Goal: Task Accomplishment & Management: Complete application form

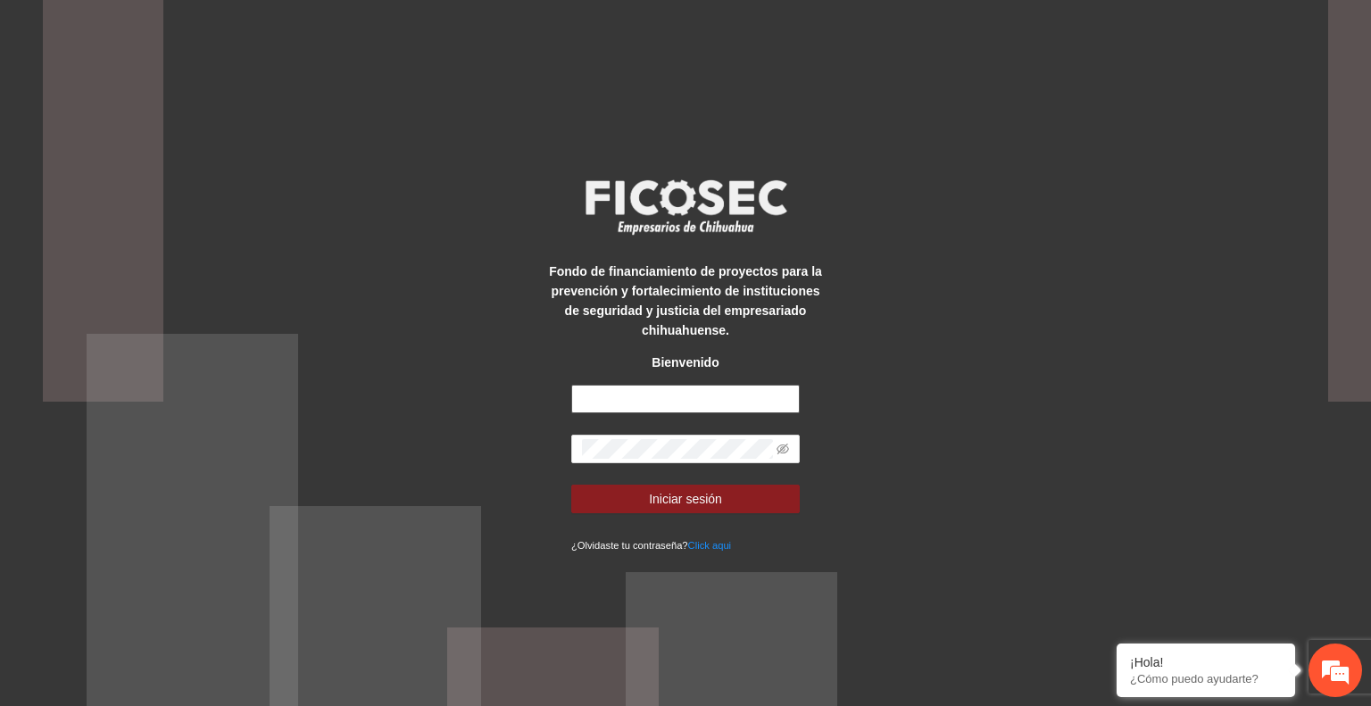
click at [711, 401] on input "text" at bounding box center [685, 399] width 229 height 29
type input "**********"
click at [737, 492] on button "Iniciar sesión" at bounding box center [685, 499] width 229 height 29
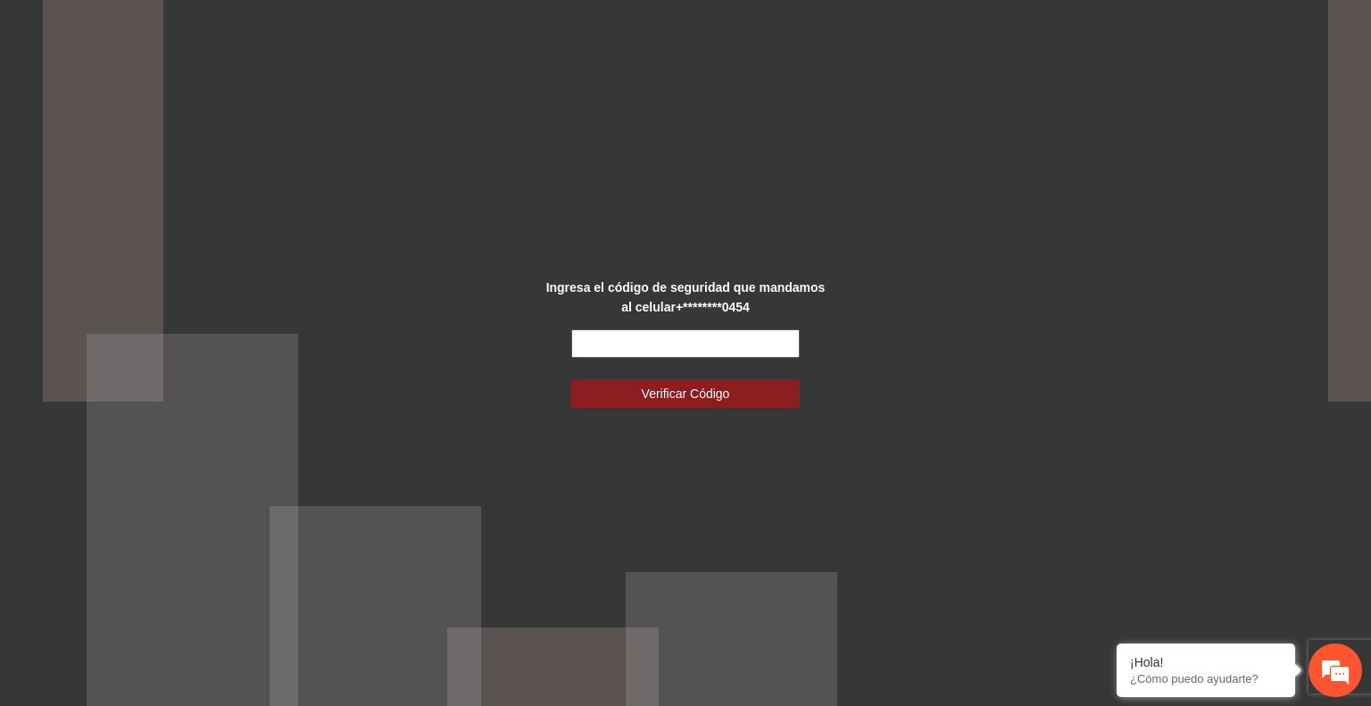
click at [647, 338] on input "text" at bounding box center [685, 343] width 229 height 29
type input "******"
click at [675, 392] on span "Verificar Código" at bounding box center [686, 394] width 88 height 20
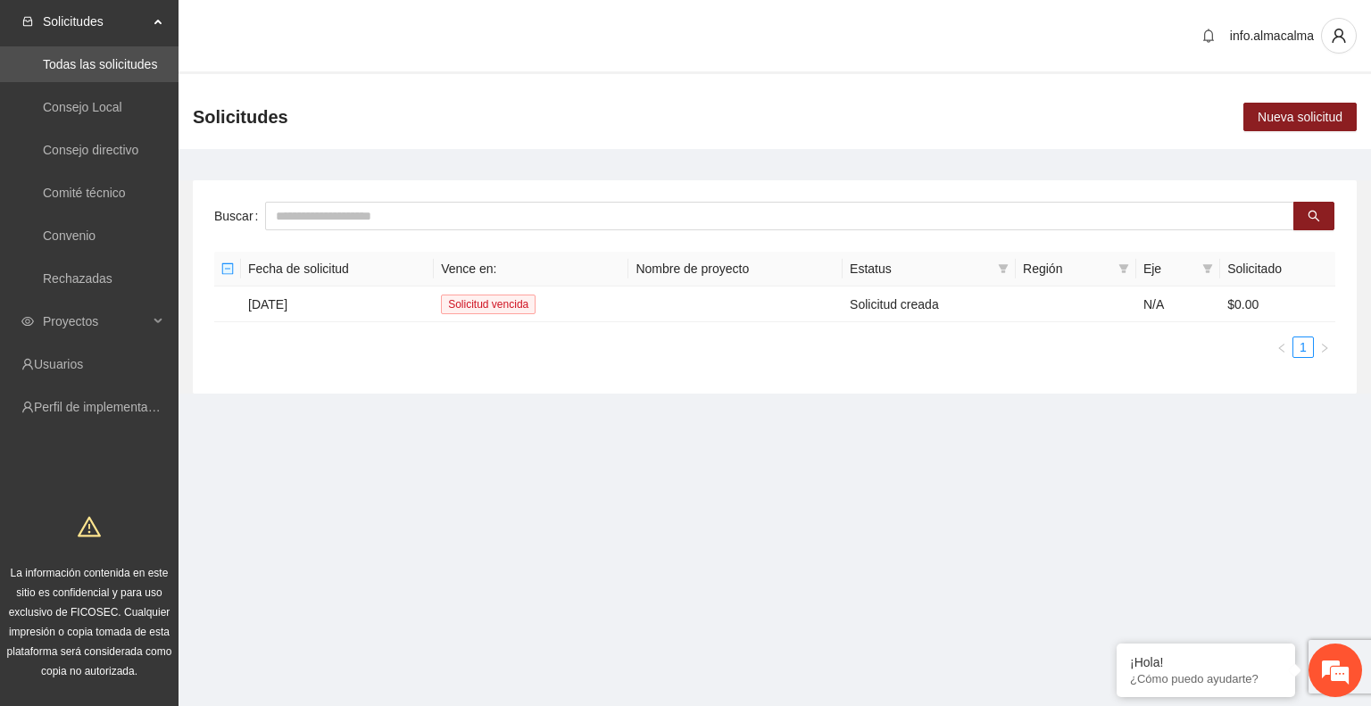
click at [496, 463] on section "Solicitudes Todas las solicitudes Consejo Local Consejo directivo Comité técnic…" at bounding box center [685, 353] width 1371 height 706
click at [74, 311] on span "Proyectos" at bounding box center [95, 322] width 105 height 36
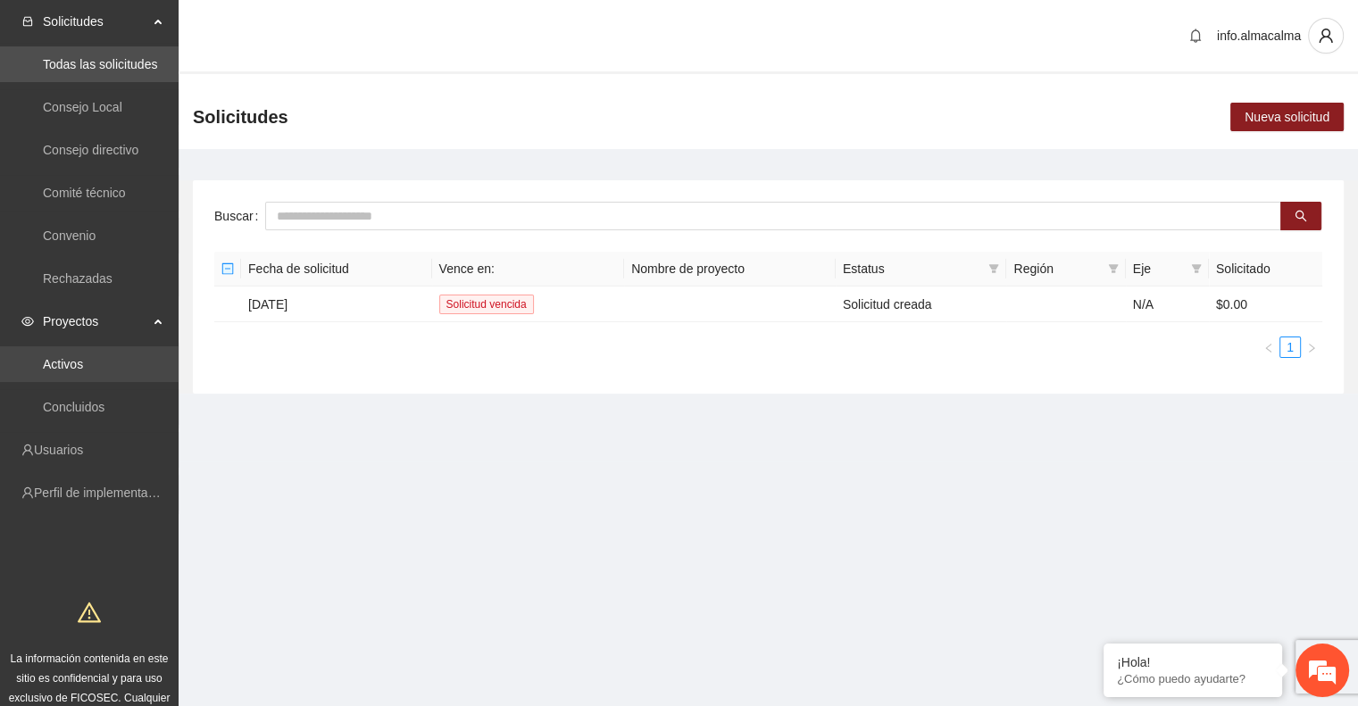
click at [66, 359] on link "Activos" at bounding box center [63, 364] width 40 height 14
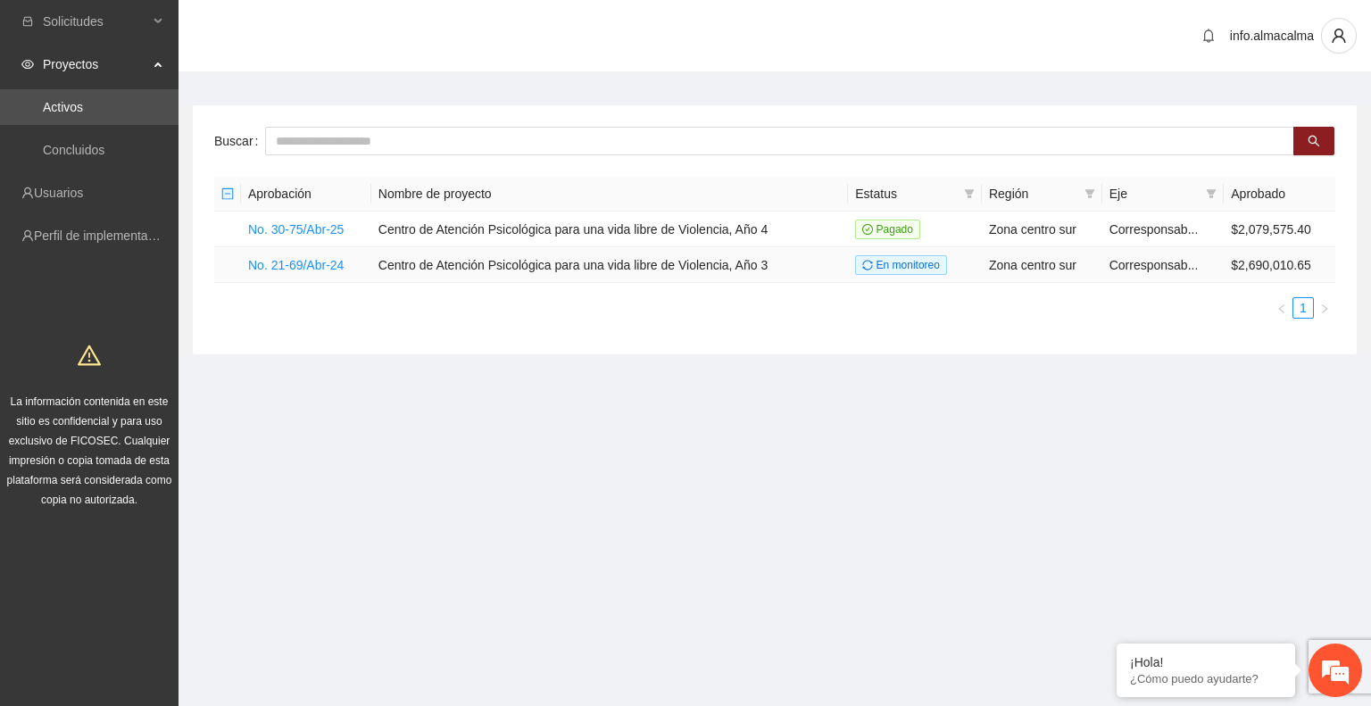
click at [289, 254] on td "No. 21-69/Abr-24" at bounding box center [306, 265] width 130 height 36
click at [294, 258] on link "No. 21-69/Abr-24" at bounding box center [296, 265] width 96 height 14
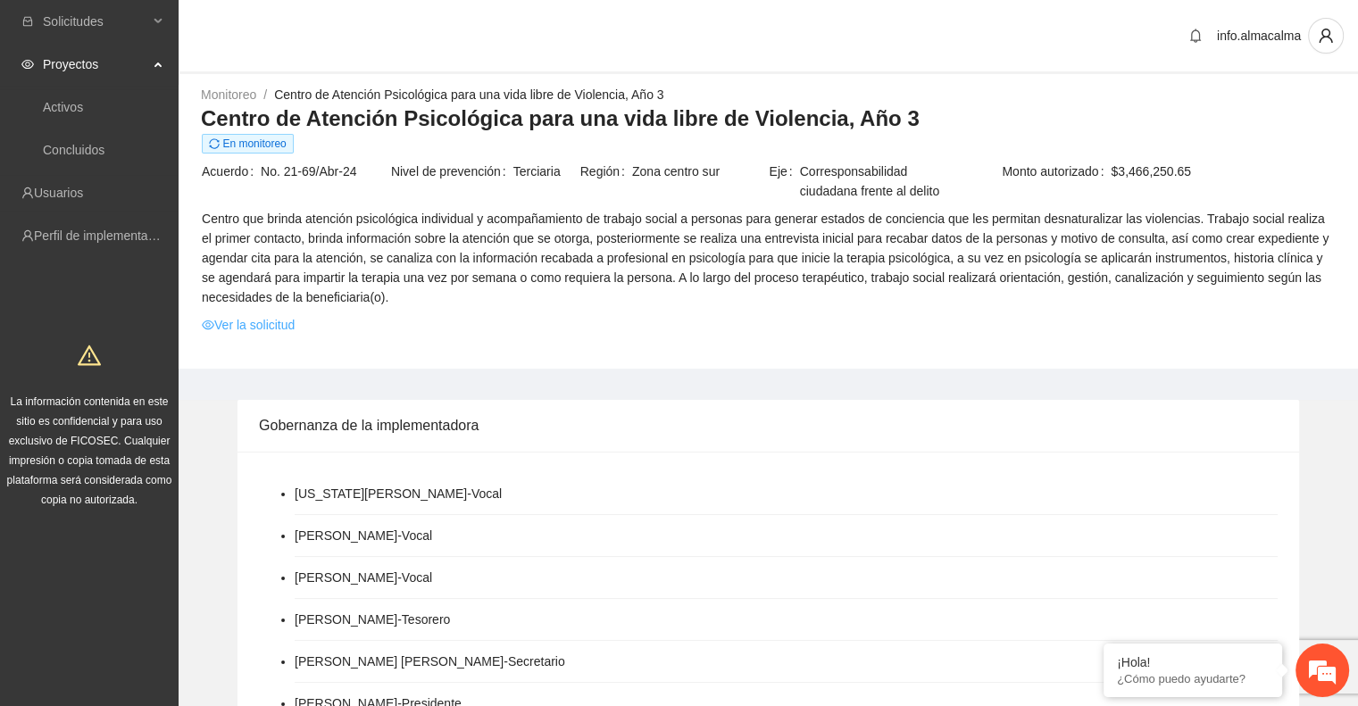
click at [282, 322] on link "Ver la solicitud" at bounding box center [248, 325] width 93 height 20
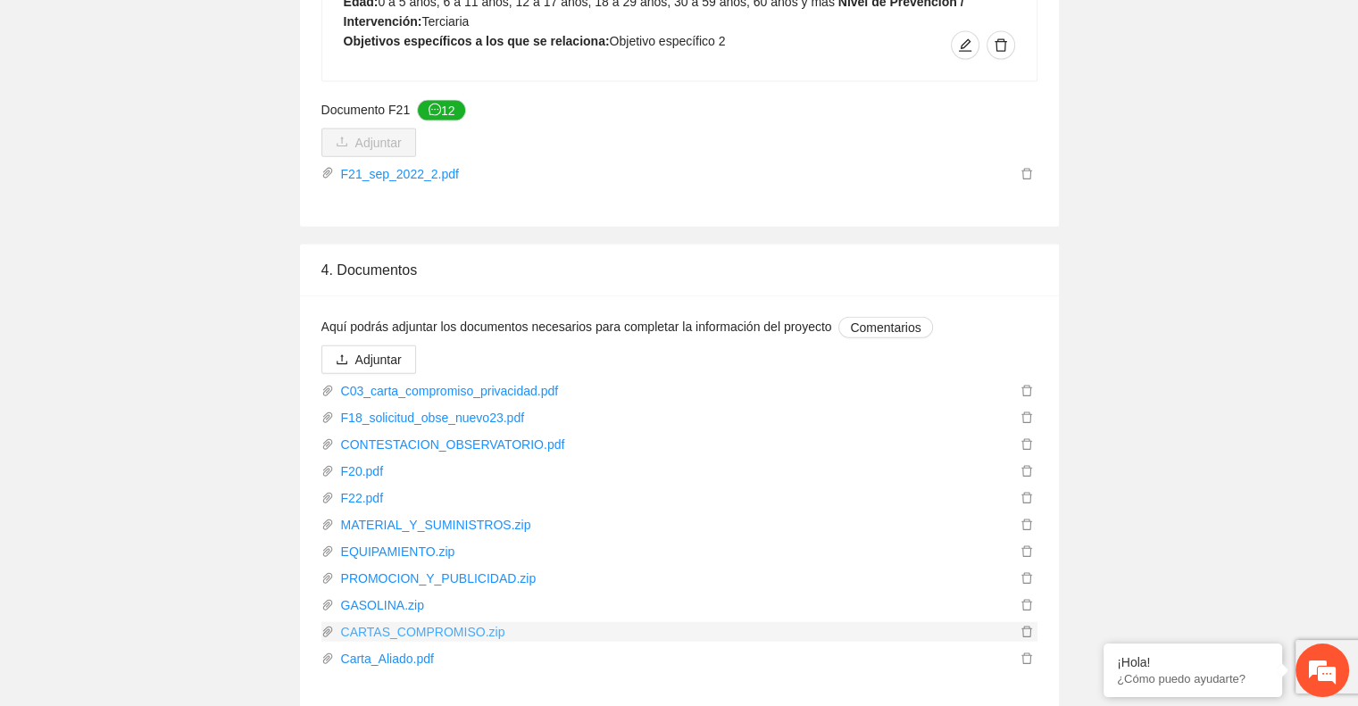
scroll to position [4128, 0]
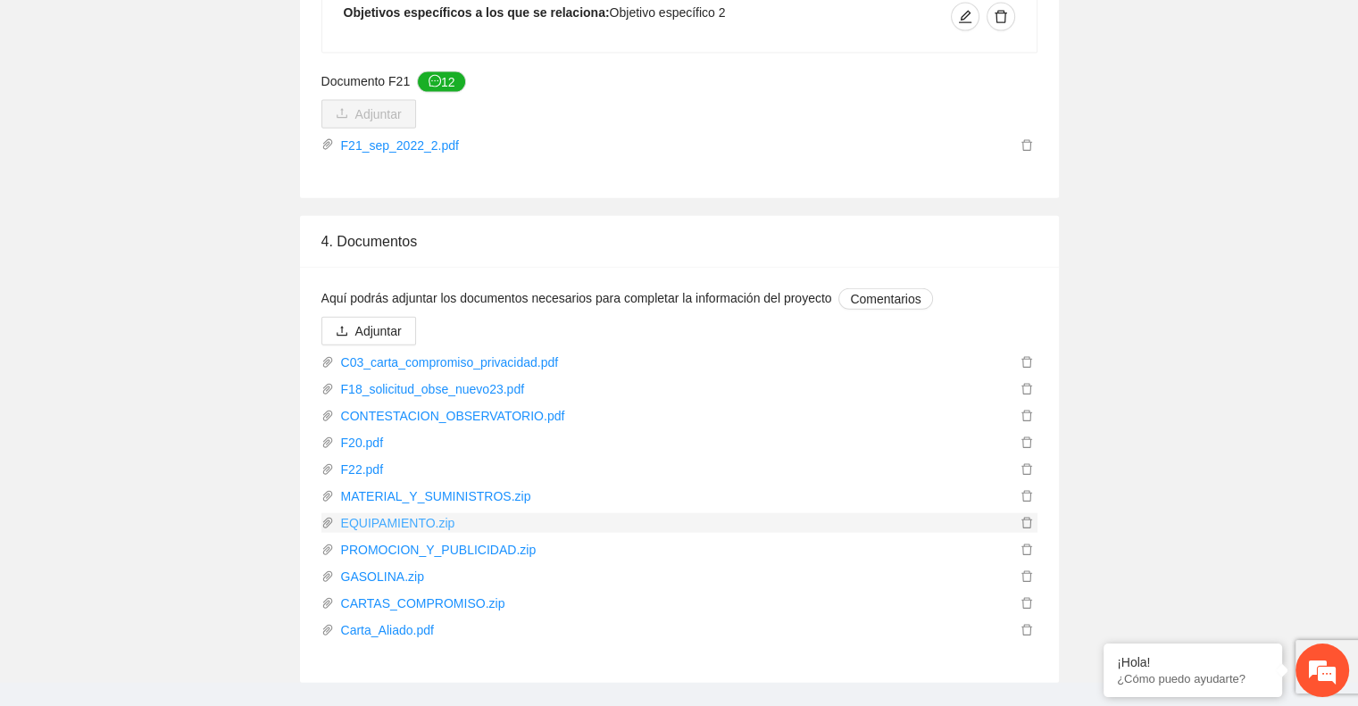
click at [416, 513] on link "EQUIPAMIENTO.zip" at bounding box center [675, 523] width 682 height 20
click at [425, 487] on link "MATERIAL_Y_SUMINISTROS.zip" at bounding box center [675, 497] width 682 height 20
click at [454, 540] on link "PROMOCION_Y_PUBLICIDAD.zip" at bounding box center [675, 550] width 682 height 20
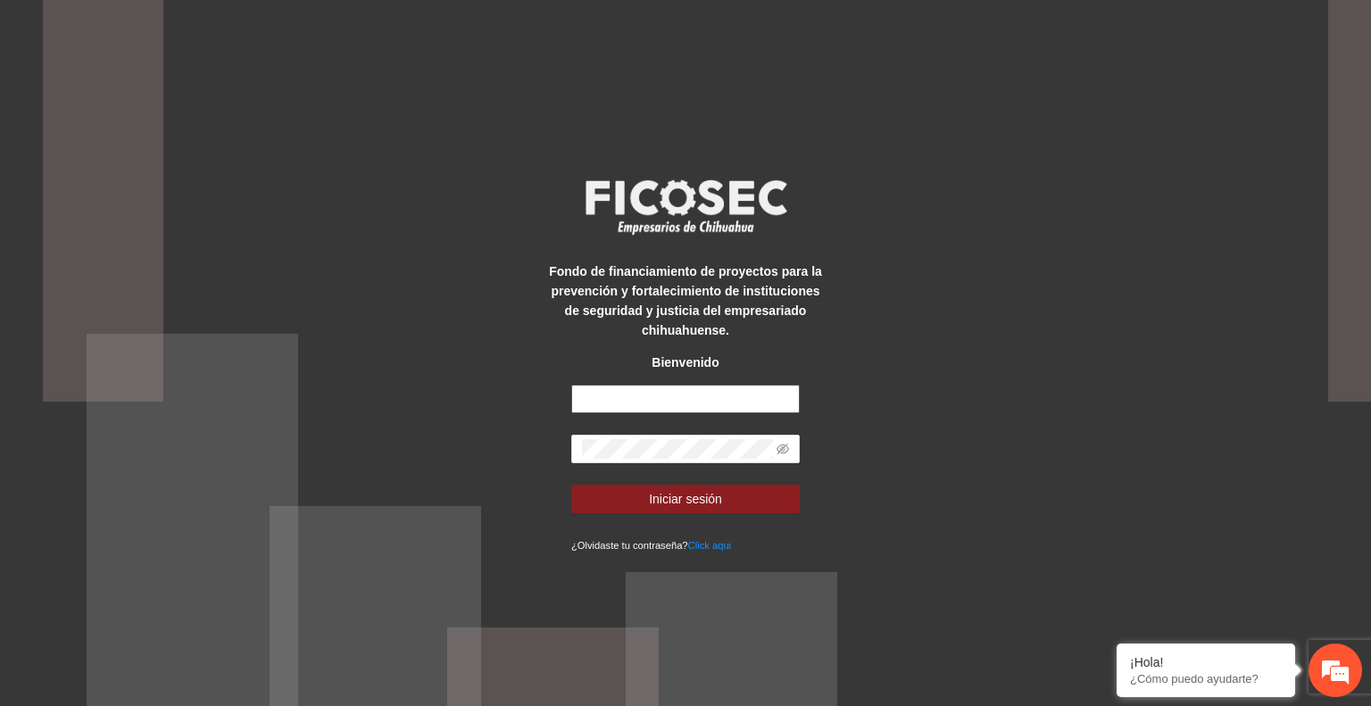
type input "**********"
click at [705, 499] on span "Iniciar sesión" at bounding box center [685, 499] width 73 height 20
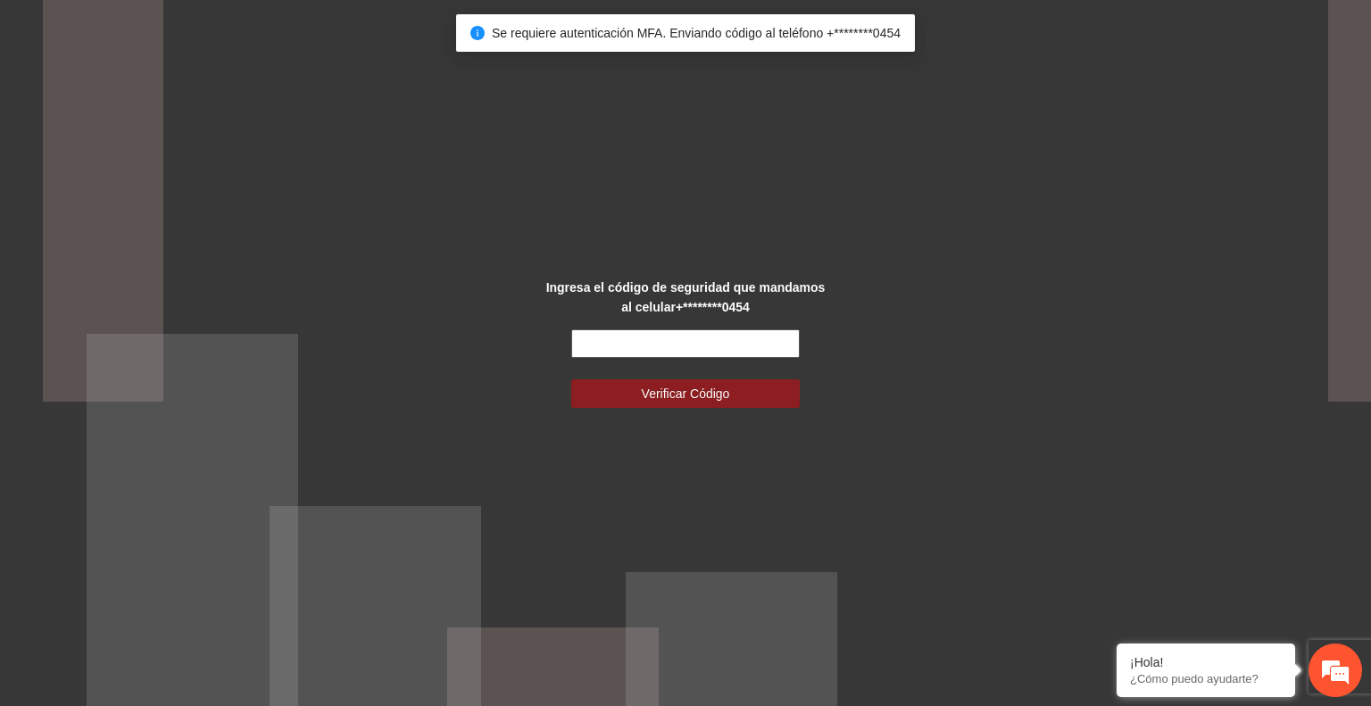
click at [640, 343] on input "text" at bounding box center [685, 343] width 229 height 29
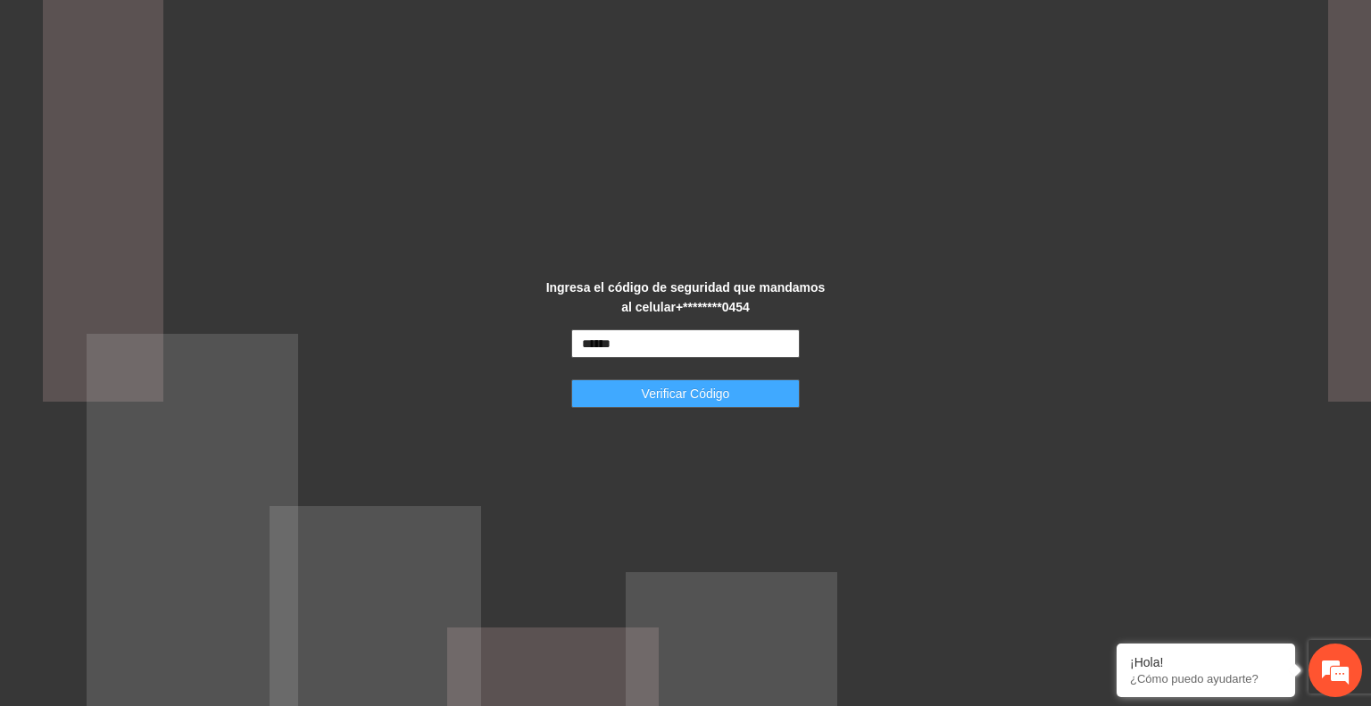
type input "******"
click at [710, 392] on span "Verificar Código" at bounding box center [686, 394] width 88 height 20
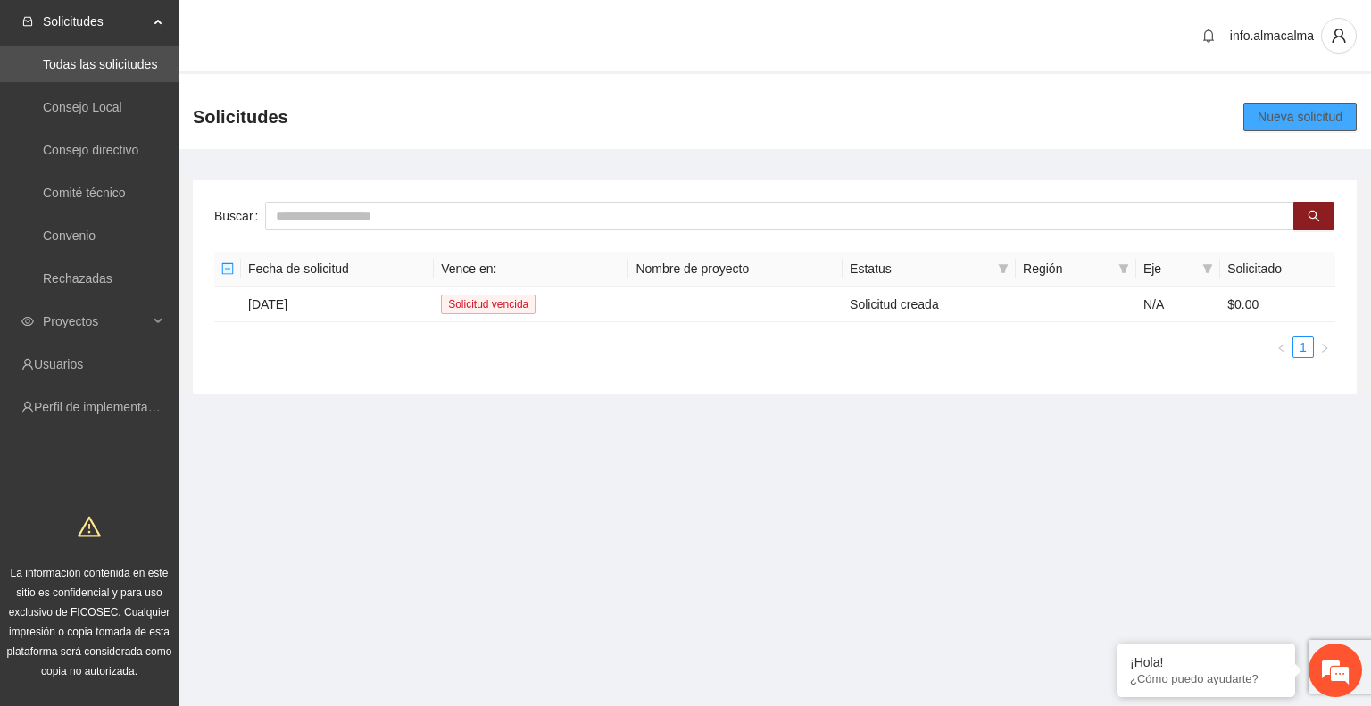
click at [1308, 119] on span "Nueva solicitud" at bounding box center [1300, 117] width 85 height 20
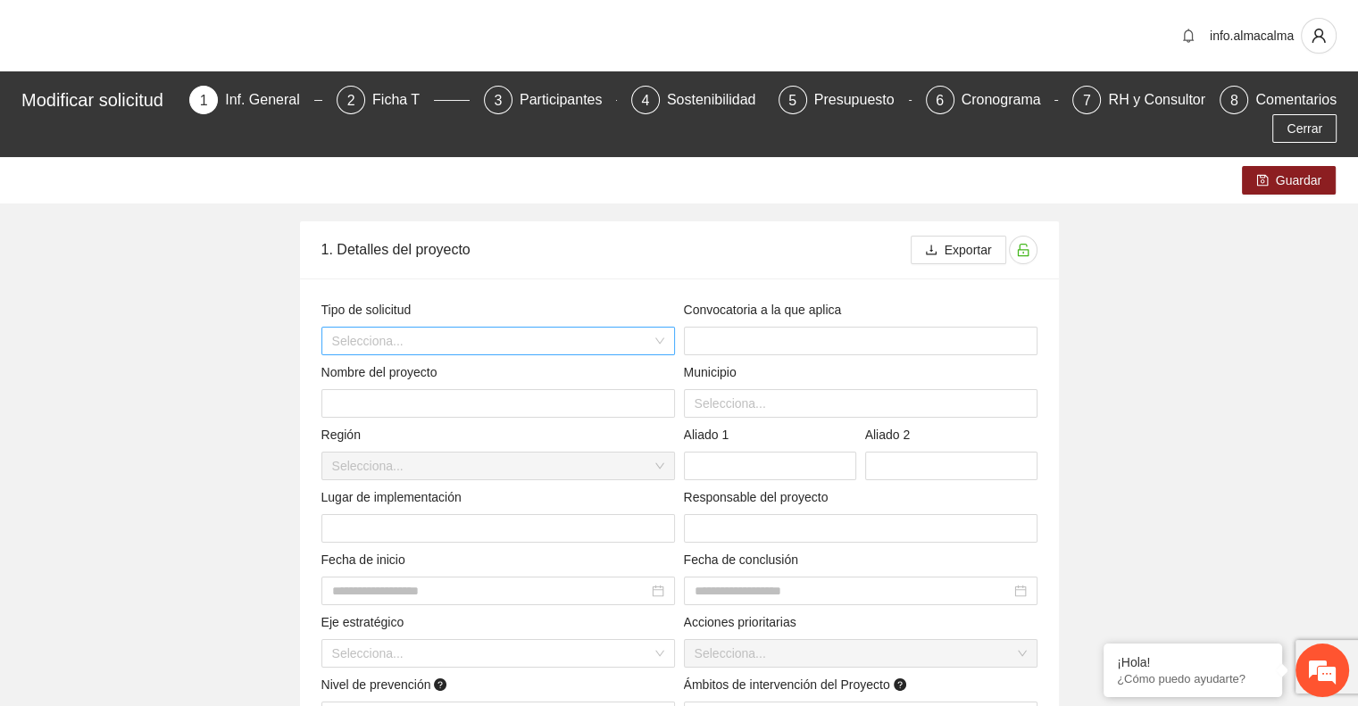
click at [643, 332] on input "search" at bounding box center [492, 341] width 320 height 27
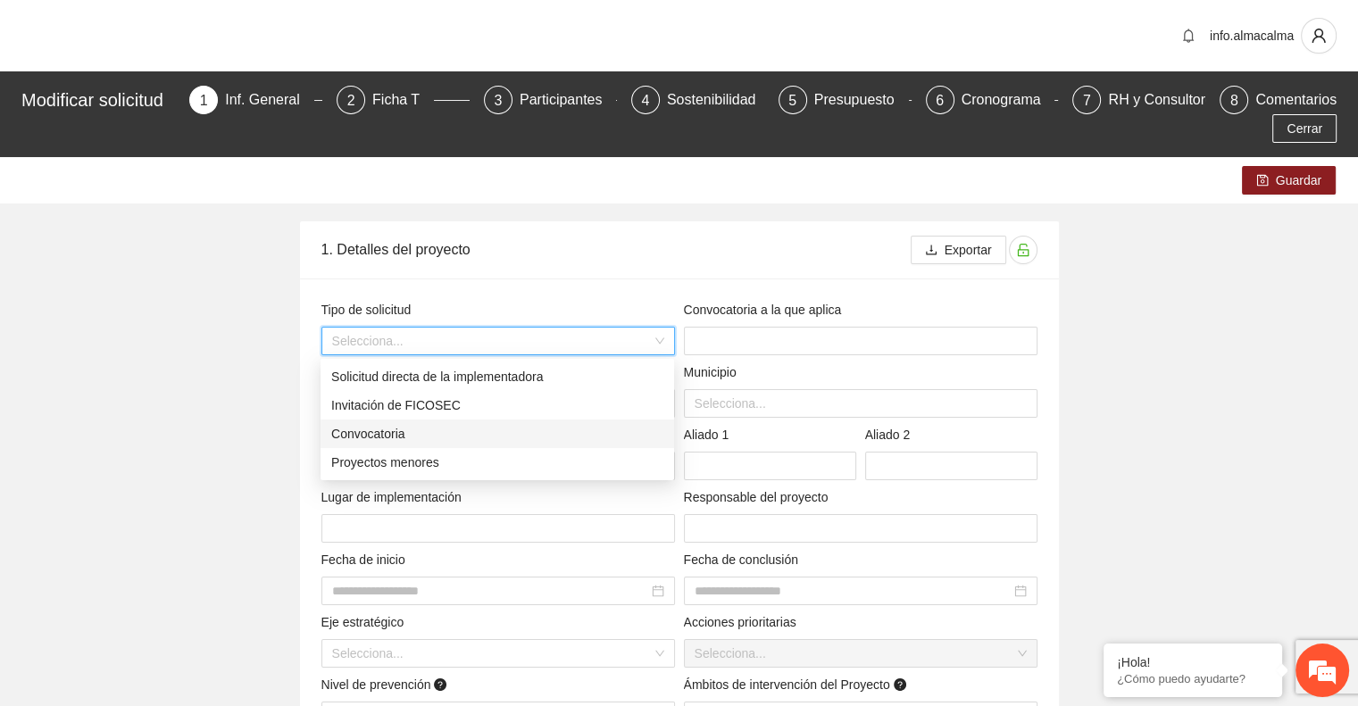
click at [578, 430] on div "Convocatoria" at bounding box center [497, 434] width 332 height 20
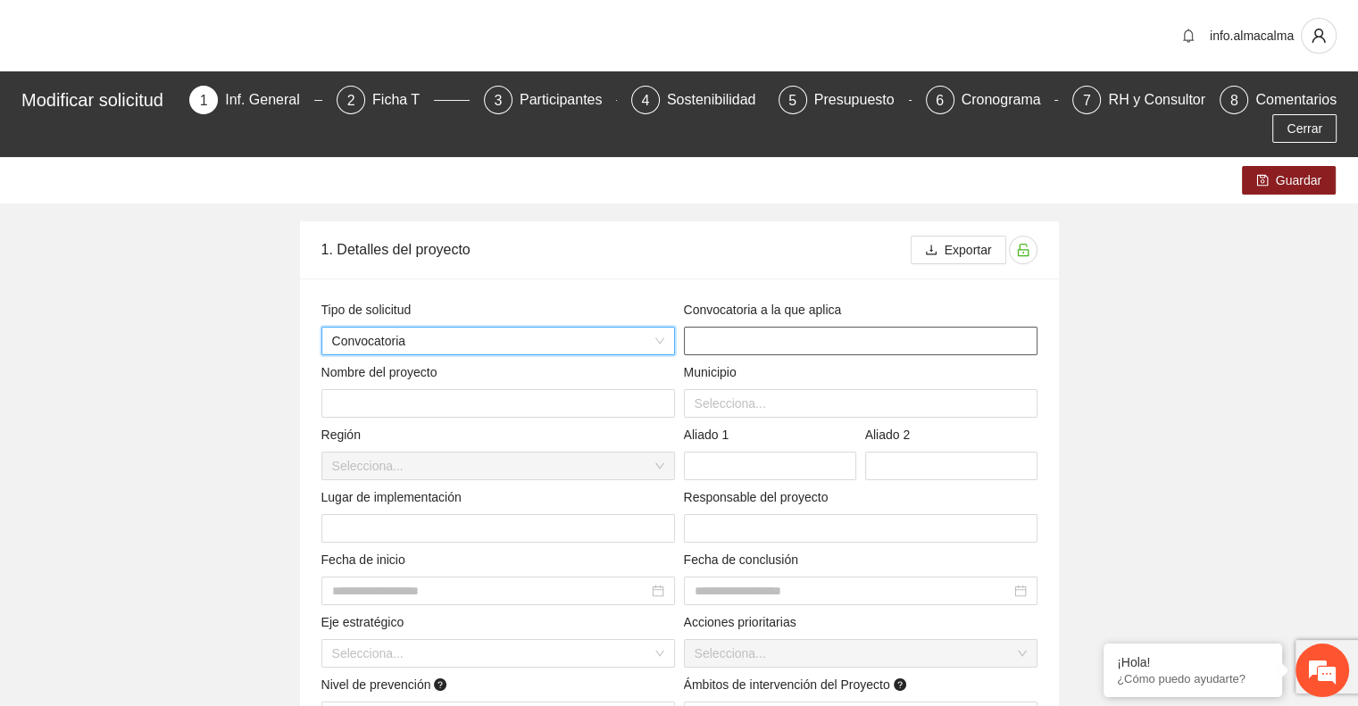
click at [753, 349] on input "text" at bounding box center [861, 341] width 354 height 29
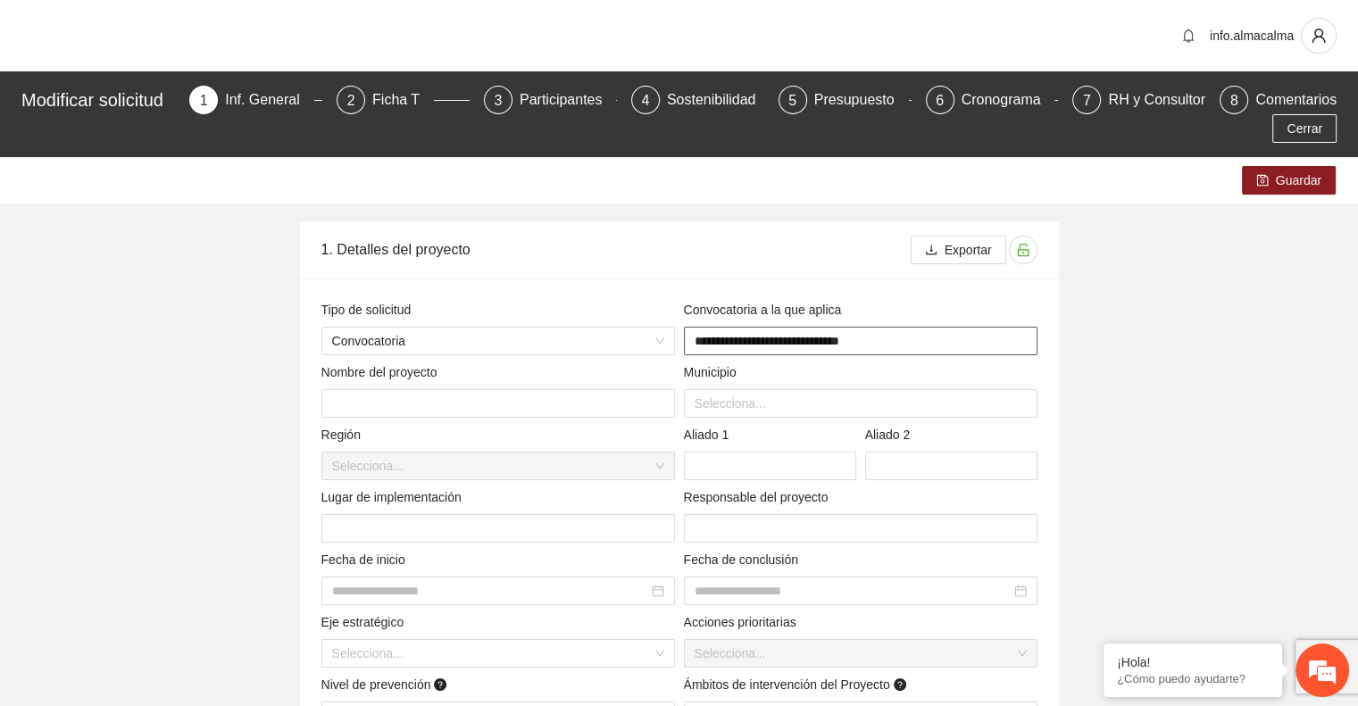
type input "**********"
click at [454, 405] on input "text" at bounding box center [498, 403] width 354 height 29
click at [787, 399] on div at bounding box center [860, 403] width 345 height 21
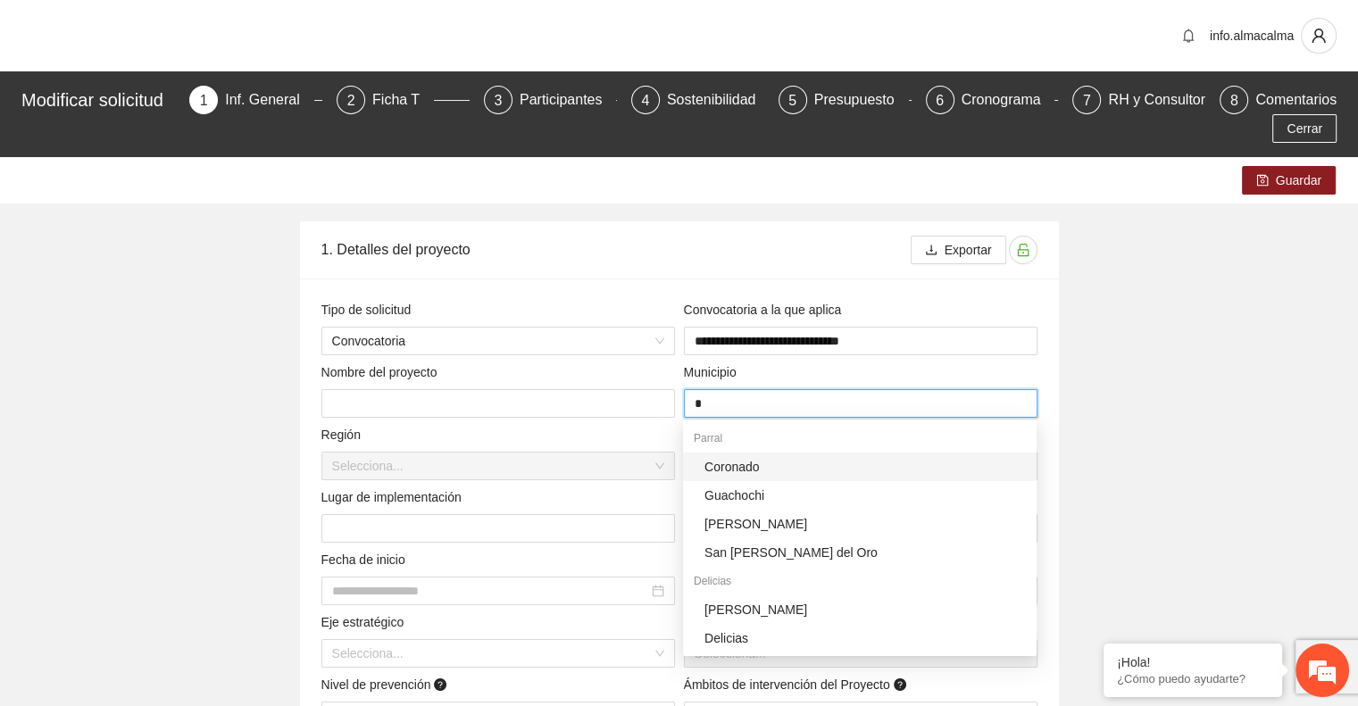
type input "**"
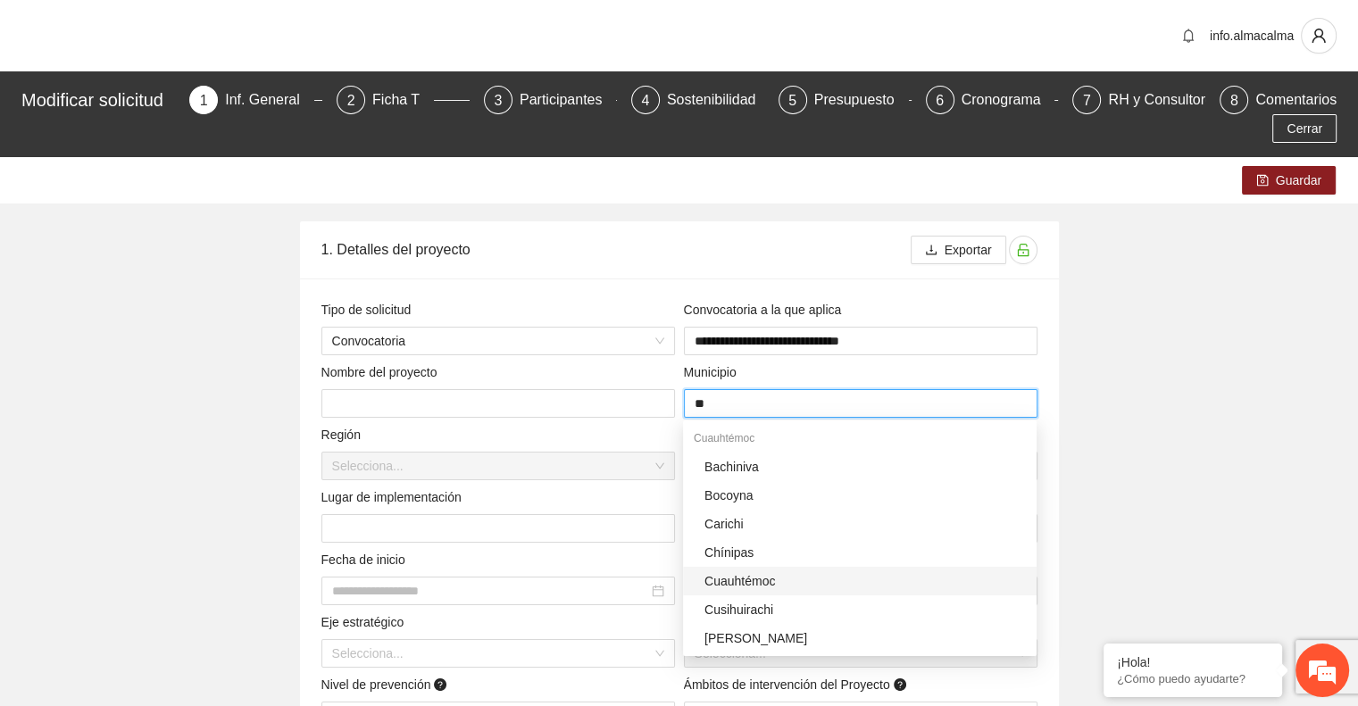
click at [766, 575] on div "Cuauhtémoc" at bounding box center [864, 581] width 321 height 20
click at [412, 396] on input "text" at bounding box center [498, 403] width 354 height 29
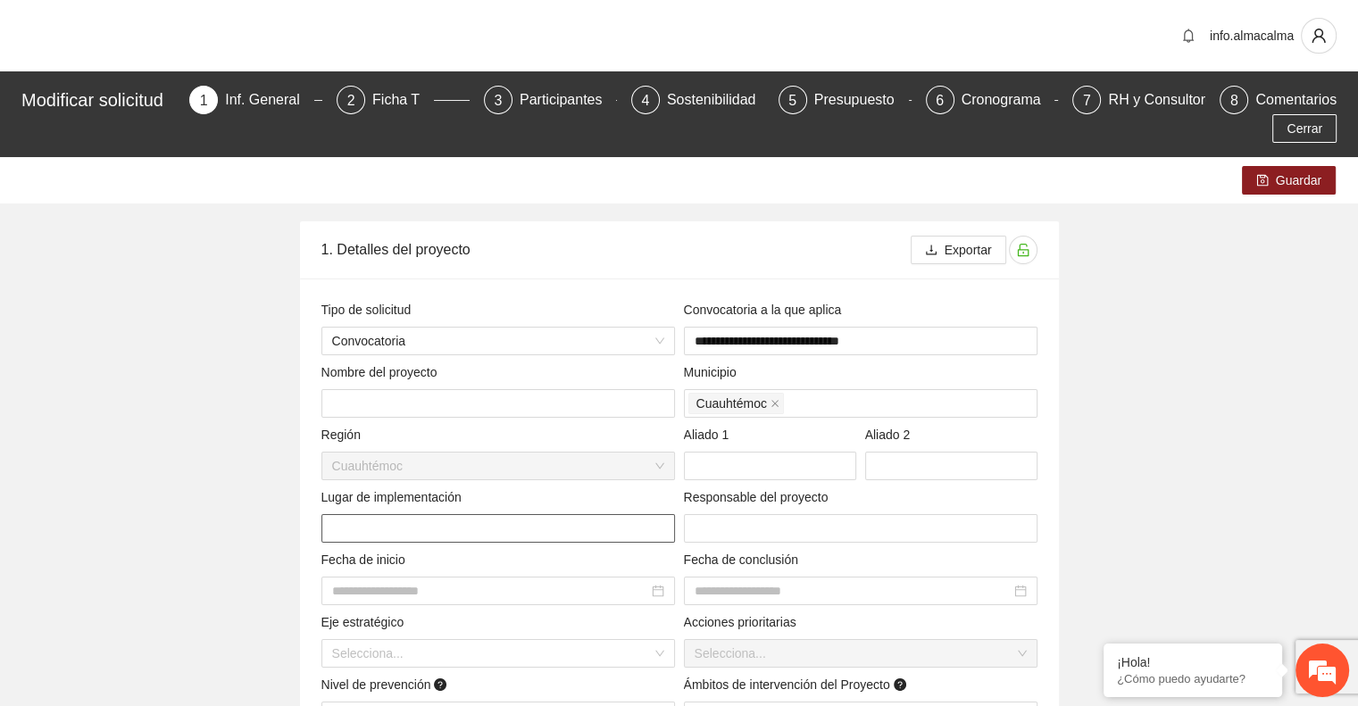
click at [533, 531] on input "text" at bounding box center [498, 528] width 354 height 29
click at [461, 521] on input "text" at bounding box center [498, 528] width 354 height 29
click at [527, 534] on input "**********" at bounding box center [498, 528] width 354 height 29
click at [561, 531] on input "**********" at bounding box center [498, 528] width 354 height 29
click at [515, 528] on input "**********" at bounding box center [498, 528] width 354 height 29
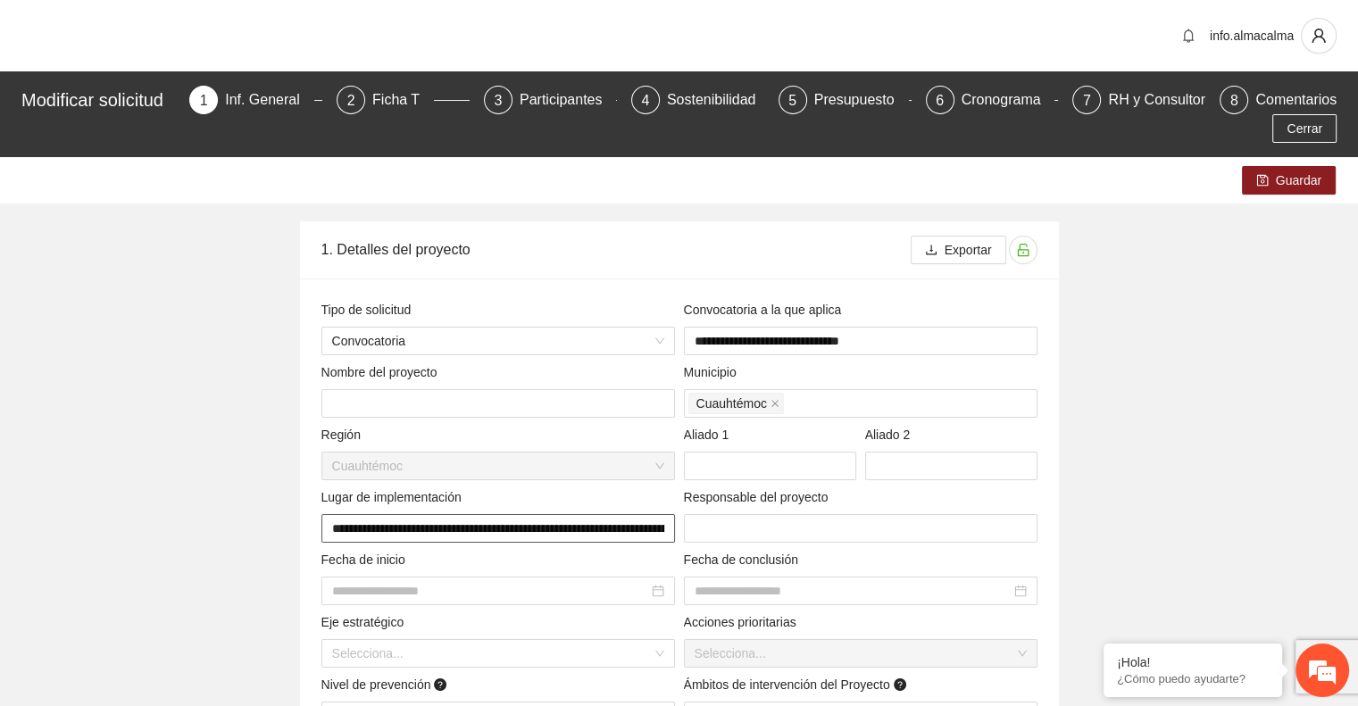
click at [619, 527] on input "**********" at bounding box center [498, 528] width 354 height 29
click at [545, 531] on input "**********" at bounding box center [498, 528] width 354 height 29
type input "**********"
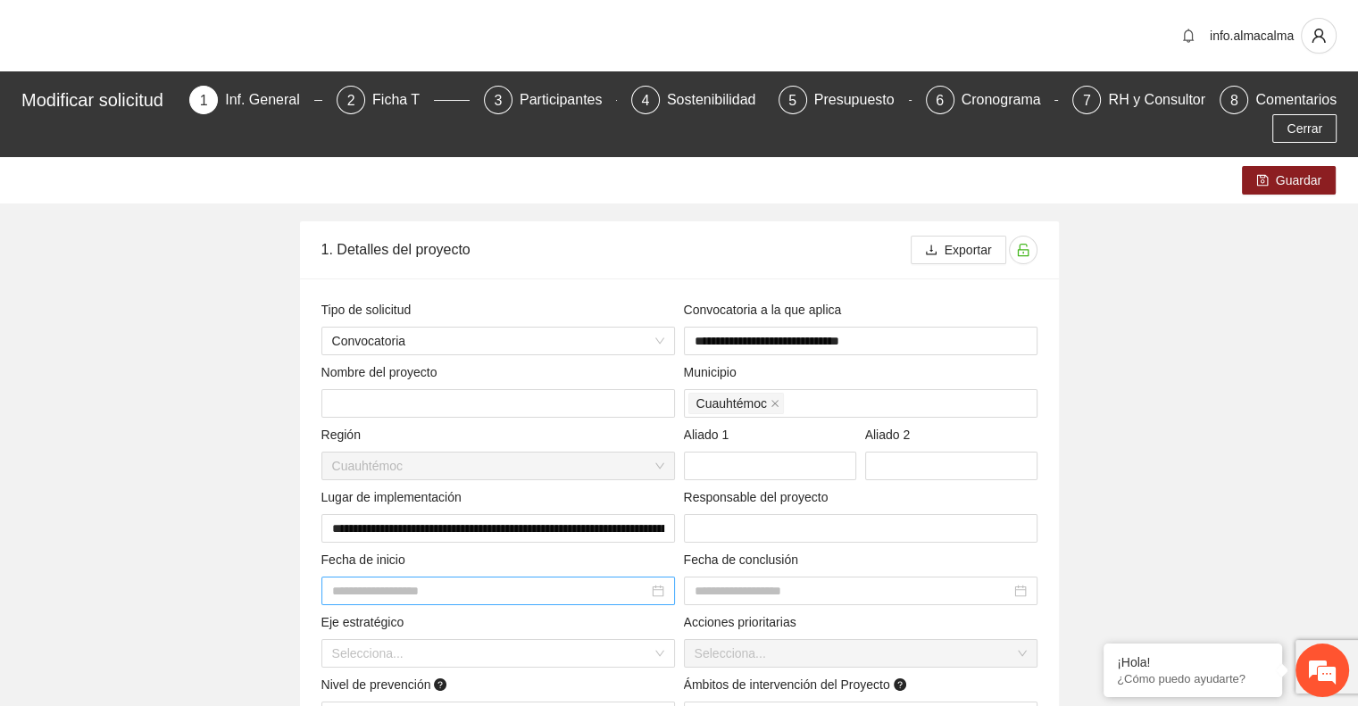
click at [657, 588] on div at bounding box center [498, 591] width 332 height 20
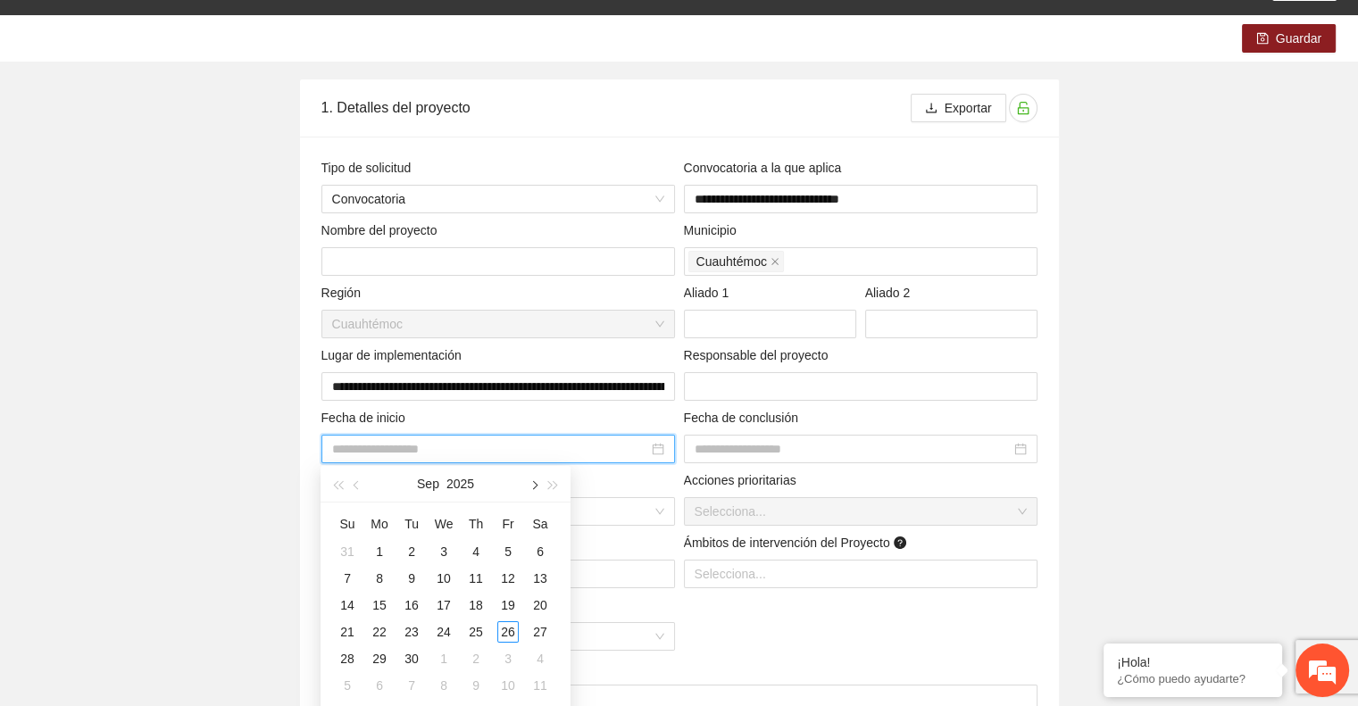
scroll to position [143, 0]
click at [532, 489] on button "button" at bounding box center [533, 483] width 20 height 36
type input "**********"
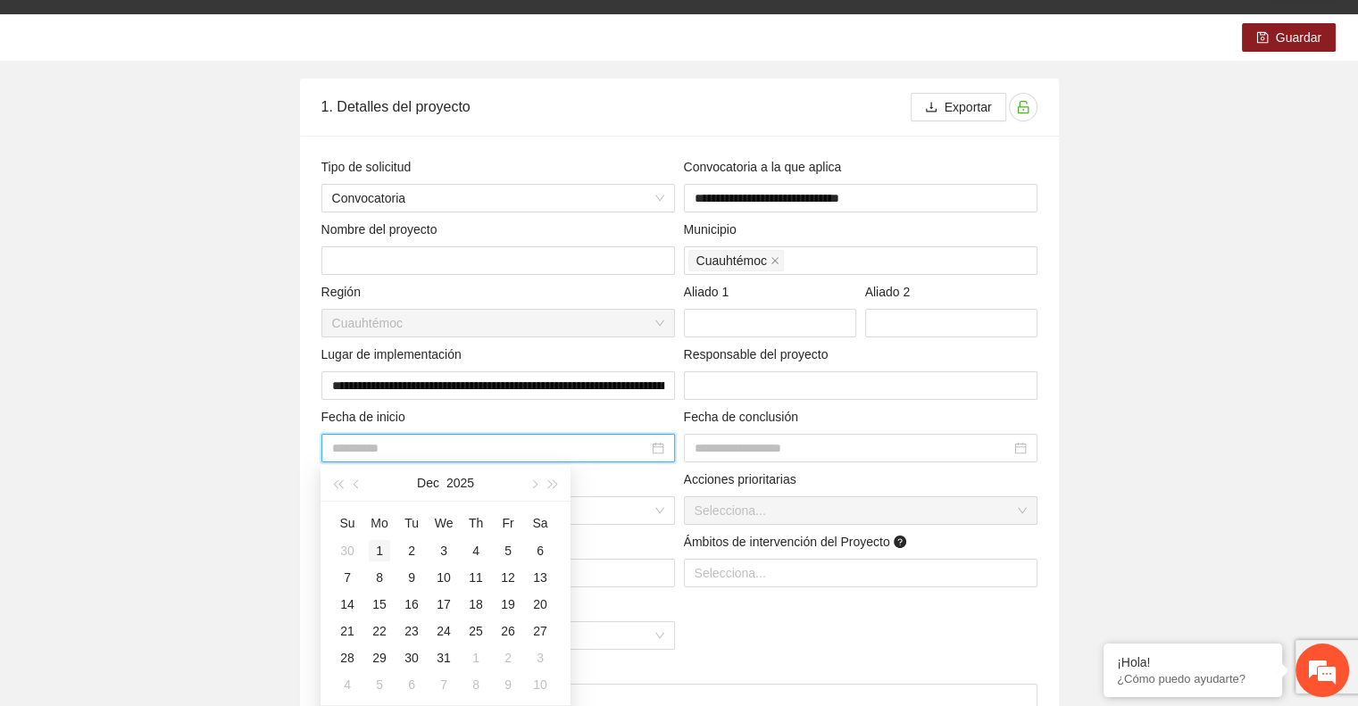
click at [380, 548] on div "1" at bounding box center [379, 550] width 21 height 21
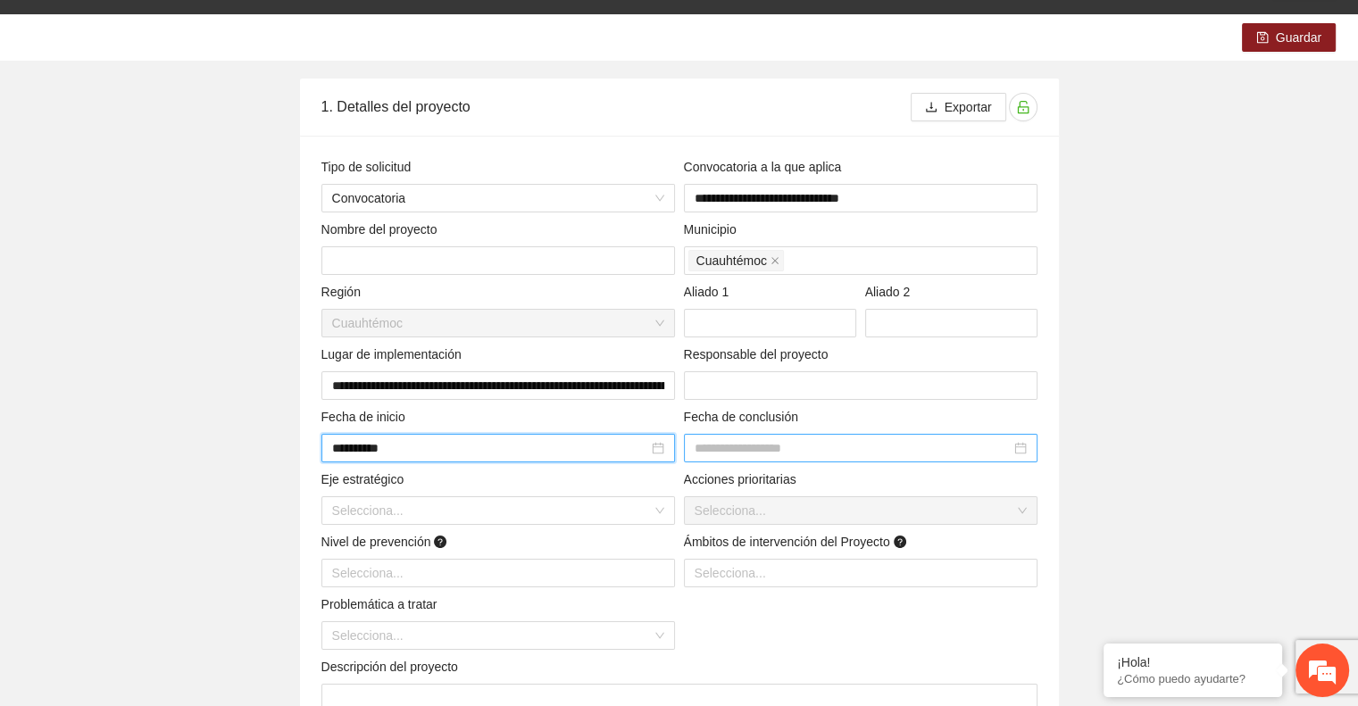
click at [1019, 453] on div at bounding box center [861, 448] width 332 height 20
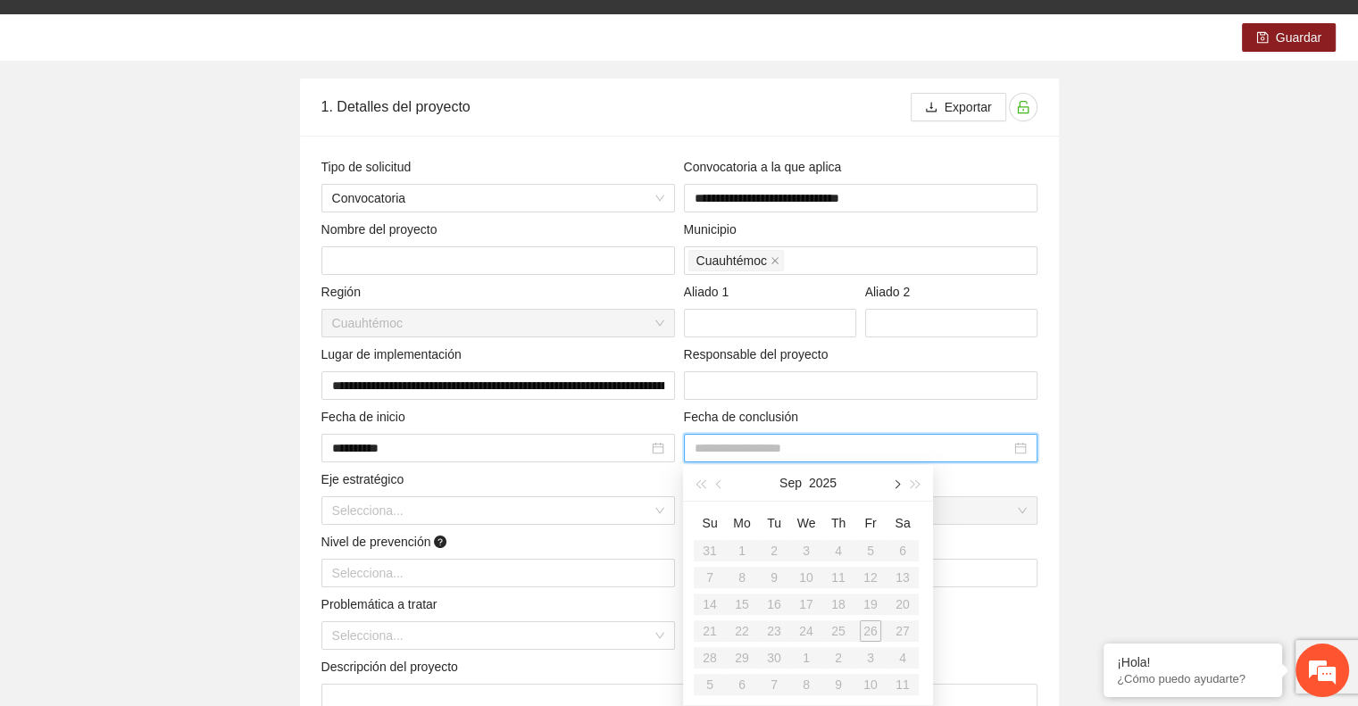
click at [890, 486] on button "button" at bounding box center [896, 483] width 20 height 36
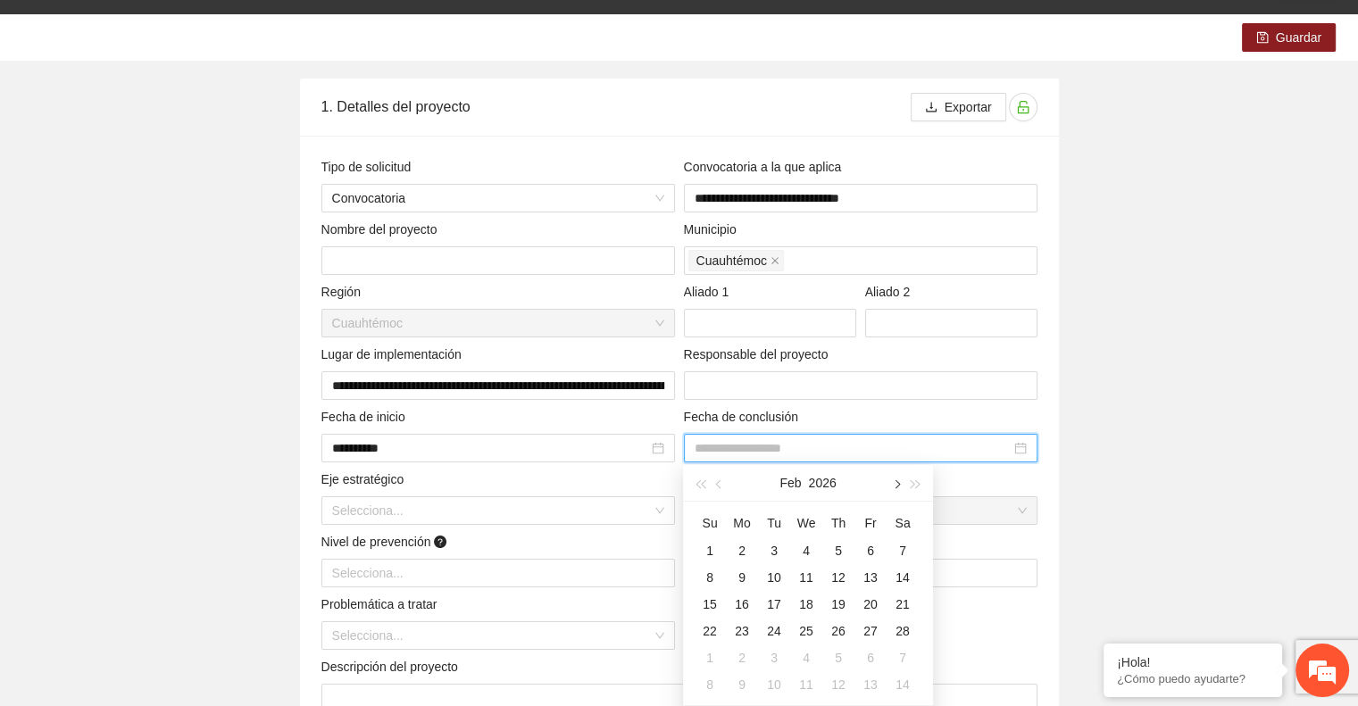
click at [890, 486] on button "button" at bounding box center [896, 483] width 20 height 36
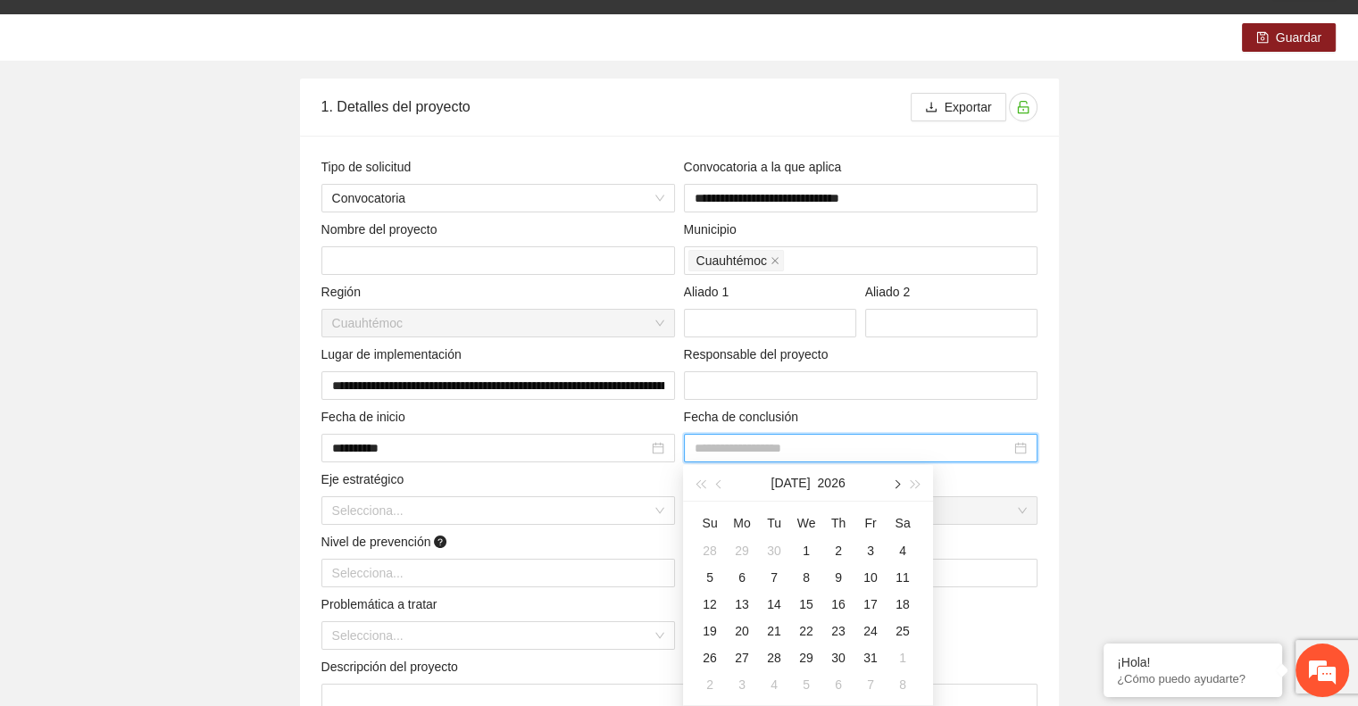
click at [890, 486] on button "button" at bounding box center [896, 483] width 20 height 36
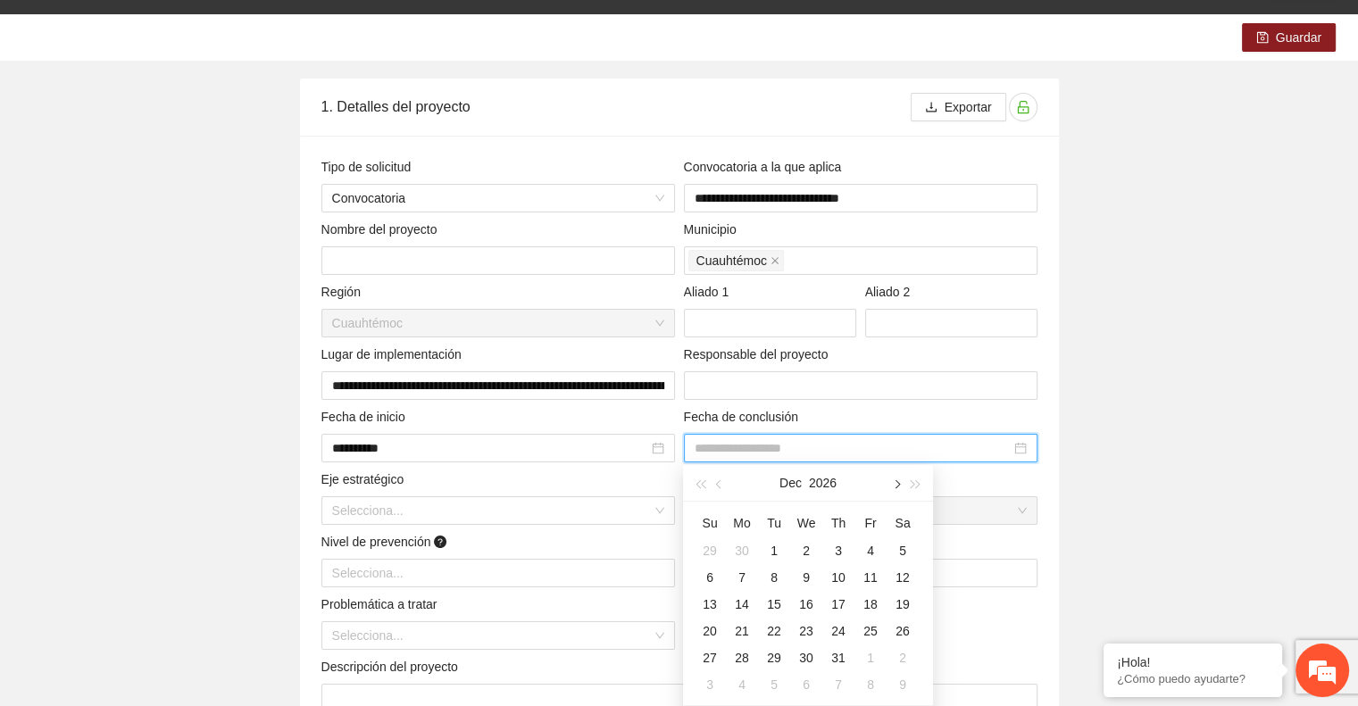
click at [890, 486] on button "button" at bounding box center [896, 483] width 20 height 36
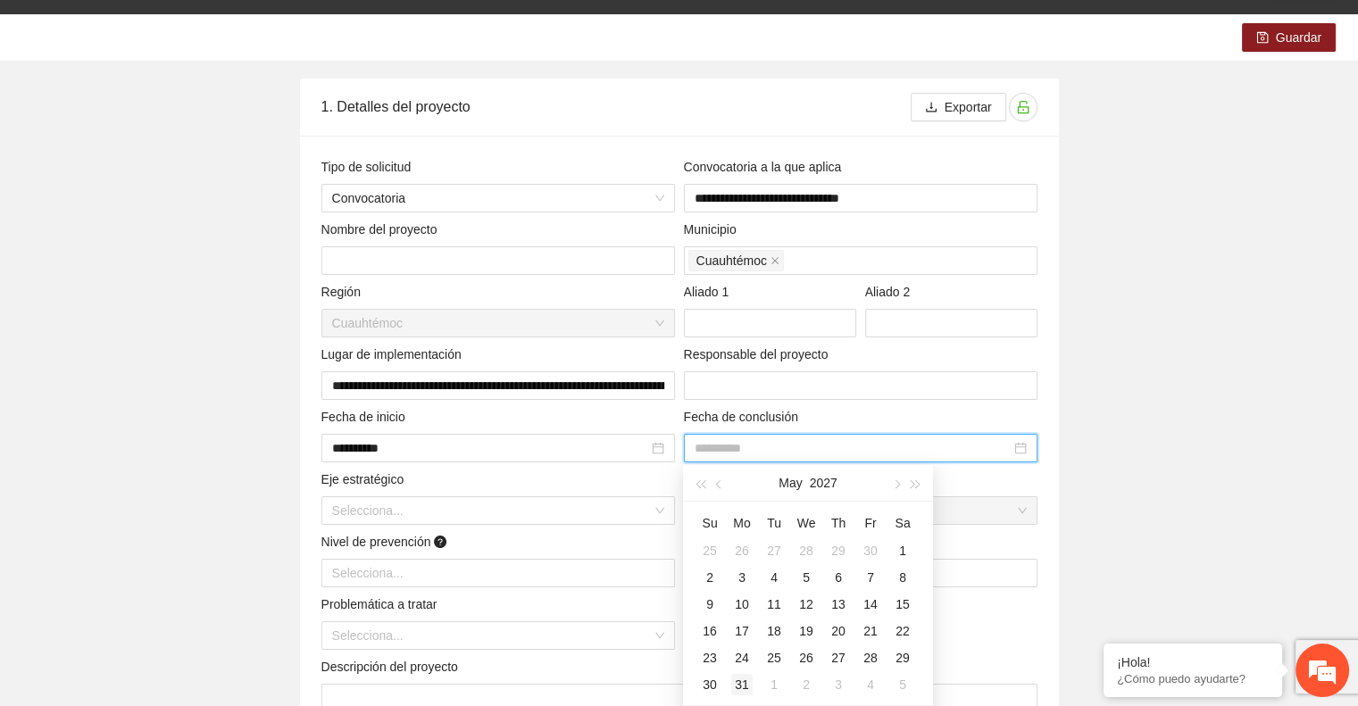
type input "**********"
click at [740, 683] on div "31" at bounding box center [741, 684] width 21 height 21
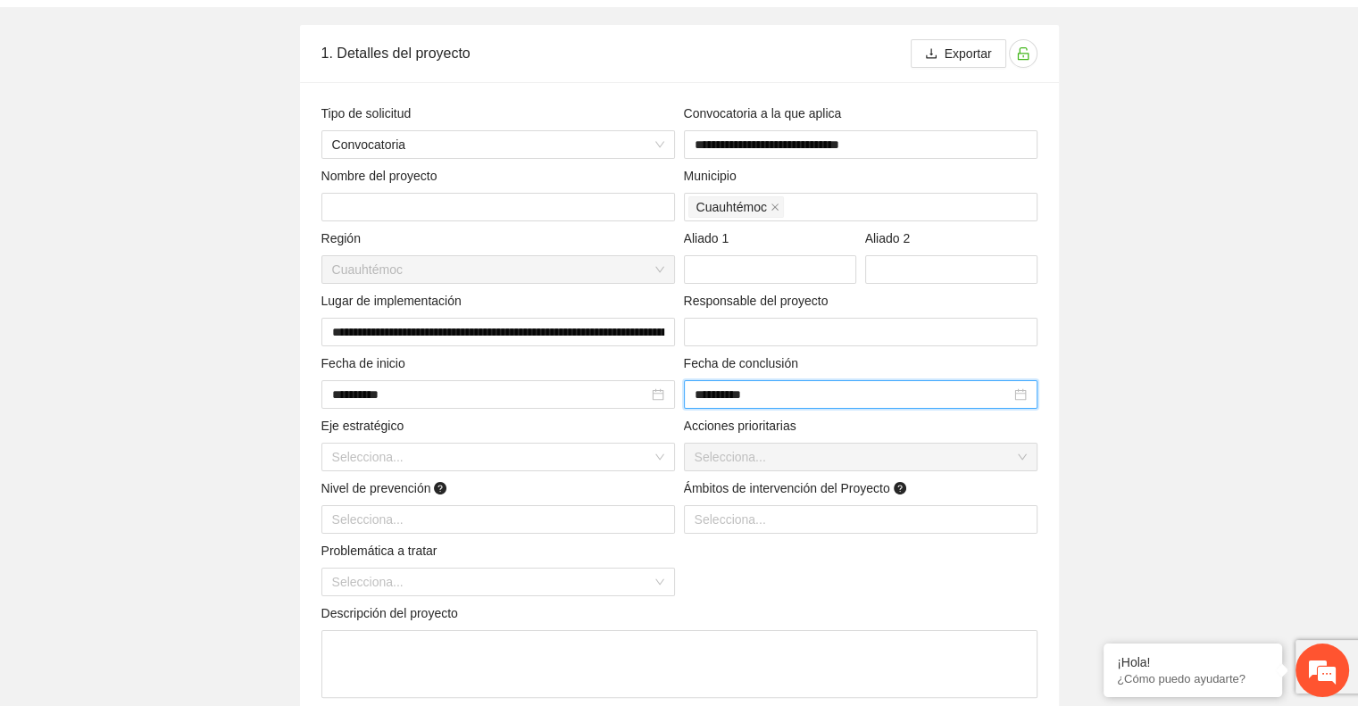
scroll to position [196, 0]
click at [643, 457] on input "search" at bounding box center [492, 457] width 320 height 27
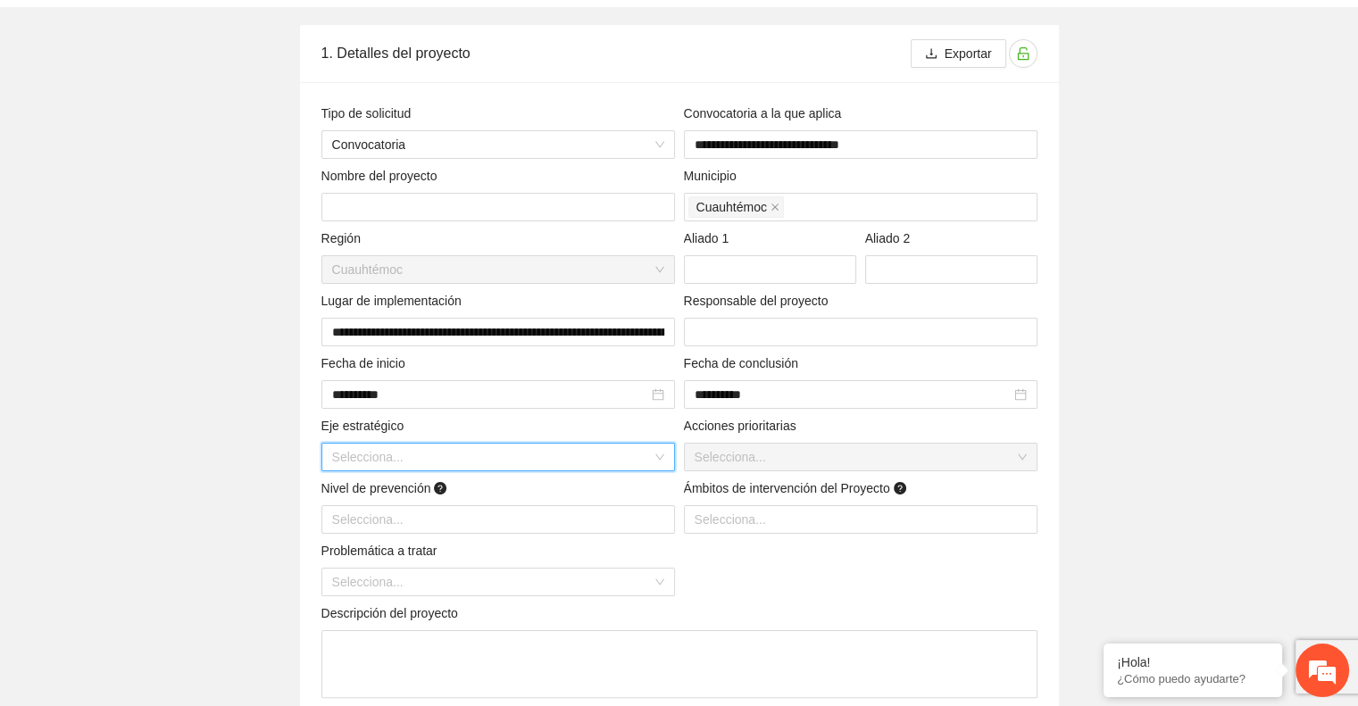
click at [625, 468] on input "search" at bounding box center [492, 457] width 320 height 27
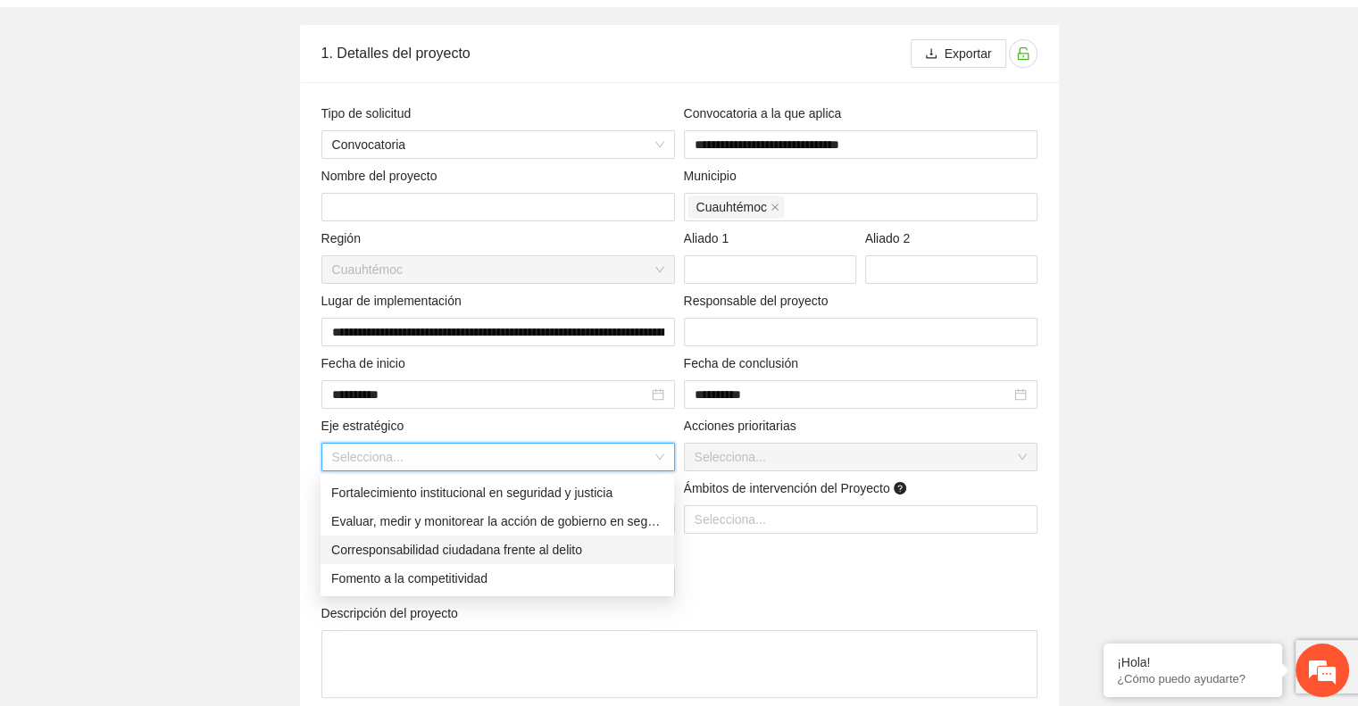
click at [554, 554] on div "Corresponsabilidad ciudadana frente al delito" at bounding box center [497, 550] width 332 height 20
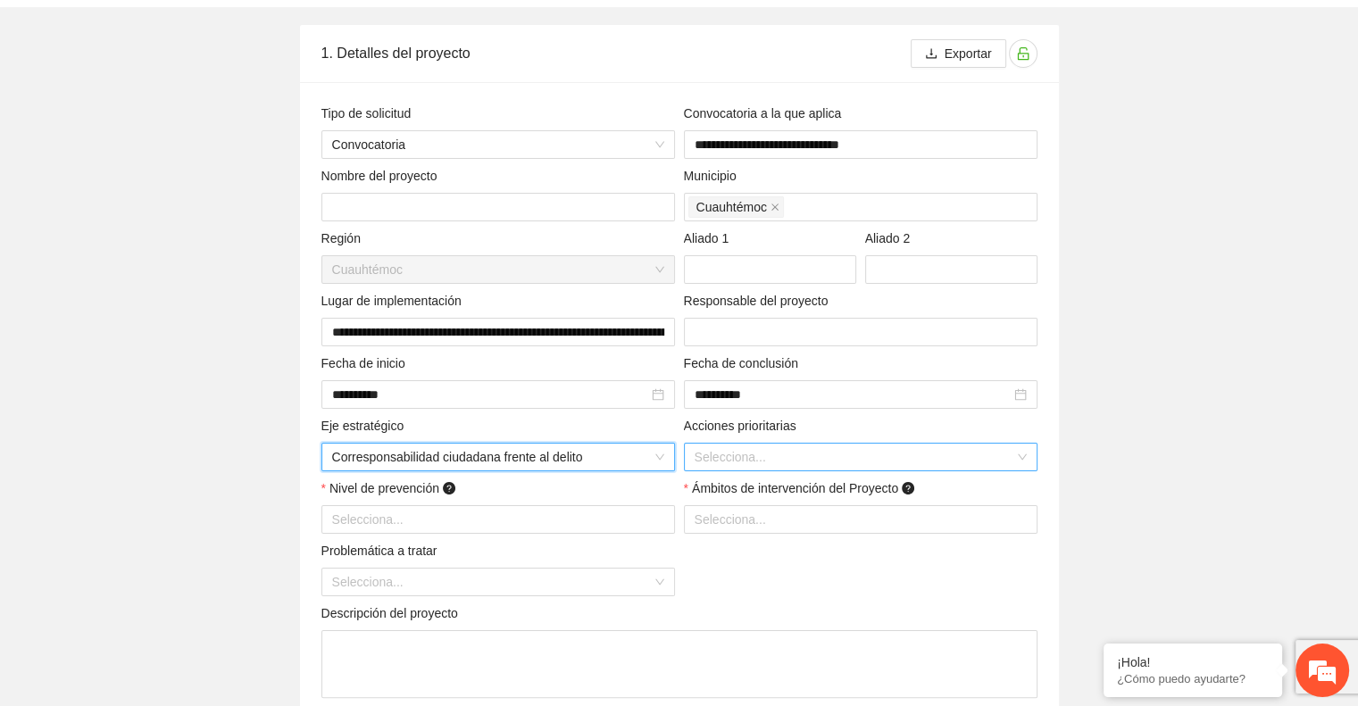
click at [1021, 460] on div "Selecciona..." at bounding box center [861, 457] width 354 height 29
click at [801, 448] on input "search" at bounding box center [855, 457] width 320 height 27
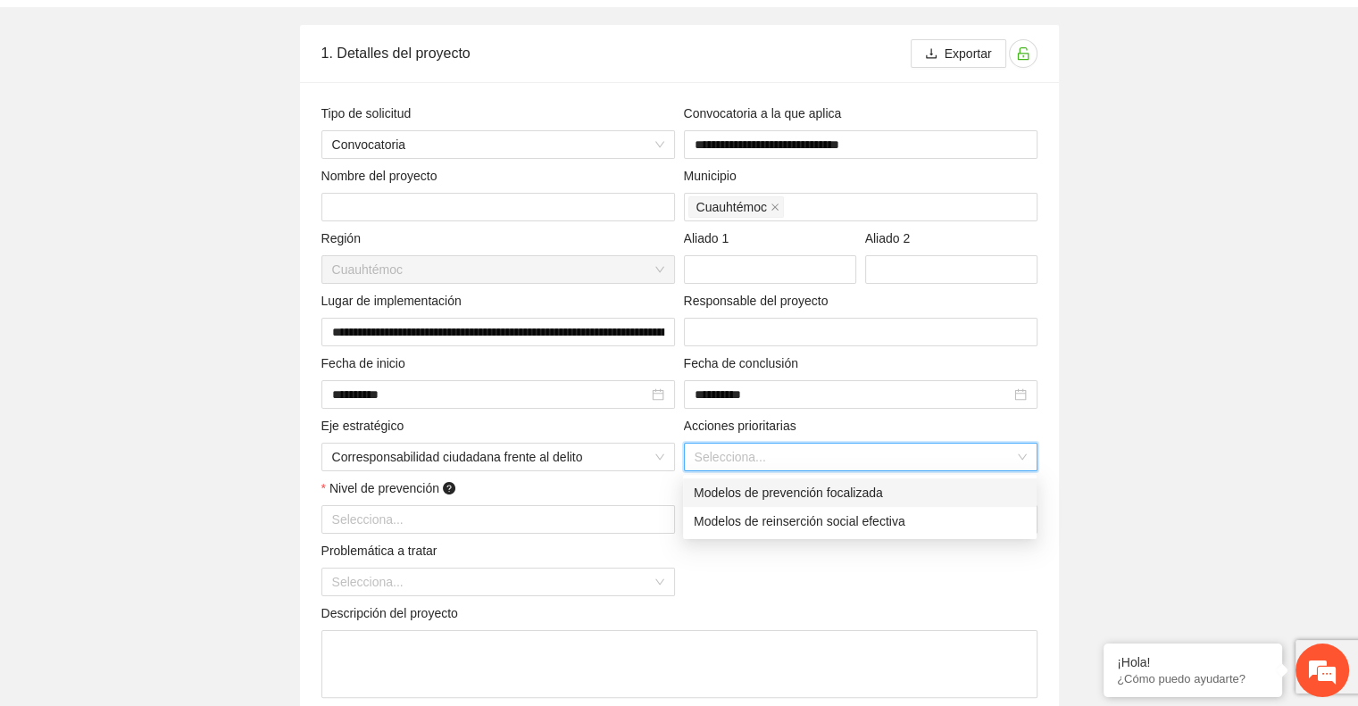
click at [786, 487] on div "Modelos de prevención focalizada" at bounding box center [860, 493] width 332 height 20
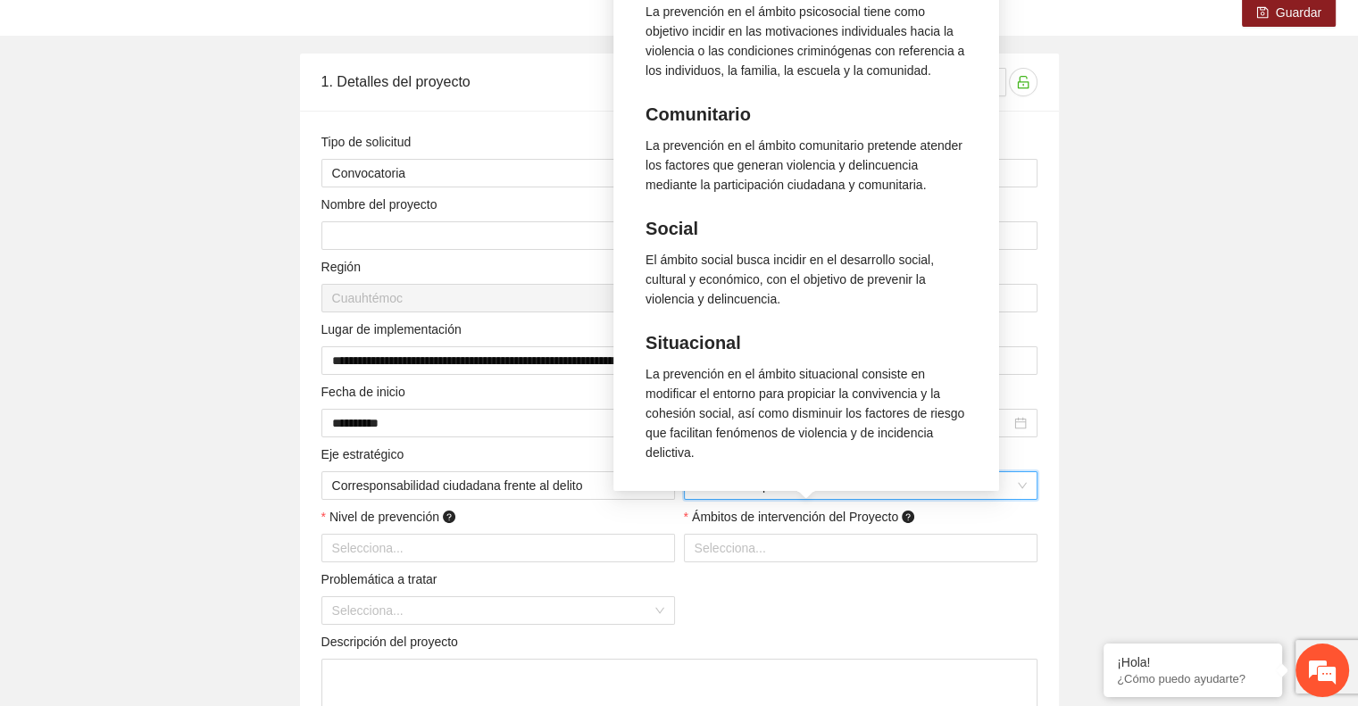
scroll to position [157, 0]
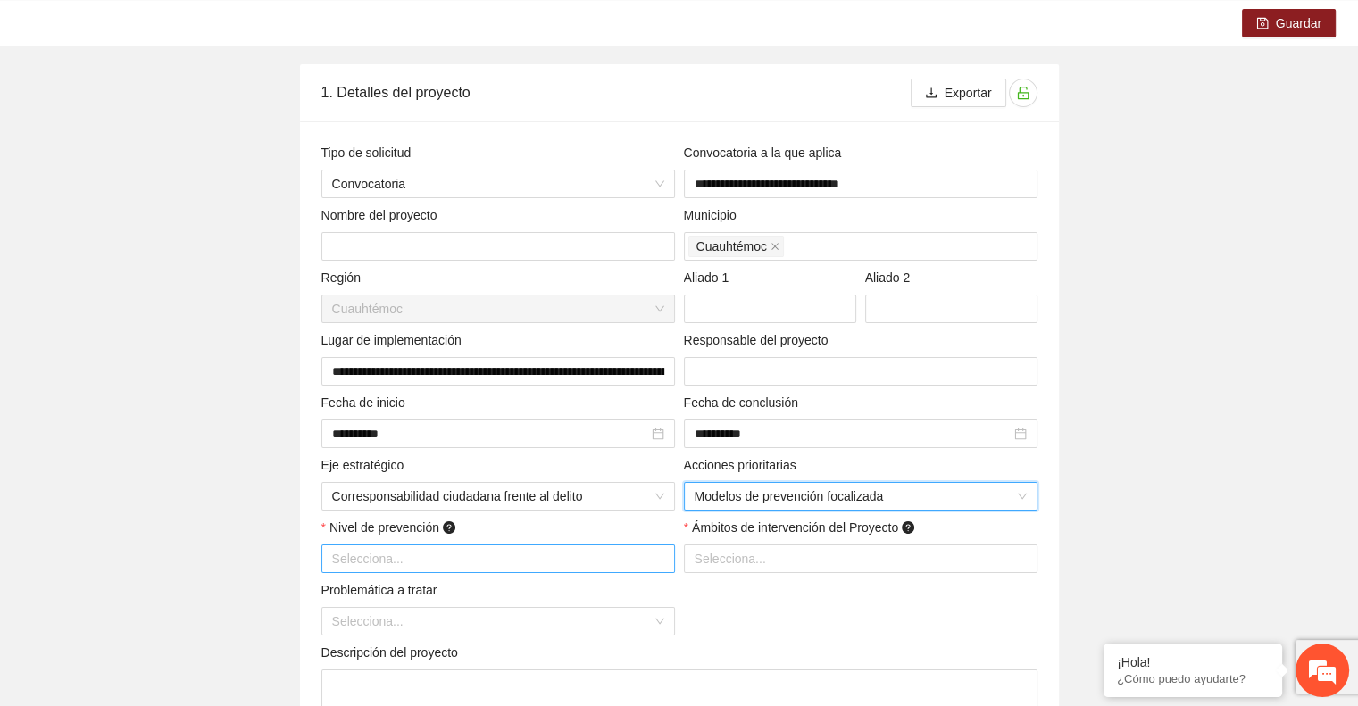
click at [520, 557] on div at bounding box center [498, 558] width 345 height 21
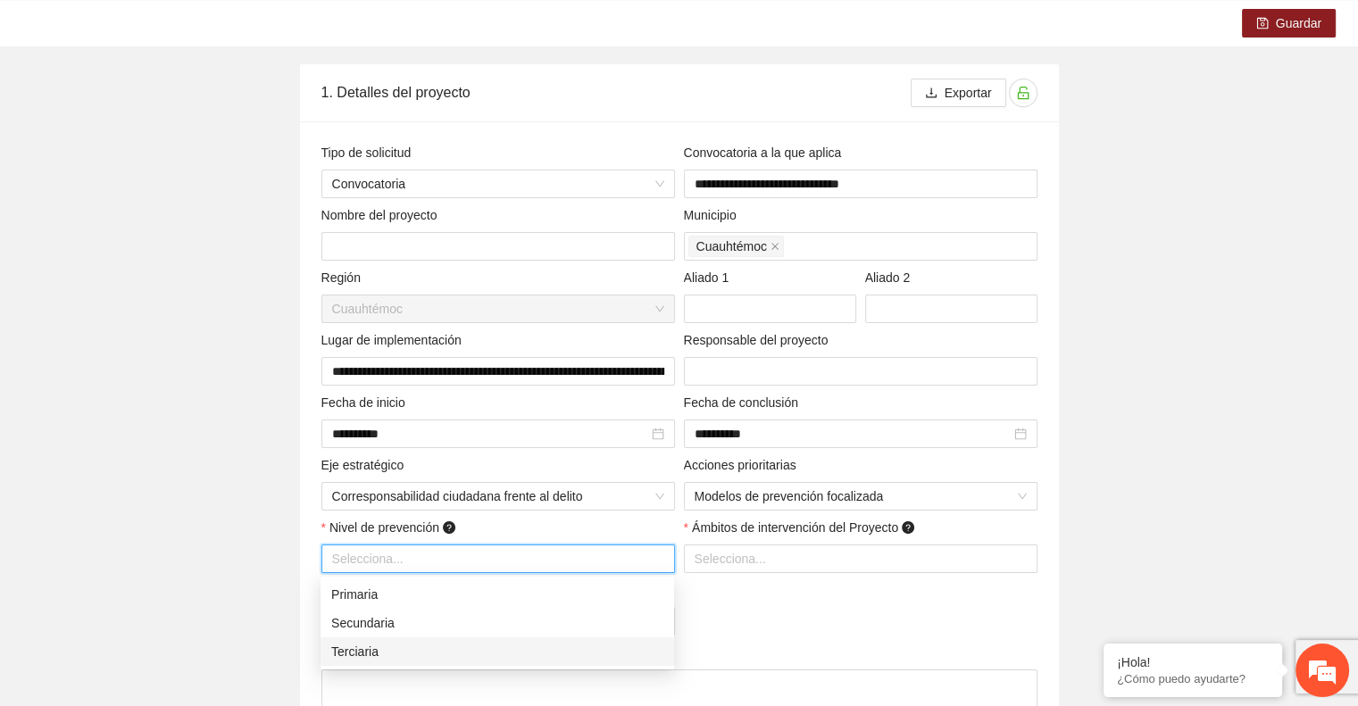
click at [441, 646] on div "Terciaria" at bounding box center [497, 652] width 332 height 20
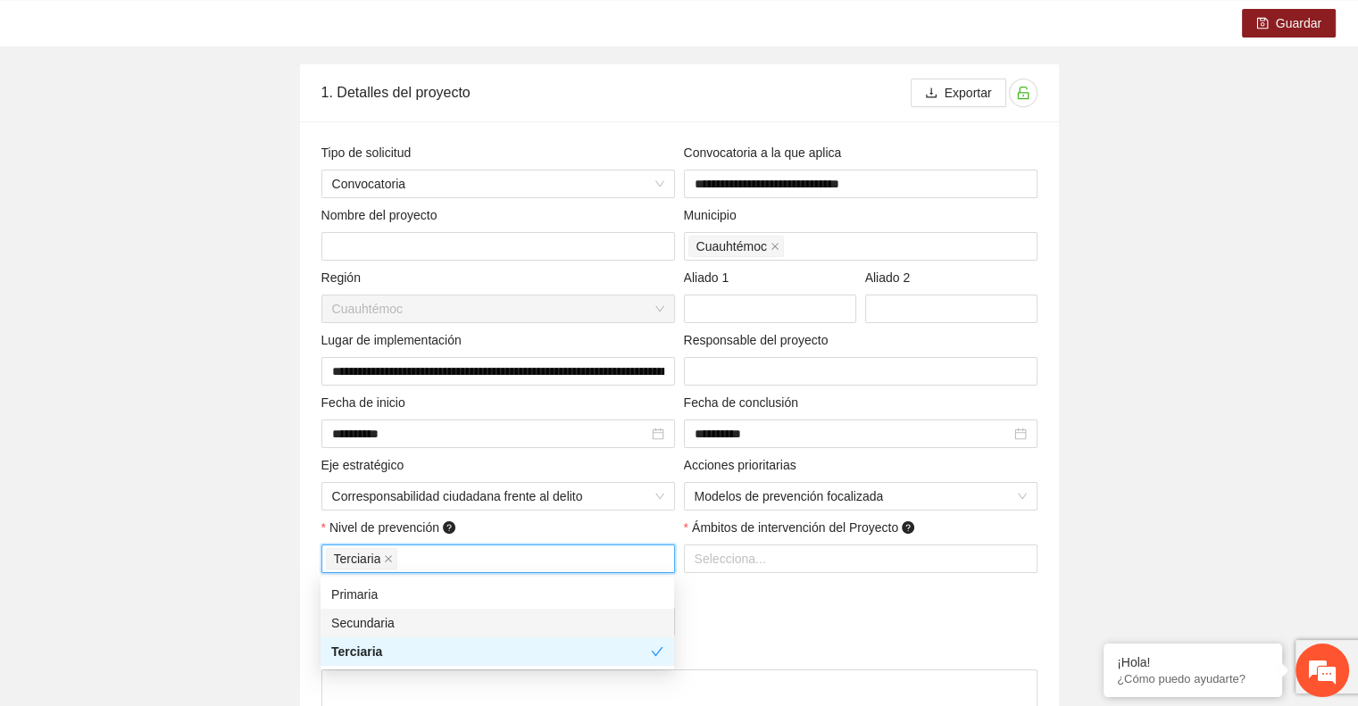
click at [727, 616] on div "**********" at bounding box center [679, 532] width 725 height 779
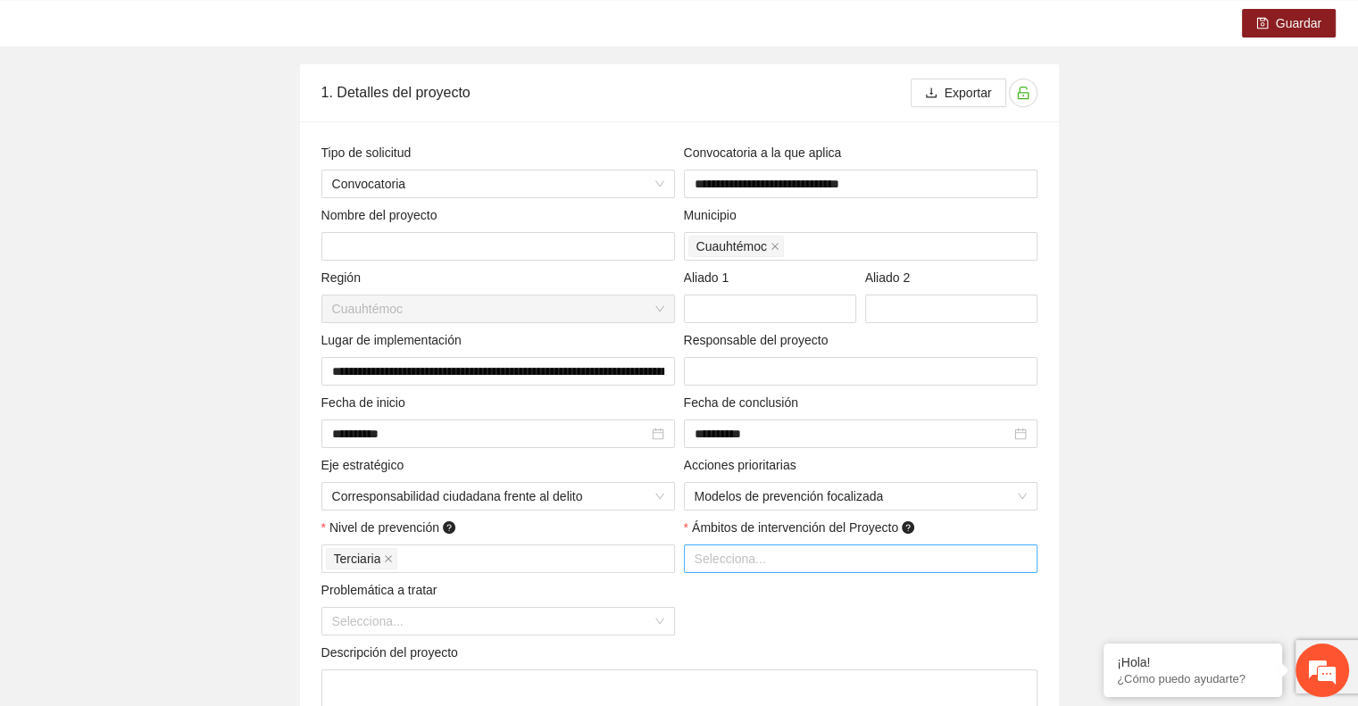
click at [779, 562] on div at bounding box center [860, 558] width 345 height 21
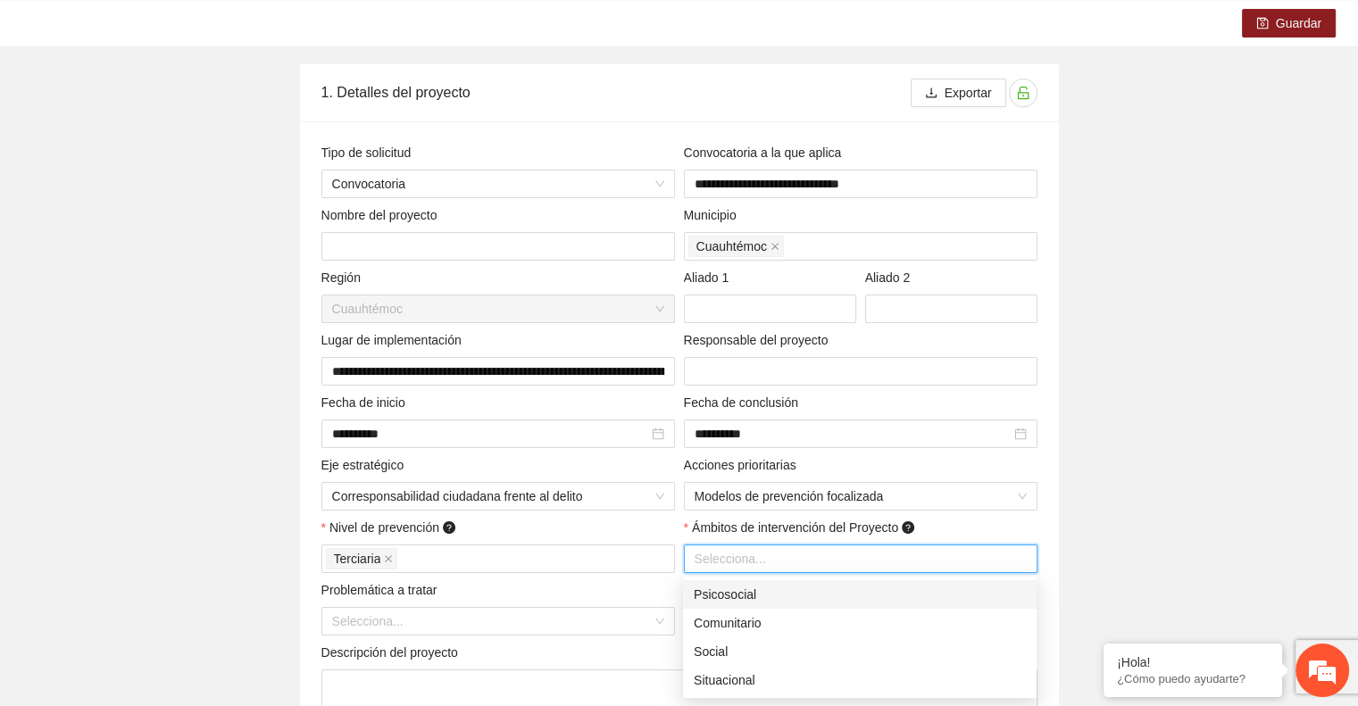
click at [752, 594] on div "Psicosocial" at bounding box center [860, 595] width 332 height 20
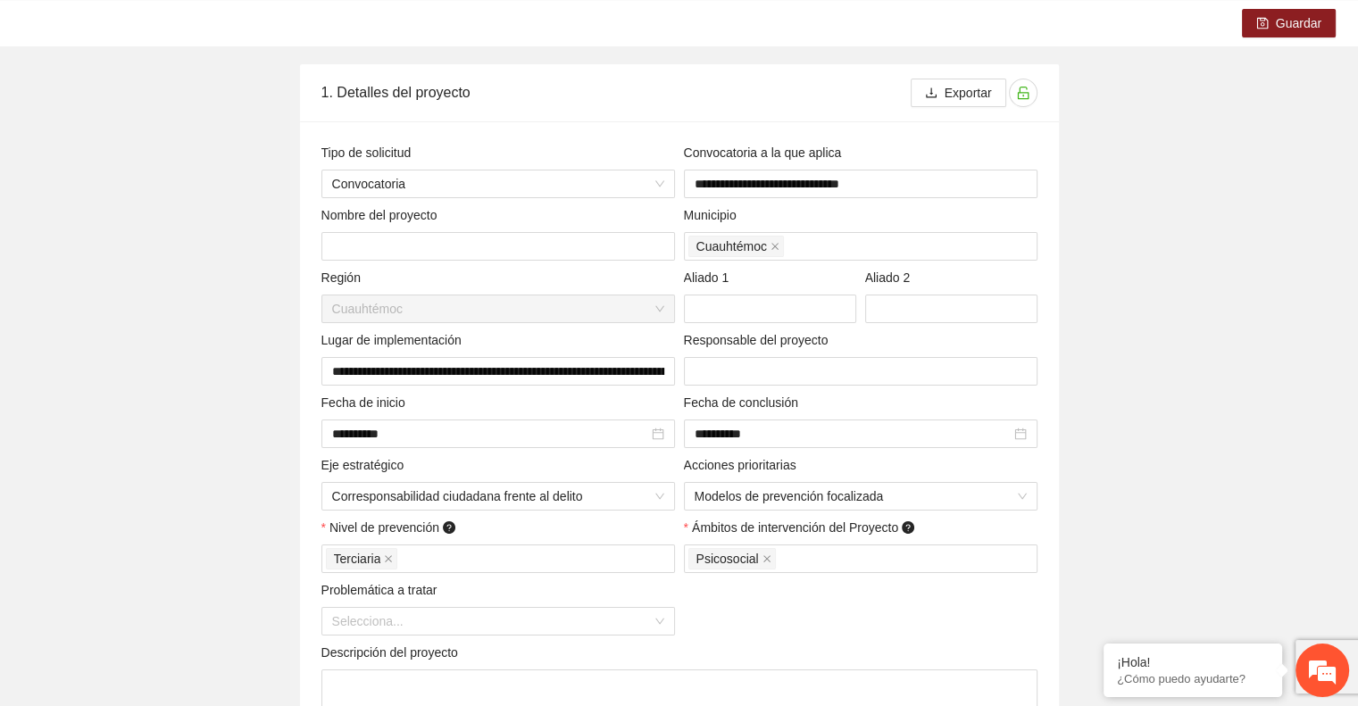
click at [580, 667] on div "Descripción del proyecto" at bounding box center [679, 656] width 716 height 27
click at [657, 629] on div "Selecciona..." at bounding box center [498, 621] width 354 height 29
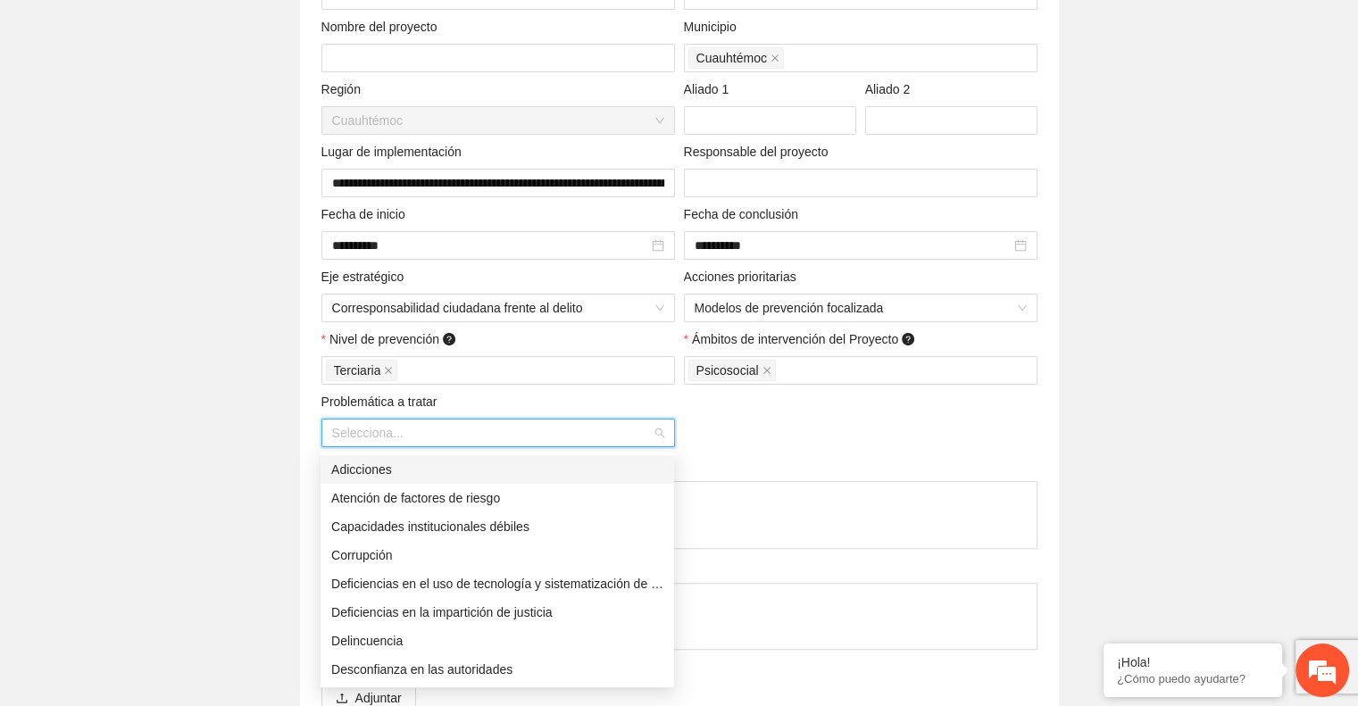
scroll to position [346, 0]
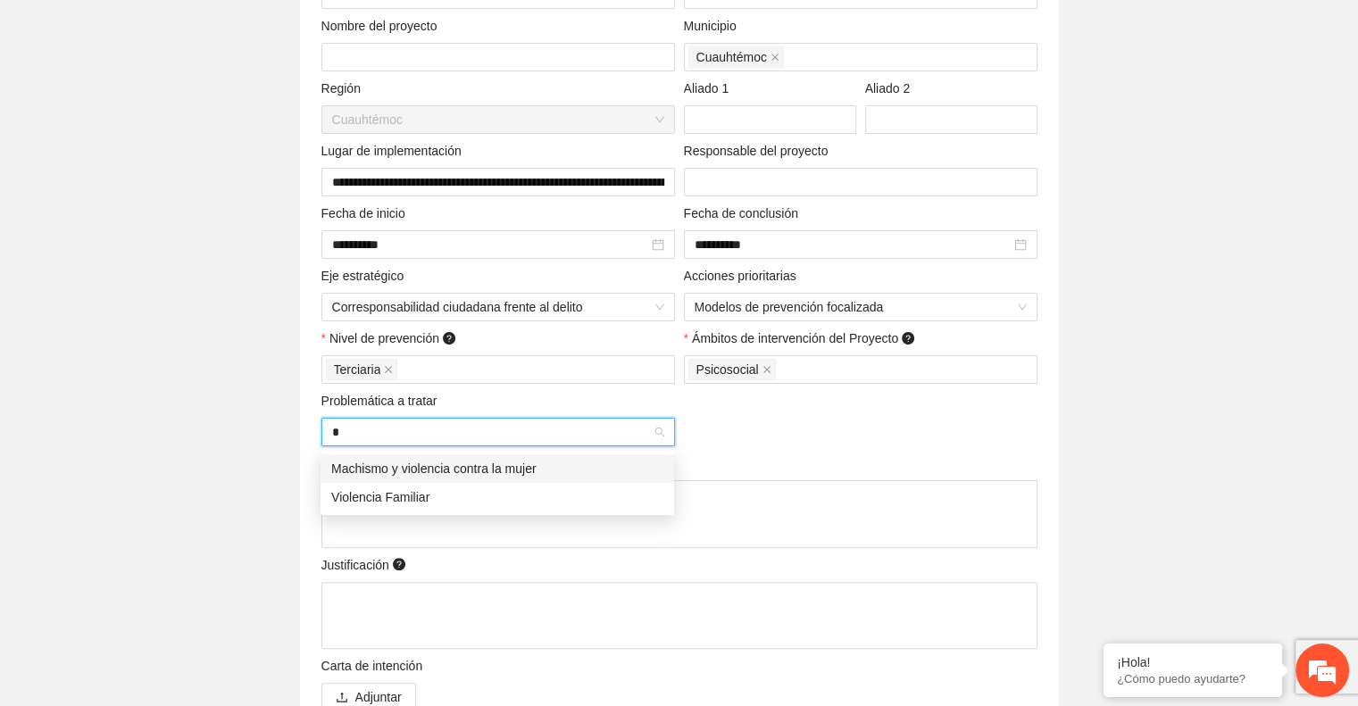
type input "**"
click at [450, 493] on div "Violencia Familiar" at bounding box center [497, 497] width 332 height 20
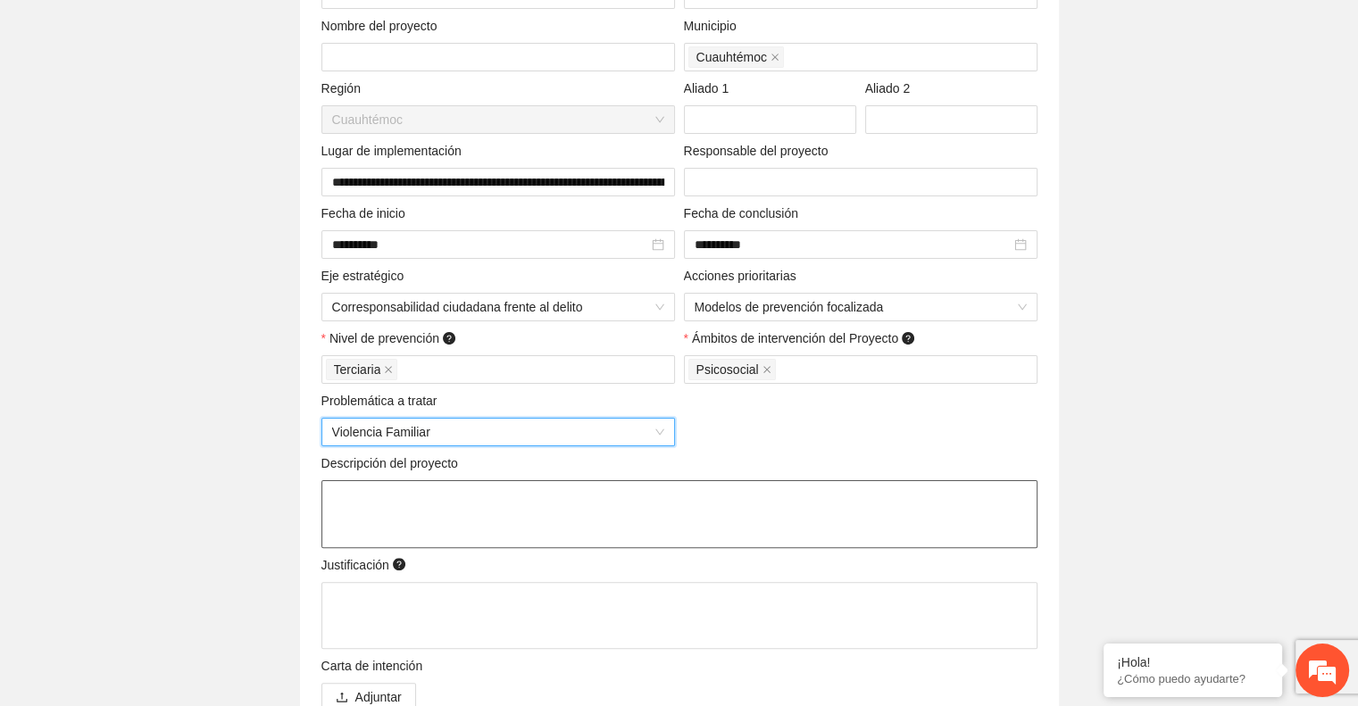
click at [456, 496] on textarea at bounding box center [679, 514] width 716 height 68
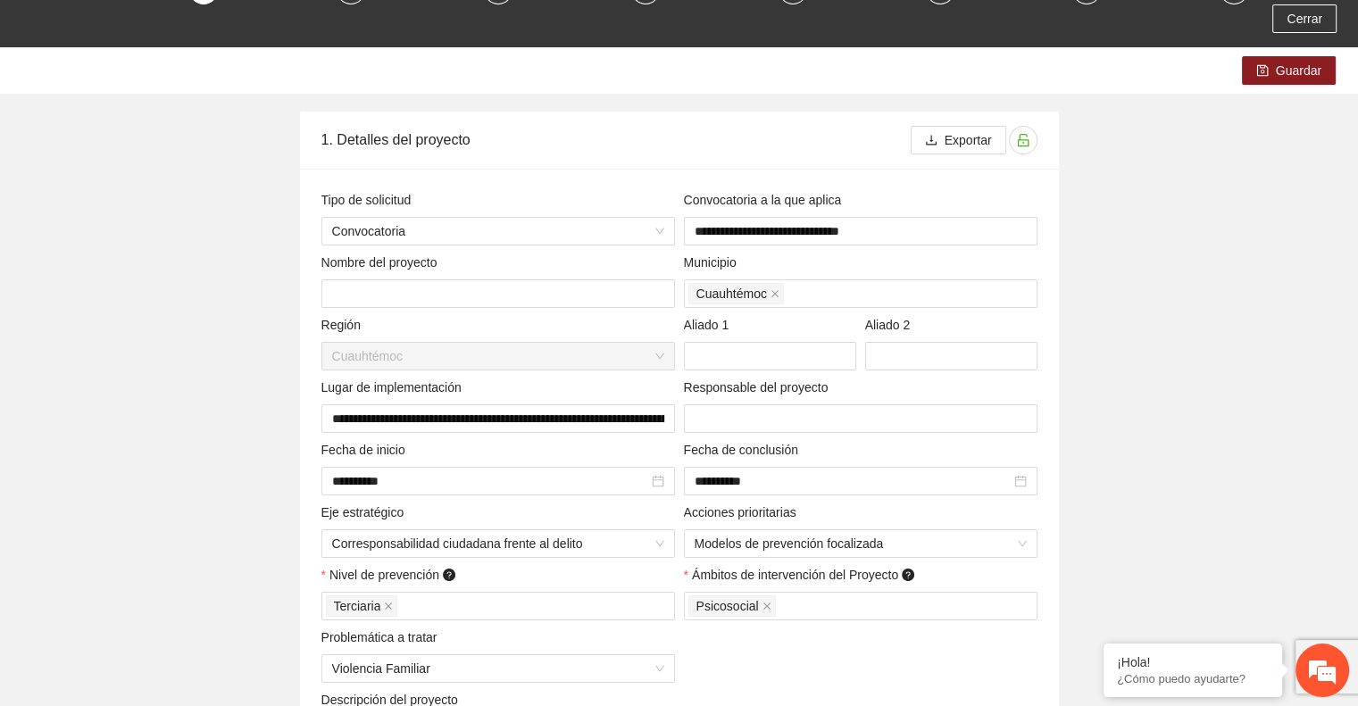
scroll to position [0, 0]
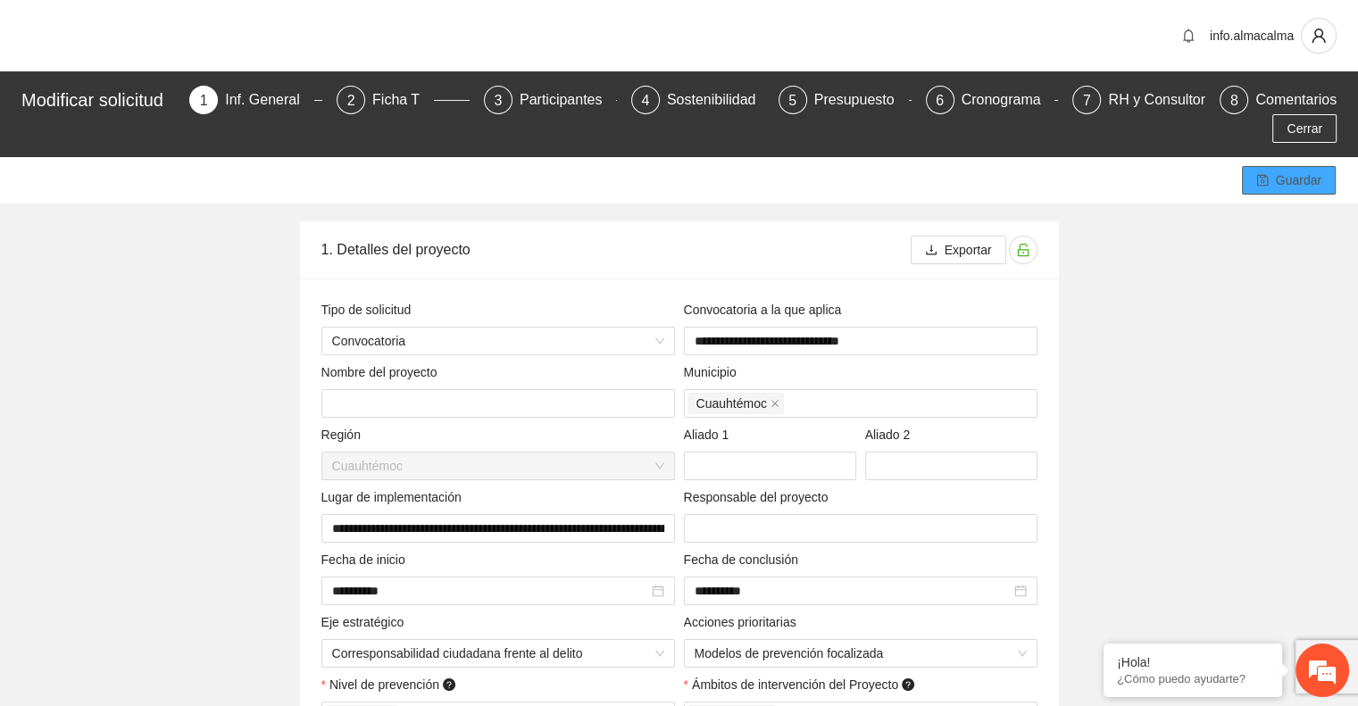
click at [1261, 185] on icon "save" at bounding box center [1262, 181] width 12 height 12
drag, startPoint x: 682, startPoint y: 308, endPoint x: 871, endPoint y: 300, distance: 189.5
click at [871, 300] on div "Convocatoria a la que aplica" at bounding box center [861, 313] width 354 height 27
copy span "Convocatoria a la que aplica"
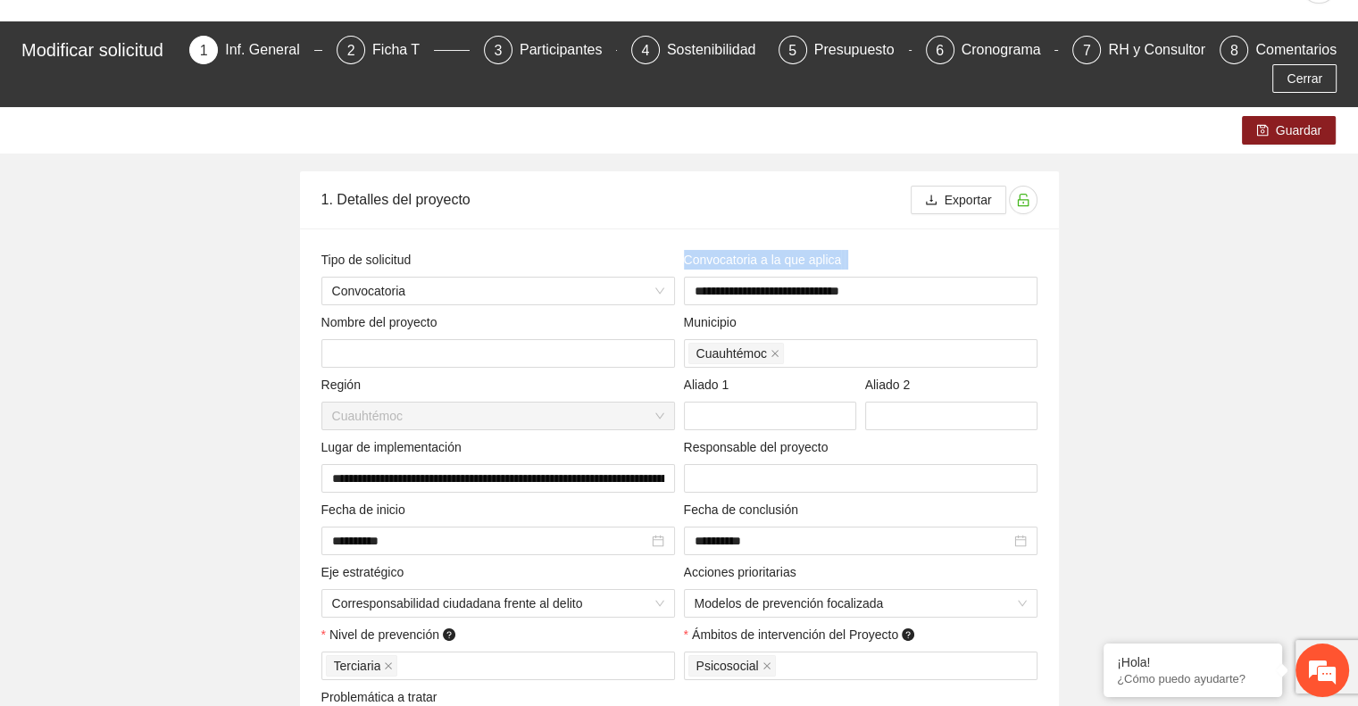
scroll to position [89, 0]
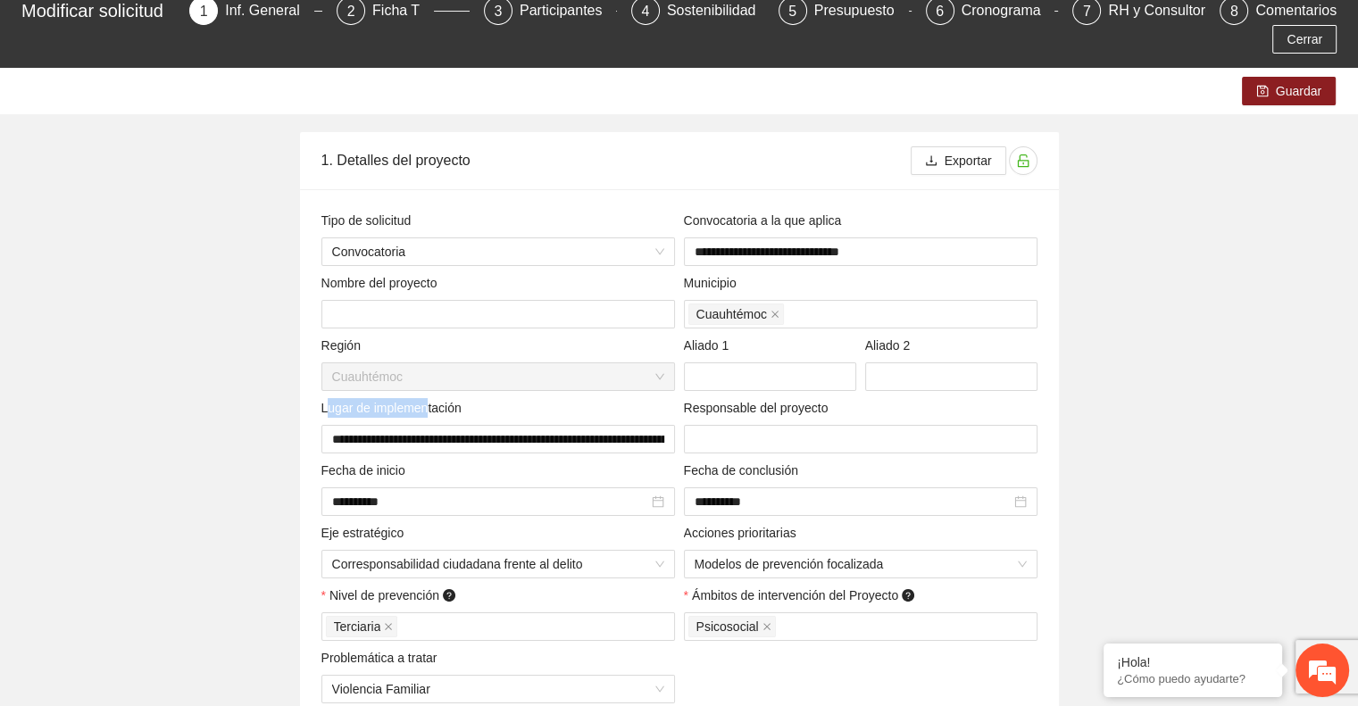
drag, startPoint x: 324, startPoint y: 406, endPoint x: 307, endPoint y: 426, distance: 26.0
click at [429, 411] on span "Lugar de implementación" at bounding box center [394, 408] width 147 height 20
drag, startPoint x: 321, startPoint y: 410, endPoint x: 502, endPoint y: 423, distance: 180.8
click at [502, 423] on div "Lugar de implementación" at bounding box center [498, 411] width 354 height 27
copy span "Lugar de implementación"
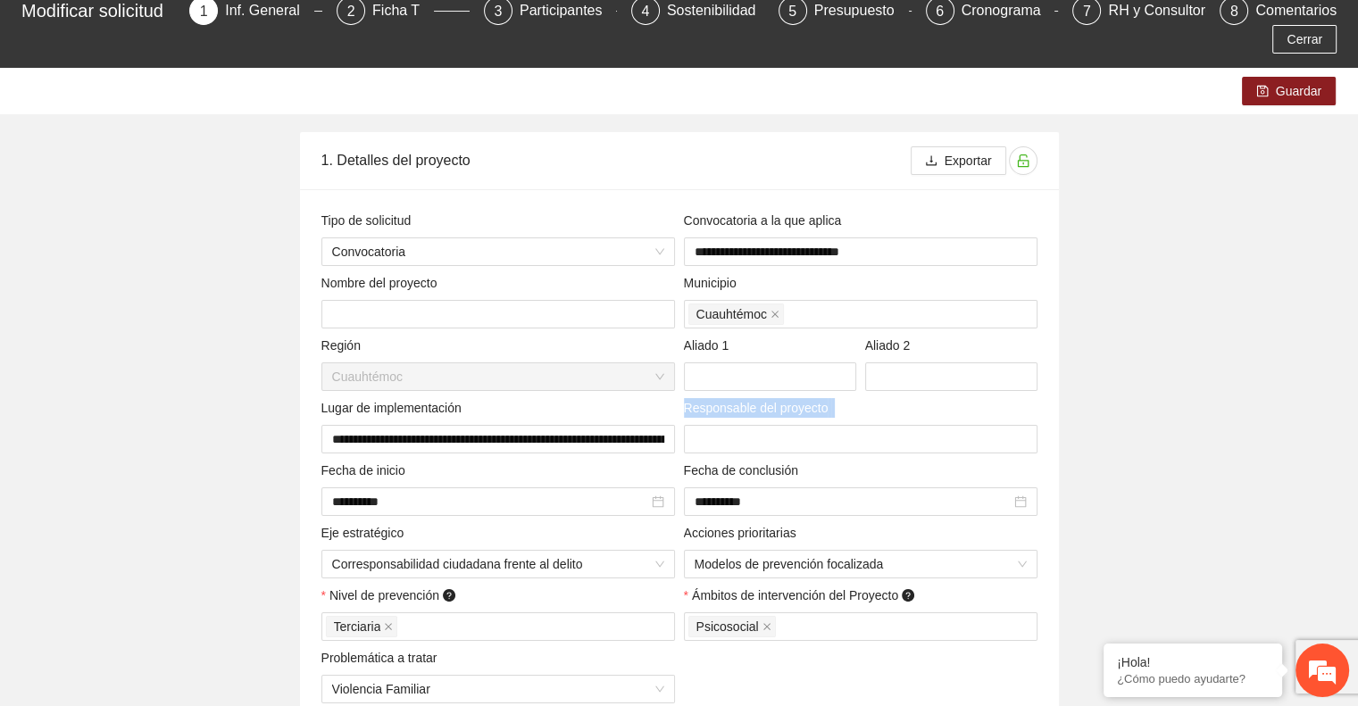
drag, startPoint x: 685, startPoint y: 407, endPoint x: 837, endPoint y: 422, distance: 153.4
click at [837, 422] on div "Responsable del proyecto" at bounding box center [861, 411] width 354 height 27
copy span "Responsable del proyecto"
click at [762, 437] on input "text" at bounding box center [861, 439] width 354 height 29
paste input "**********"
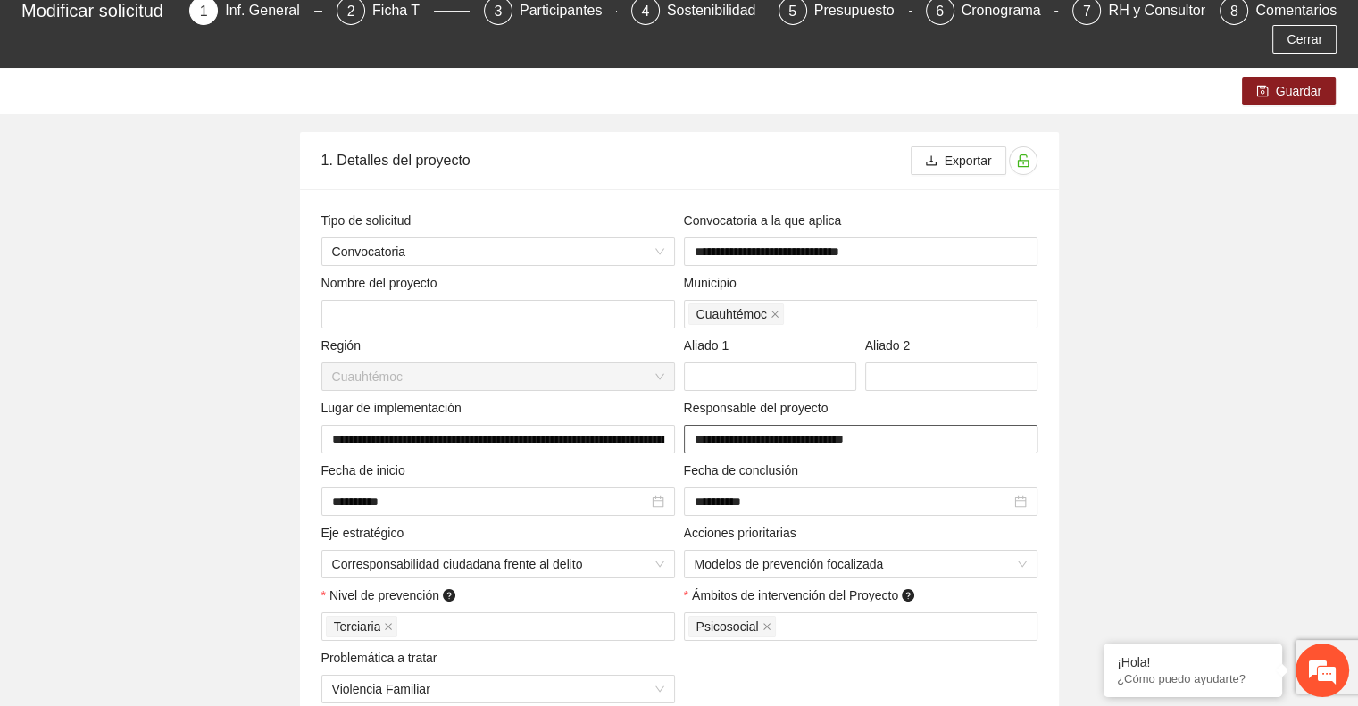
type input "**********"
click at [1299, 97] on span "Guardar" at bounding box center [1299, 91] width 46 height 20
drag, startPoint x: 332, startPoint y: 437, endPoint x: 834, endPoint y: 440, distance: 501.8
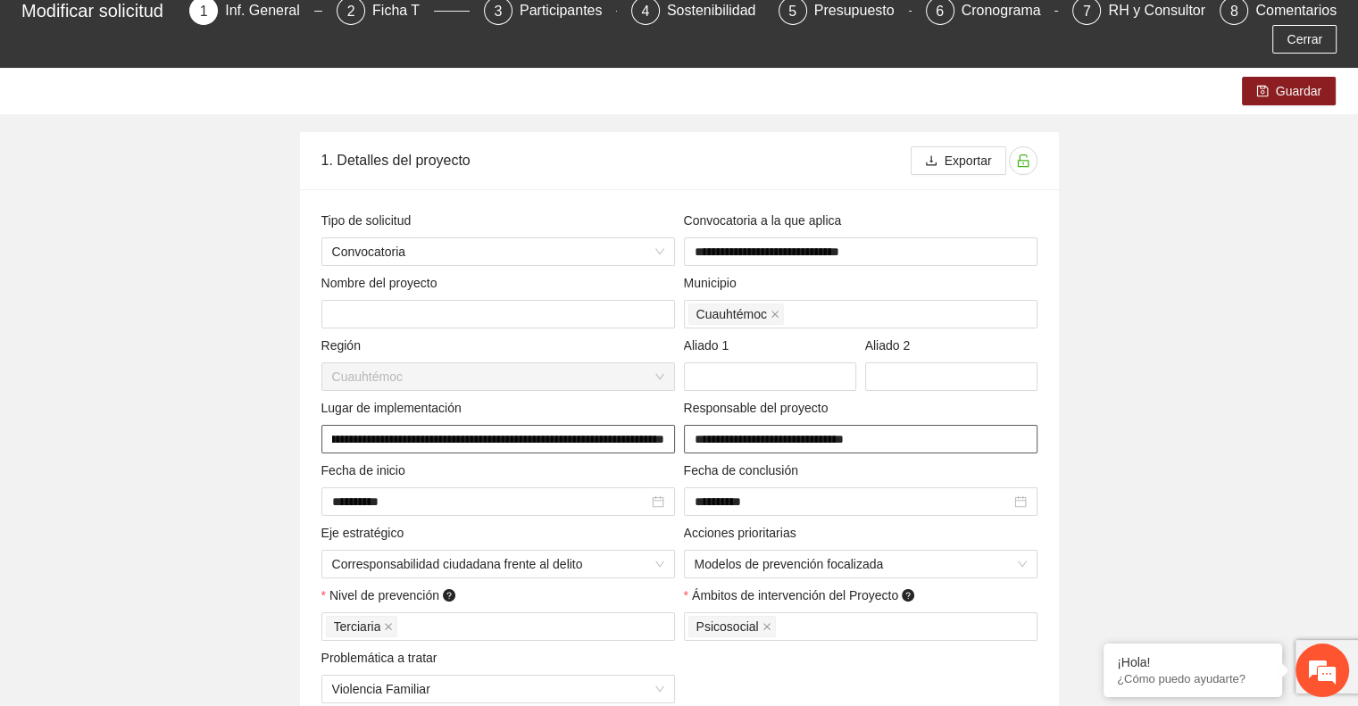
click at [834, 440] on div "**********" at bounding box center [679, 600] width 725 height 779
drag, startPoint x: 404, startPoint y: 473, endPoint x: 296, endPoint y: 476, distance: 108.1
click at [296, 476] on div "**********" at bounding box center [679, 571] width 848 height 879
copy span "Fecha de inicio"
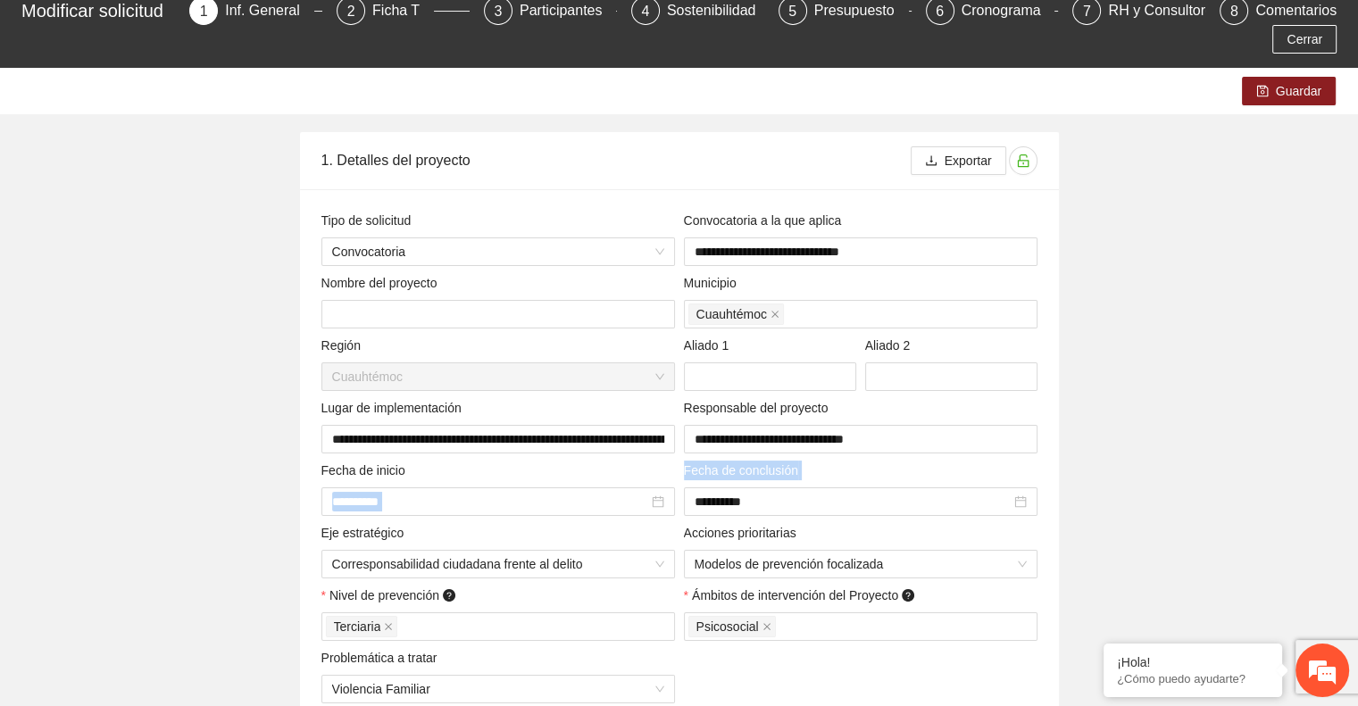
drag, startPoint x: 798, startPoint y: 471, endPoint x: 646, endPoint y: 475, distance: 152.7
click at [646, 475] on div "**********" at bounding box center [679, 600] width 725 height 779
click at [812, 461] on div "Fecha de conclusión" at bounding box center [861, 474] width 354 height 27
drag, startPoint x: 793, startPoint y: 470, endPoint x: 686, endPoint y: 471, distance: 107.1
click at [686, 471] on span "Fecha de conclusión" at bounding box center [744, 471] width 121 height 20
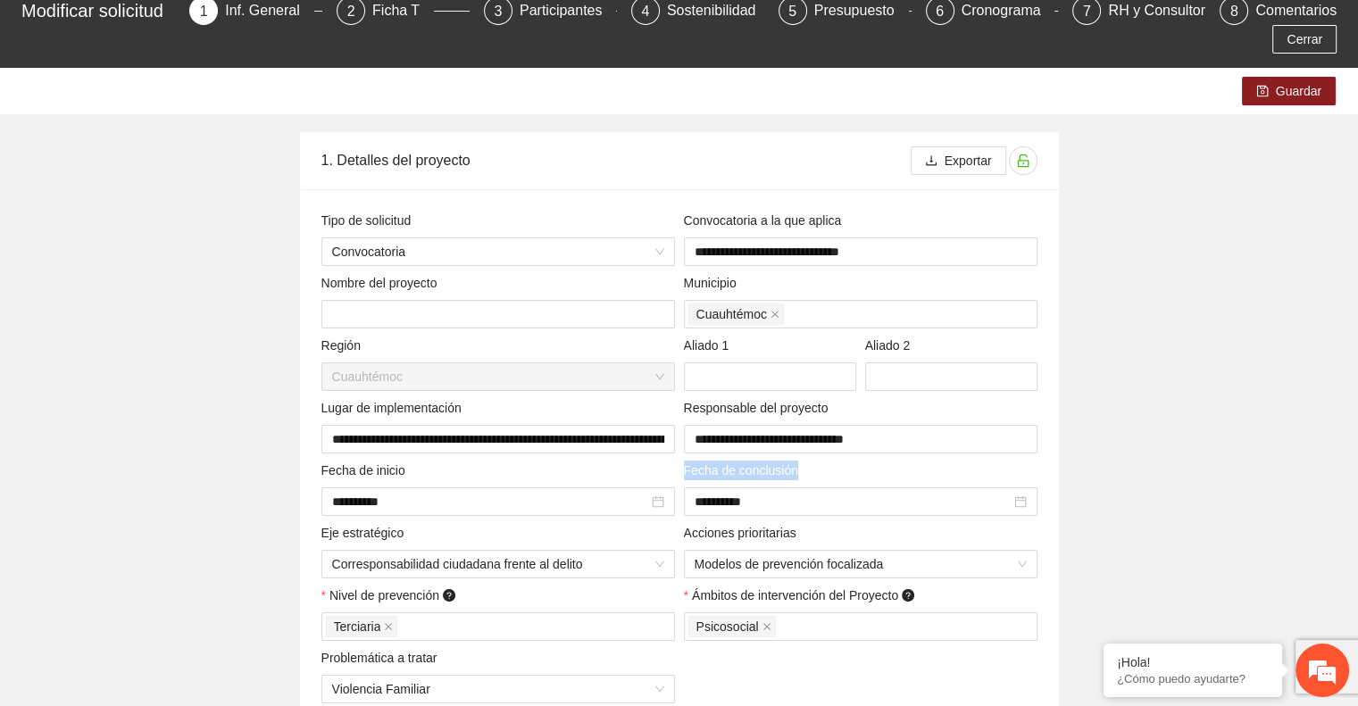
copy span "Fecha de conclusión"
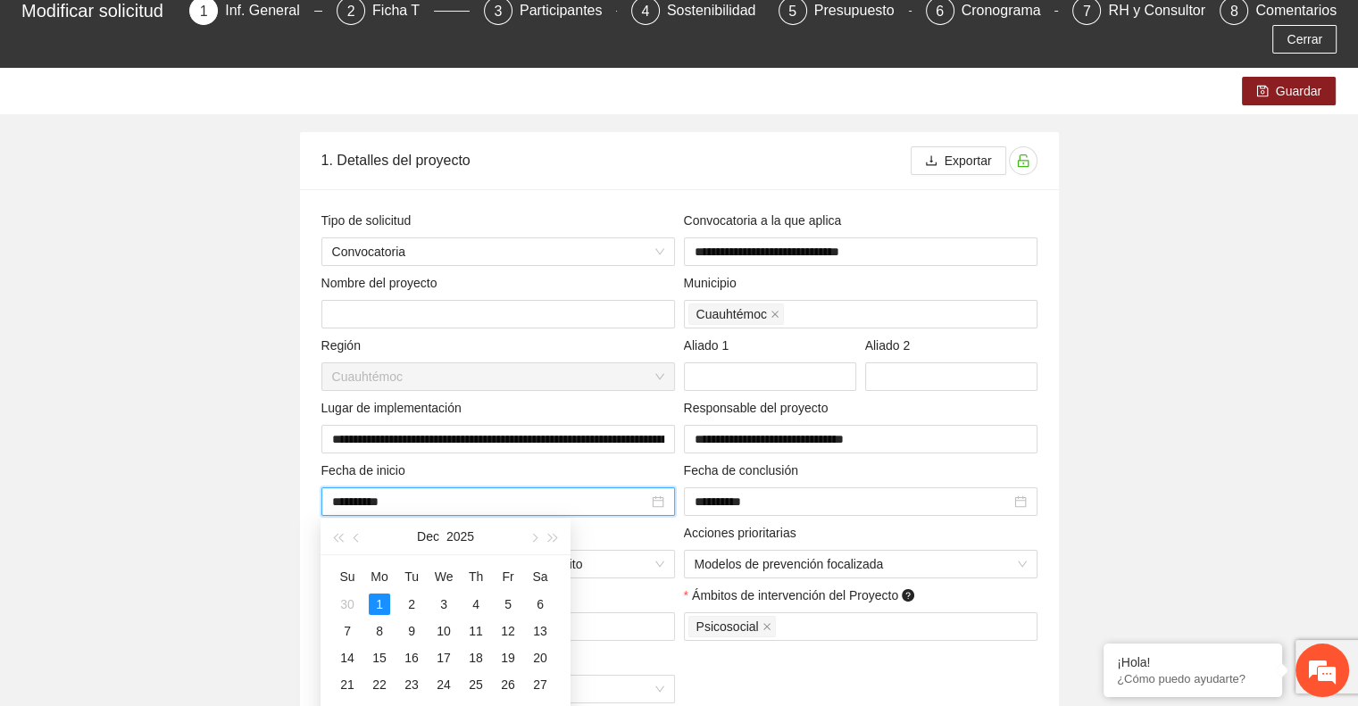
drag, startPoint x: 438, startPoint y: 502, endPoint x: 207, endPoint y: 487, distance: 231.7
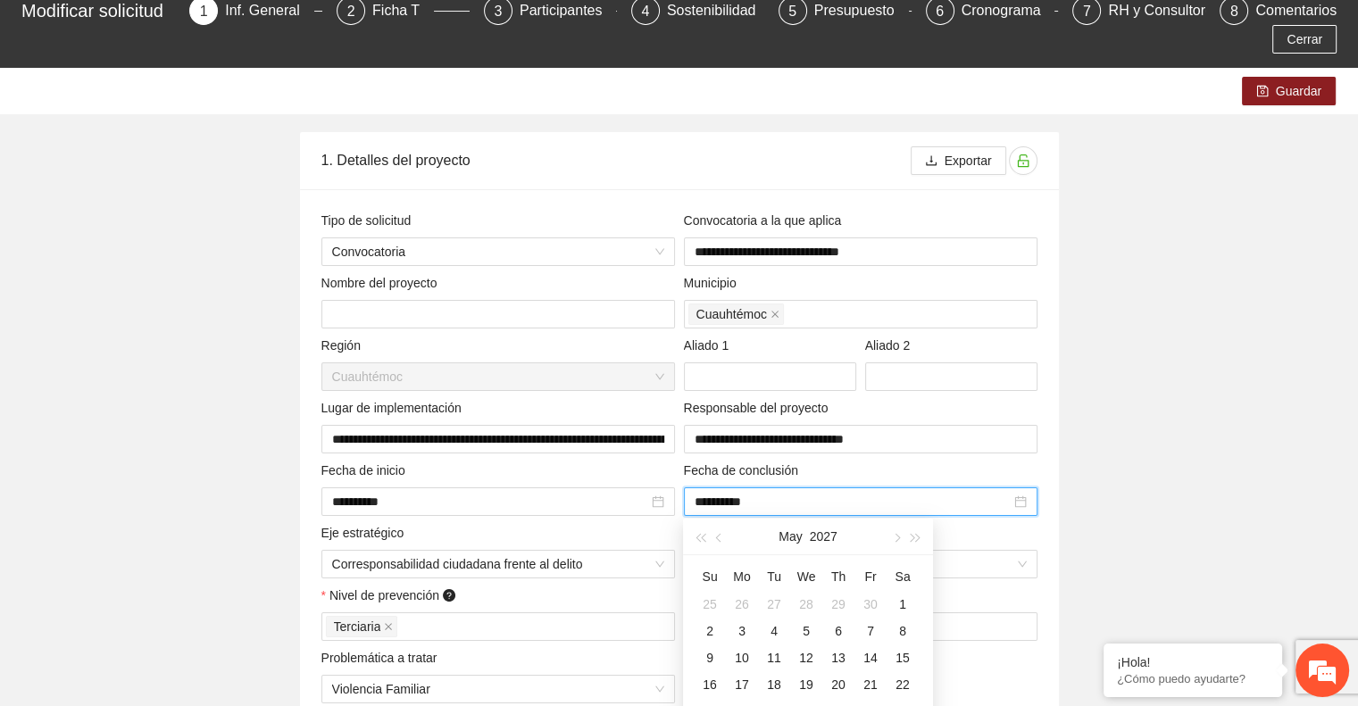
drag, startPoint x: 782, startPoint y: 505, endPoint x: 685, endPoint y: 504, distance: 97.3
click at [685, 504] on div "**********" at bounding box center [861, 501] width 354 height 29
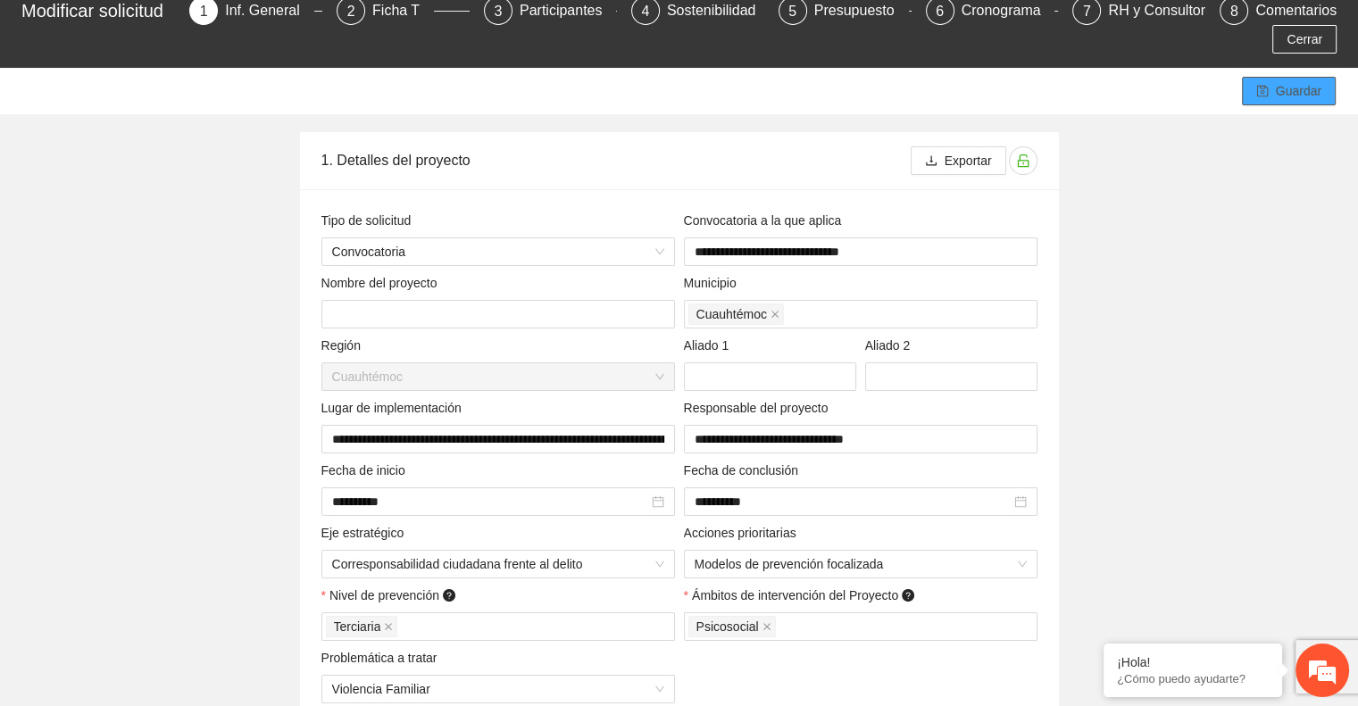
click at [1299, 88] on span "Guardar" at bounding box center [1299, 91] width 46 height 20
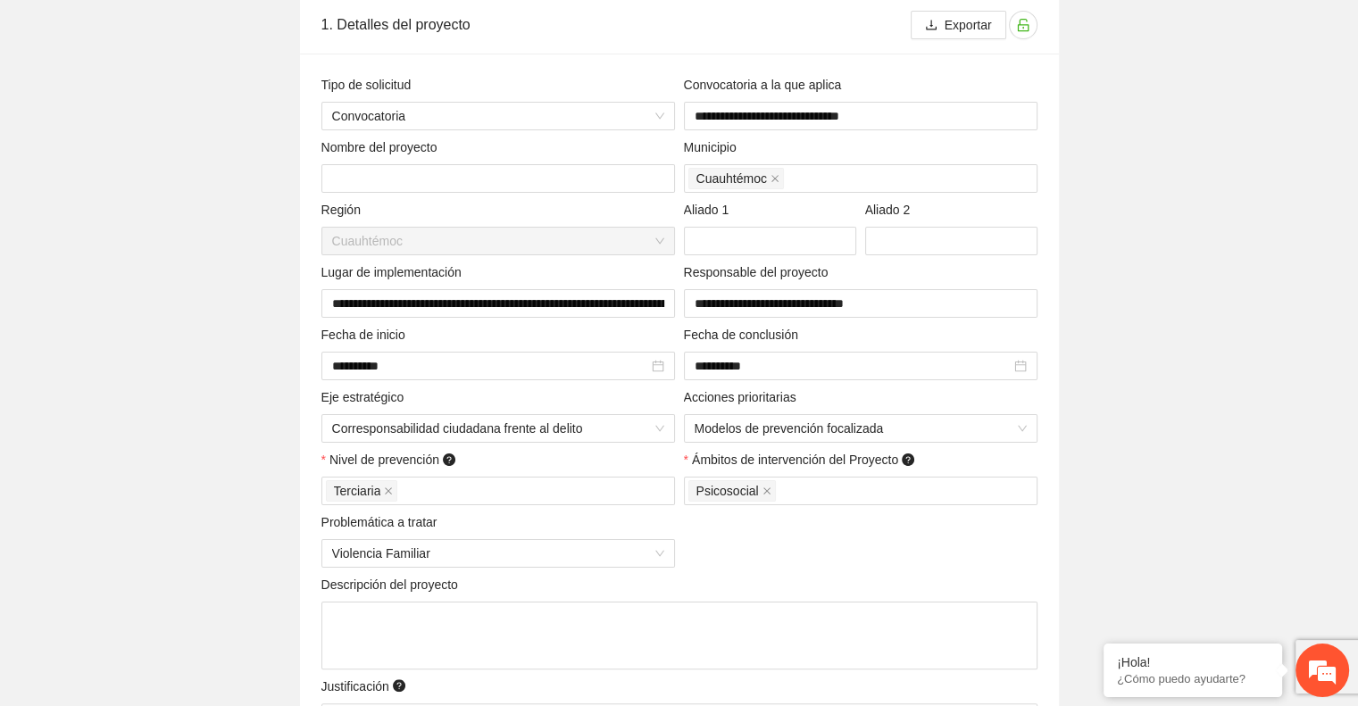
scroll to position [268, 0]
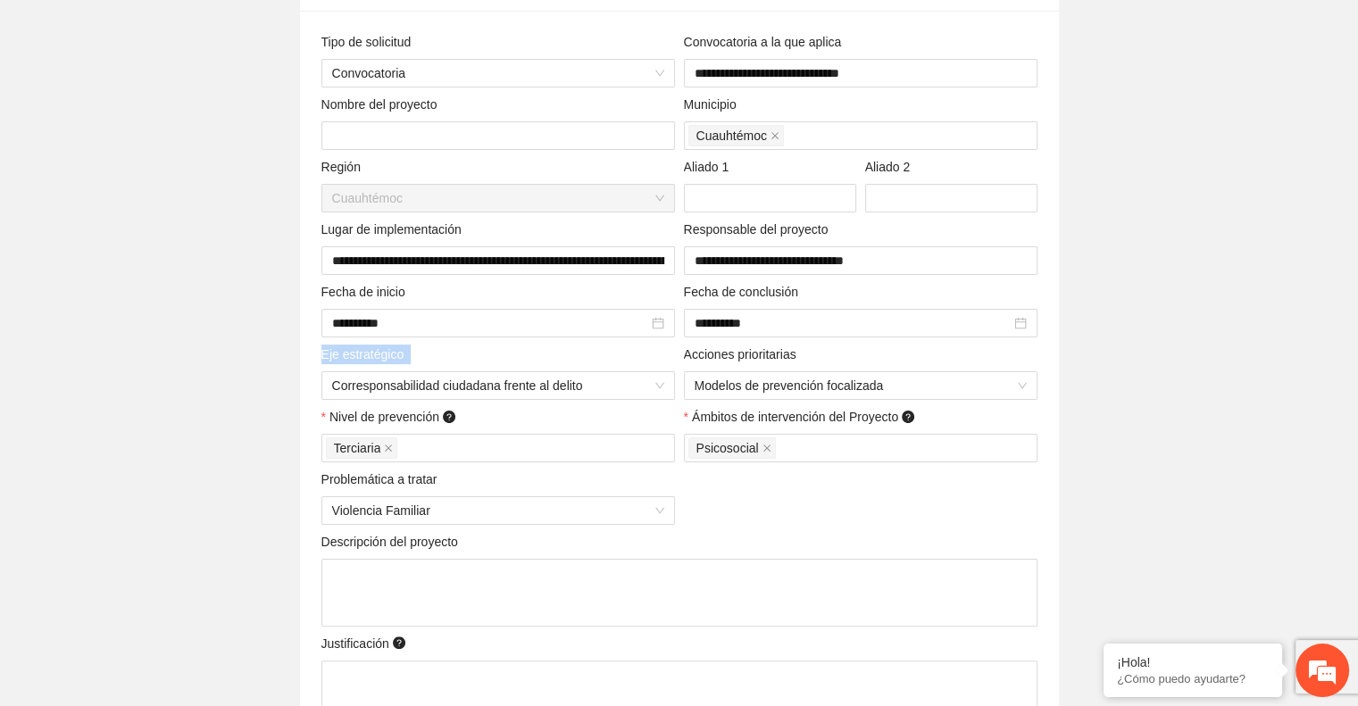
drag, startPoint x: 322, startPoint y: 357, endPoint x: 435, endPoint y: 353, distance: 112.6
click at [435, 353] on div "Eje estratégico" at bounding box center [498, 358] width 354 height 27
copy span "Eje estratégico"
drag, startPoint x: 816, startPoint y: 356, endPoint x: 620, endPoint y: 350, distance: 196.5
click at [620, 350] on div "**********" at bounding box center [679, 421] width 725 height 779
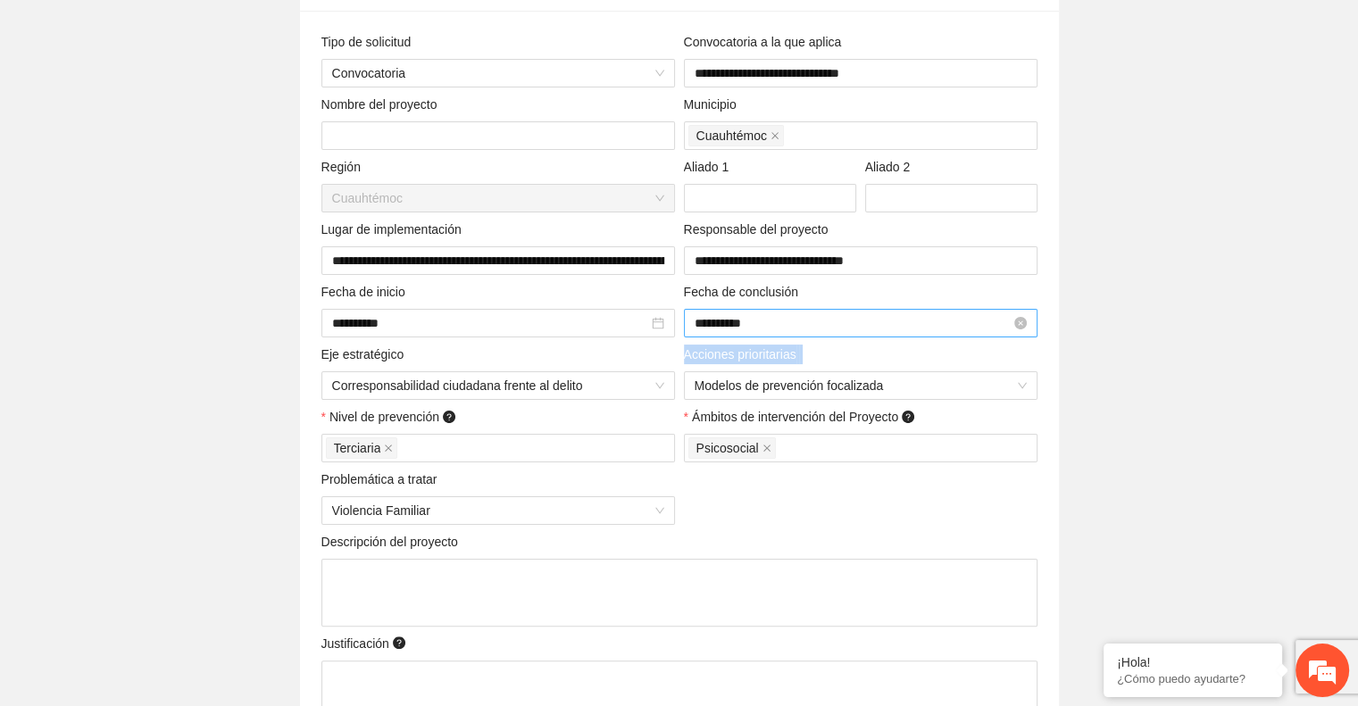
copy div "Corresponsabilidad ciudadana frente al delito Acciones prioritarias"
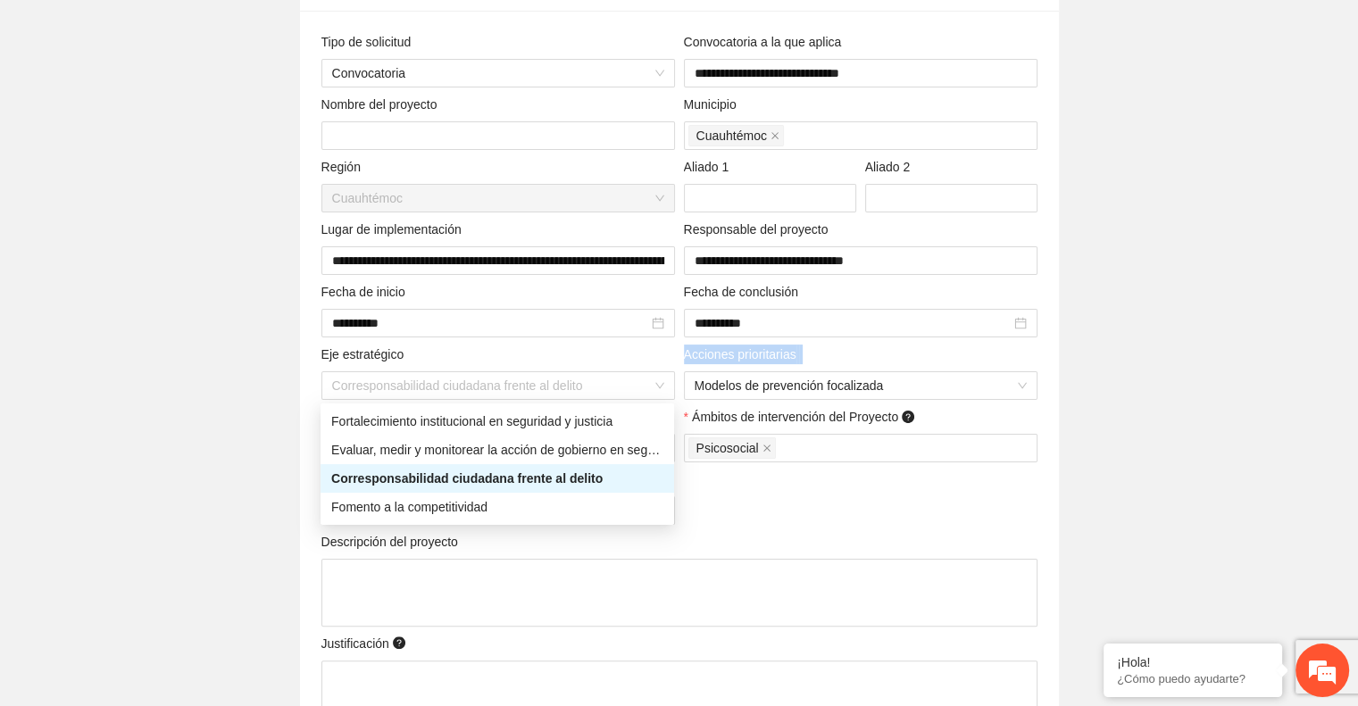
drag, startPoint x: 592, startPoint y: 387, endPoint x: 247, endPoint y: 338, distance: 348.0
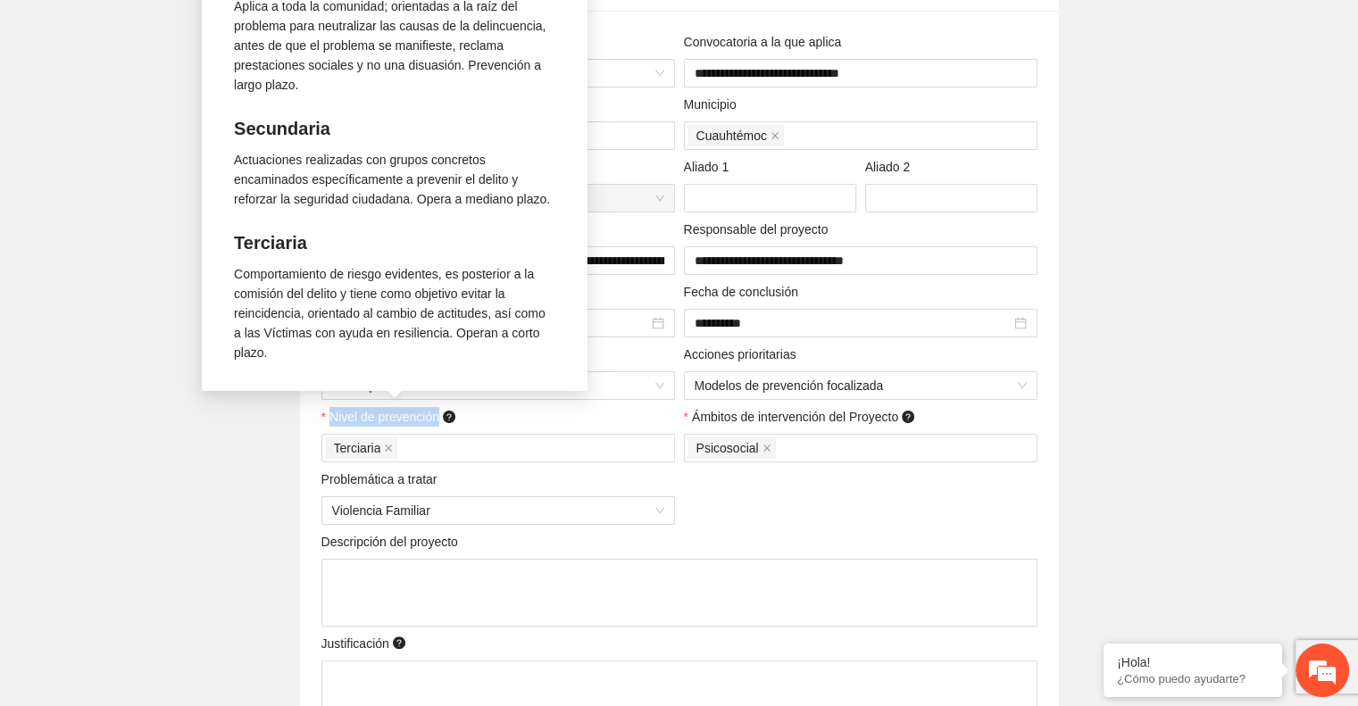
drag, startPoint x: 330, startPoint y: 420, endPoint x: 440, endPoint y: 420, distance: 109.8
click at [440, 420] on span "Nivel de prevención" at bounding box center [393, 417] width 129 height 20
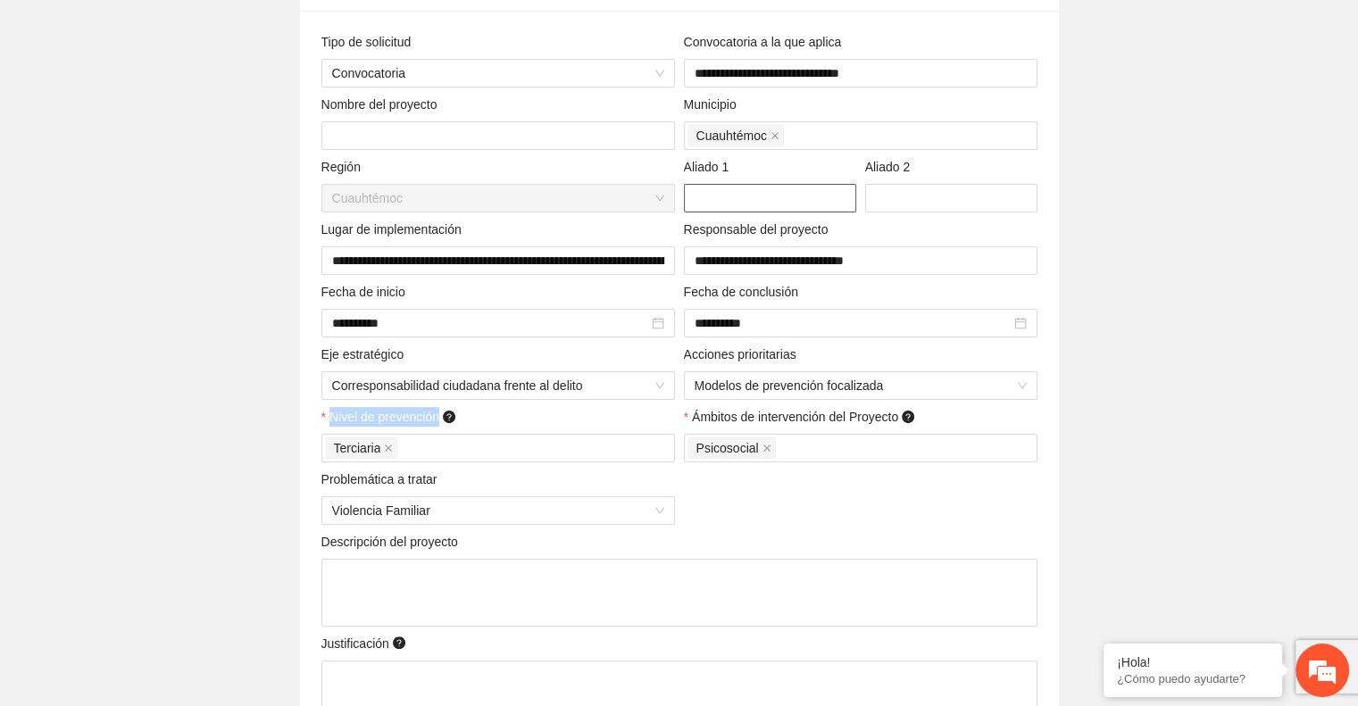
copy span "Nivel de prevención"
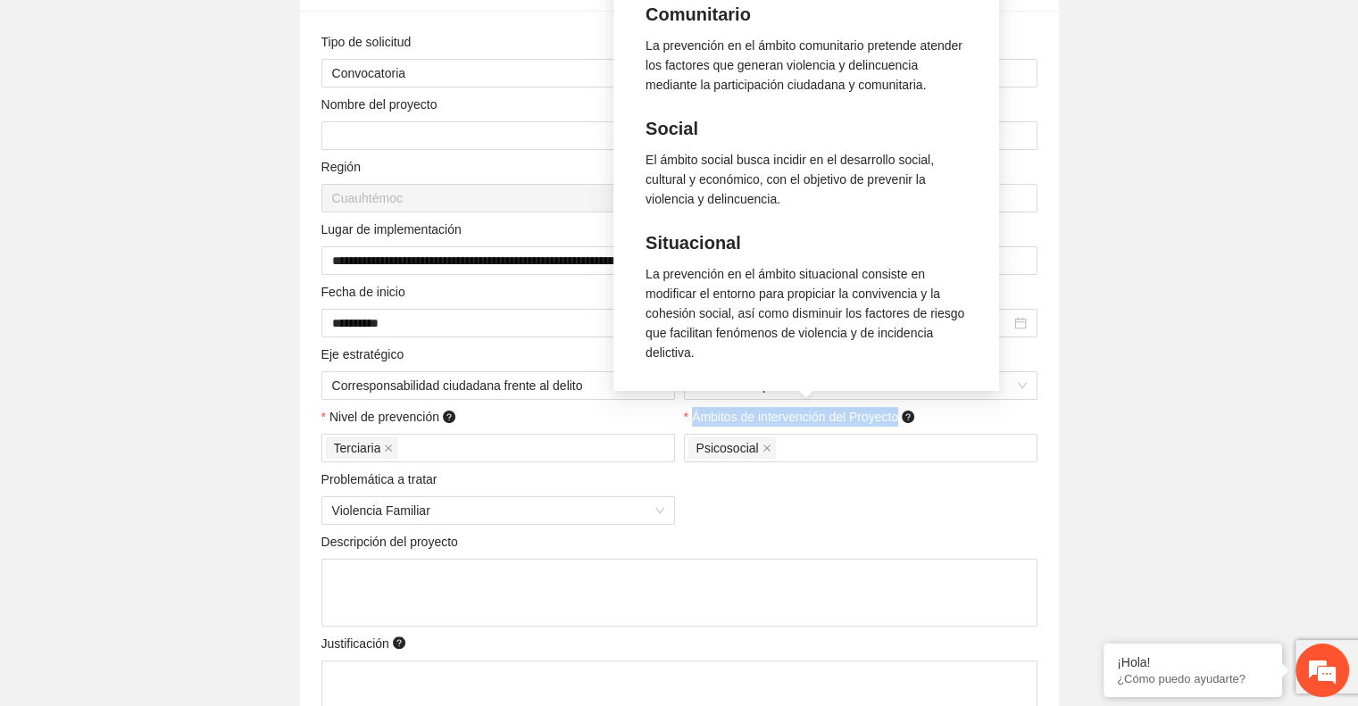
drag, startPoint x: 692, startPoint y: 419, endPoint x: 902, endPoint y: 424, distance: 209.9
click at [902, 424] on label "Ámbitos de intervención del Proyecto" at bounding box center [801, 417] width 234 height 20
copy span "Ámbitos de intervención del Proyecto"
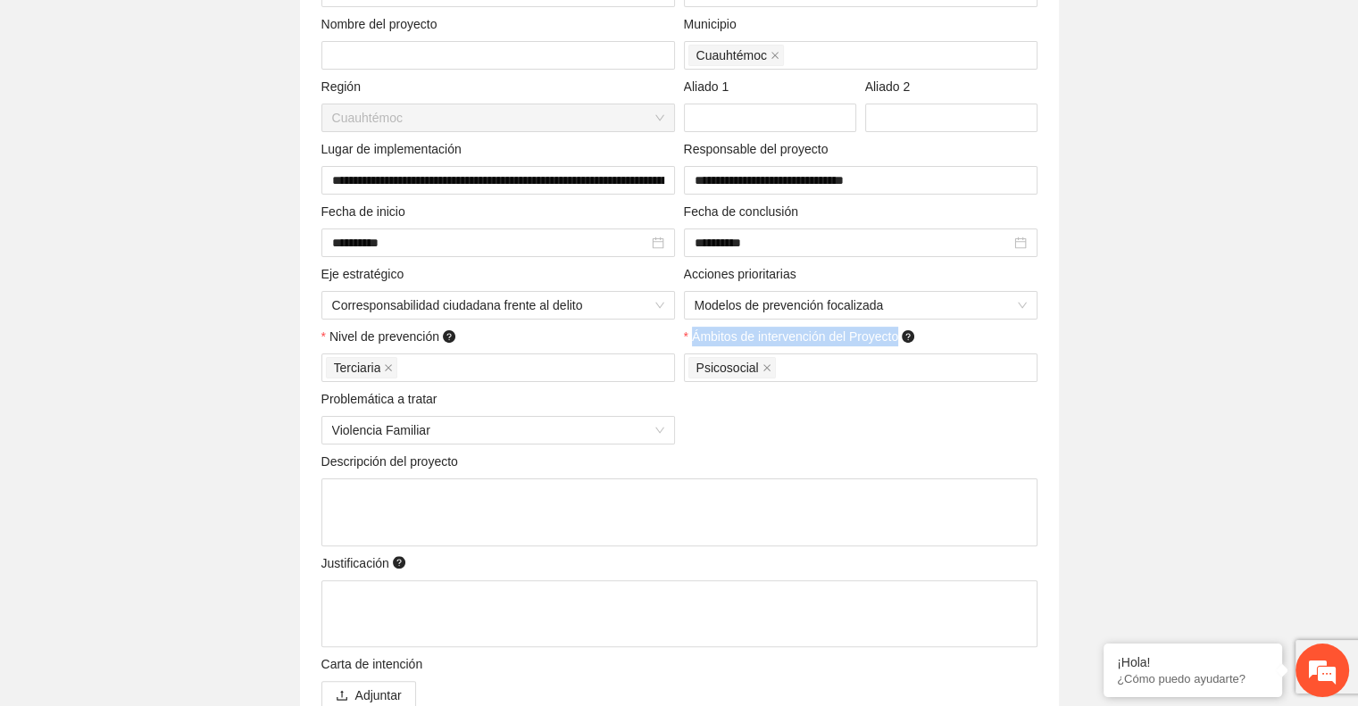
scroll to position [446, 0]
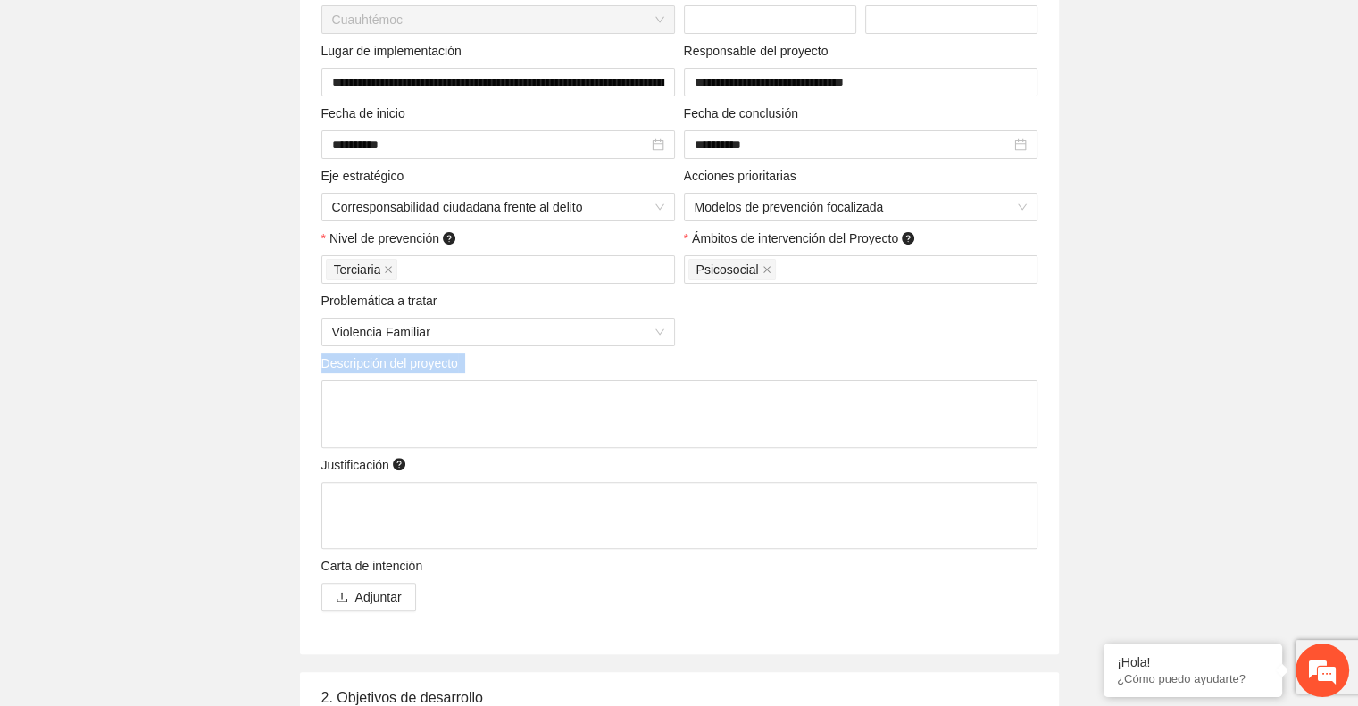
drag, startPoint x: 468, startPoint y: 365, endPoint x: 288, endPoint y: 353, distance: 179.9
click at [288, 353] on div "**********" at bounding box center [679, 214] width 848 height 879
copy span "Descripción del proyecto"
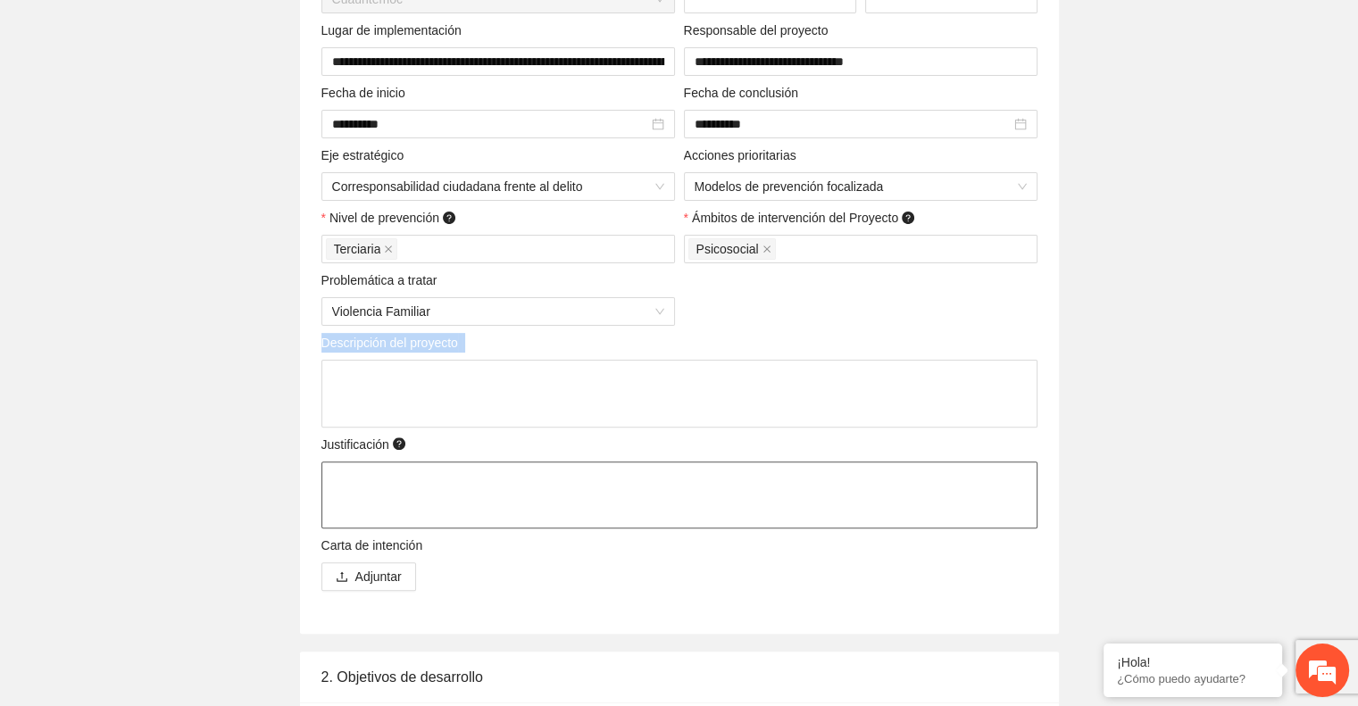
scroll to position [536, 0]
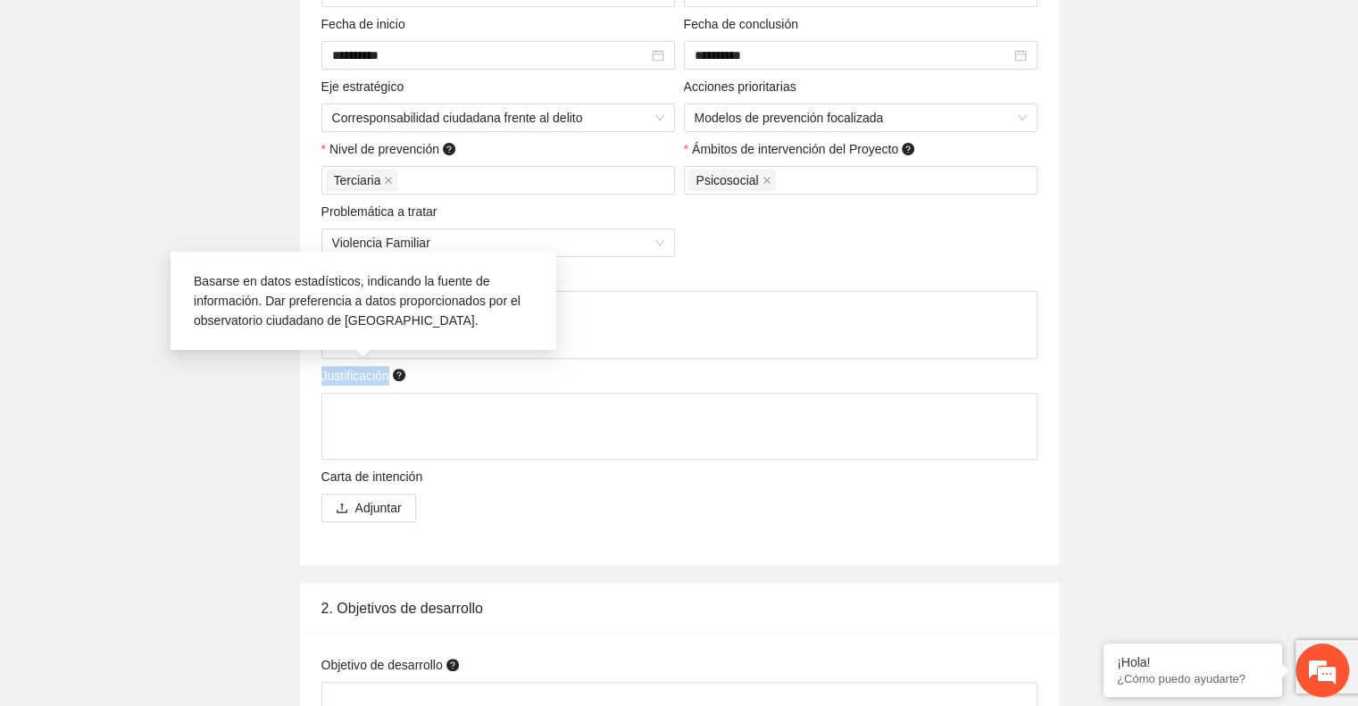
drag, startPoint x: 319, startPoint y: 378, endPoint x: 386, endPoint y: 377, distance: 67.0
click at [386, 377] on div "Justificación" at bounding box center [679, 413] width 725 height 95
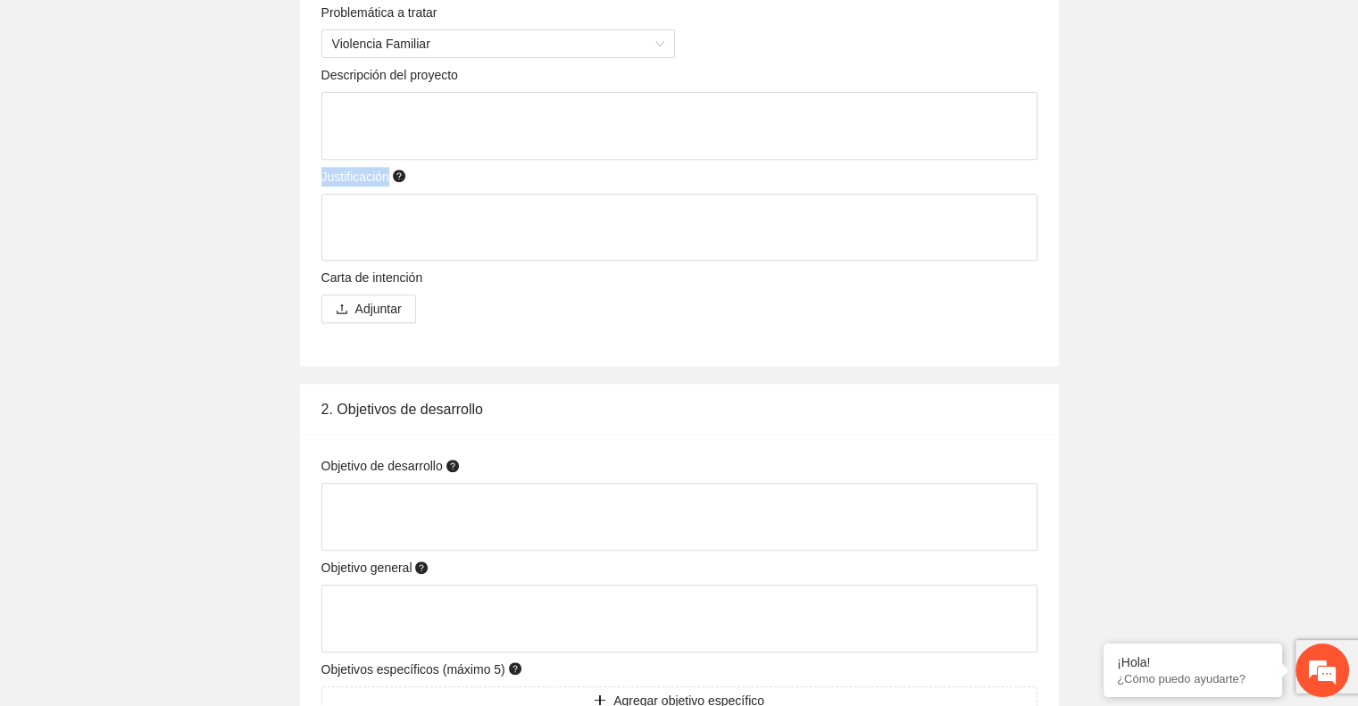
scroll to position [804, 0]
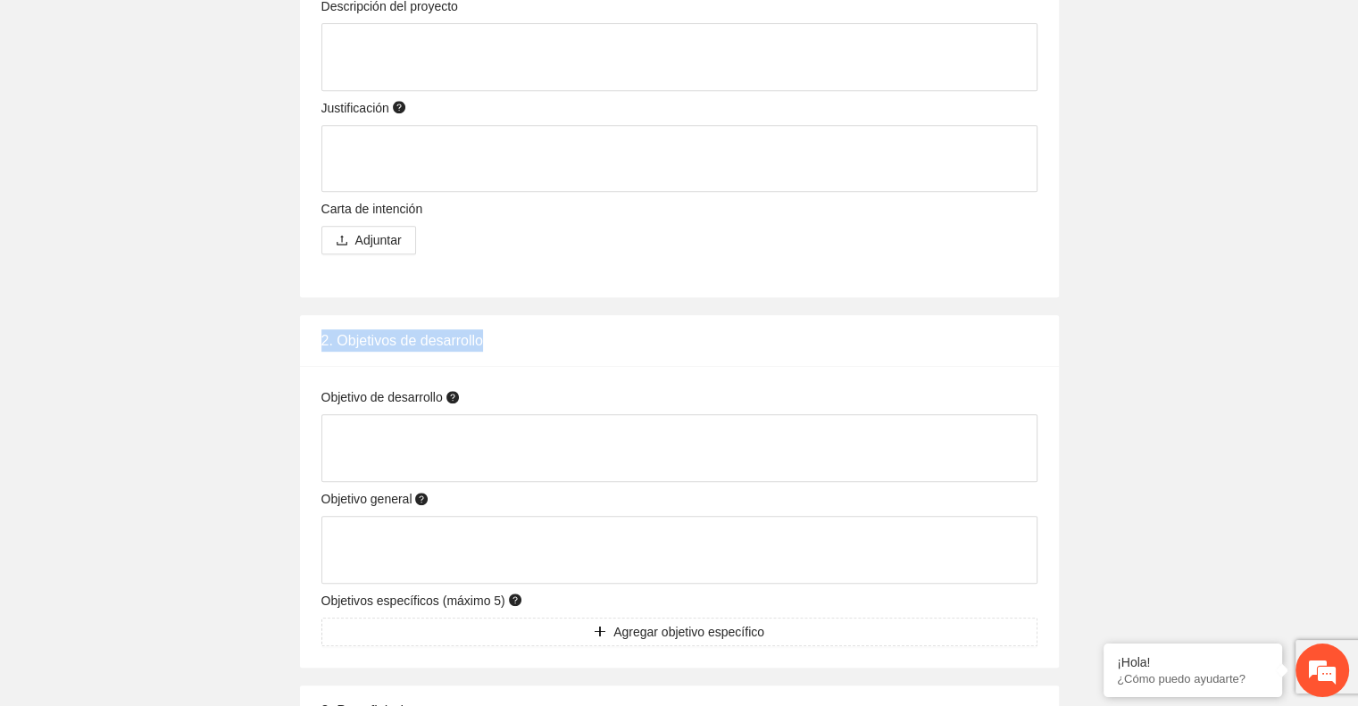
drag, startPoint x: 321, startPoint y: 342, endPoint x: 523, endPoint y: 341, distance: 201.8
click at [523, 341] on div "2. Objetivos de desarrollo" at bounding box center [679, 340] width 716 height 51
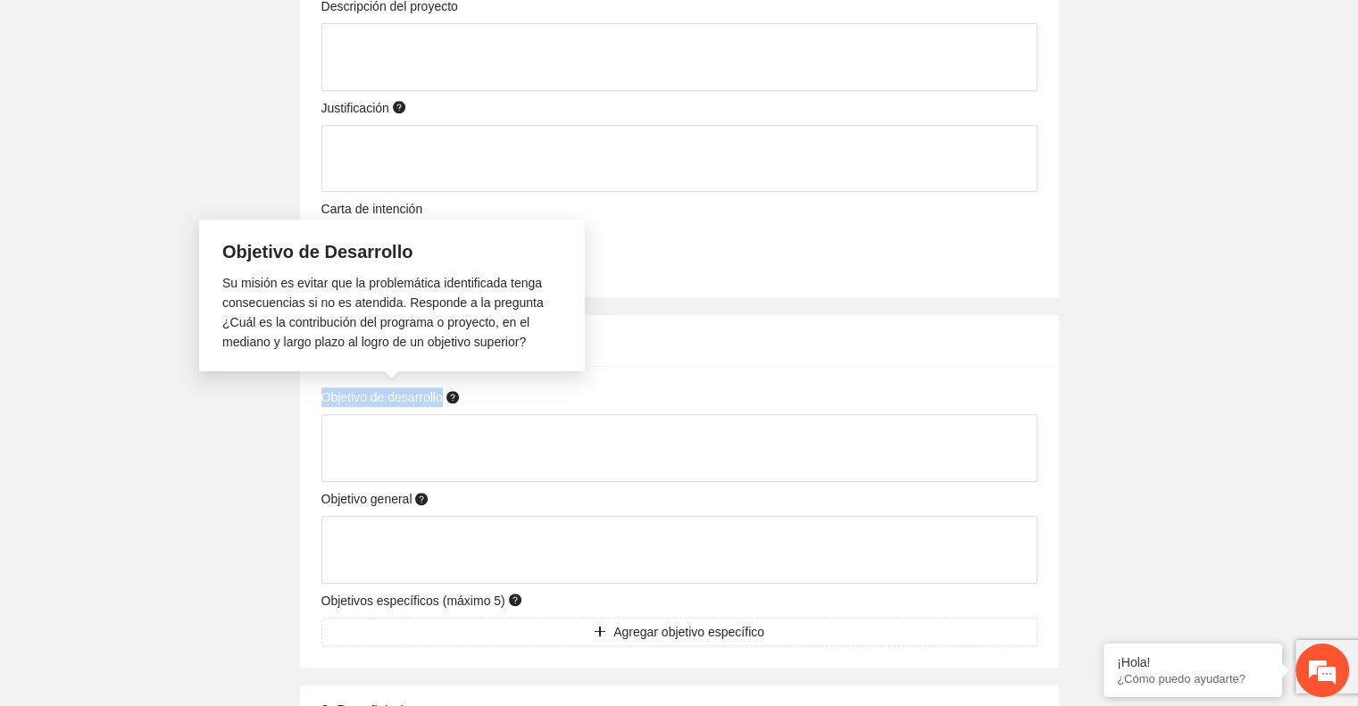
drag, startPoint x: 323, startPoint y: 397, endPoint x: 443, endPoint y: 396, distance: 119.7
click at [443, 396] on span "Objetivo de desarrollo" at bounding box center [391, 397] width 141 height 20
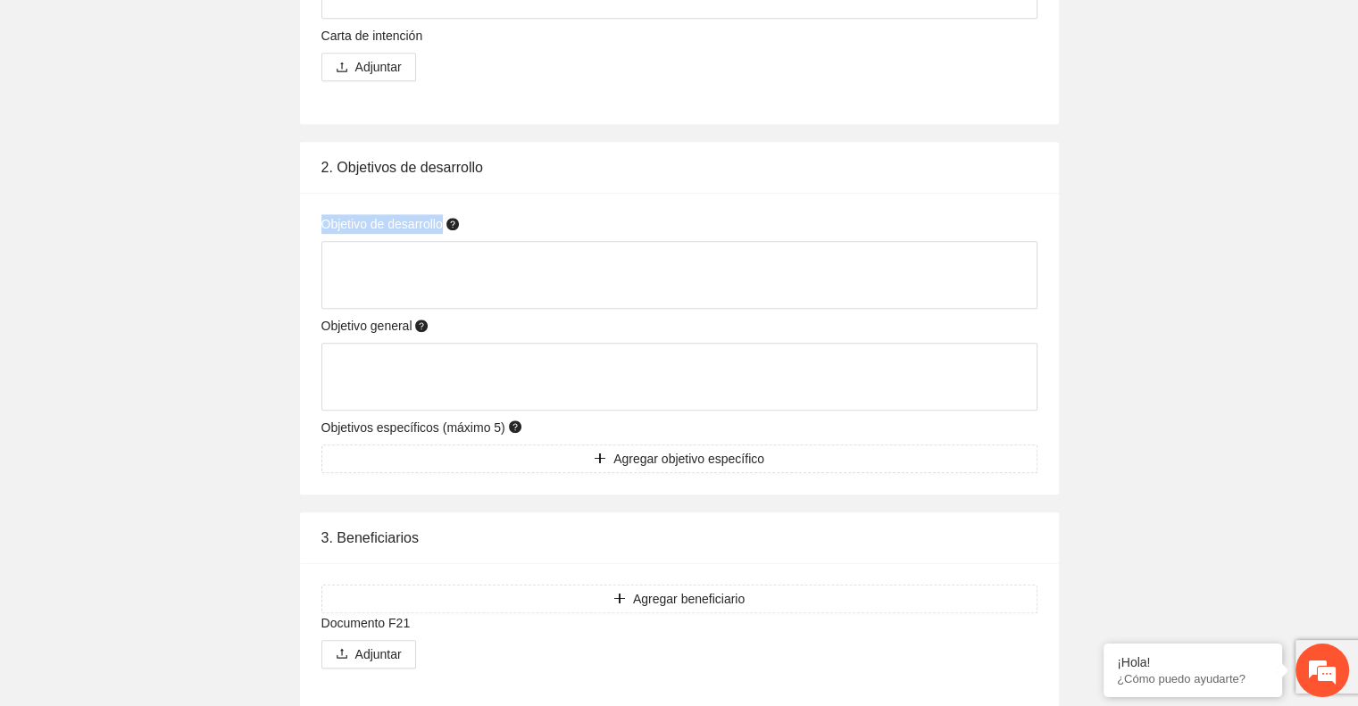
scroll to position [982, 0]
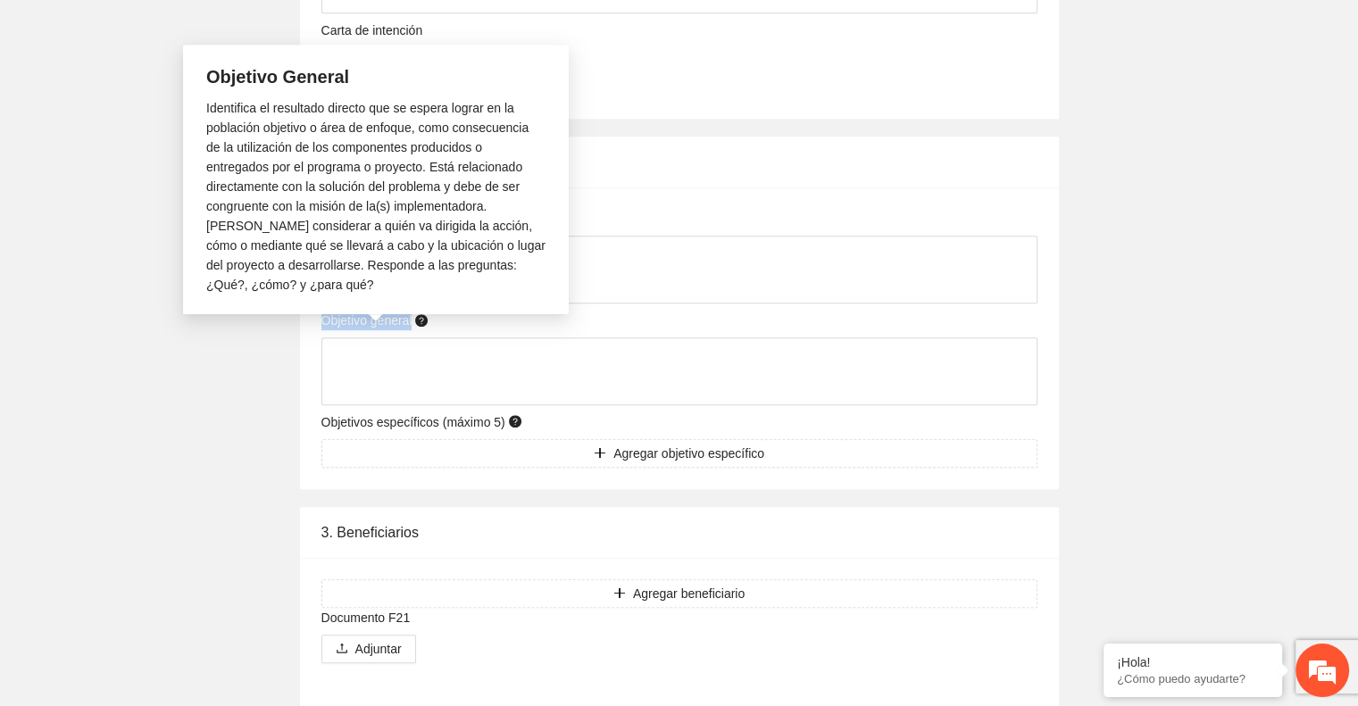
drag, startPoint x: 319, startPoint y: 321, endPoint x: 412, endPoint y: 322, distance: 92.9
click at [412, 322] on div "Objetivo general" at bounding box center [679, 358] width 725 height 95
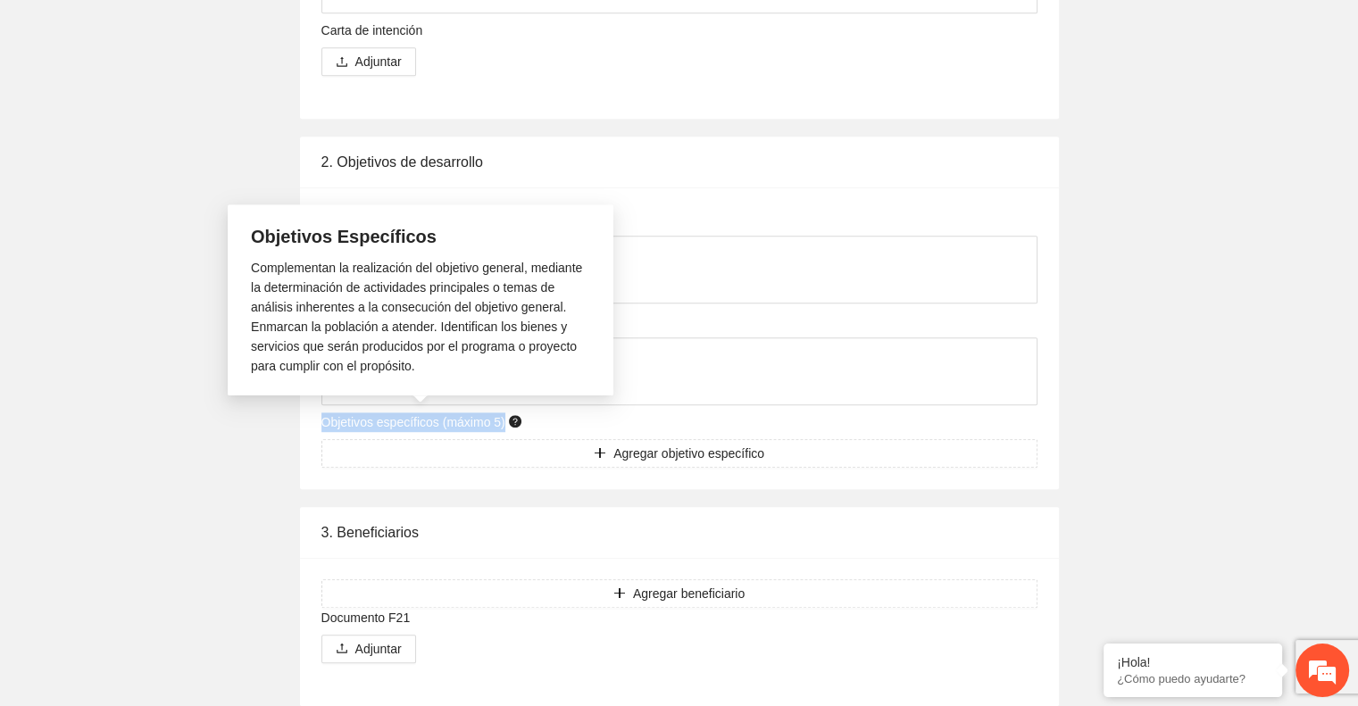
drag, startPoint x: 322, startPoint y: 421, endPoint x: 503, endPoint y: 429, distance: 180.6
click at [503, 429] on span "Objetivos específicos (máximo 5)" at bounding box center [423, 422] width 204 height 20
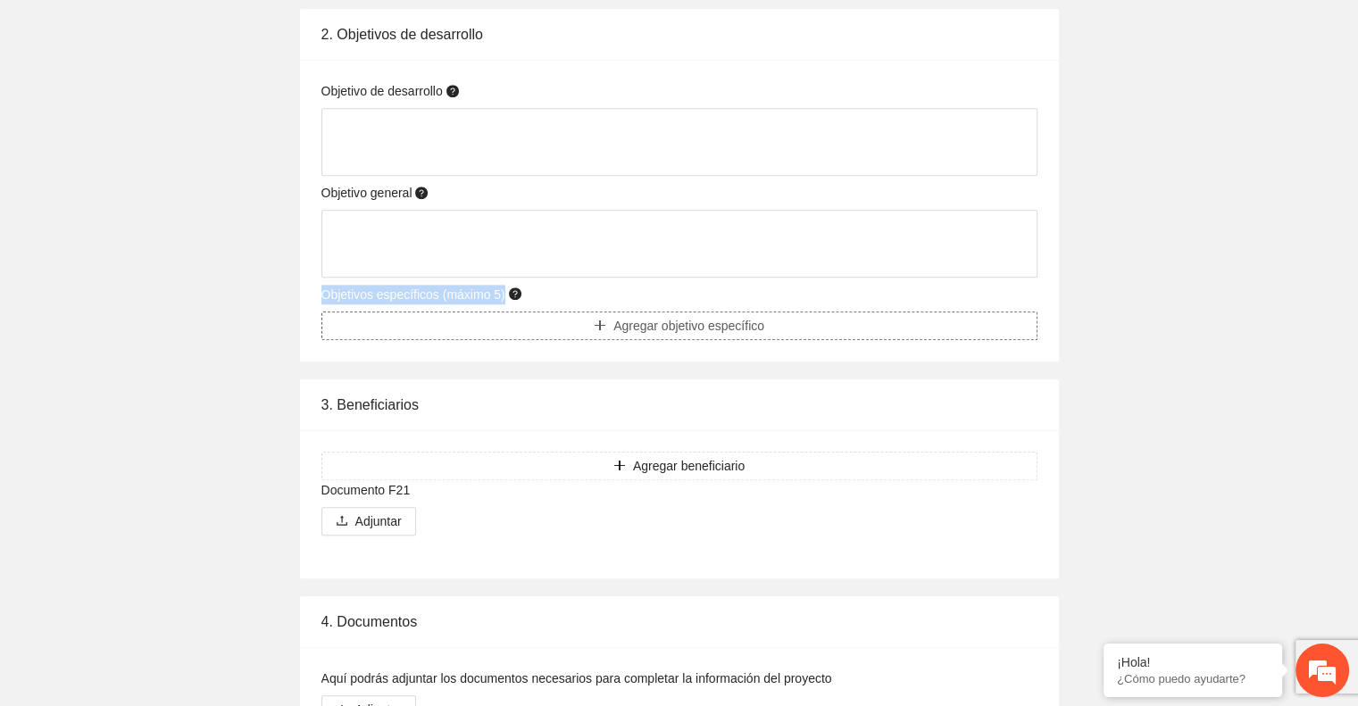
scroll to position [1161, 0]
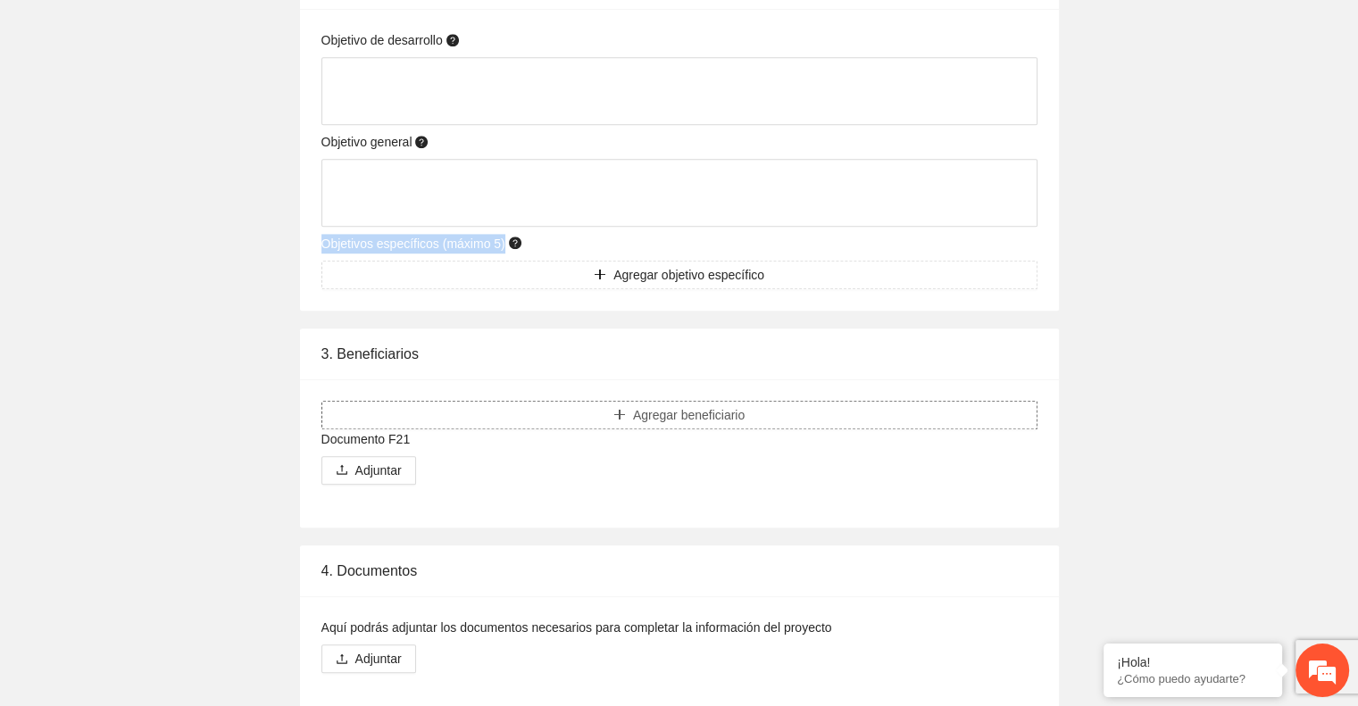
click at [692, 413] on span "Agregar beneficiario" at bounding box center [689, 415] width 112 height 20
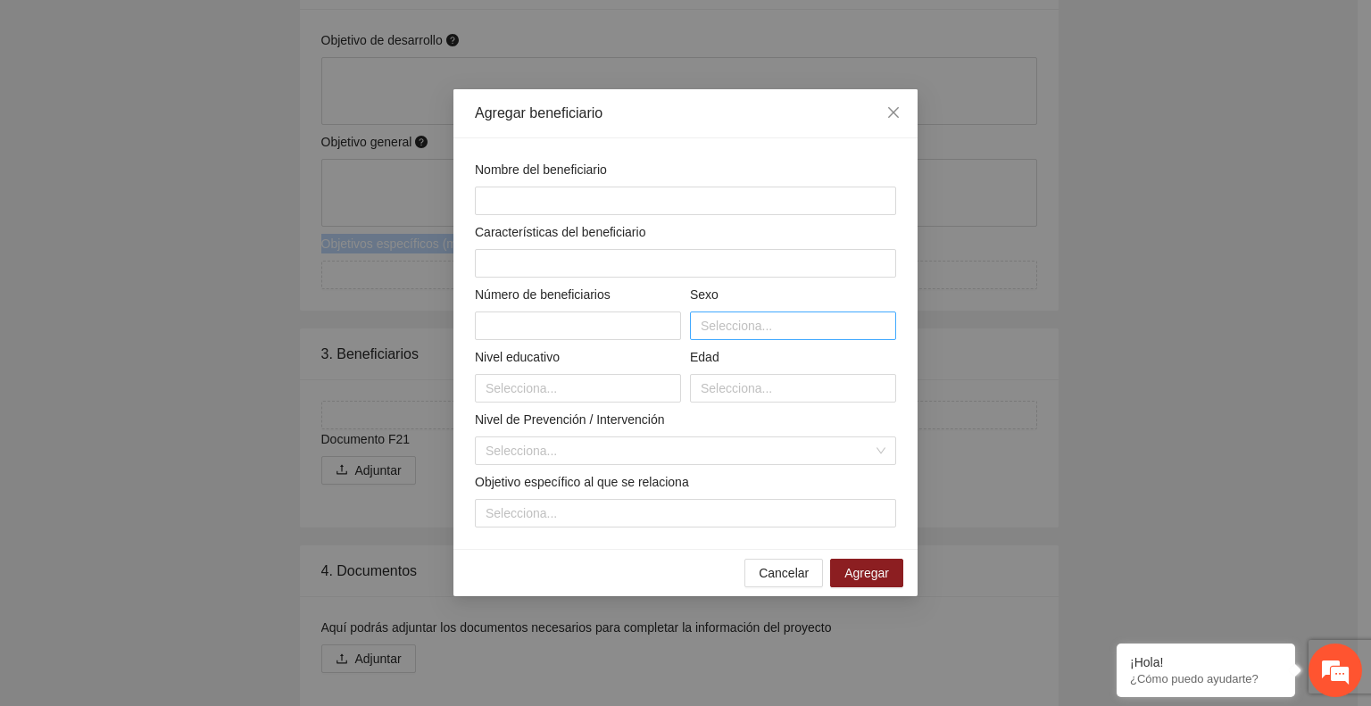
click at [743, 335] on div at bounding box center [793, 325] width 197 height 21
click at [721, 204] on input "text" at bounding box center [685, 201] width 421 height 29
click at [889, 113] on icon "close" at bounding box center [894, 112] width 14 height 14
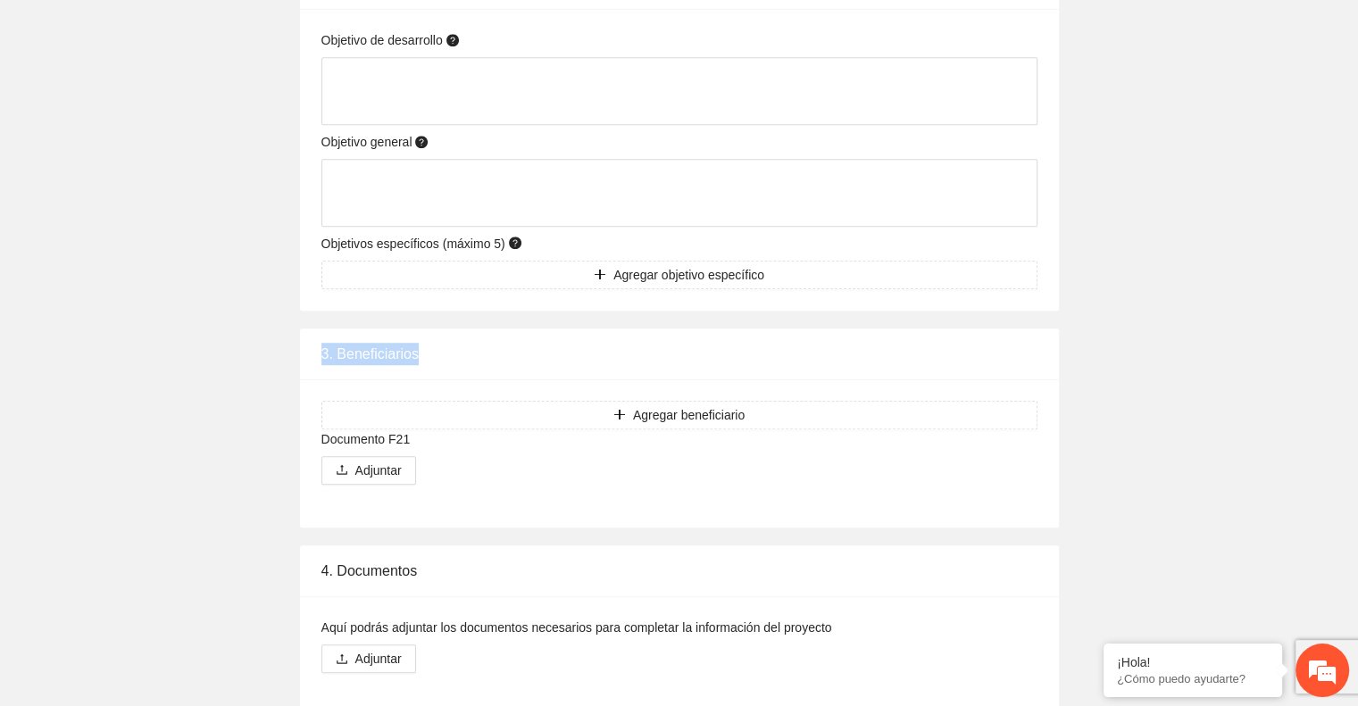
drag, startPoint x: 417, startPoint y: 356, endPoint x: 300, endPoint y: 349, distance: 117.2
click at [300, 349] on div "3. Beneficiarios" at bounding box center [679, 355] width 759 height 52
click at [619, 410] on icon "plus" at bounding box center [619, 414] width 12 height 12
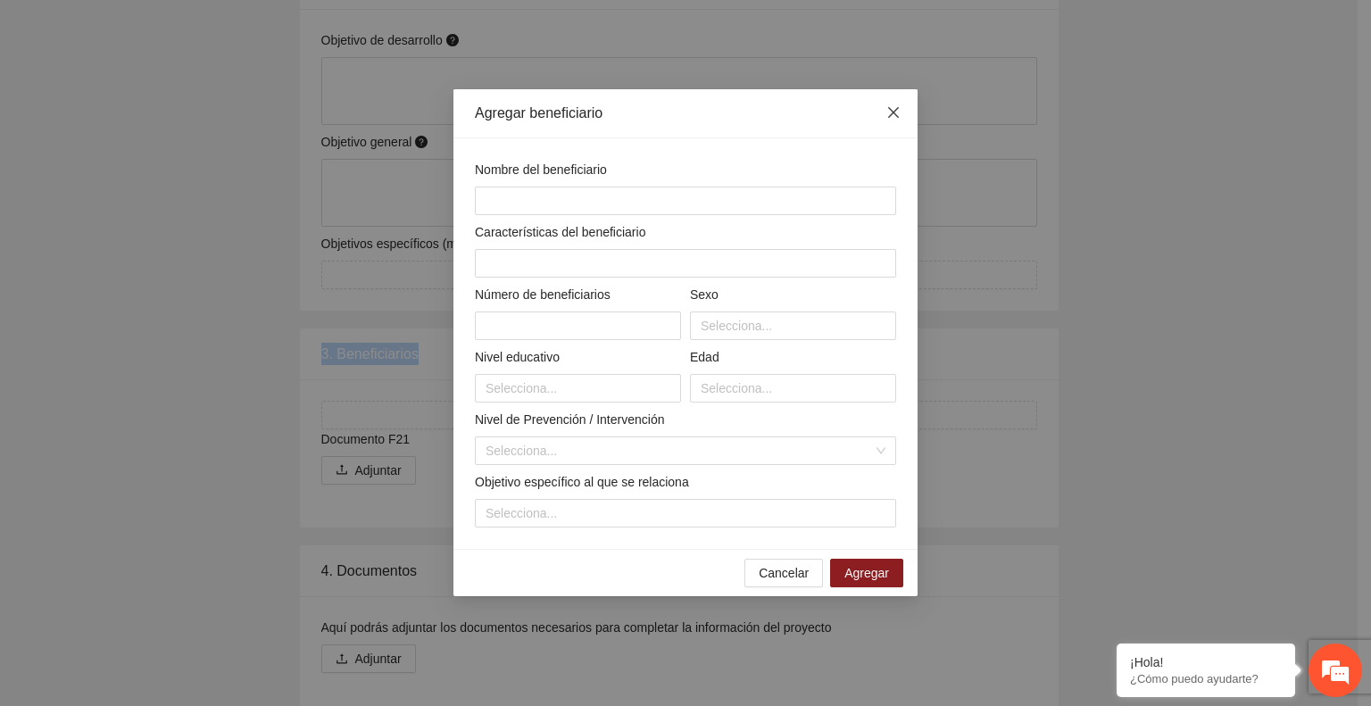
click at [894, 108] on icon "close" at bounding box center [894, 112] width 14 height 14
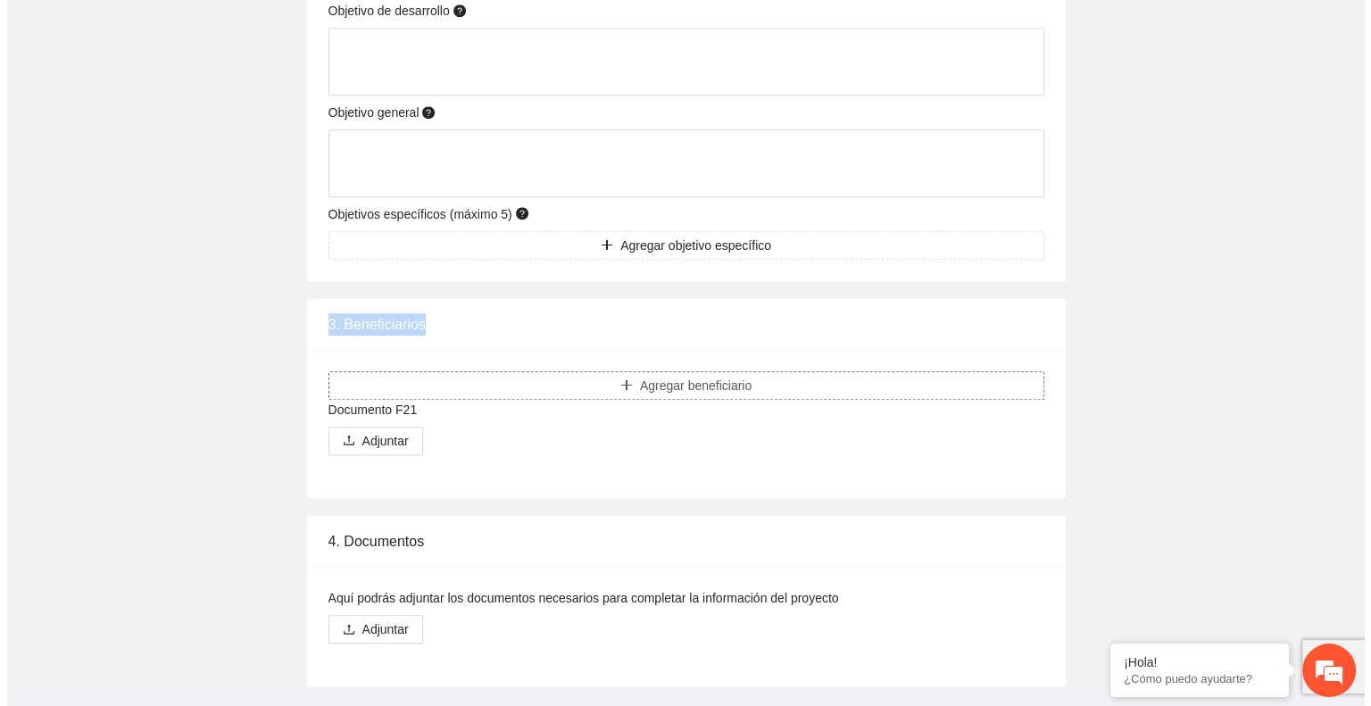
scroll to position [1149, 0]
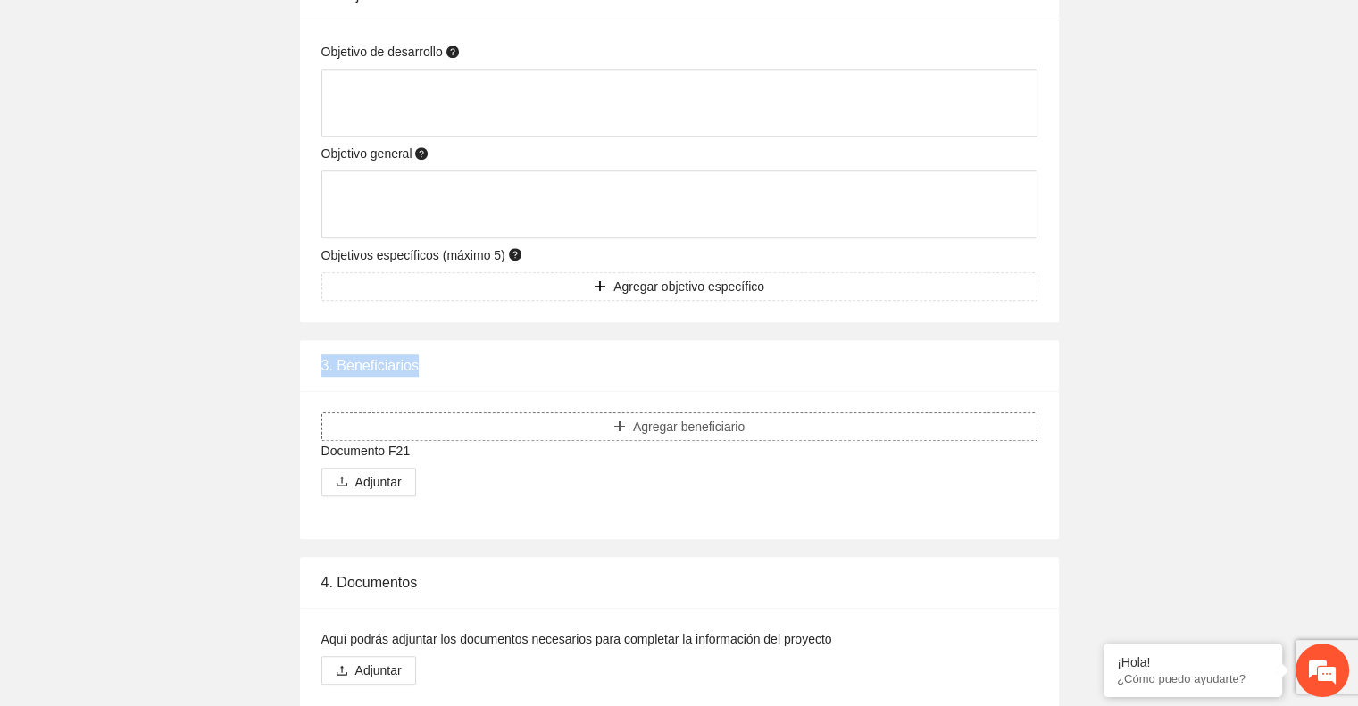
click at [407, 428] on button "Agregar beneficiario" at bounding box center [679, 426] width 716 height 29
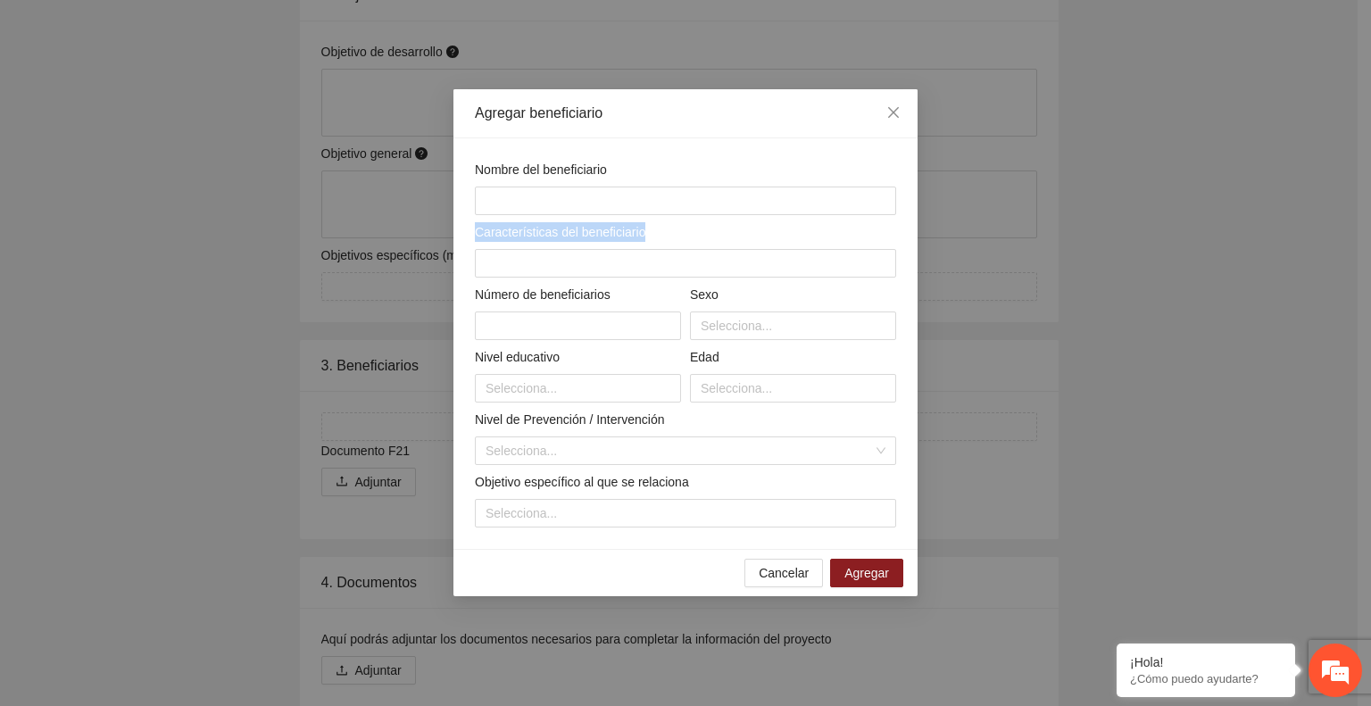
drag, startPoint x: 472, startPoint y: 232, endPoint x: 668, endPoint y: 237, distance: 195.6
click at [668, 237] on div "Características del beneficiario" at bounding box center [686, 249] width 430 height 55
click at [583, 266] on input "text" at bounding box center [685, 263] width 421 height 29
click at [586, 323] on input "text" at bounding box center [578, 326] width 206 height 29
drag, startPoint x: 612, startPoint y: 295, endPoint x: 468, endPoint y: 295, distance: 144.6
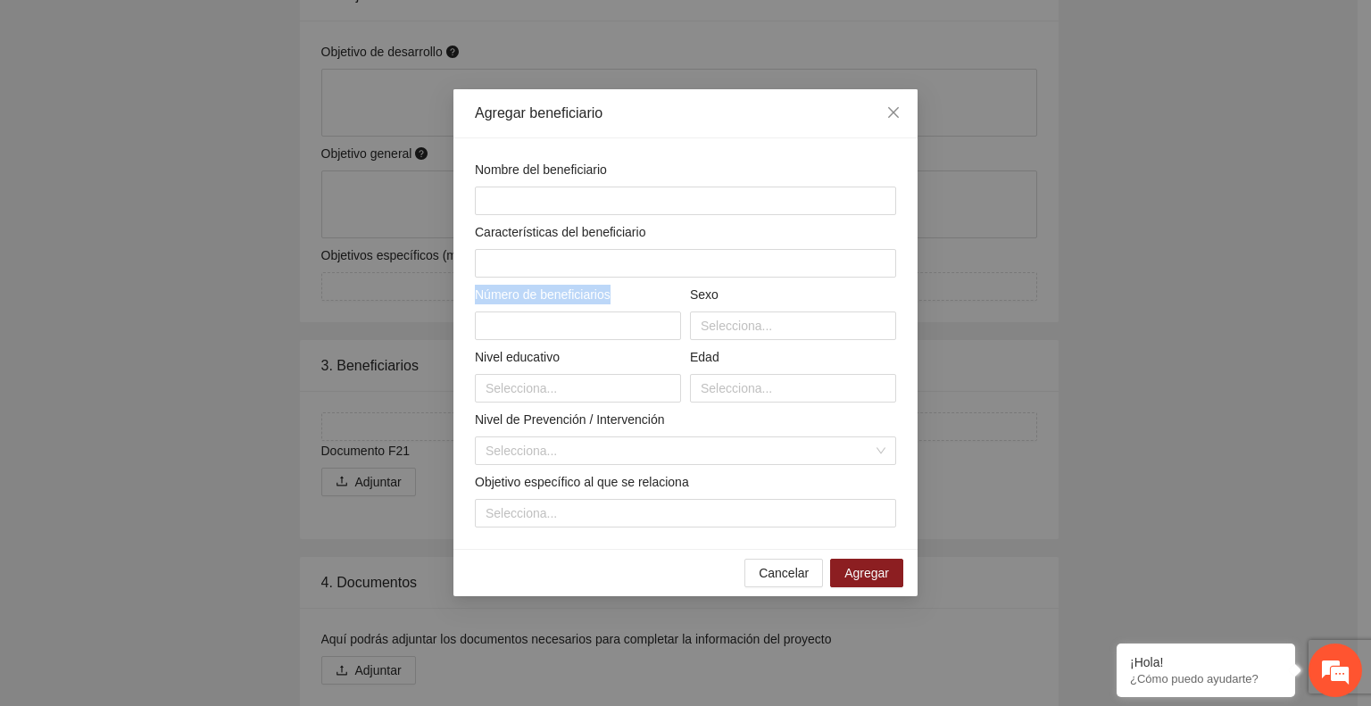
click at [468, 295] on div "Nombre del beneficiario Características del beneficiario Número de beneficiario…" at bounding box center [686, 343] width 464 height 411
drag, startPoint x: 717, startPoint y: 299, endPoint x: 682, endPoint y: 299, distance: 34.8
click at [682, 299] on div "Nombre del beneficiario Características del beneficiario Número de beneficiario…" at bounding box center [686, 344] width 430 height 368
click at [801, 321] on div at bounding box center [793, 325] width 197 height 21
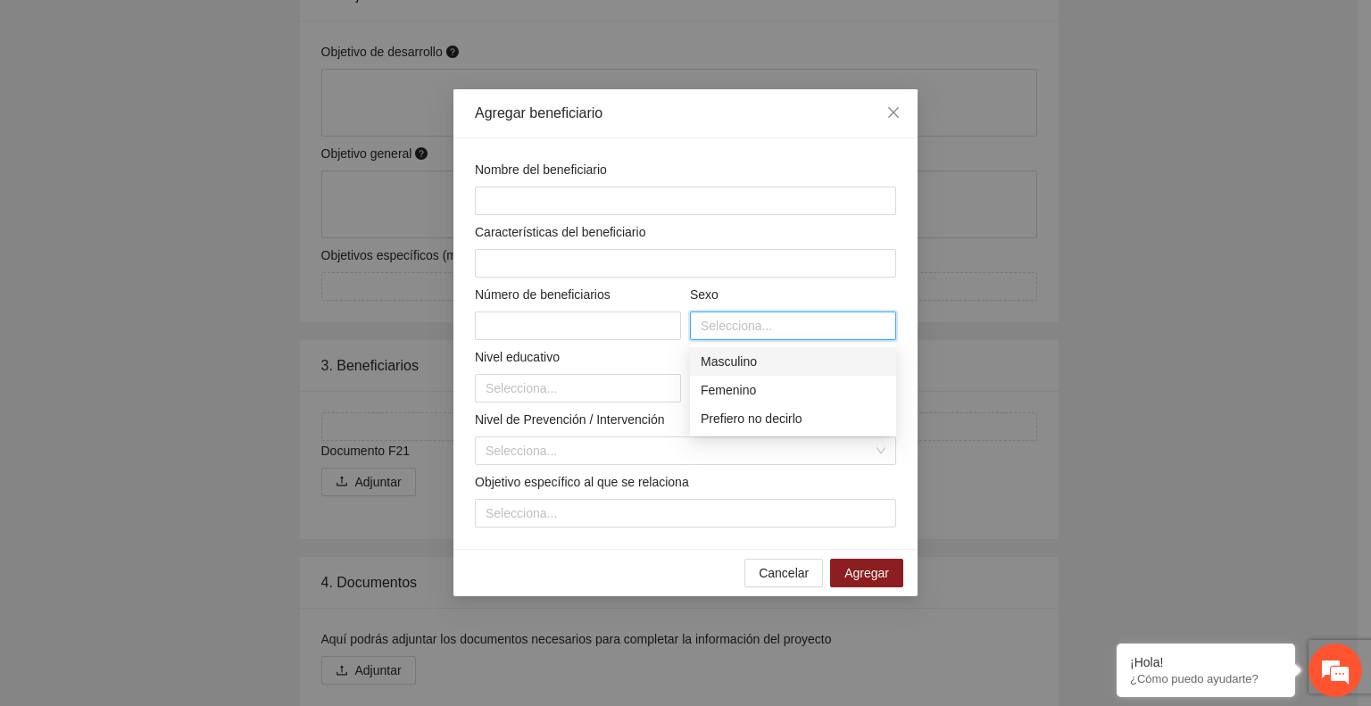
click at [813, 293] on div "Sexo" at bounding box center [793, 298] width 206 height 27
click at [715, 324] on div at bounding box center [793, 325] width 197 height 21
click at [746, 324] on div at bounding box center [793, 325] width 197 height 21
click at [548, 394] on div at bounding box center [577, 388] width 197 height 21
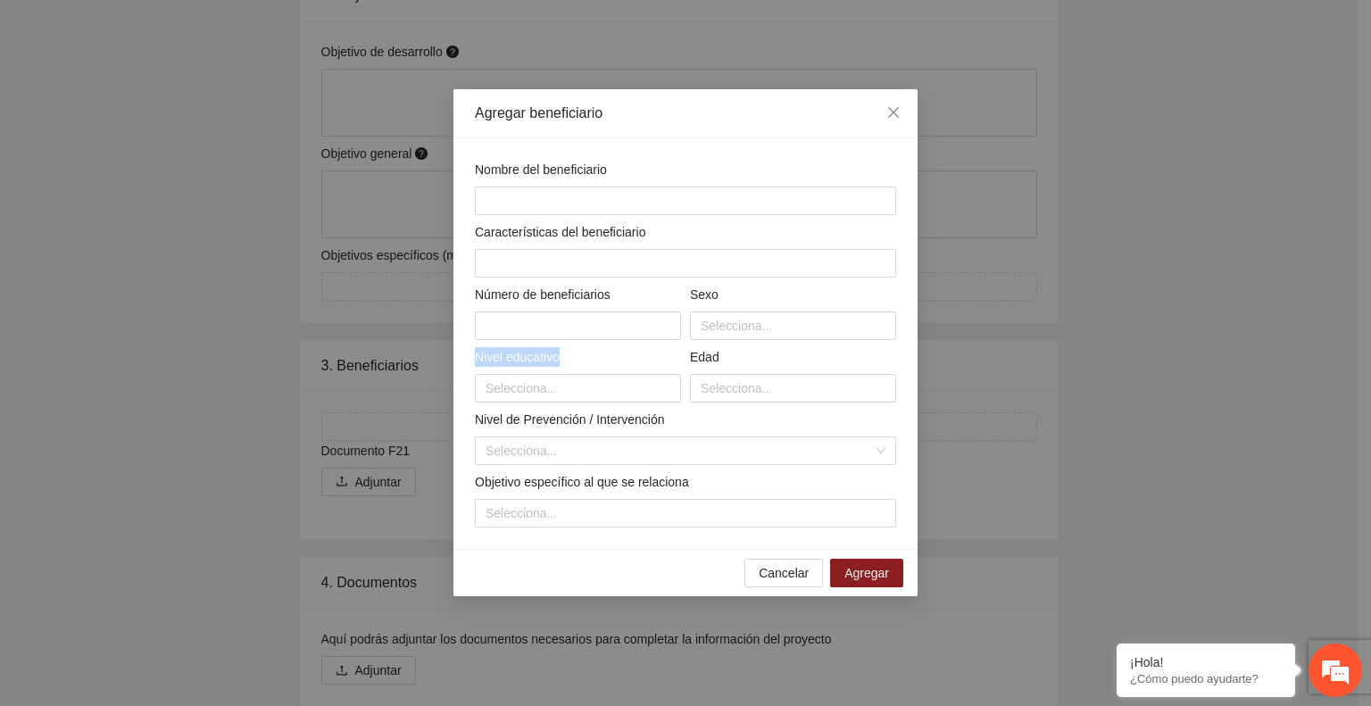
drag, startPoint x: 478, startPoint y: 358, endPoint x: 568, endPoint y: 356, distance: 90.2
click at [568, 356] on div "Nivel educativo" at bounding box center [578, 360] width 206 height 27
click at [758, 320] on div at bounding box center [793, 325] width 197 height 21
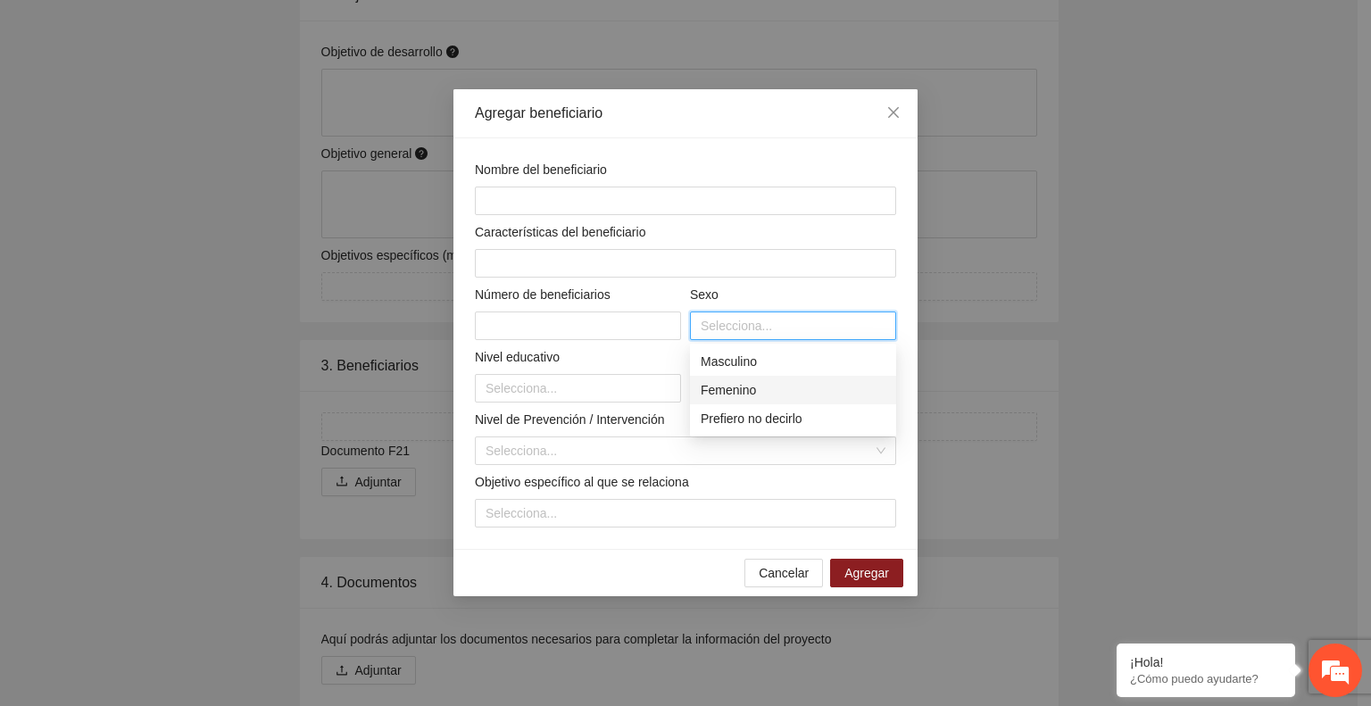
click at [748, 383] on div "Femenino" at bounding box center [793, 390] width 185 height 20
click at [793, 389] on div "Femenino" at bounding box center [787, 390] width 172 height 20
click at [625, 321] on input "text" at bounding box center [578, 326] width 206 height 29
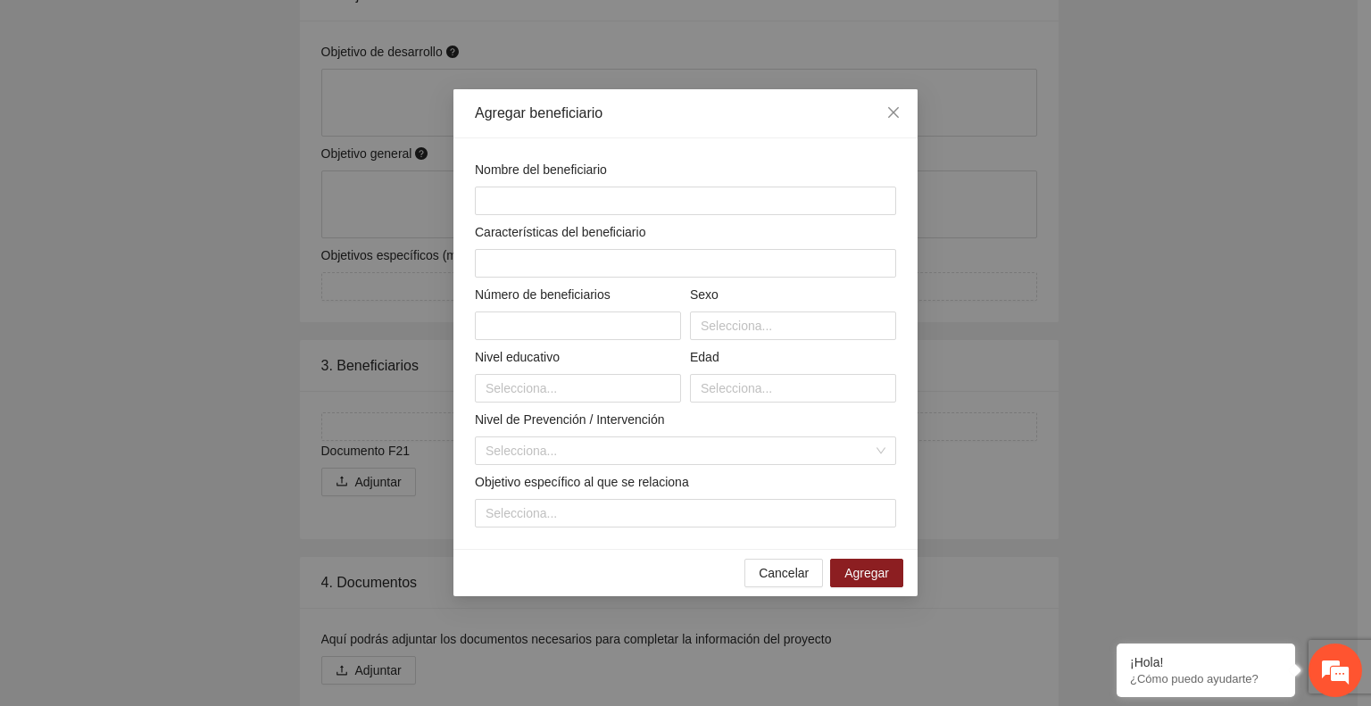
click at [807, 341] on div "Nombre del beneficiario Características del beneficiario Número de beneficiario…" at bounding box center [686, 344] width 430 height 368
click at [812, 330] on div at bounding box center [793, 325] width 197 height 21
click at [789, 331] on div at bounding box center [793, 325] width 197 height 21
click at [585, 385] on div at bounding box center [577, 388] width 197 height 21
click at [604, 388] on div at bounding box center [577, 388] width 197 height 21
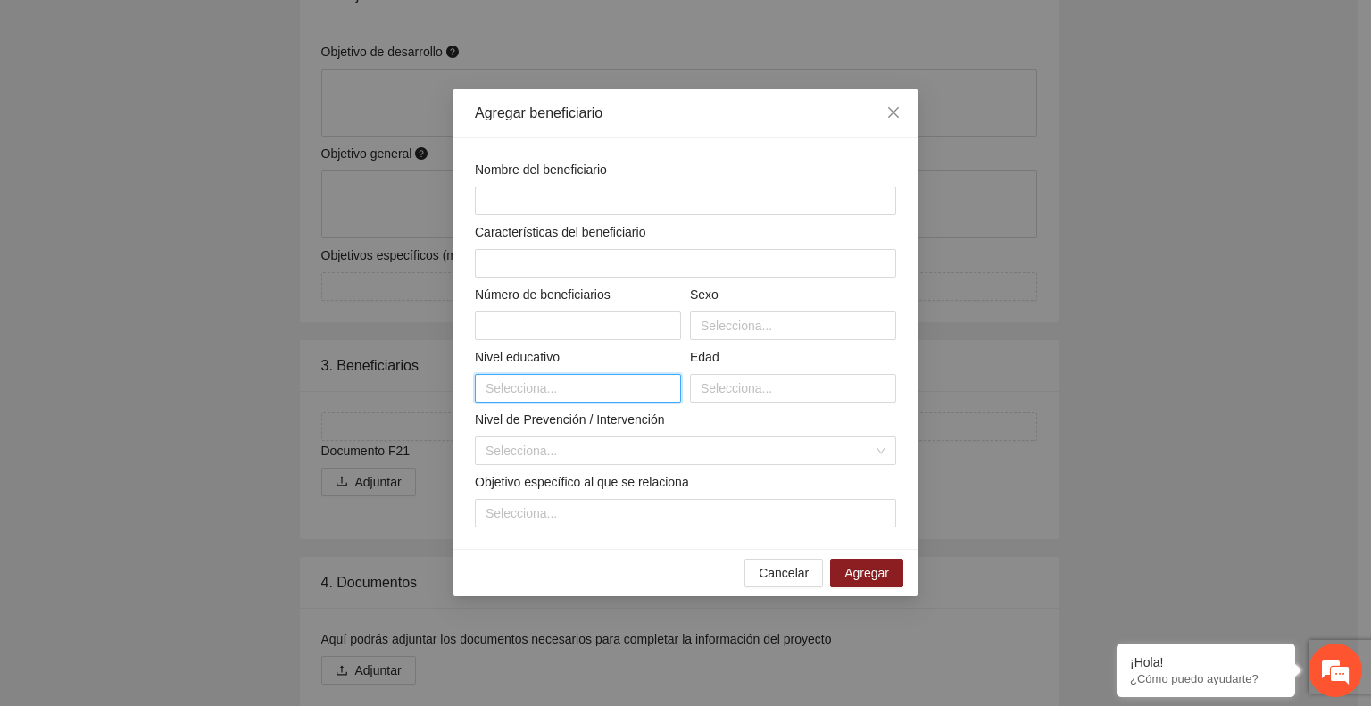
click at [607, 392] on div at bounding box center [577, 388] width 197 height 21
click at [812, 397] on div at bounding box center [793, 388] width 197 height 21
click at [729, 399] on div "Selecciona..." at bounding box center [793, 388] width 206 height 29
click at [821, 372] on div "Edad" at bounding box center [793, 360] width 206 height 27
click at [819, 385] on div at bounding box center [793, 388] width 197 height 21
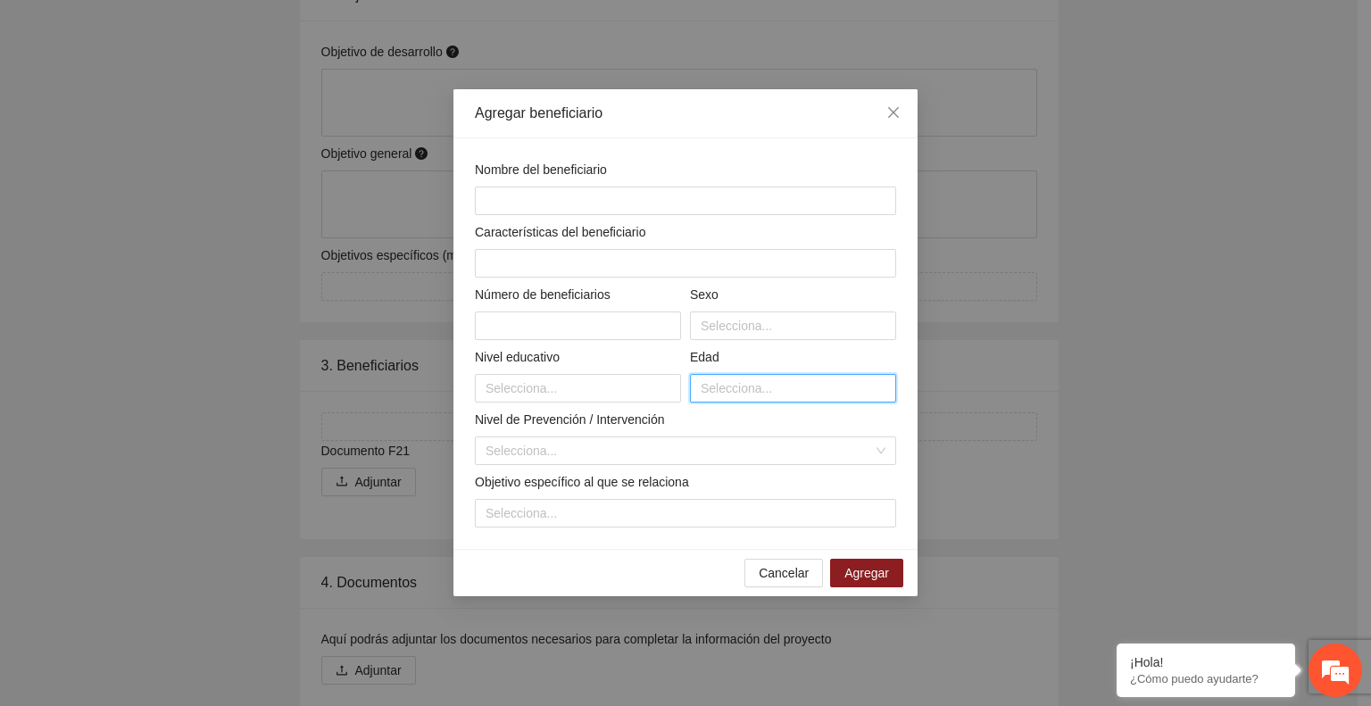
click at [821, 387] on div at bounding box center [793, 388] width 197 height 21
click at [723, 386] on div at bounding box center [793, 388] width 197 height 21
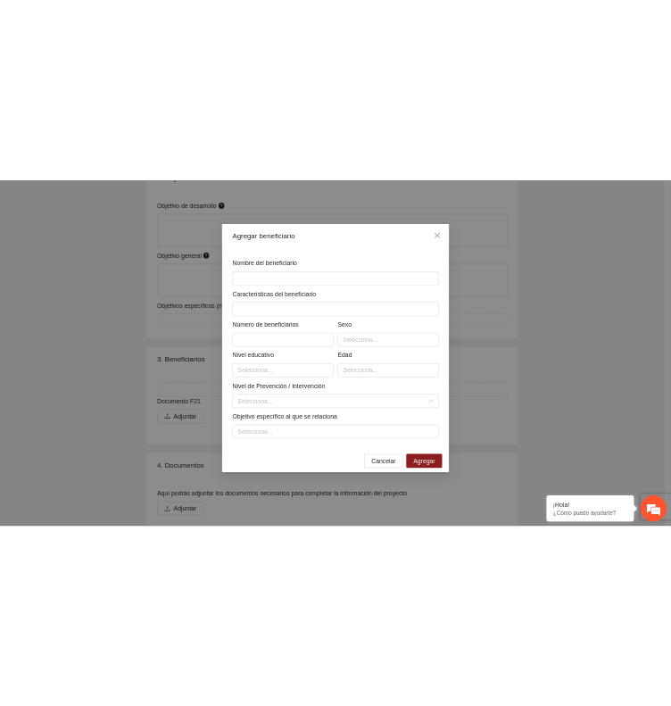
scroll to position [1178, 0]
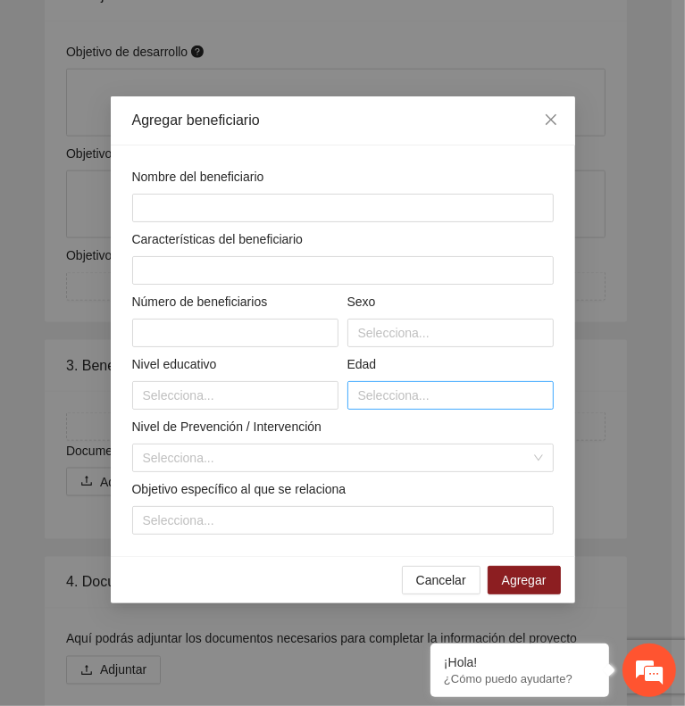
click at [396, 385] on div at bounding box center [450, 395] width 197 height 21
click at [552, 115] on icon "close" at bounding box center [550, 119] width 11 height 11
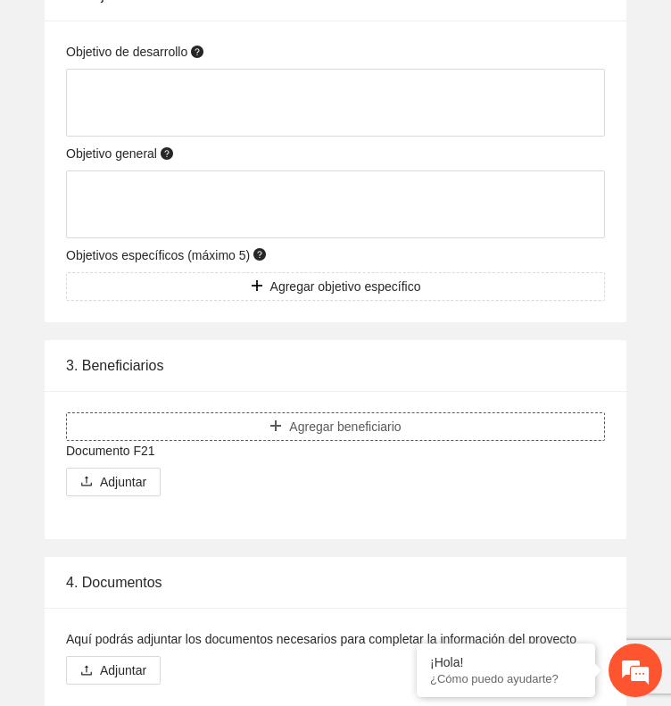
click at [270, 426] on icon "plus" at bounding box center [276, 426] width 12 height 12
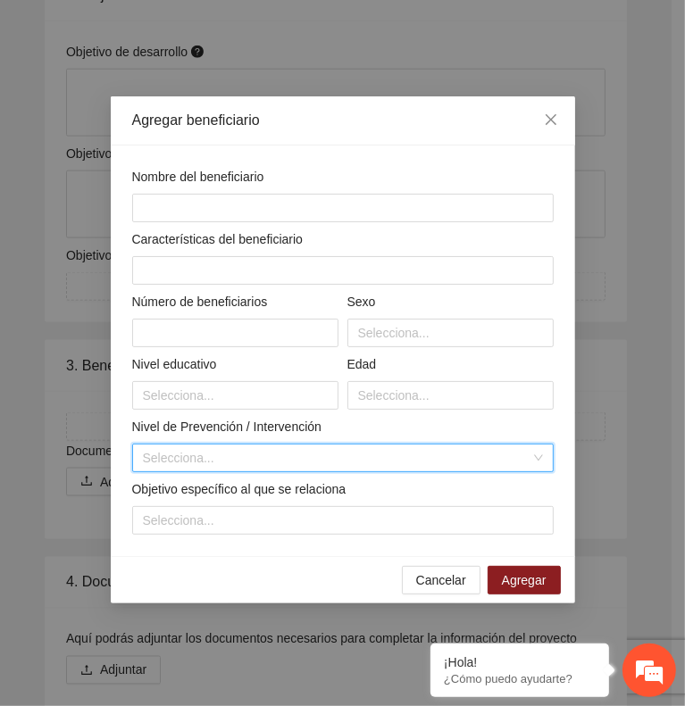
click at [247, 449] on input "search" at bounding box center [336, 458] width 387 height 27
click at [281, 449] on input "search" at bounding box center [336, 458] width 387 height 27
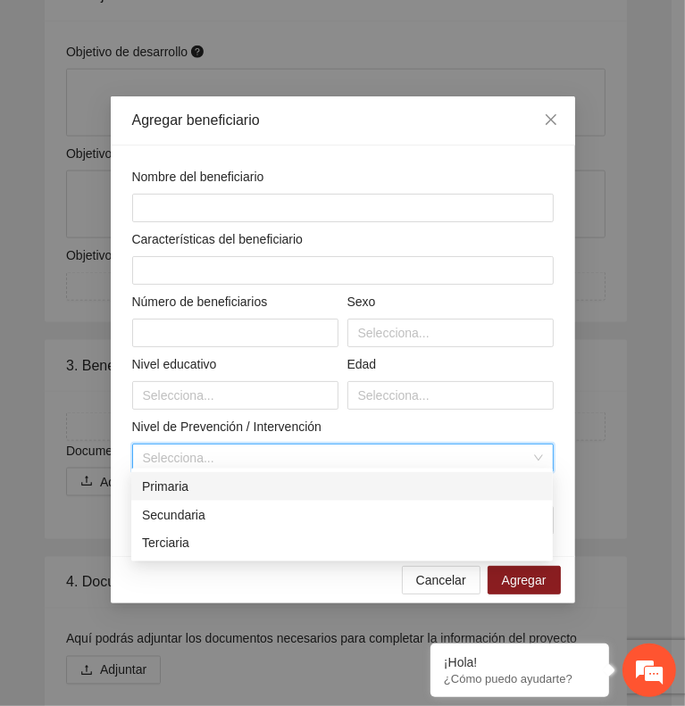
click at [274, 486] on div "Primaria" at bounding box center [342, 487] width 400 height 20
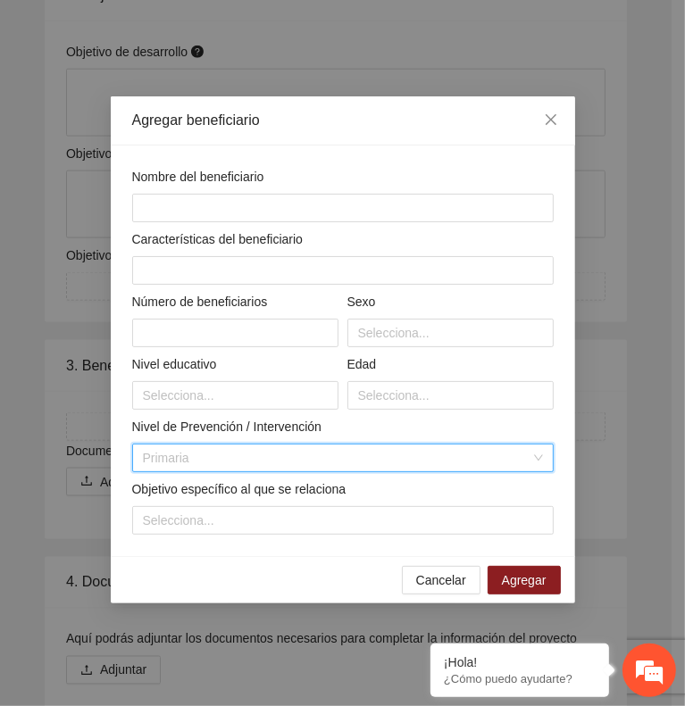
click at [283, 454] on span "Primaria" at bounding box center [343, 458] width 400 height 27
click at [253, 460] on span "Primaria" at bounding box center [343, 458] width 400 height 27
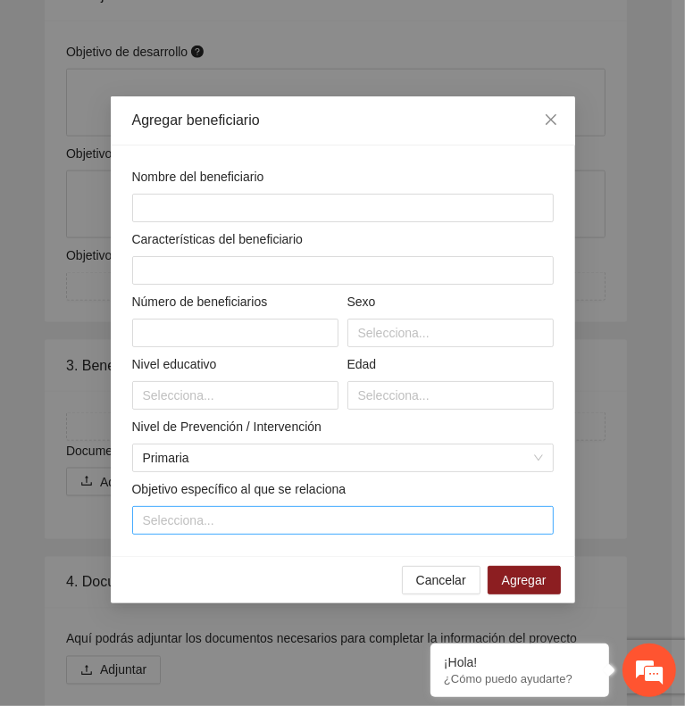
click at [204, 514] on div at bounding box center [343, 520] width 412 height 21
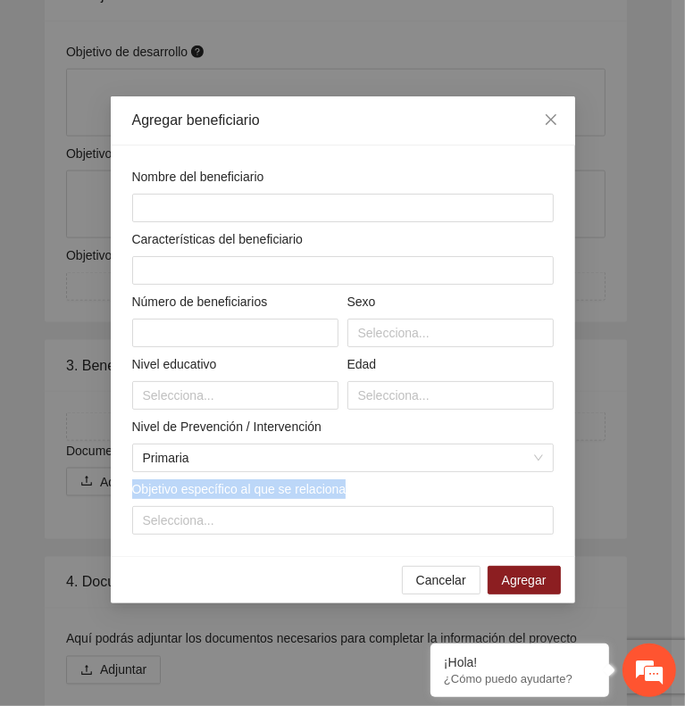
drag, startPoint x: 346, startPoint y: 485, endPoint x: 85, endPoint y: 462, distance: 261.7
click at [85, 462] on div "Agregar beneficiario Nombre del beneficiario Características del beneficiario N…" at bounding box center [342, 353] width 685 height 706
click at [406, 513] on div at bounding box center [343, 520] width 412 height 21
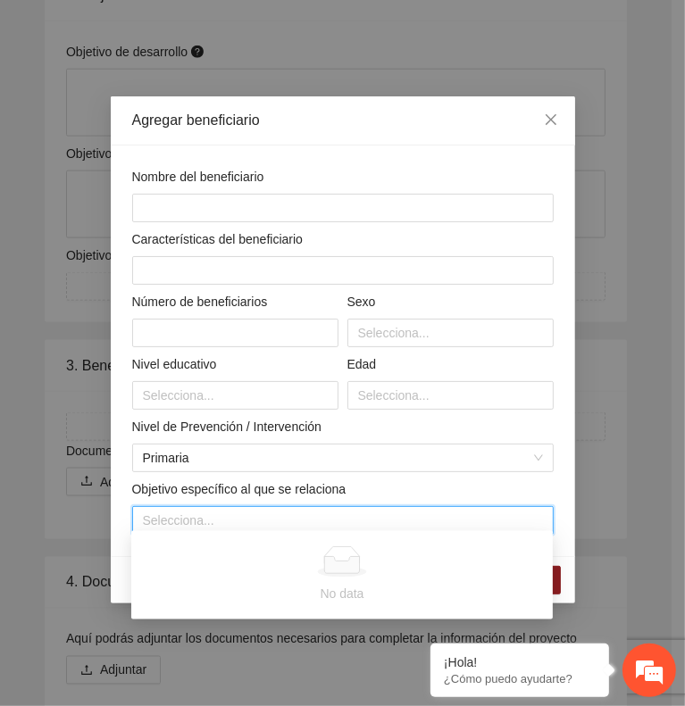
click at [389, 485] on div "Objetivo específico al que se relaciona" at bounding box center [342, 492] width 421 height 27
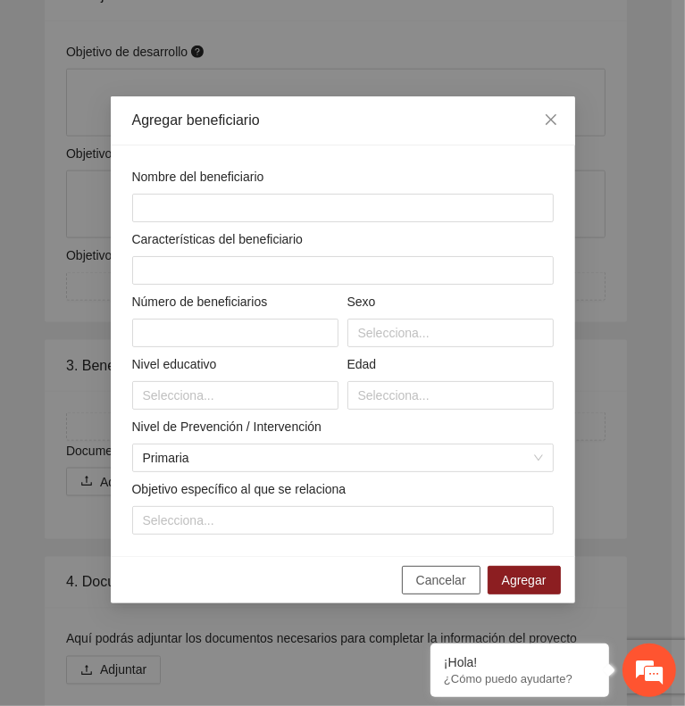
click at [439, 571] on span "Cancelar" at bounding box center [441, 581] width 50 height 20
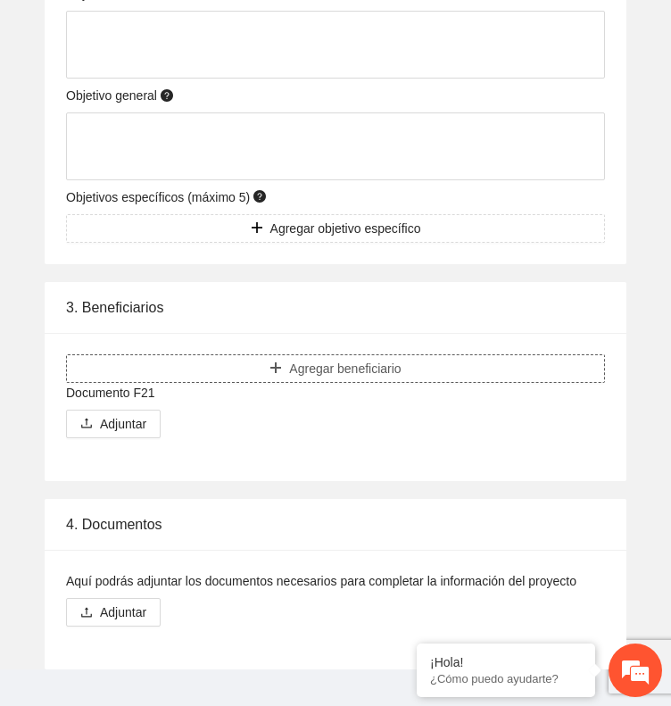
scroll to position [1267, 0]
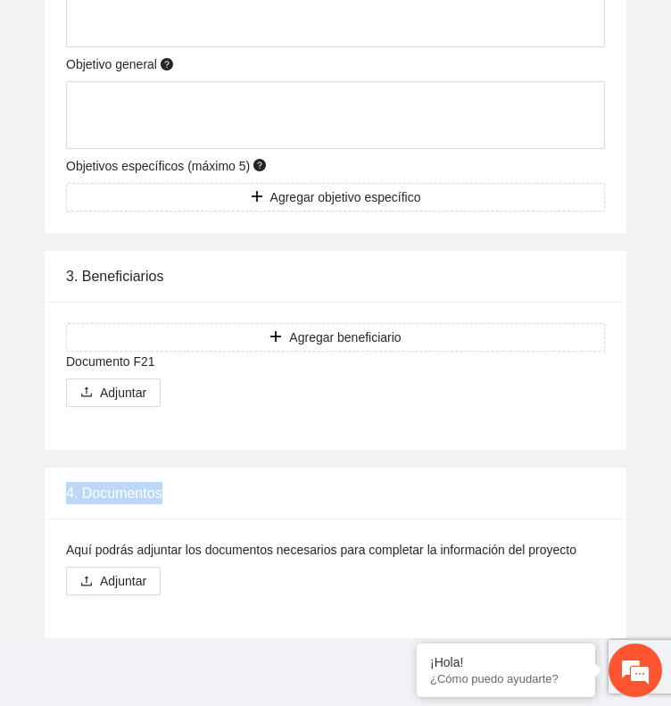
drag, startPoint x: 163, startPoint y: 494, endPoint x: 69, endPoint y: 496, distance: 94.7
click at [69, 496] on div "4. Documentos" at bounding box center [335, 493] width 539 height 51
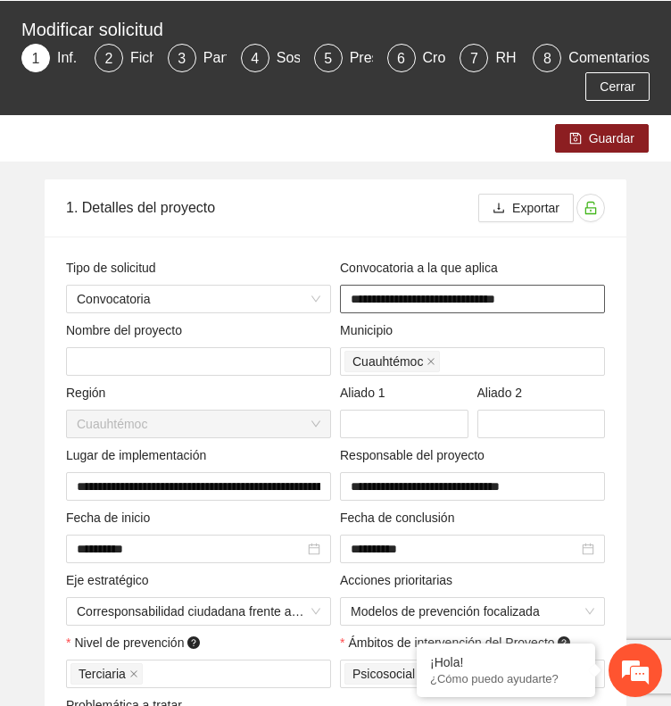
scroll to position [0, 0]
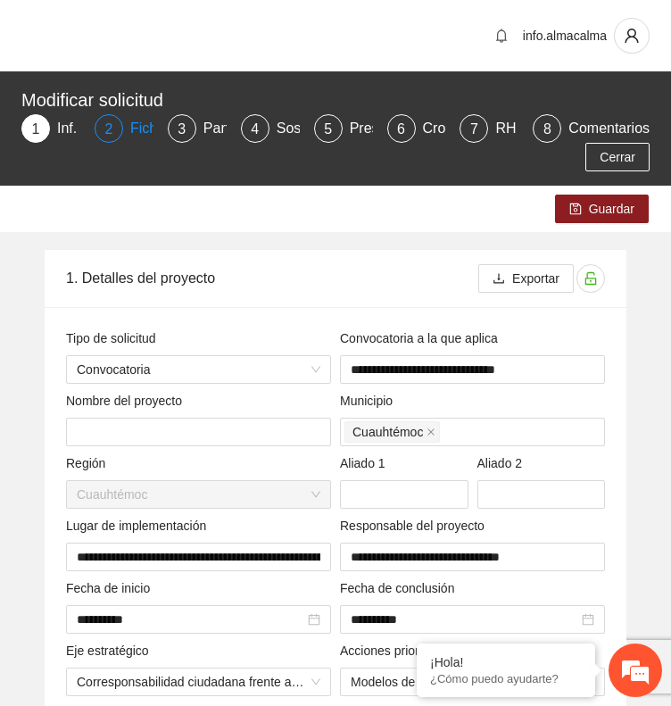
click at [136, 127] on div "Ficha T" at bounding box center [161, 128] width 62 height 29
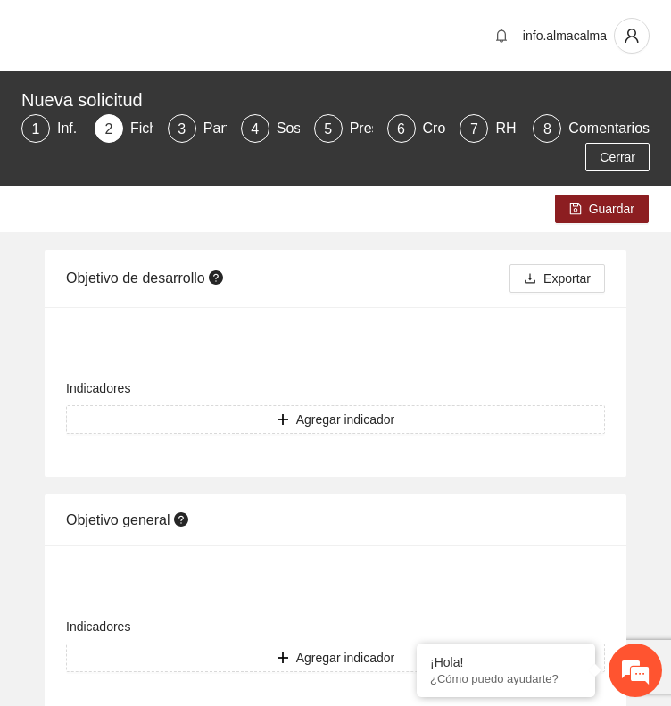
scroll to position [76, 0]
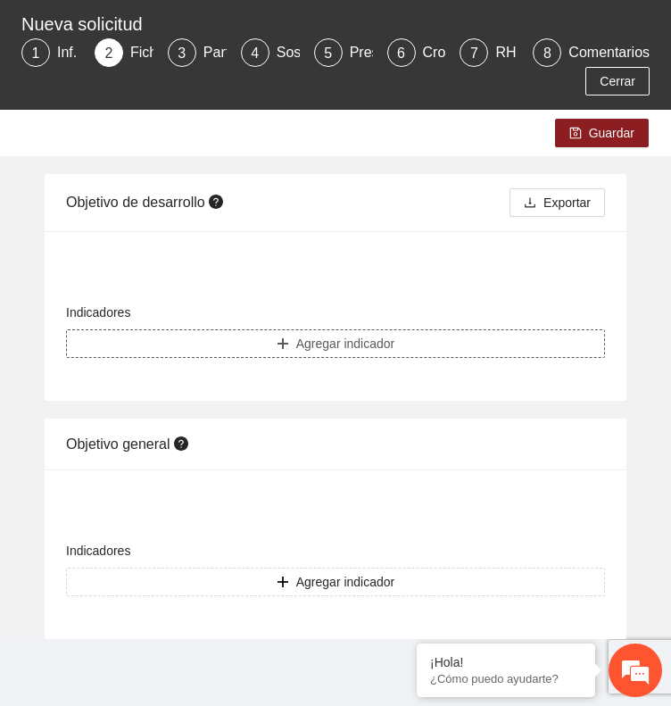
click at [341, 349] on span "Agregar indicador" at bounding box center [345, 344] width 99 height 20
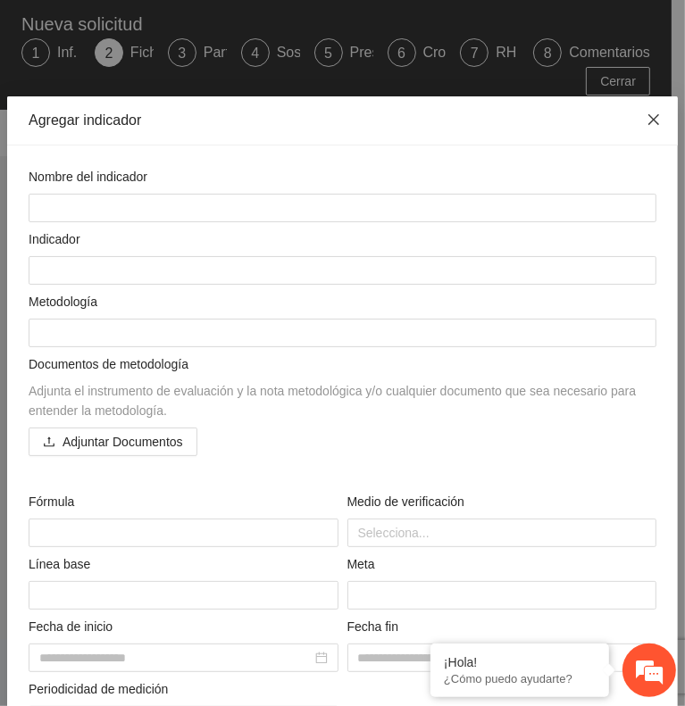
click at [646, 112] on icon "close" at bounding box center [653, 119] width 14 height 14
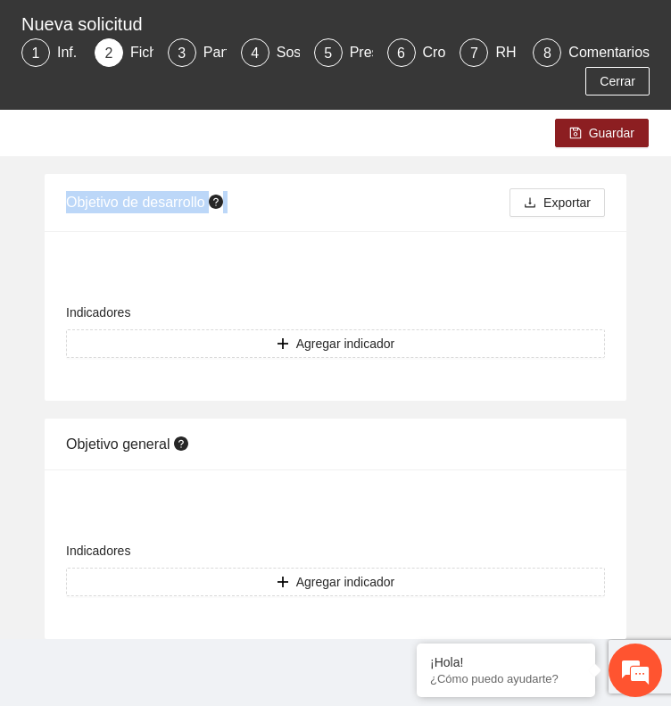
drag, startPoint x: 68, startPoint y: 202, endPoint x: 247, endPoint y: 202, distance: 179.5
click at [247, 202] on div "Objetivo de desarrollo" at bounding box center [288, 202] width 444 height 51
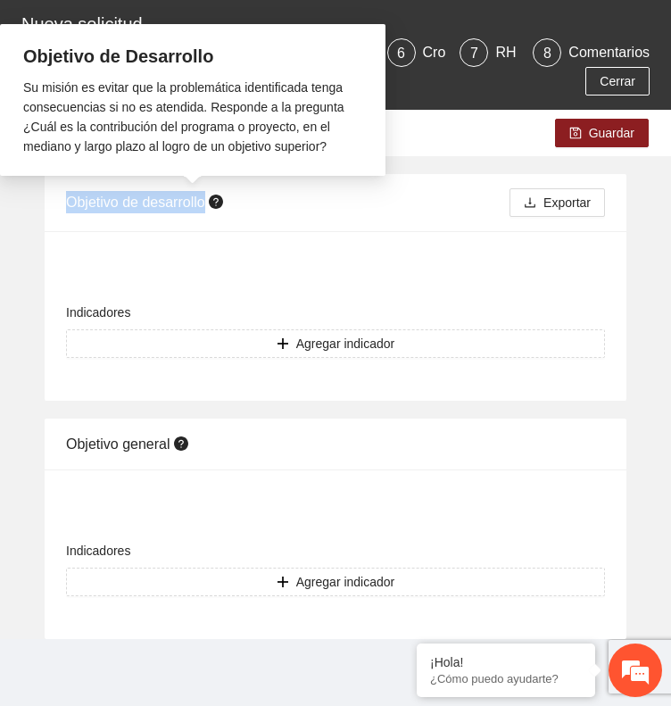
drag, startPoint x: 68, startPoint y: 199, endPoint x: 210, endPoint y: 204, distance: 142.1
click at [210, 204] on span "Objetivo de desarrollo" at bounding box center [147, 202] width 162 height 15
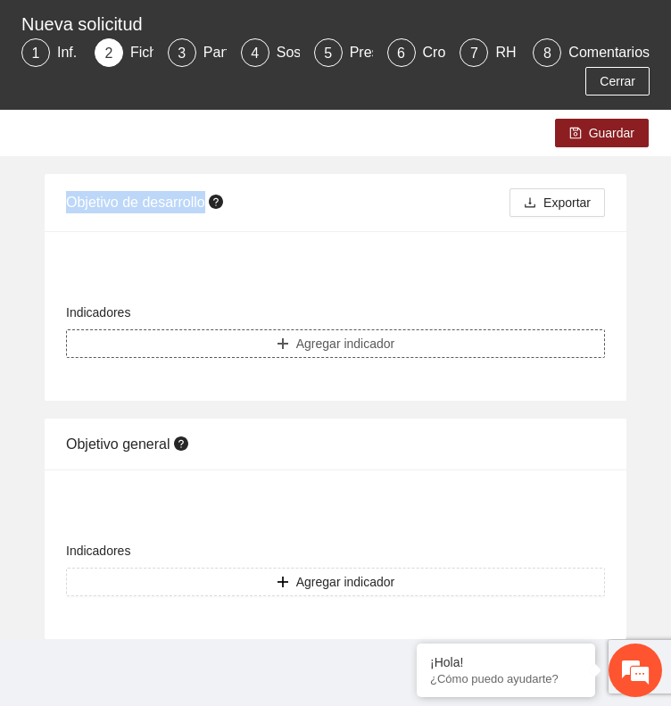
click at [229, 340] on button "Agregar indicador" at bounding box center [335, 343] width 539 height 29
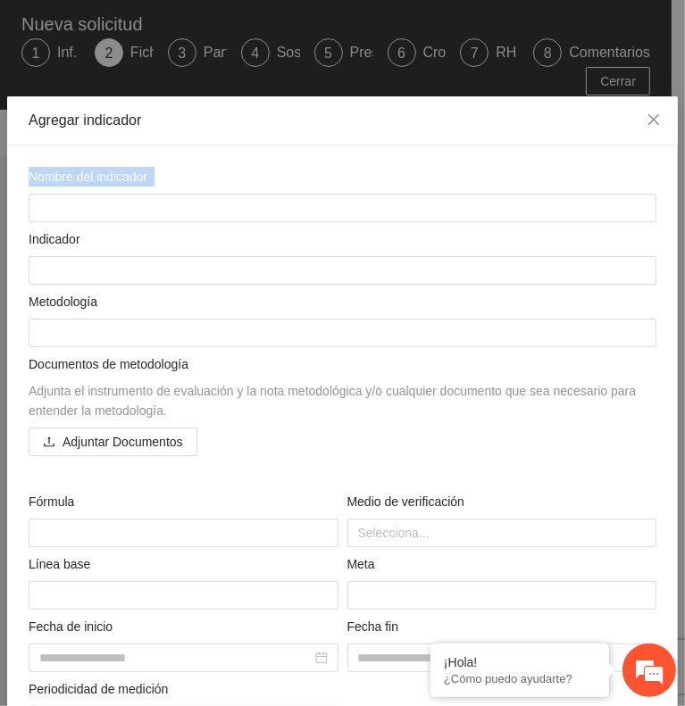
drag, startPoint x: 164, startPoint y: 171, endPoint x: 16, endPoint y: 146, distance: 150.3
click at [16, 146] on div "Nombre del indicador Indicador Metodología Documentos de metodología Adjunta el…" at bounding box center [342, 482] width 671 height 673
drag, startPoint x: 92, startPoint y: 231, endPoint x: 14, endPoint y: 238, distance: 78.0
click at [14, 238] on div "Nombre del indicador Indicador Metodología Documentos de metodología Adjunta el…" at bounding box center [342, 482] width 671 height 673
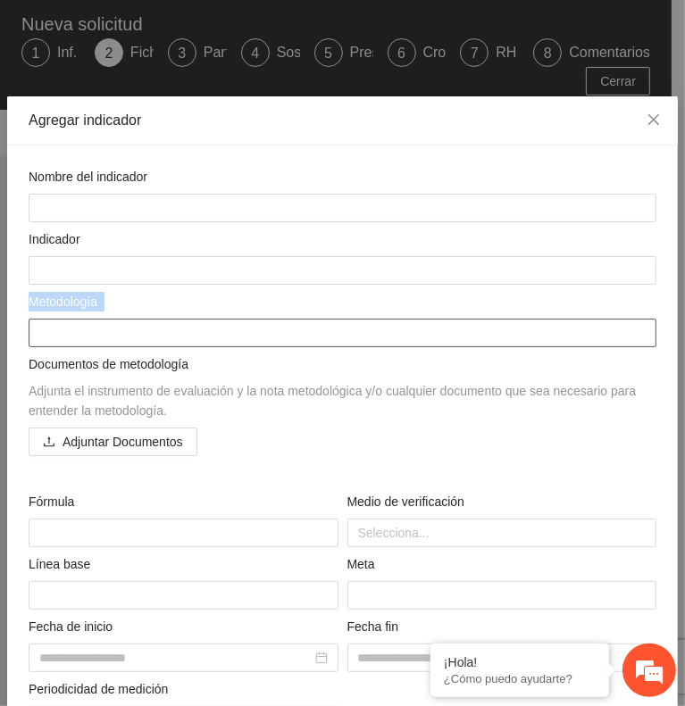
drag, startPoint x: 29, startPoint y: 296, endPoint x: 115, endPoint y: 315, distance: 88.8
click at [115, 315] on div "Metodología" at bounding box center [343, 319] width 628 height 55
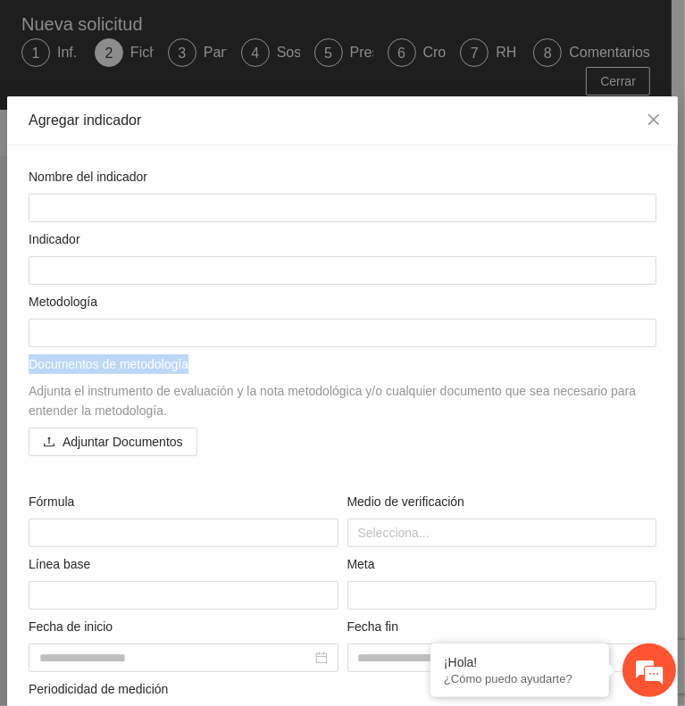
drag, startPoint x: 187, startPoint y: 354, endPoint x: 29, endPoint y: 363, distance: 159.2
click at [29, 363] on span "Documentos de metodología" at bounding box center [109, 364] width 160 height 14
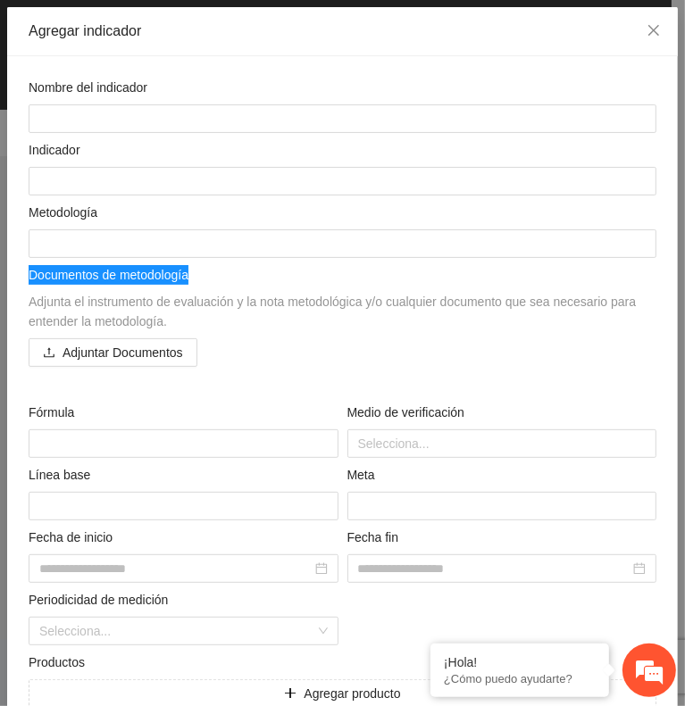
scroll to position [173, 0]
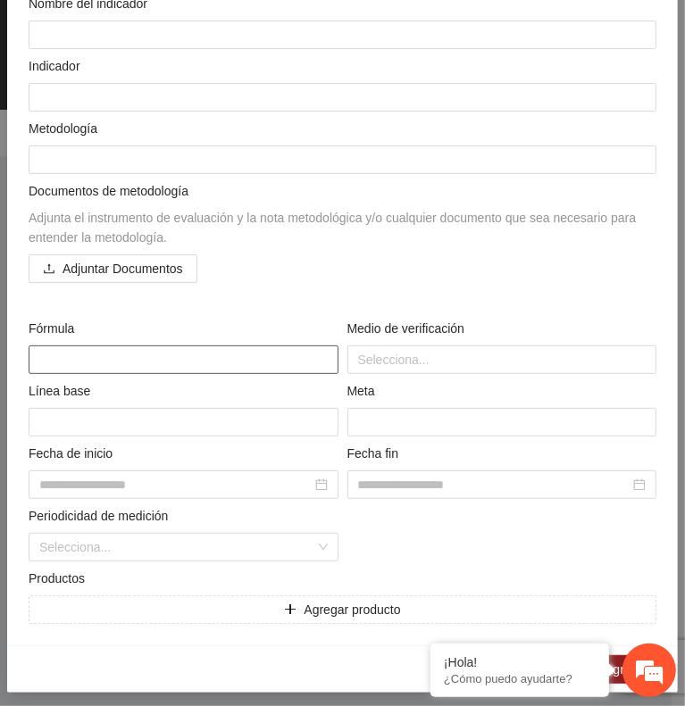
click at [79, 354] on textarea at bounding box center [184, 360] width 310 height 29
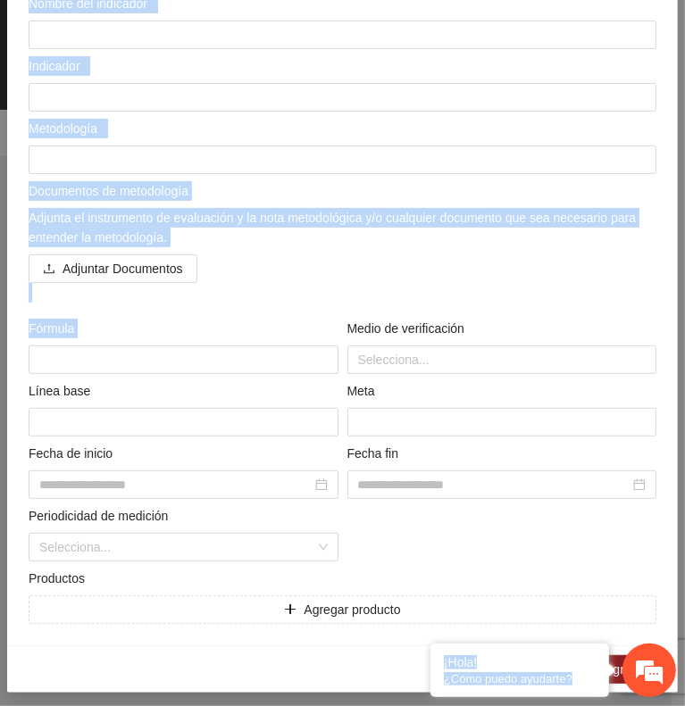
drag, startPoint x: 20, startPoint y: 321, endPoint x: -5, endPoint y: 324, distance: 25.1
click at [0, 324] on html "info.almacalma Nueva solicitud 1 Inf. General 2 Ficha T 3 Participantes 4 Soste…" at bounding box center [342, 277] width 685 height 706
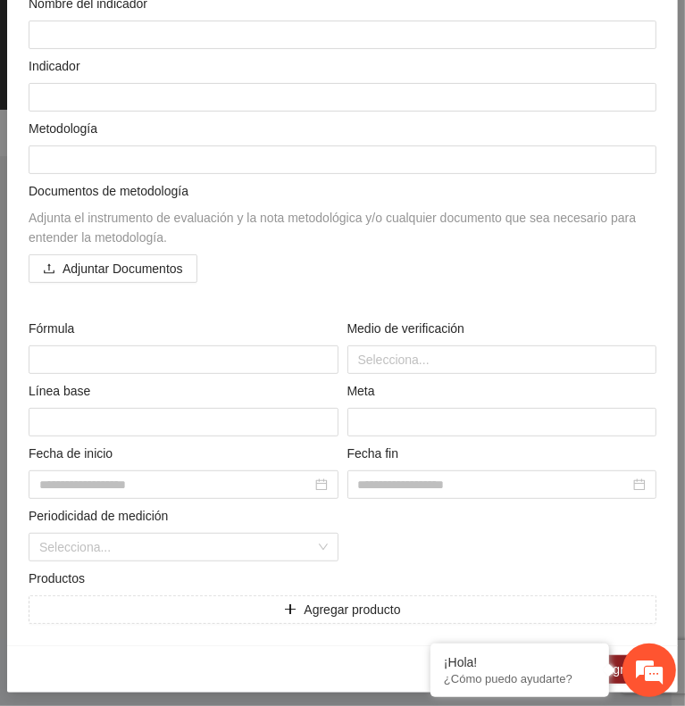
drag, startPoint x: 118, startPoint y: 325, endPoint x: 96, endPoint y: 328, distance: 21.6
click at [116, 325] on div "Fórmula" at bounding box center [184, 332] width 310 height 27
drag, startPoint x: 71, startPoint y: 321, endPoint x: 19, endPoint y: 321, distance: 52.7
click at [19, 321] on div "Nombre del indicador Indicador Metodología Documentos de metodología Adjunta el…" at bounding box center [342, 308] width 671 height 673
drag, startPoint x: 460, startPoint y: 324, endPoint x: 339, endPoint y: 324, distance: 120.5
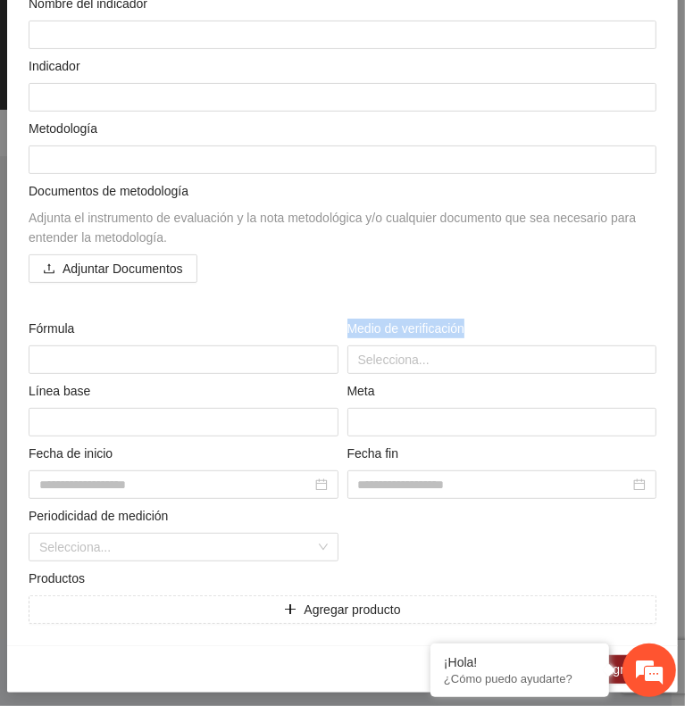
click at [343, 324] on div "Medio de verificación Selecciona..." at bounding box center [502, 346] width 319 height 55
click at [568, 362] on div at bounding box center [502, 359] width 301 height 21
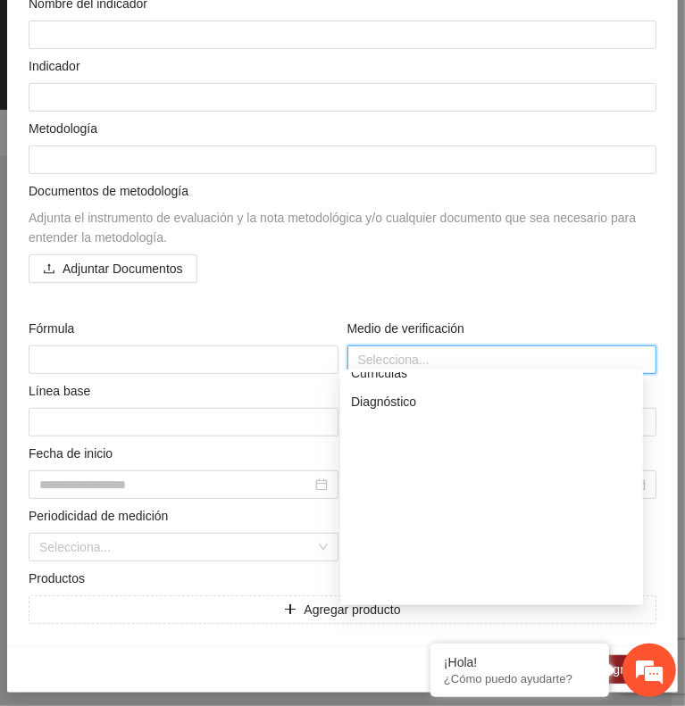
scroll to position [0, 0]
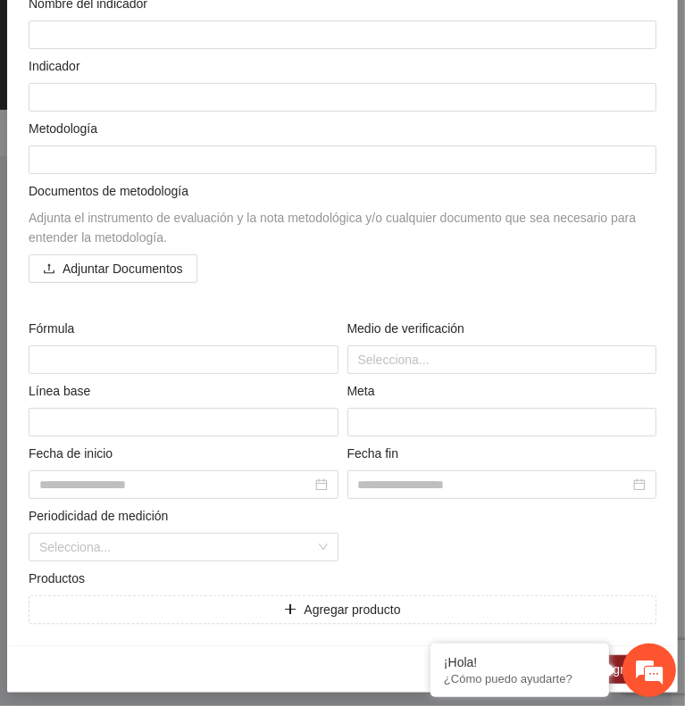
click at [396, 327] on span "Medio de verificación" at bounding box center [409, 329] width 124 height 20
click at [396, 349] on div at bounding box center [502, 359] width 301 height 21
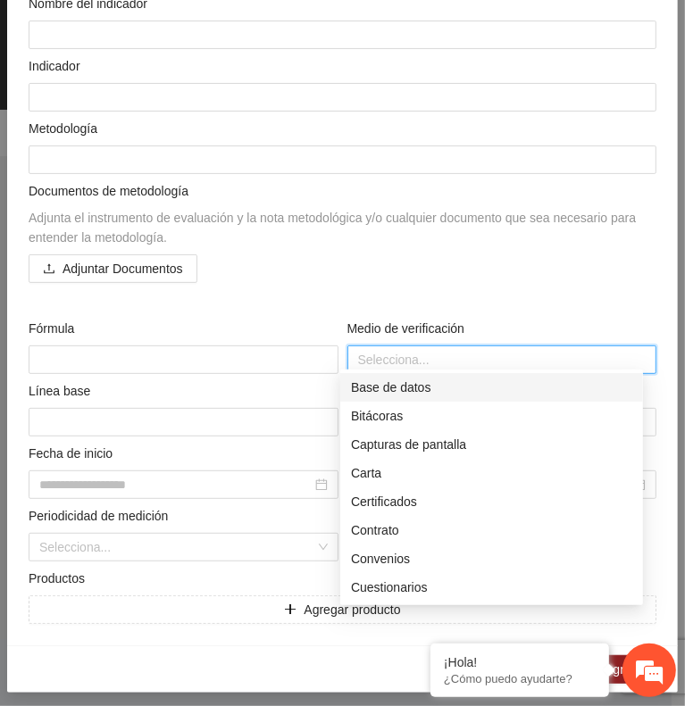
type input "*"
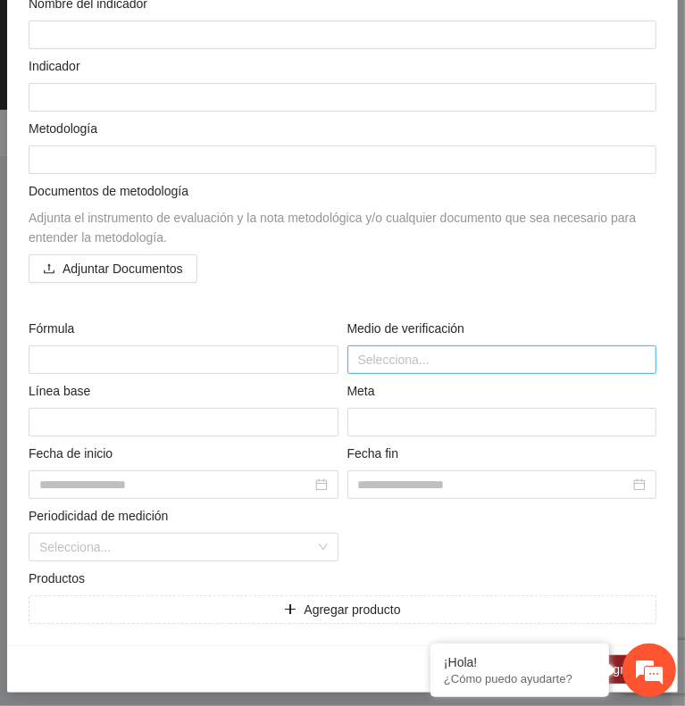
click at [414, 350] on div at bounding box center [502, 359] width 301 height 21
click at [368, 349] on div at bounding box center [502, 359] width 301 height 21
click at [421, 353] on div at bounding box center [502, 359] width 301 height 21
click at [450, 352] on div at bounding box center [502, 359] width 301 height 21
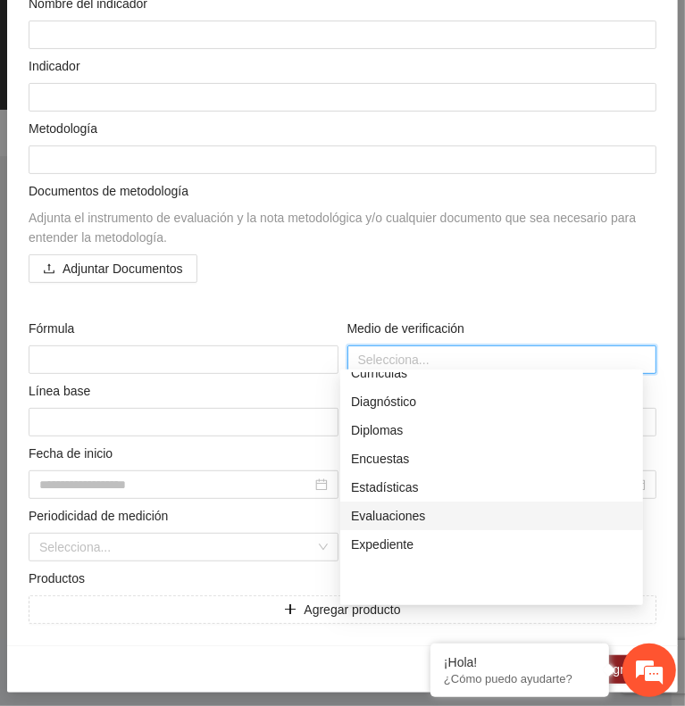
scroll to position [64, 0]
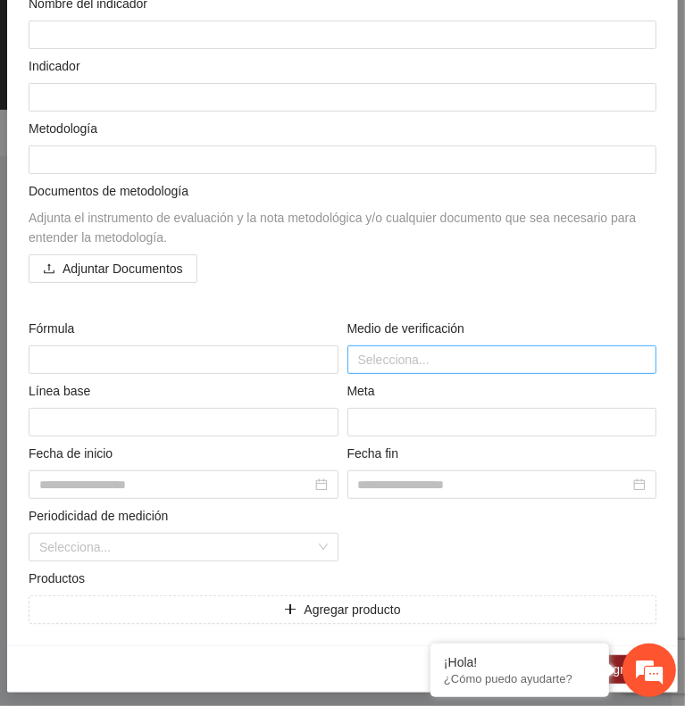
click at [482, 355] on div at bounding box center [502, 359] width 301 height 21
click at [475, 358] on div at bounding box center [502, 359] width 301 height 21
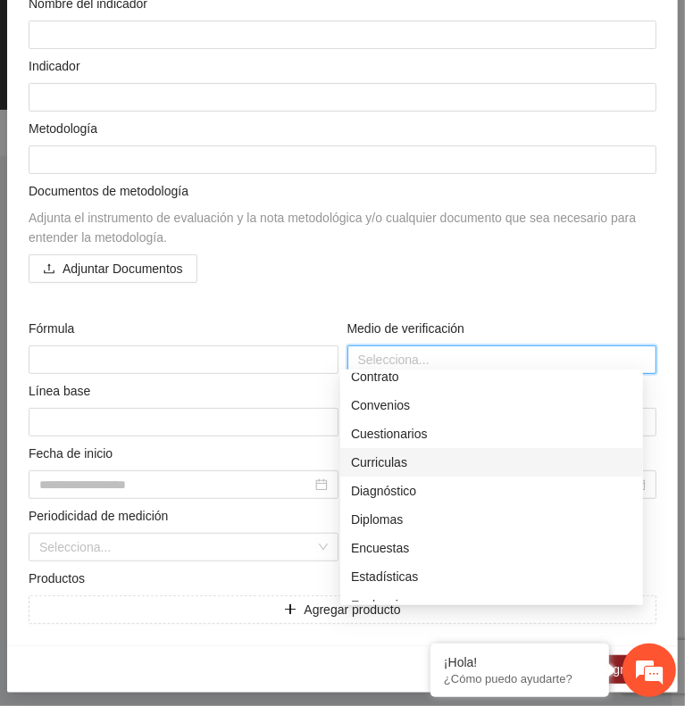
scroll to position [243, 0]
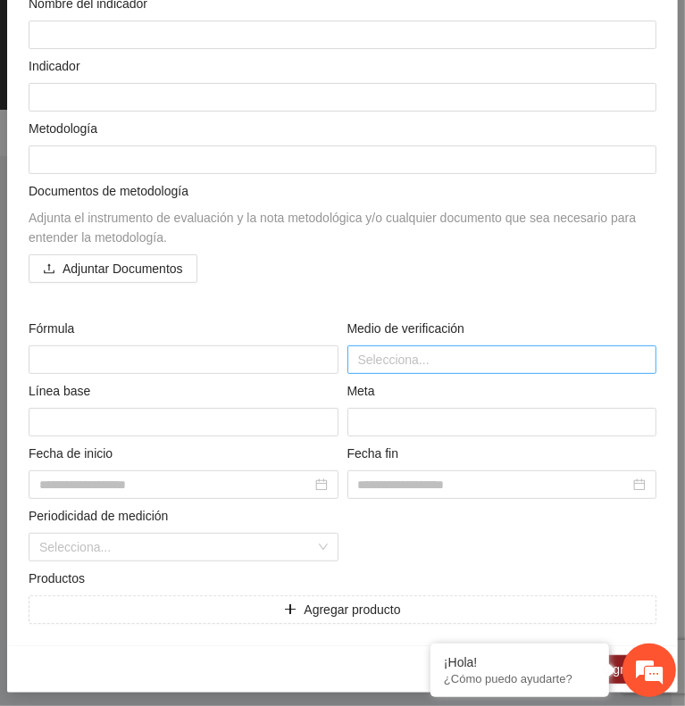
click at [507, 358] on div at bounding box center [502, 359] width 301 height 21
click at [417, 349] on div at bounding box center [502, 359] width 301 height 21
click at [436, 354] on div at bounding box center [502, 359] width 301 height 21
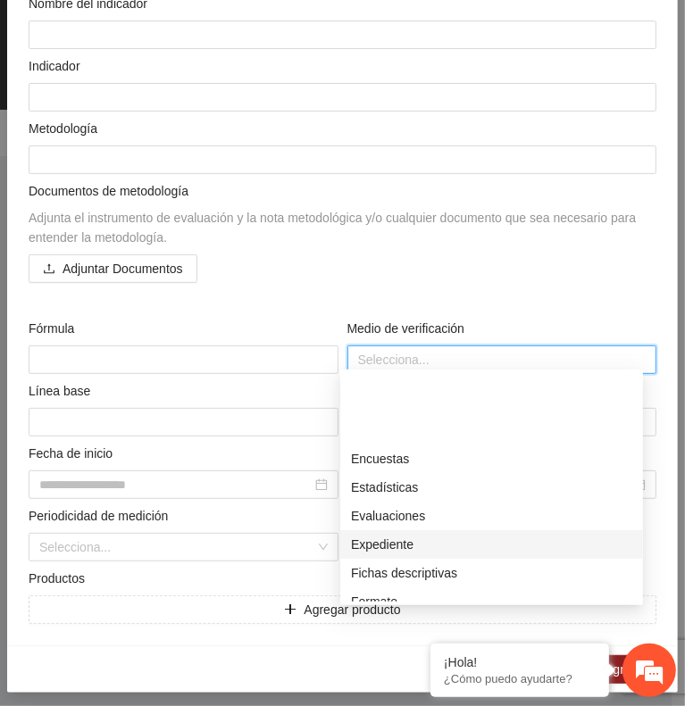
scroll to position [332, 0]
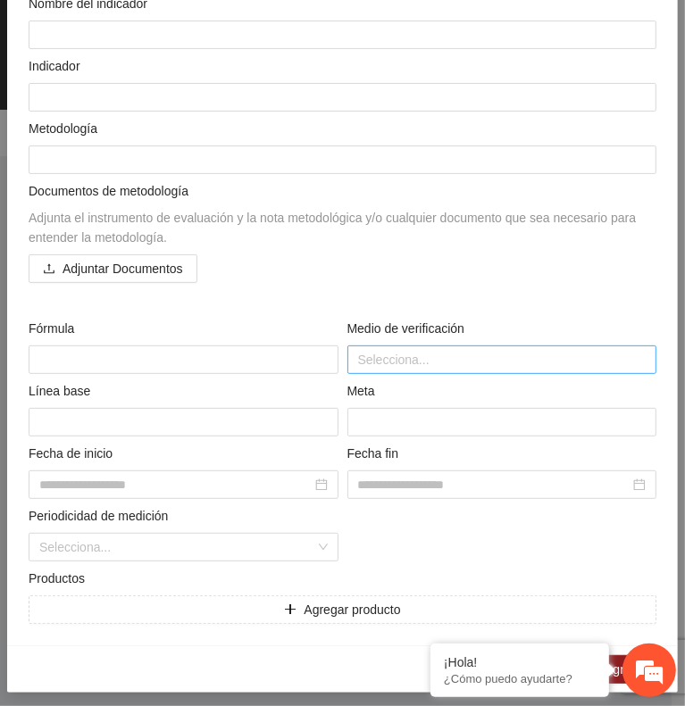
click at [412, 352] on div at bounding box center [502, 359] width 301 height 21
click at [604, 354] on div at bounding box center [502, 359] width 301 height 21
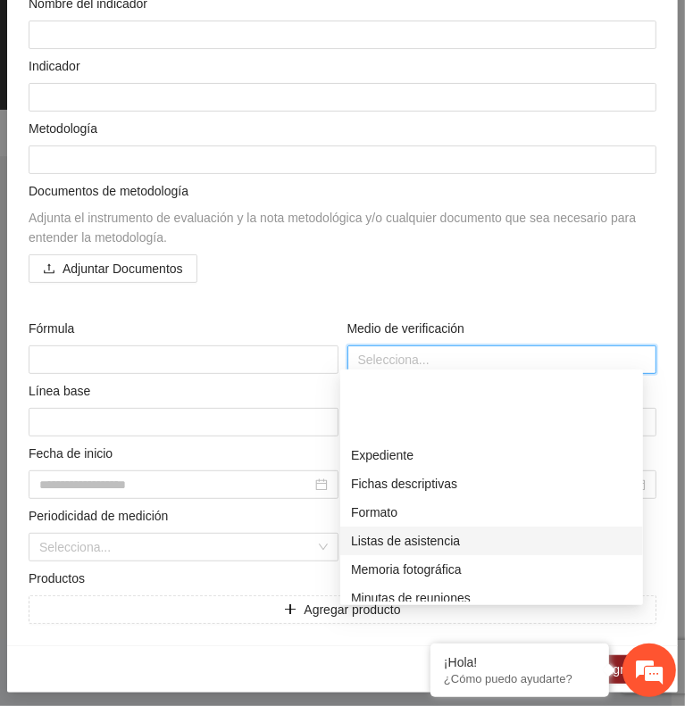
scroll to position [421, 0]
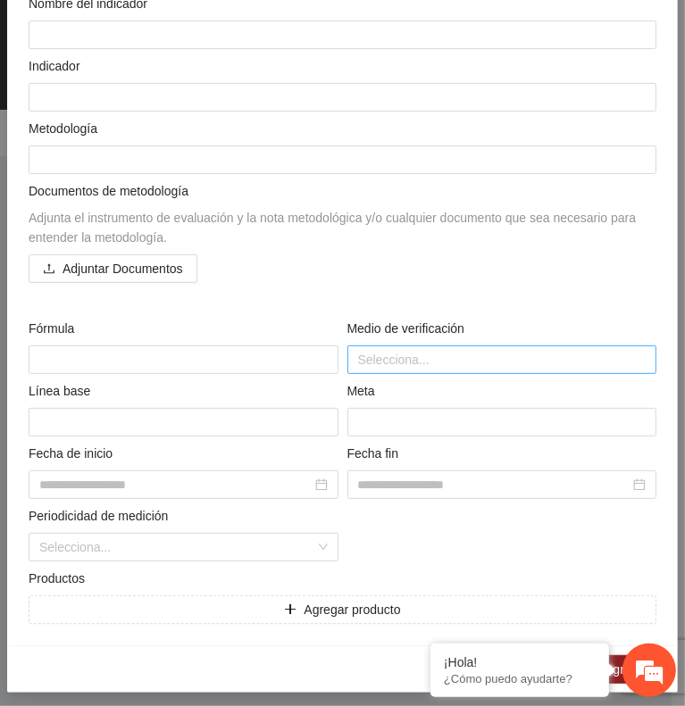
click at [473, 349] on div at bounding box center [502, 359] width 301 height 21
click at [500, 350] on div at bounding box center [502, 359] width 301 height 21
click at [464, 349] on div at bounding box center [502, 359] width 301 height 21
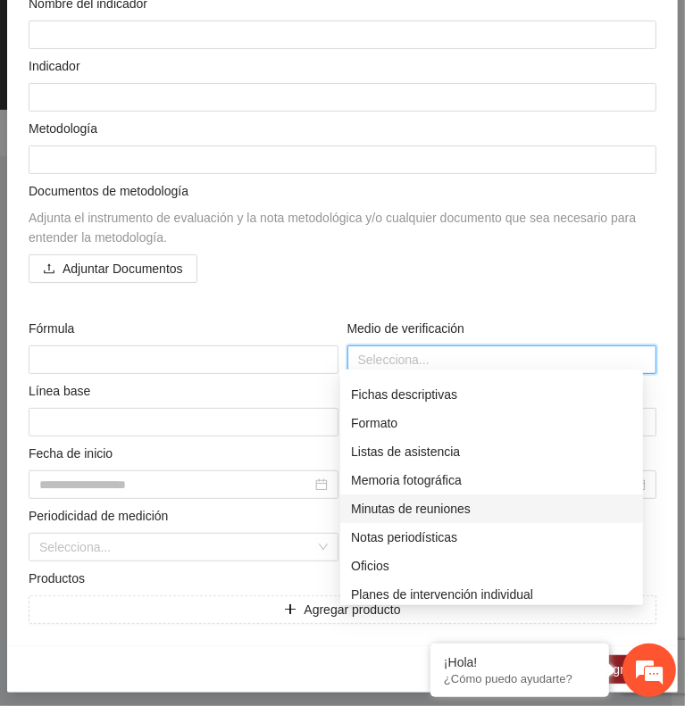
scroll to position [511, 0]
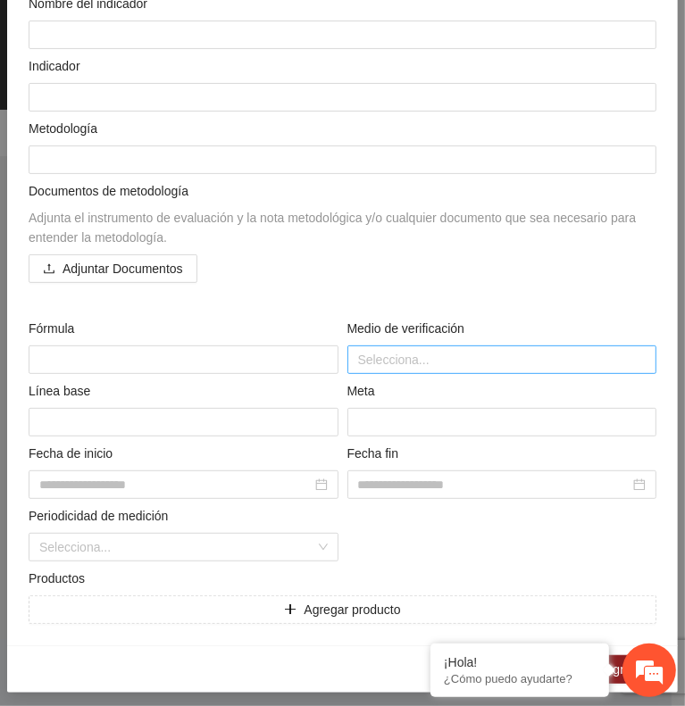
click at [509, 349] on div at bounding box center [502, 359] width 301 height 21
click at [438, 354] on div at bounding box center [502, 359] width 301 height 21
click at [366, 358] on div at bounding box center [502, 359] width 301 height 21
click at [518, 354] on div at bounding box center [502, 359] width 301 height 21
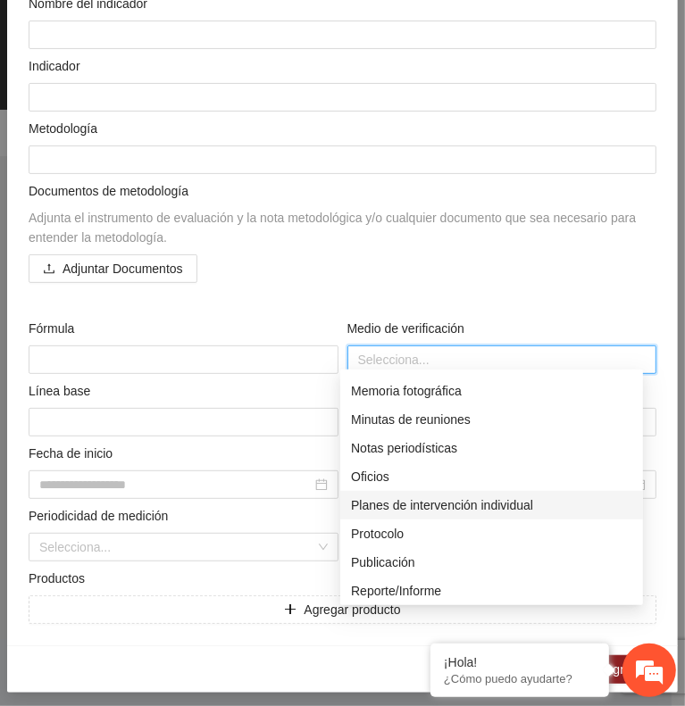
scroll to position [600, 0]
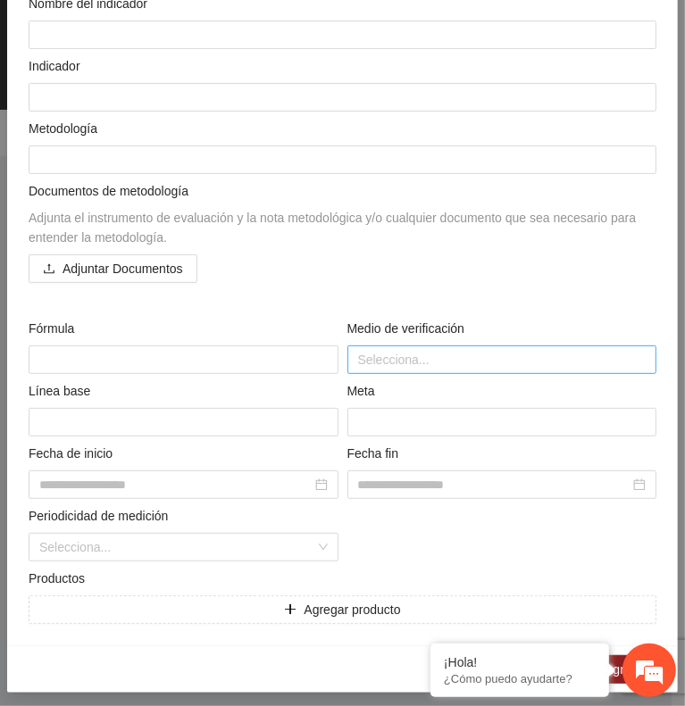
click at [547, 359] on div at bounding box center [502, 359] width 301 height 21
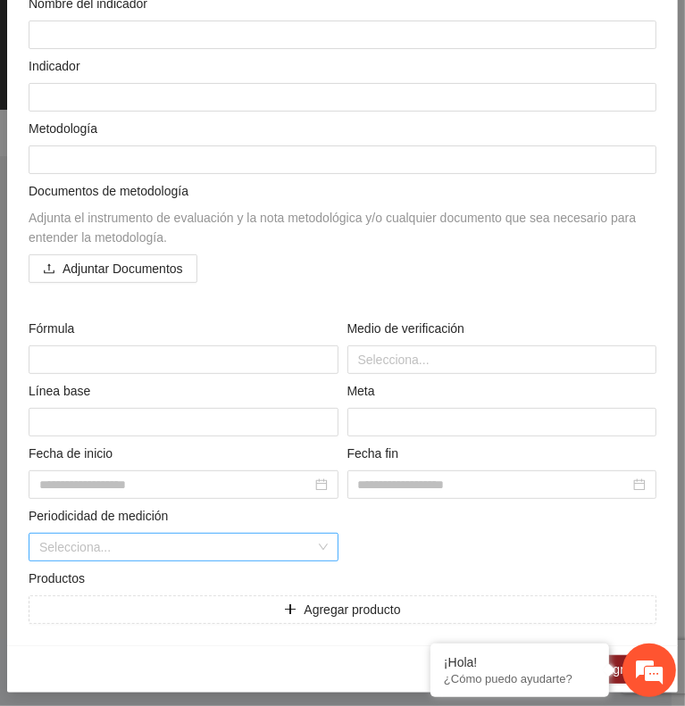
click at [264, 549] on input "search" at bounding box center [177, 547] width 276 height 27
click at [246, 542] on input "search" at bounding box center [177, 547] width 276 height 27
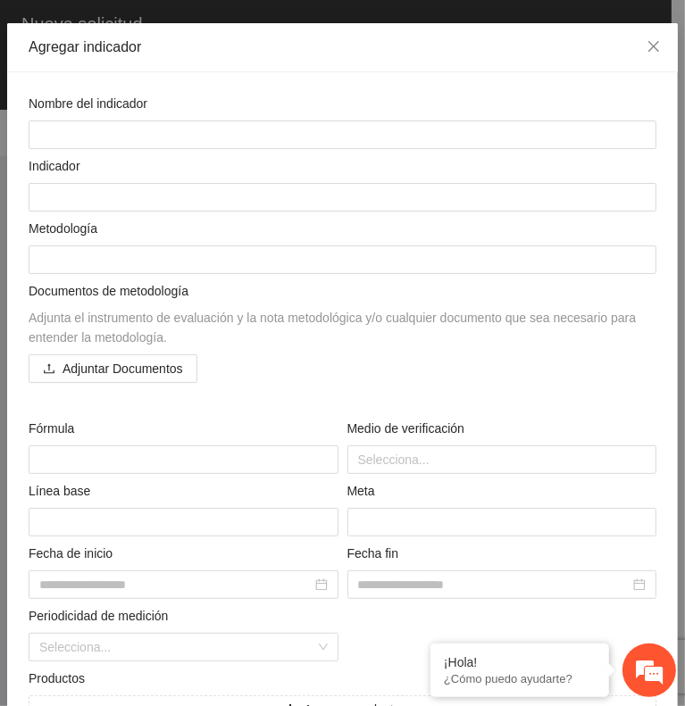
scroll to position [0, 0]
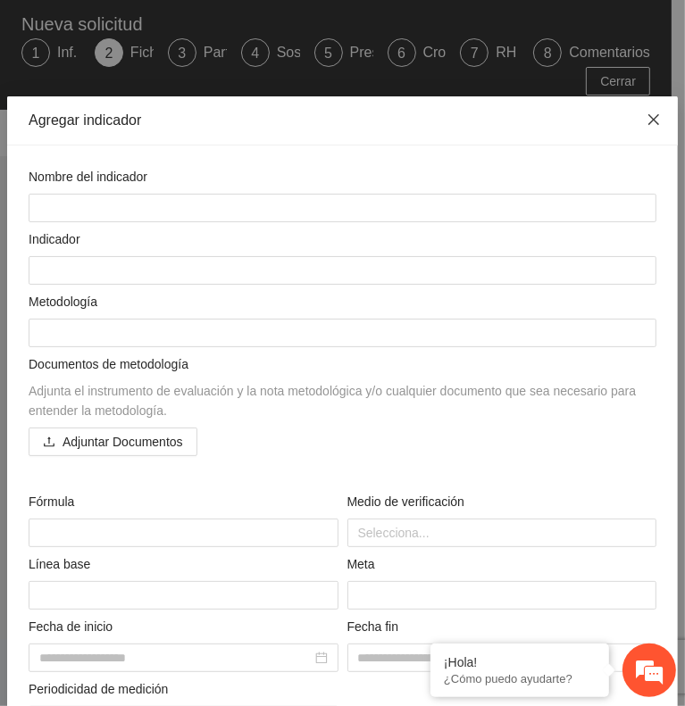
click at [646, 112] on icon "close" at bounding box center [653, 119] width 14 height 14
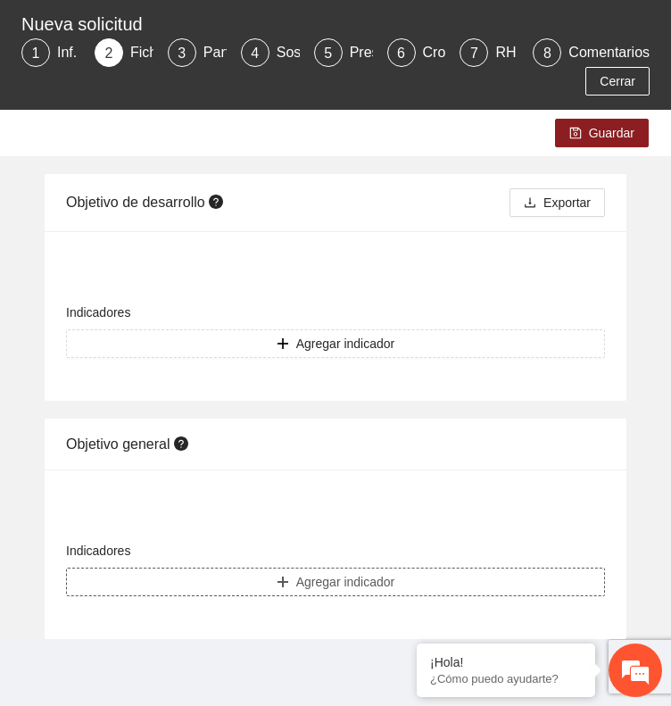
click at [235, 574] on button "Agregar indicador" at bounding box center [335, 582] width 539 height 29
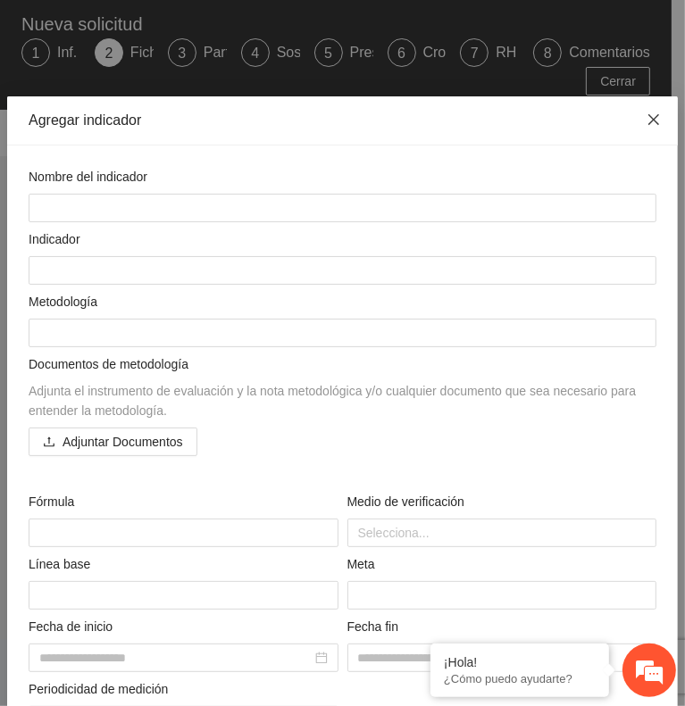
click at [646, 112] on icon "close" at bounding box center [653, 119] width 14 height 14
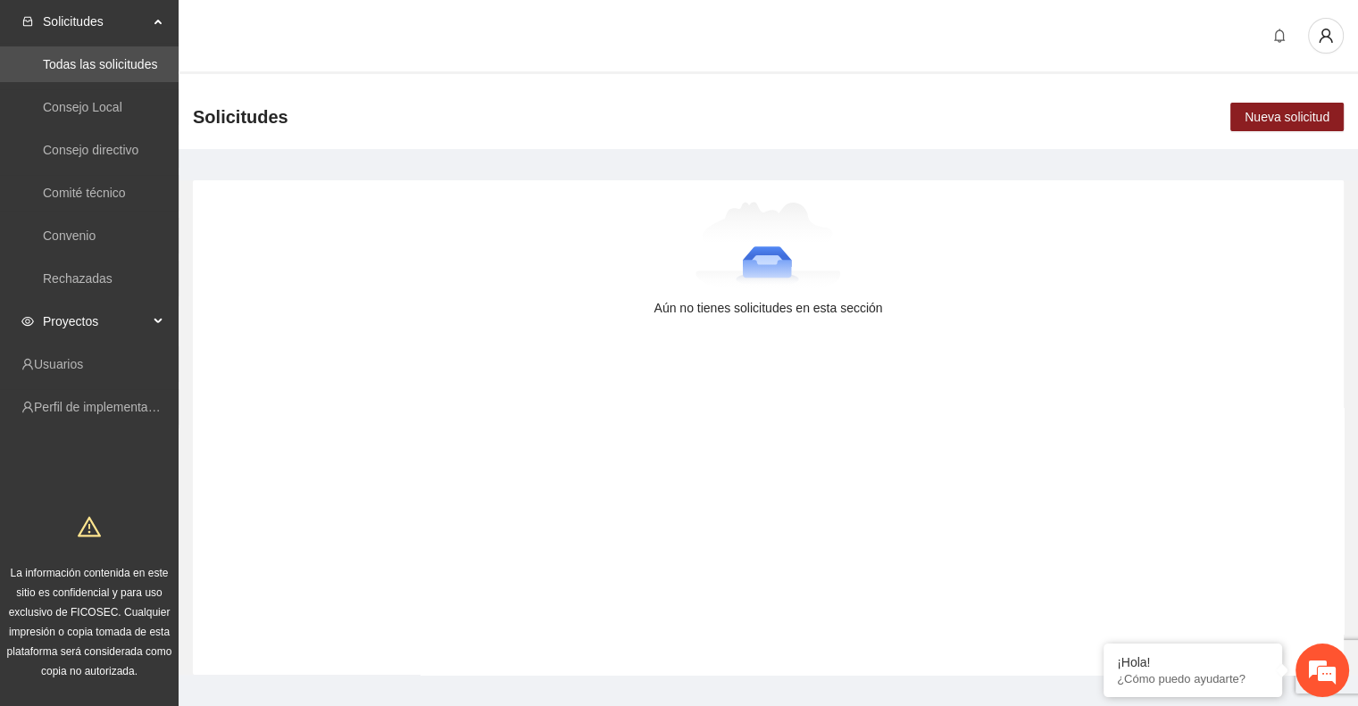
click at [75, 310] on span "Proyectos" at bounding box center [95, 322] width 105 height 36
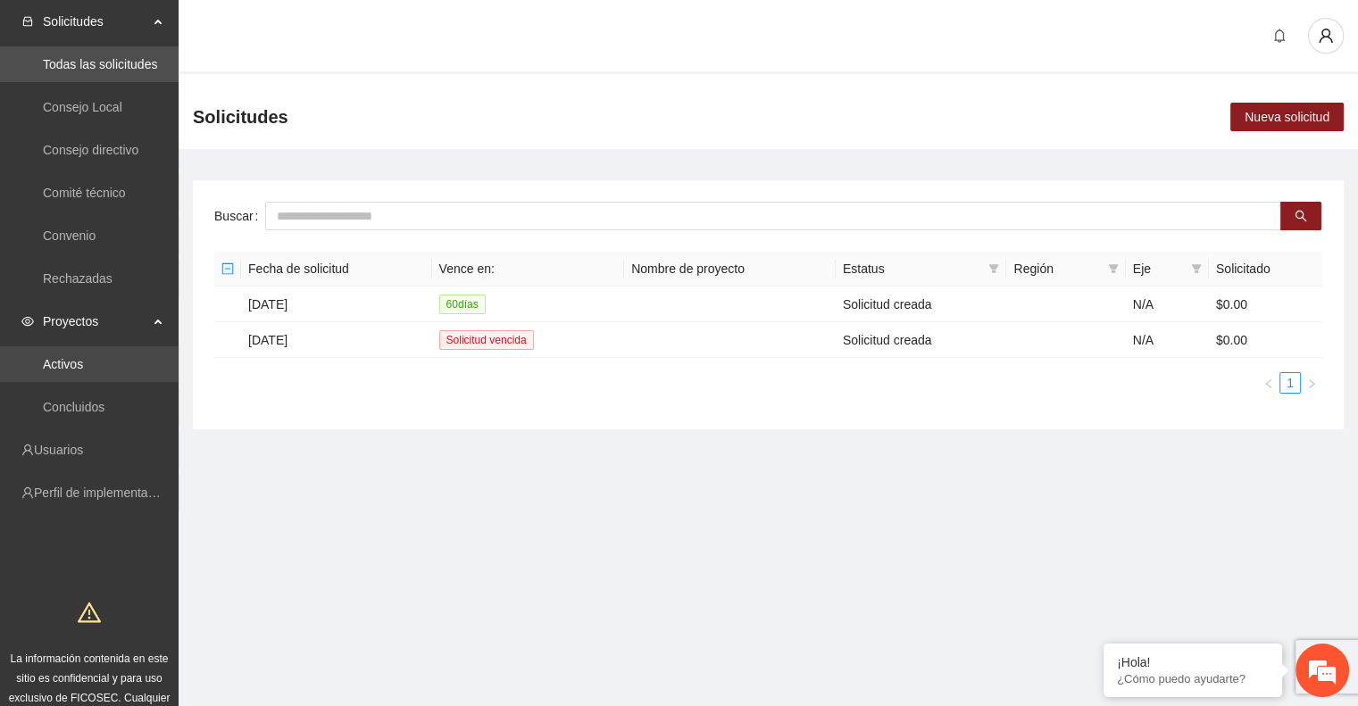
click at [69, 359] on link "Activos" at bounding box center [63, 364] width 40 height 14
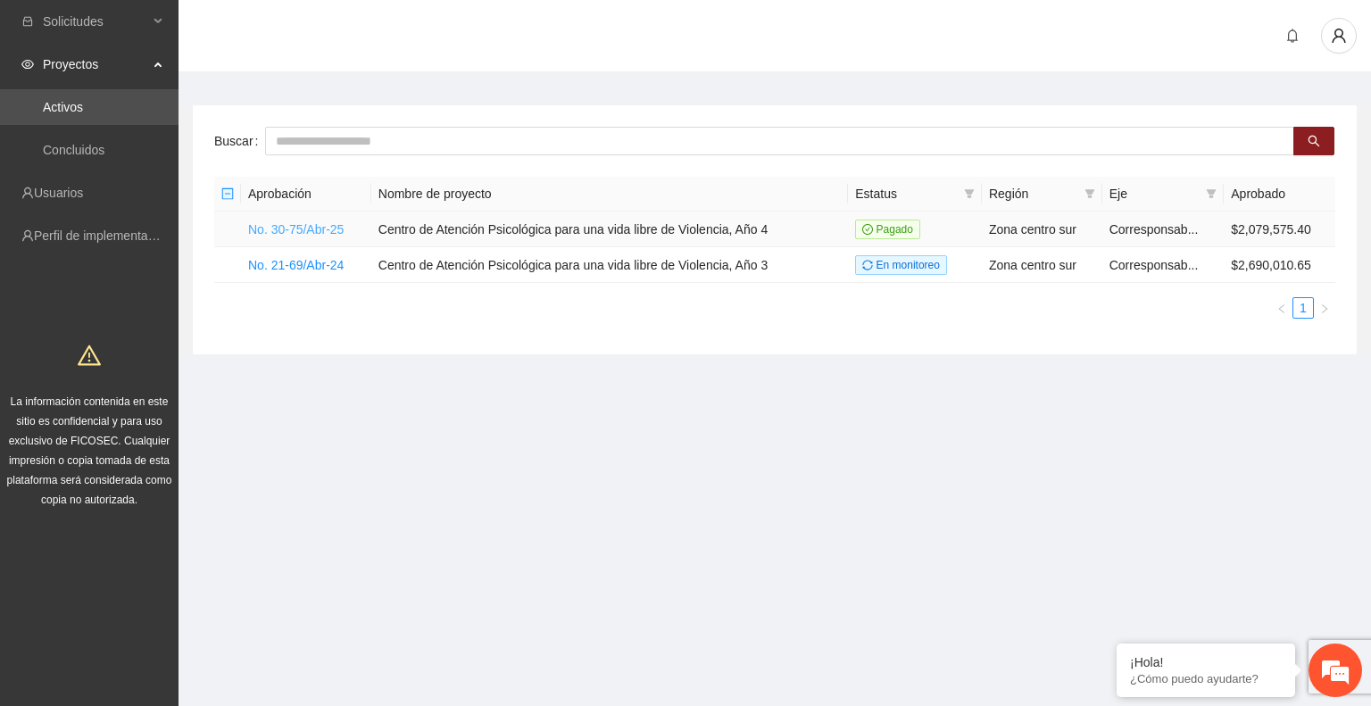
click at [331, 227] on link "No. 30-75/Abr-25" at bounding box center [296, 229] width 96 height 14
click at [327, 229] on link "No. 30-75/Abr-25" at bounding box center [296, 229] width 96 height 14
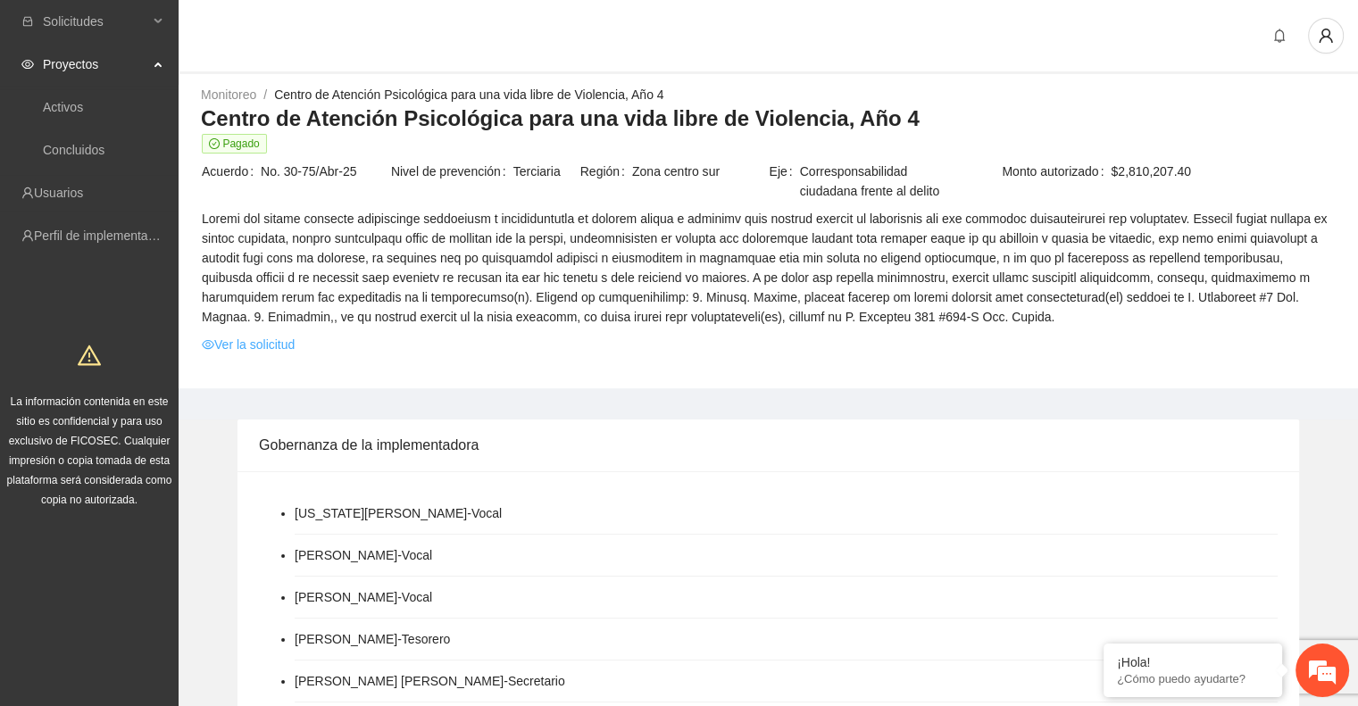
click at [279, 347] on link "Ver la solicitud" at bounding box center [248, 345] width 93 height 20
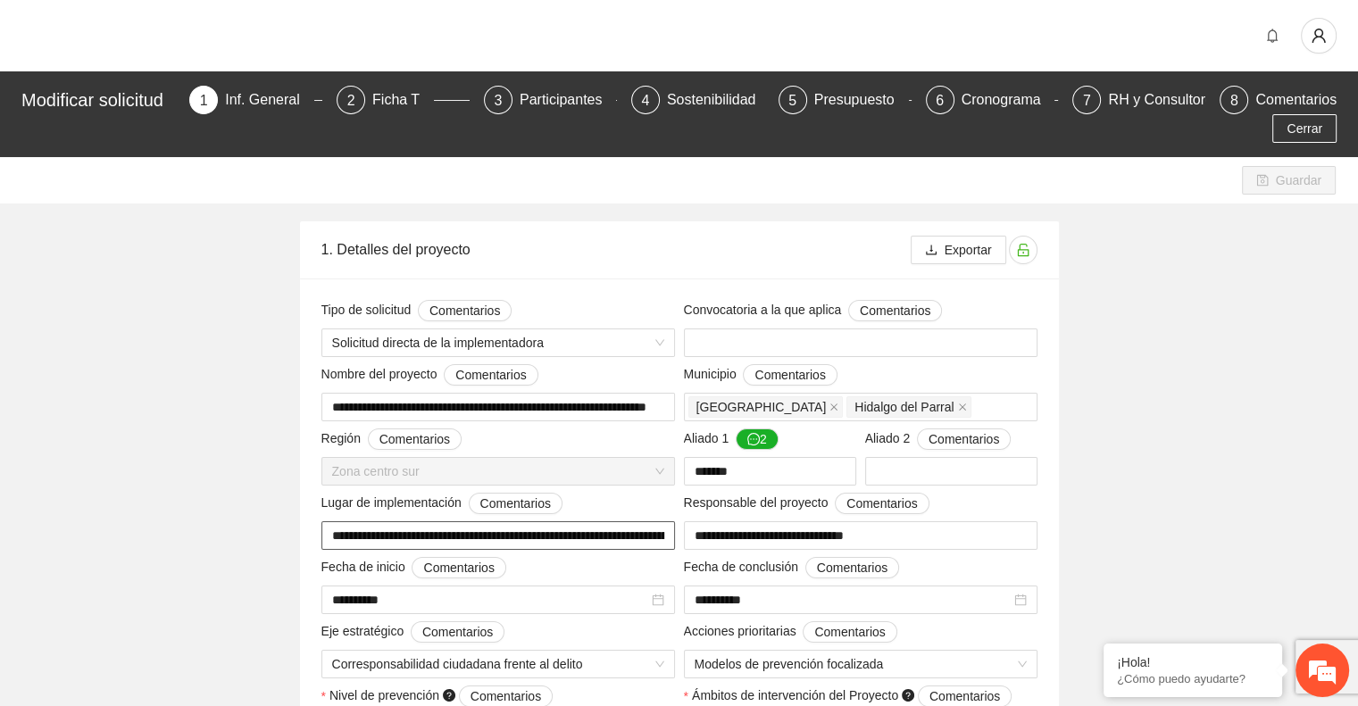
click at [365, 542] on input "**********" at bounding box center [498, 535] width 354 height 29
drag, startPoint x: 321, startPoint y: 251, endPoint x: 559, endPoint y: 243, distance: 237.6
click at [559, 243] on div "1. Detalles del proyecto" at bounding box center [615, 249] width 589 height 51
copy div "1. Detalles del proyecto"
drag, startPoint x: 318, startPoint y: 310, endPoint x: 407, endPoint y: 304, distance: 89.5
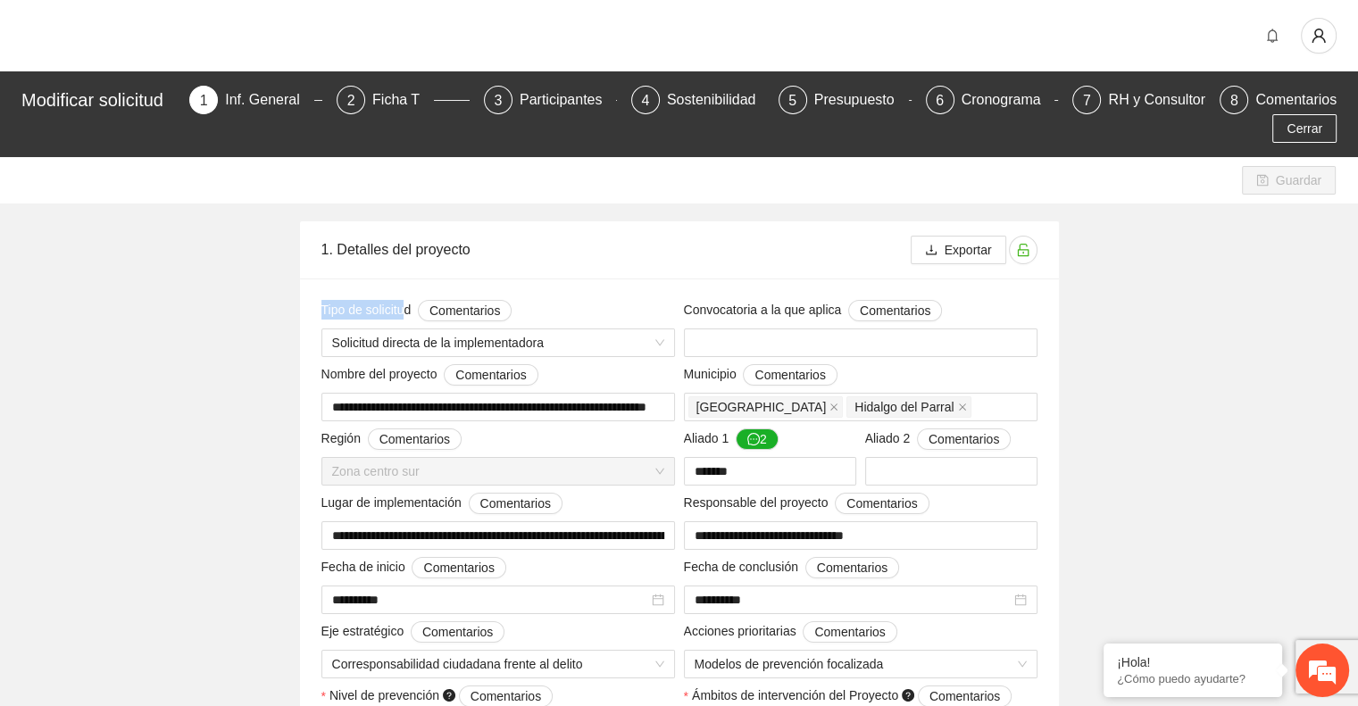
click at [407, 304] on div "Tipo de solicitud Comentarios Solicitud directa de la implementadora" at bounding box center [498, 328] width 362 height 57
copy span "Tipo de solicitu"
click at [828, 342] on input "text" at bounding box center [861, 343] width 354 height 29
type input "**********"
drag, startPoint x: 807, startPoint y: 347, endPoint x: 661, endPoint y: 338, distance: 146.7
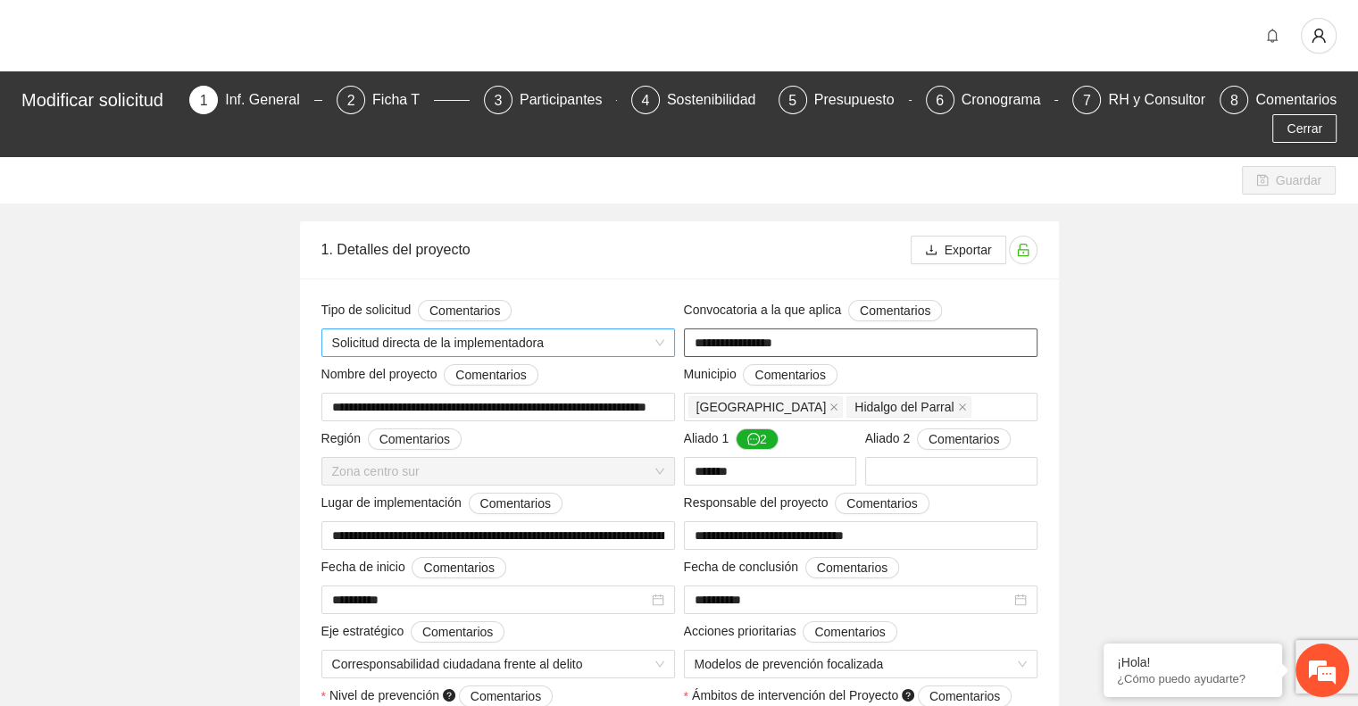
drag, startPoint x: 757, startPoint y: 536, endPoint x: 654, endPoint y: 528, distance: 103.9
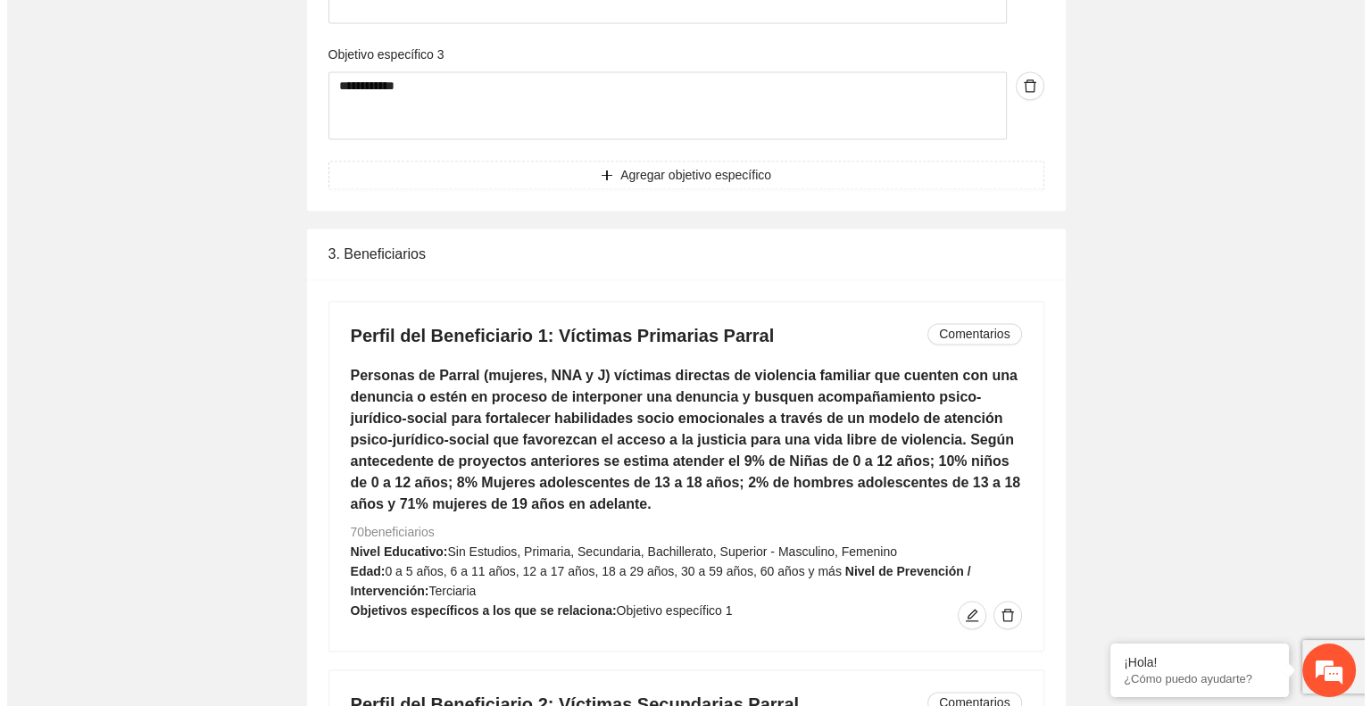
scroll to position [2768, 0]
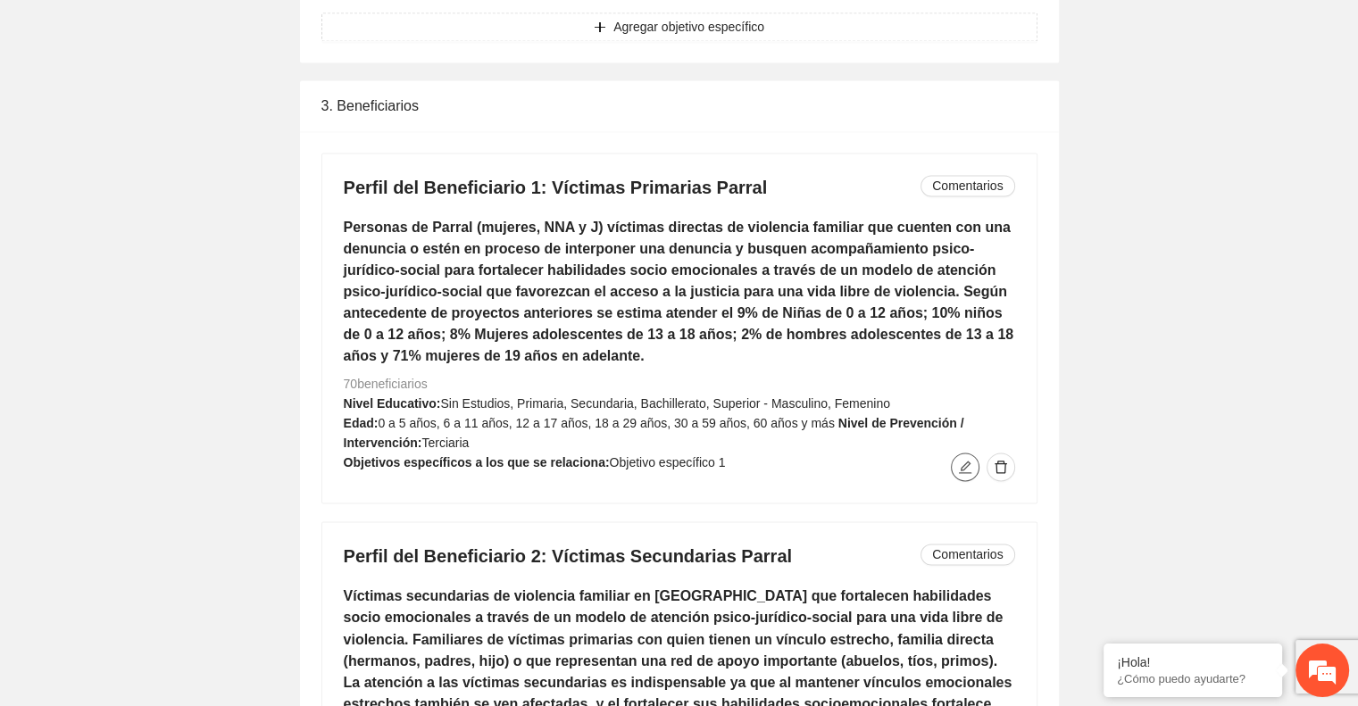
click at [963, 467] on icon "edit" at bounding box center [965, 467] width 14 height 14
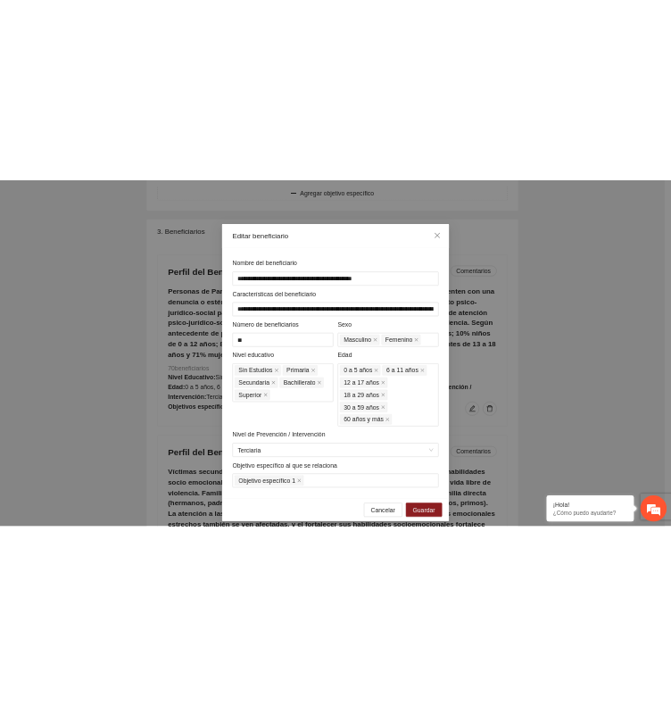
scroll to position [3052, 0]
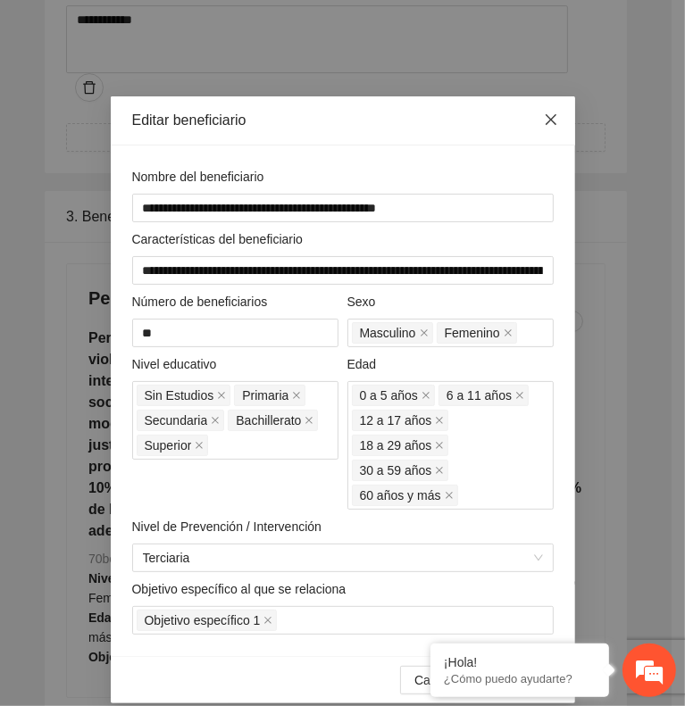
click at [546, 116] on icon "close" at bounding box center [551, 119] width 14 height 14
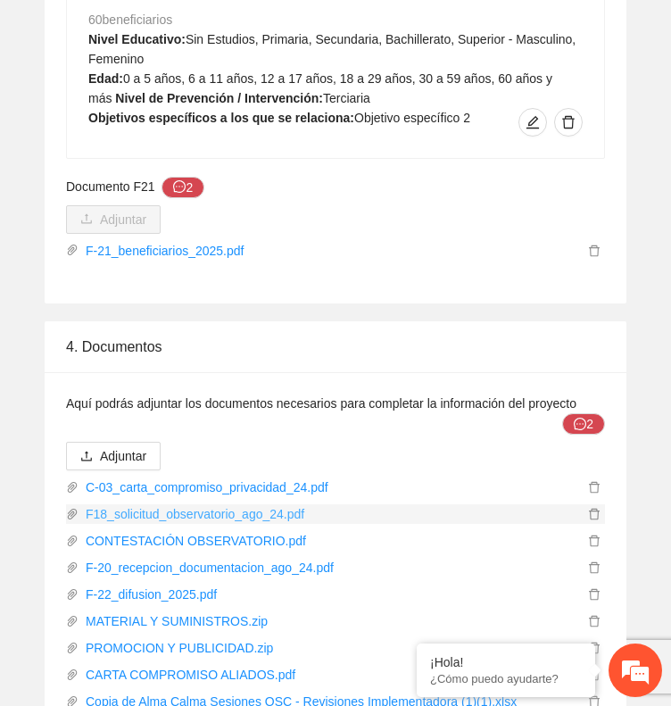
scroll to position [4895, 0]
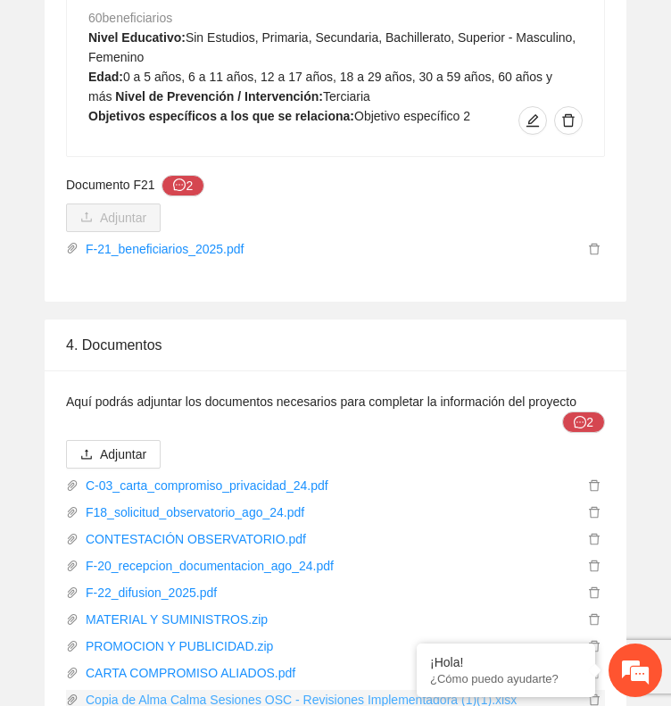
click at [447, 690] on link "Copia de Alma Calma Sesiones OSC - Revisiones Implementadora (1)(1).xlsx" at bounding box center [331, 700] width 505 height 20
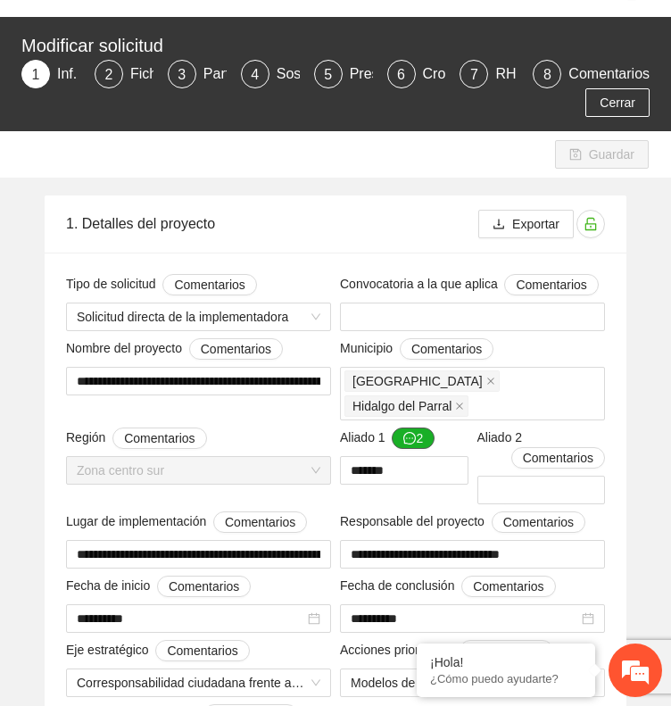
scroll to position [0, 0]
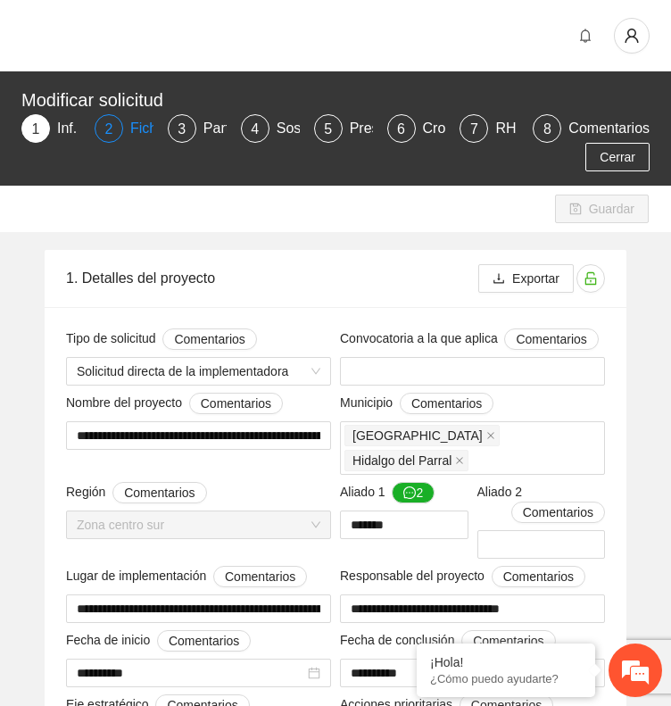
click at [144, 128] on div "Ficha T" at bounding box center [161, 128] width 62 height 29
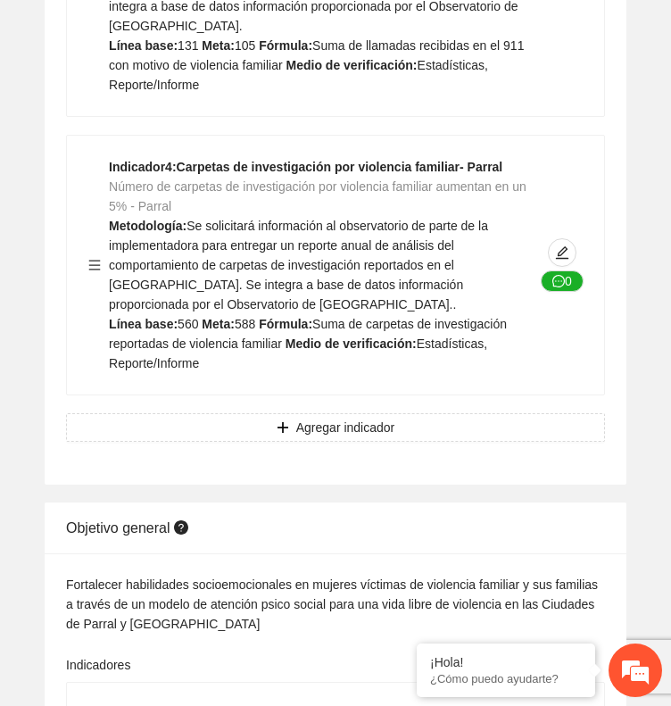
scroll to position [1429, 0]
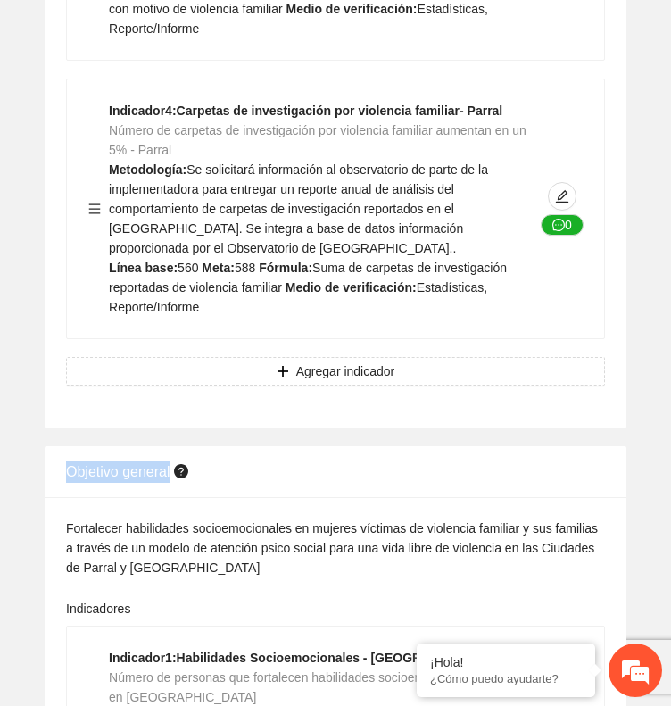
drag, startPoint x: 67, startPoint y: 398, endPoint x: 174, endPoint y: 402, distance: 107.2
click at [174, 446] on div "Objetivo general" at bounding box center [335, 471] width 539 height 51
copy span "Objetivo general"
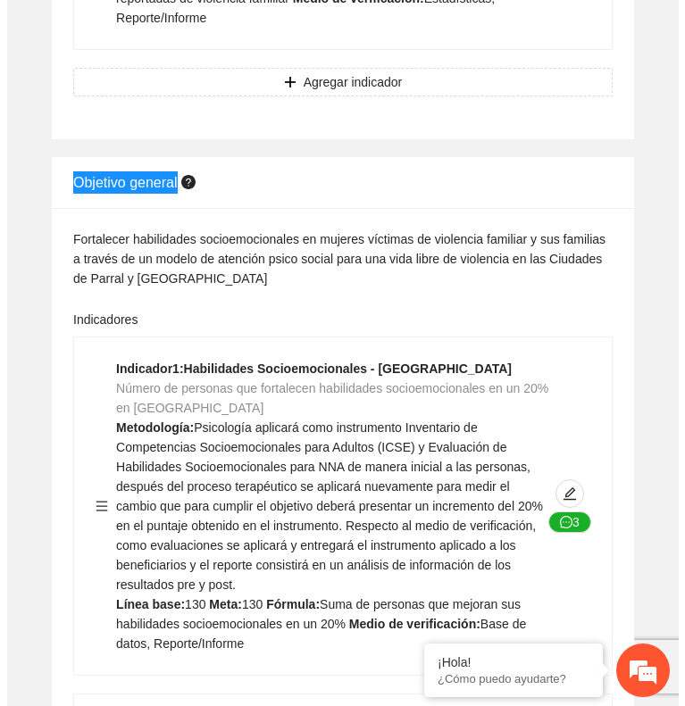
scroll to position [1786, 0]
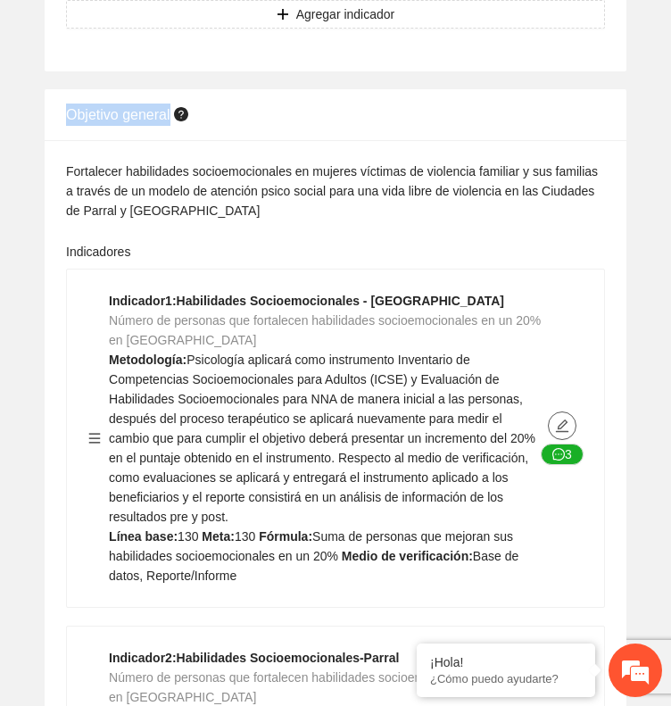
click at [562, 419] on icon "edit" at bounding box center [562, 426] width 14 height 14
type textarea "***"
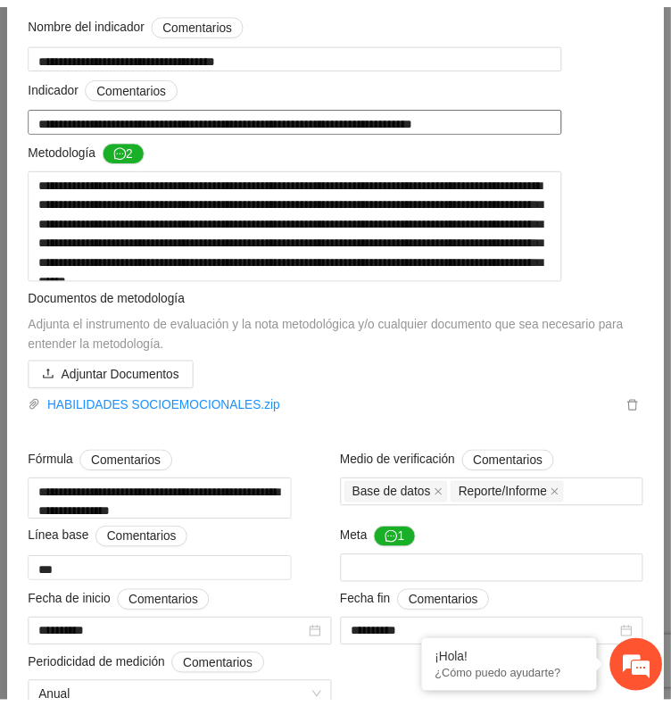
scroll to position [0, 0]
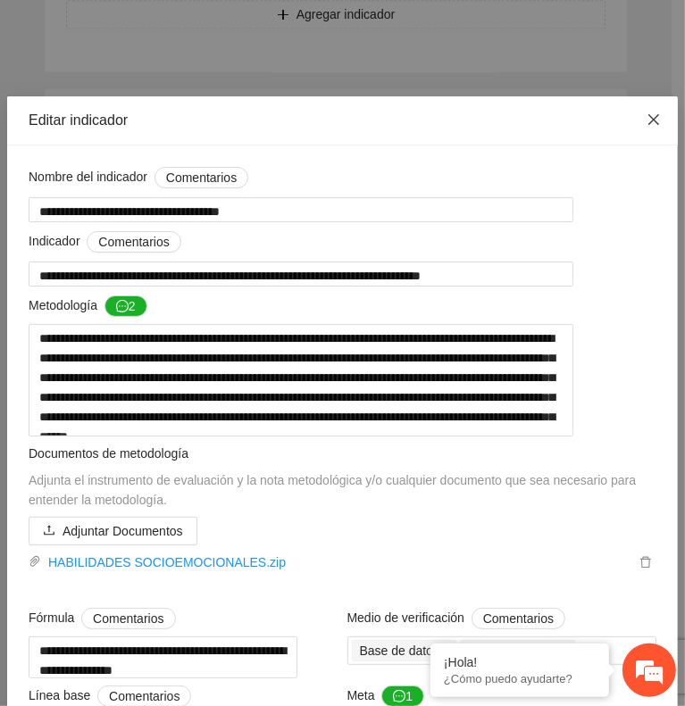
click at [646, 113] on icon "close" at bounding box center [653, 119] width 14 height 14
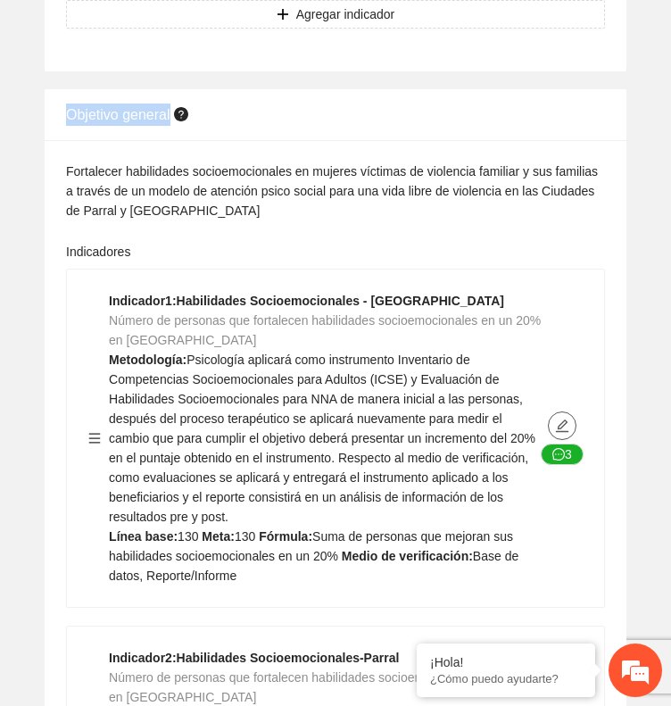
click at [558, 419] on icon "edit" at bounding box center [562, 426] width 14 height 14
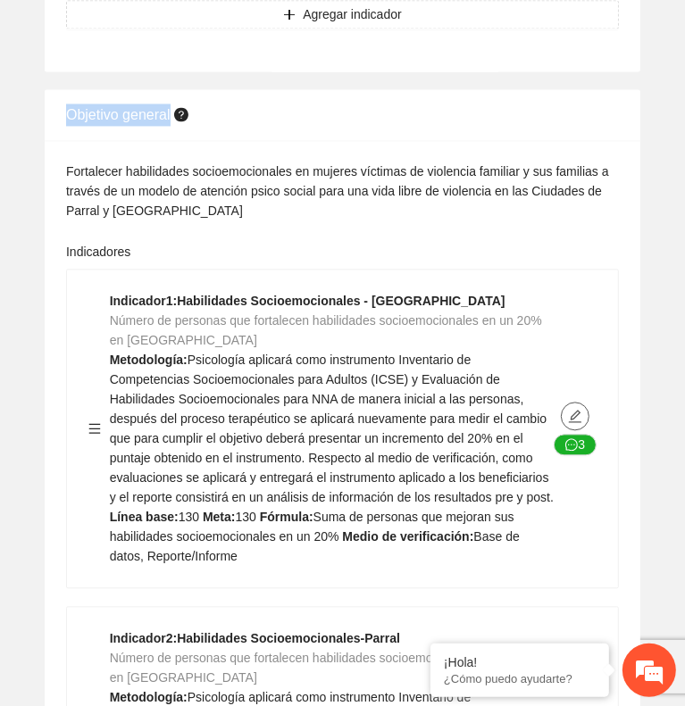
type textarea "***"
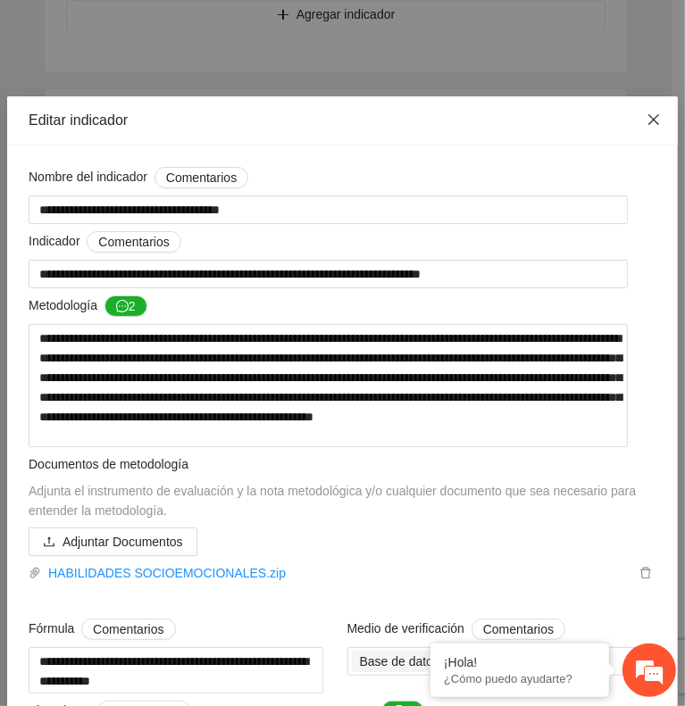
click at [631, 114] on span "Close" at bounding box center [653, 120] width 48 height 48
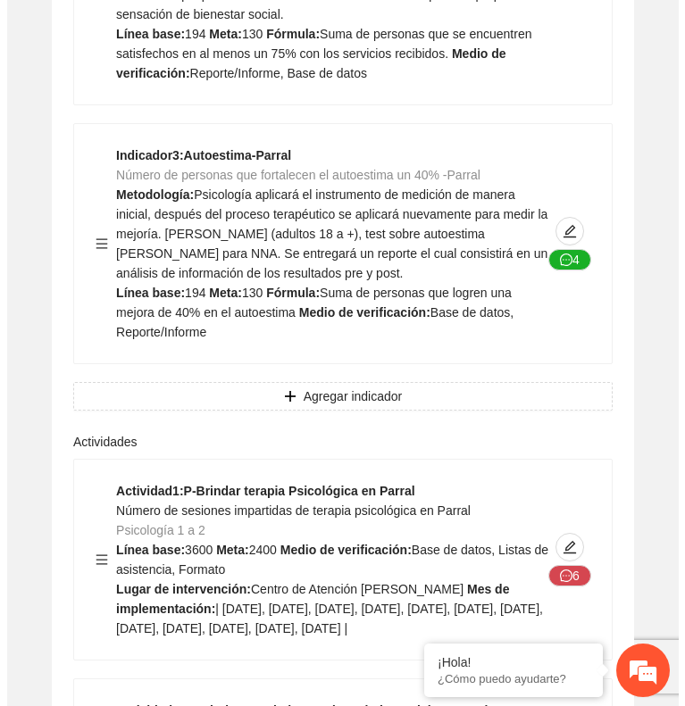
scroll to position [3571, 0]
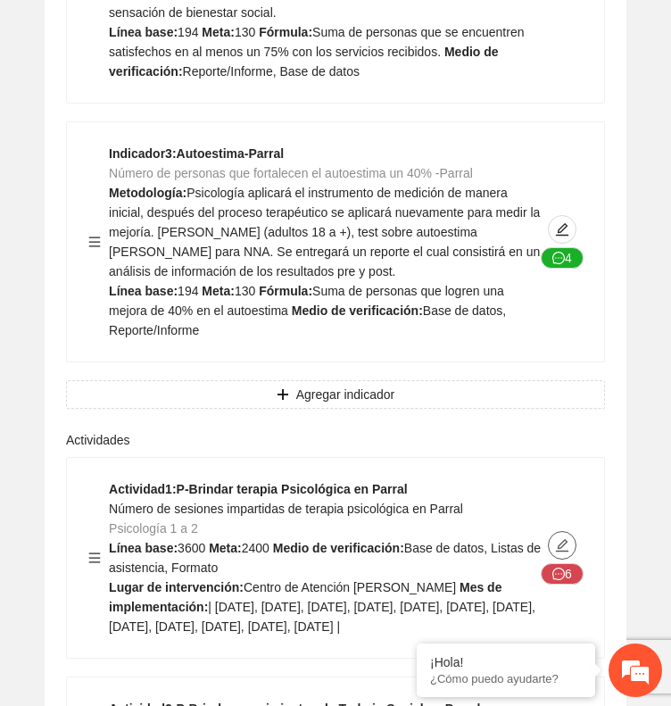
click at [554, 538] on span "edit" at bounding box center [562, 545] width 27 height 14
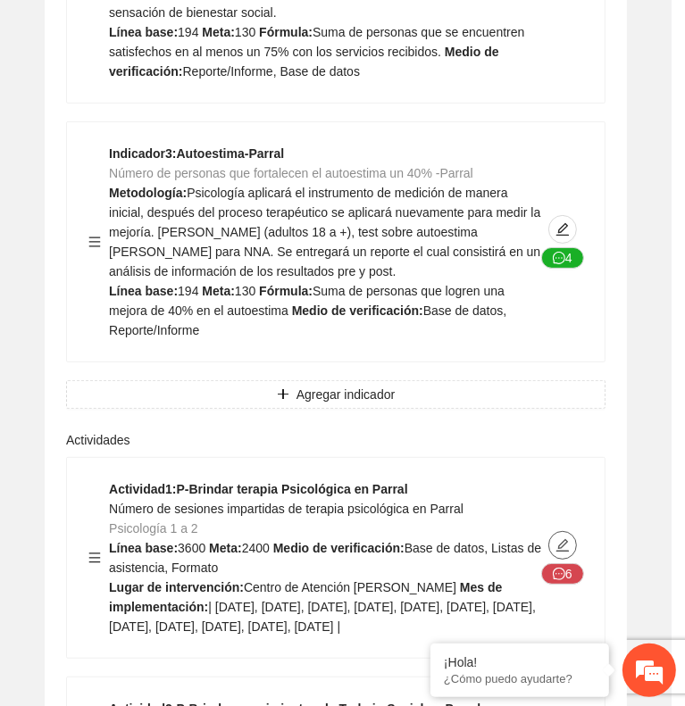
type textarea "**********"
type input "**********"
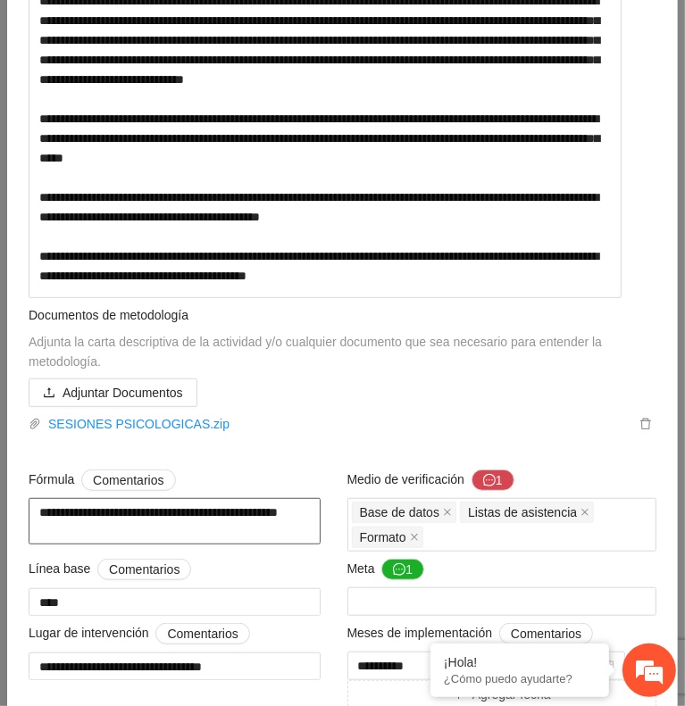
scroll to position [446, 0]
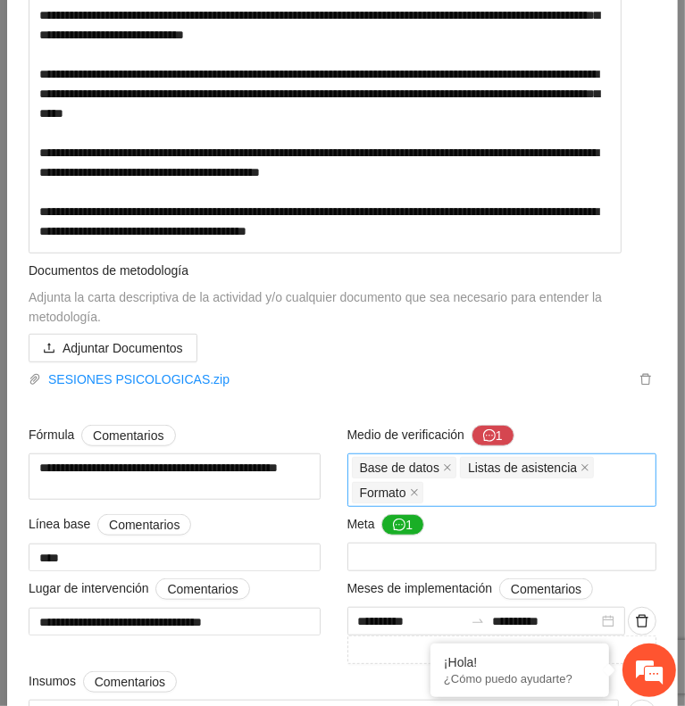
click at [471, 504] on div "Base de datos Listas de asistencia Formato" at bounding box center [502, 480] width 301 height 50
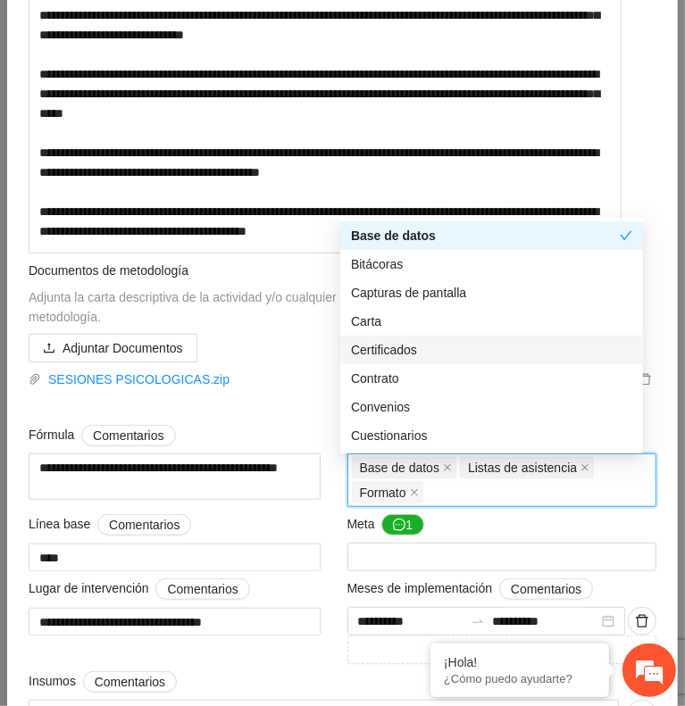
scroll to position [357, 0]
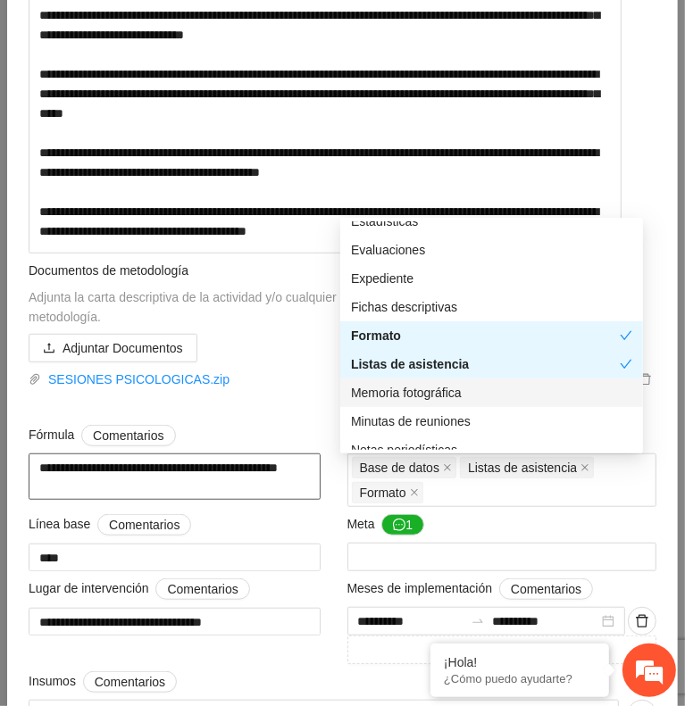
click at [294, 496] on textarea "**********" at bounding box center [175, 477] width 292 height 46
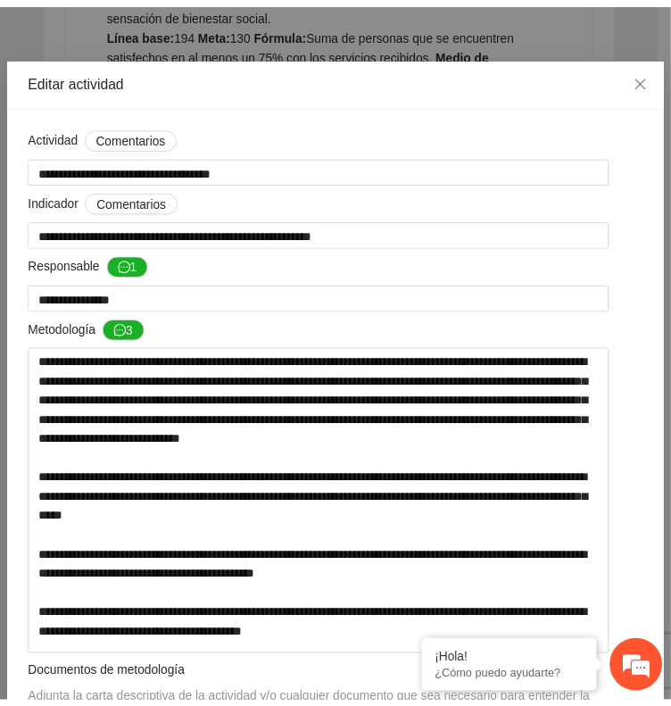
scroll to position [0, 0]
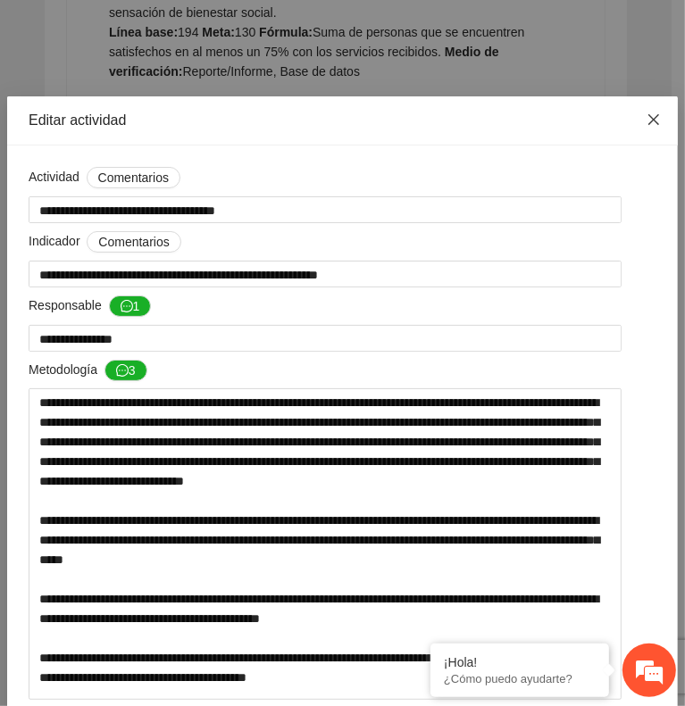
drag, startPoint x: 639, startPoint y: 108, endPoint x: 624, endPoint y: 121, distance: 20.2
click at [646, 112] on icon "close" at bounding box center [653, 119] width 14 height 14
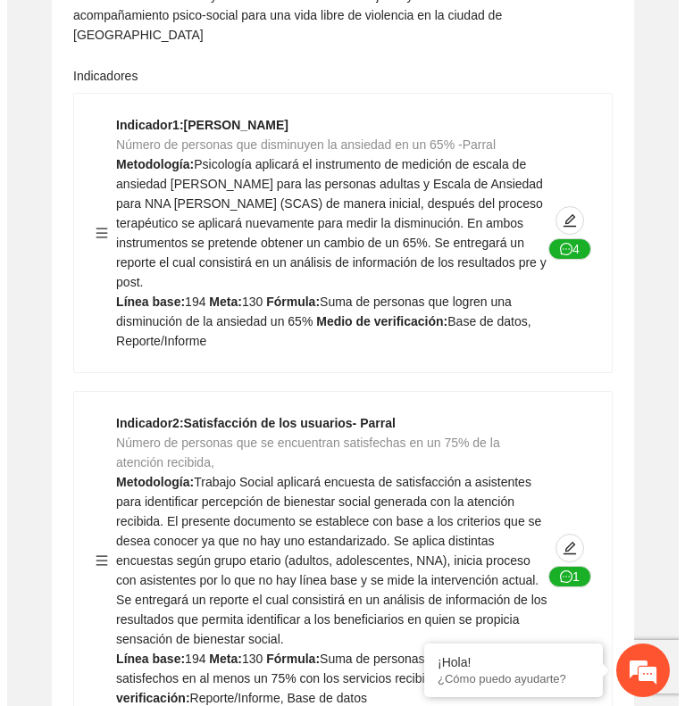
scroll to position [2768, 0]
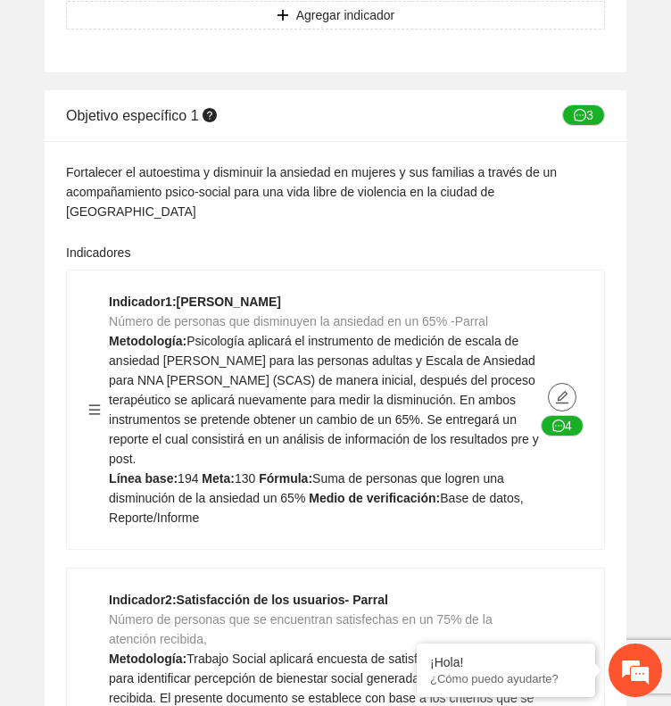
click at [563, 390] on icon "edit" at bounding box center [562, 397] width 14 height 14
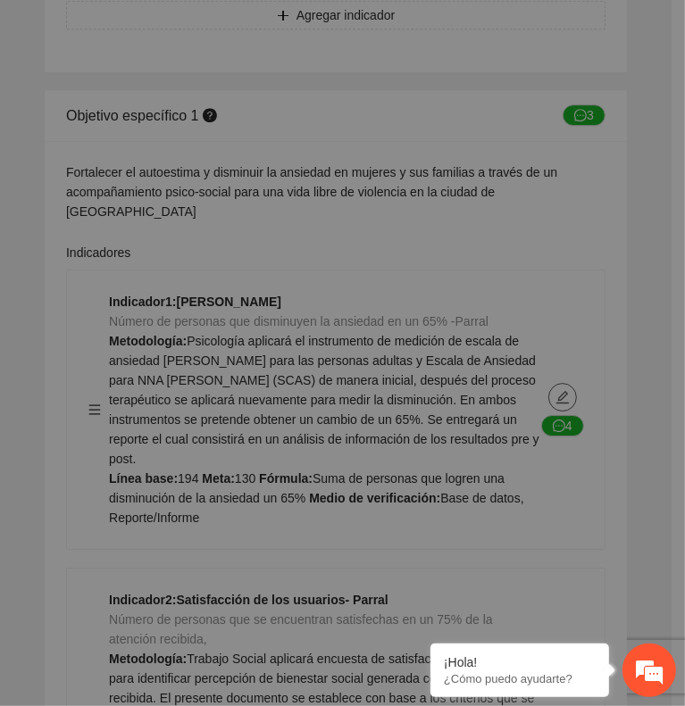
type textarea "***"
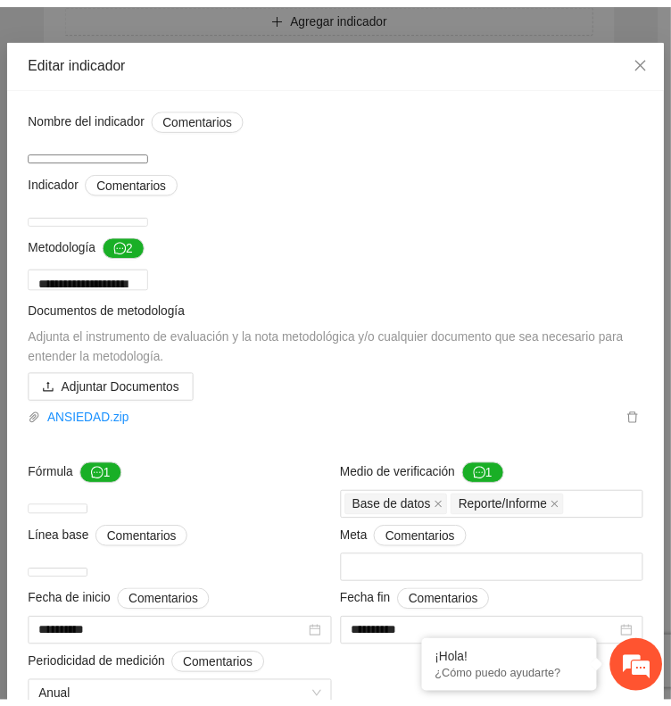
scroll to position [54, 0]
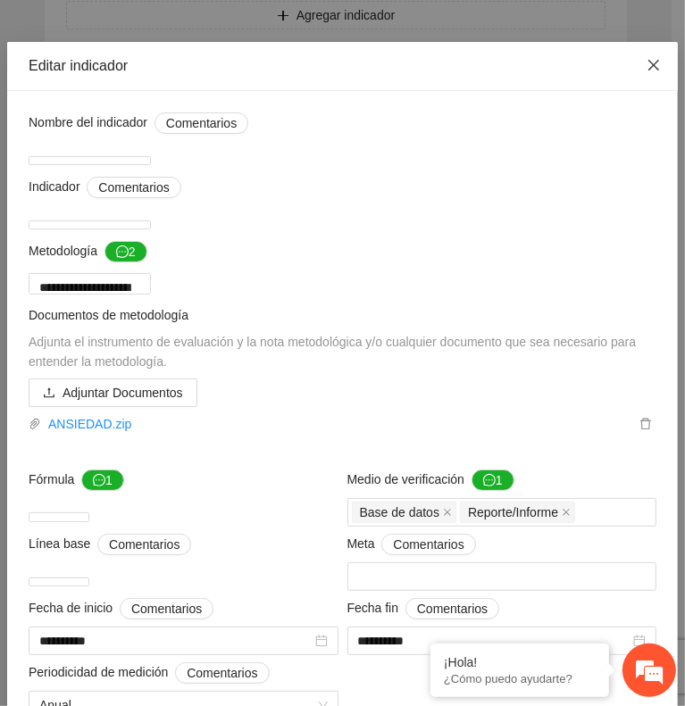
click at [646, 61] on icon "close" at bounding box center [653, 65] width 14 height 14
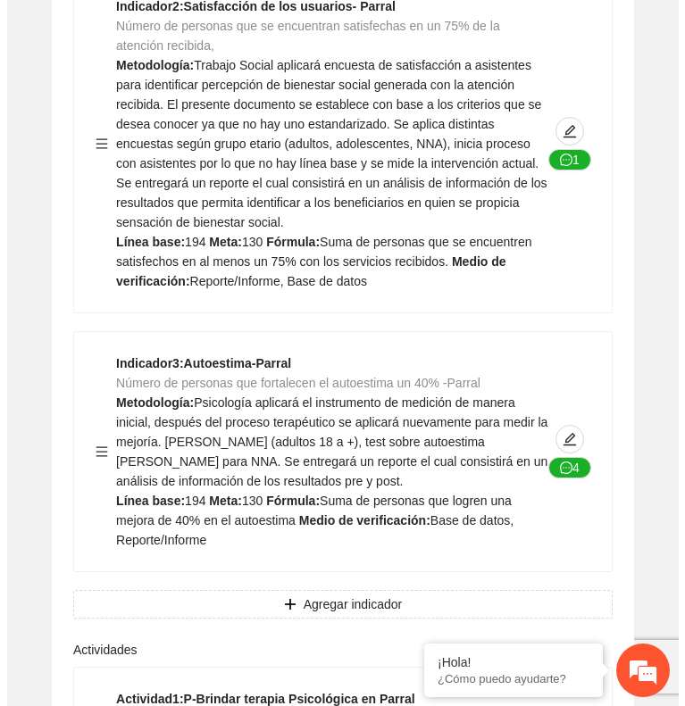
scroll to position [3571, 0]
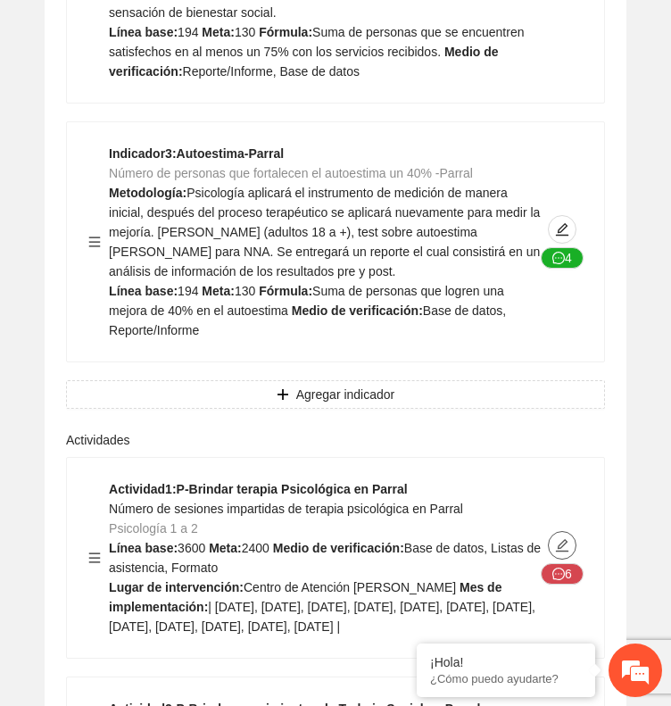
click at [552, 538] on span "edit" at bounding box center [562, 545] width 27 height 14
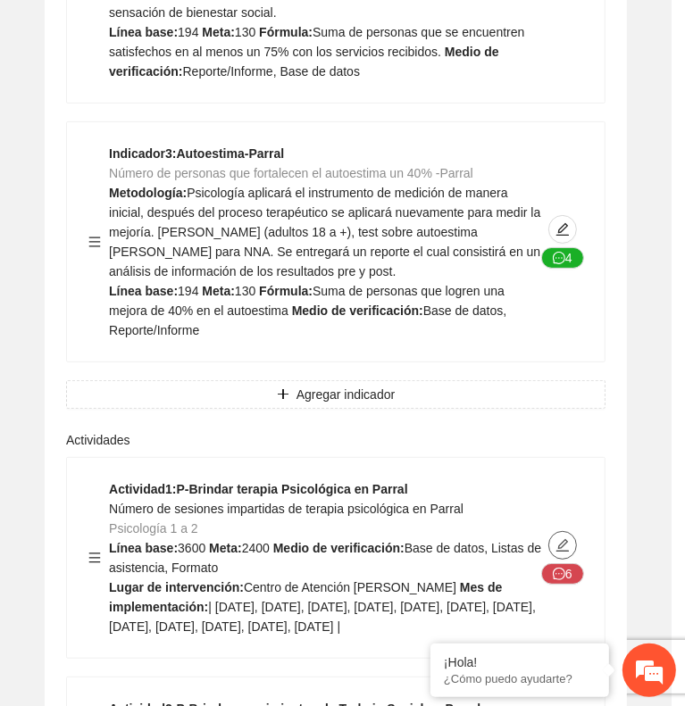
type textarea "**********"
type input "**********"
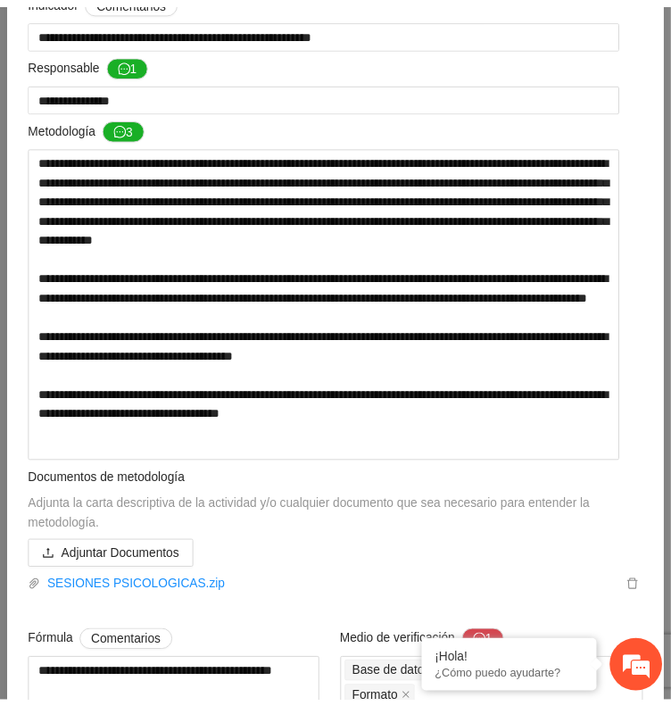
scroll to position [0, 0]
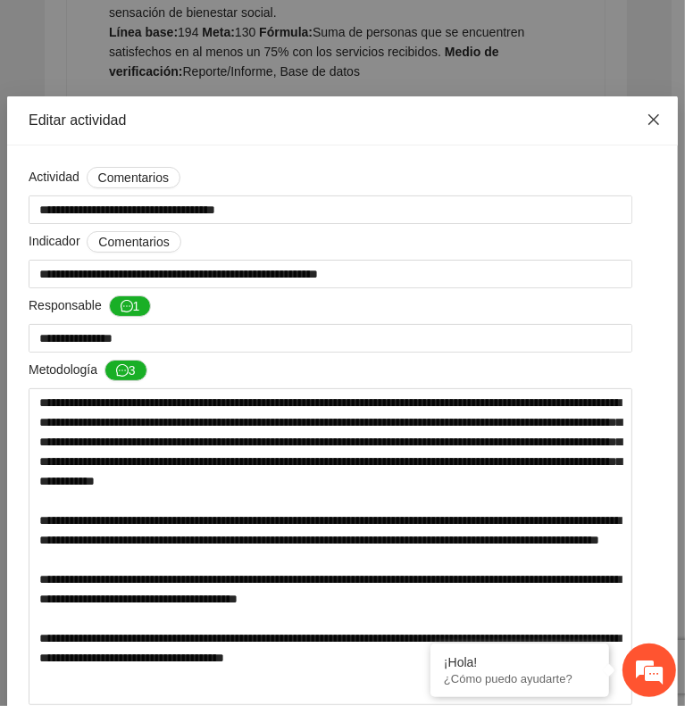
click at [646, 112] on icon "close" at bounding box center [653, 119] width 14 height 14
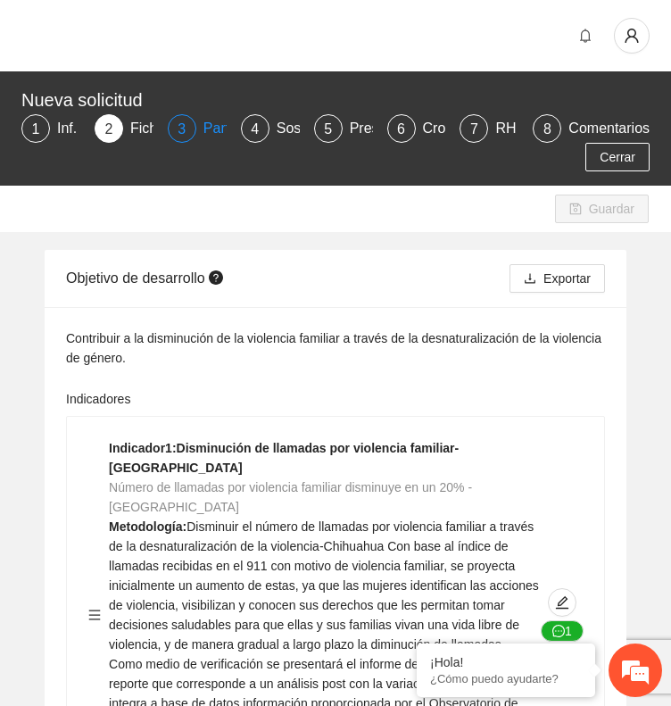
click at [205, 126] on div "Participantes" at bounding box center [252, 128] width 97 height 29
